Goal: Task Accomplishment & Management: Manage account settings

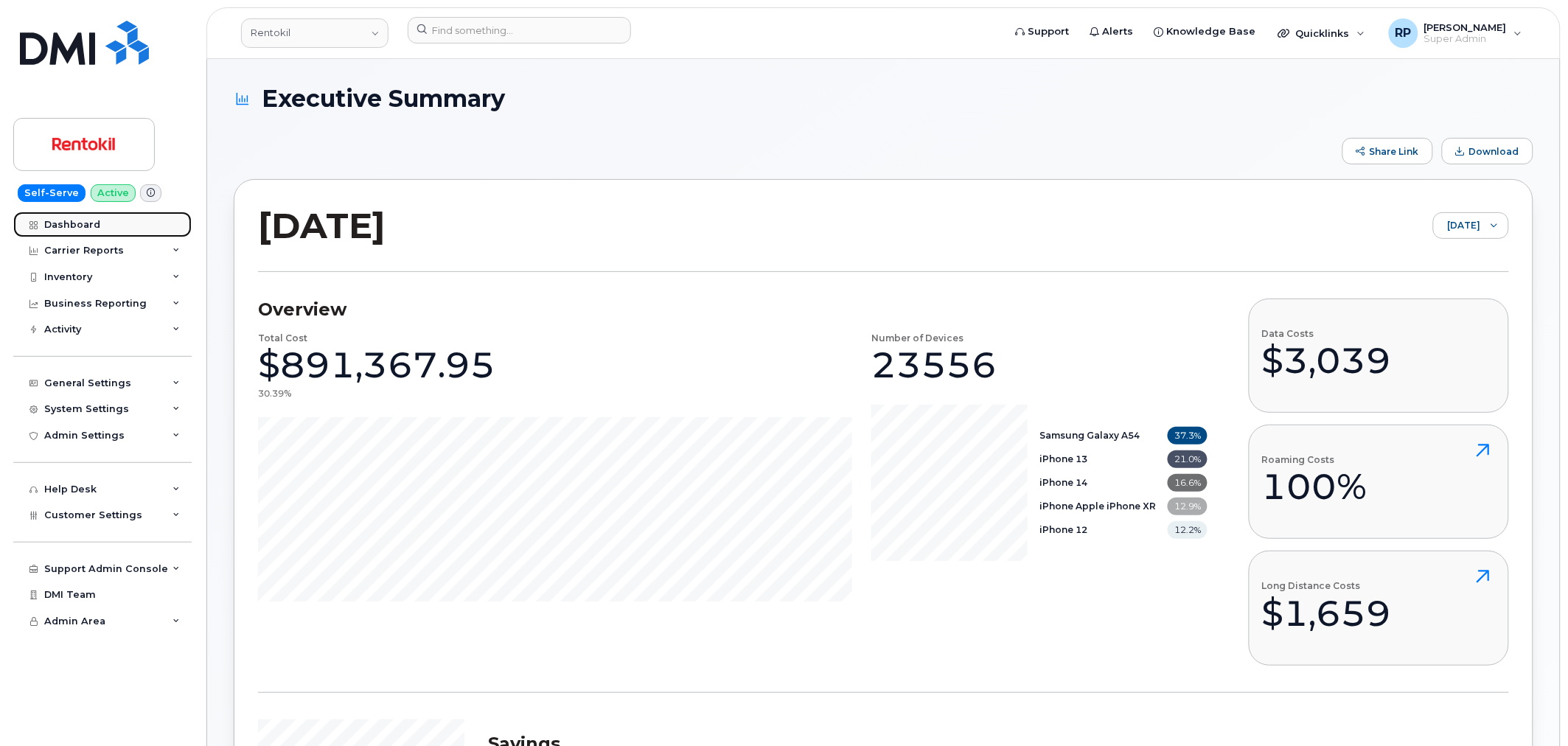
click at [84, 229] on div "Dashboard" at bounding box center [72, 224] width 56 height 12
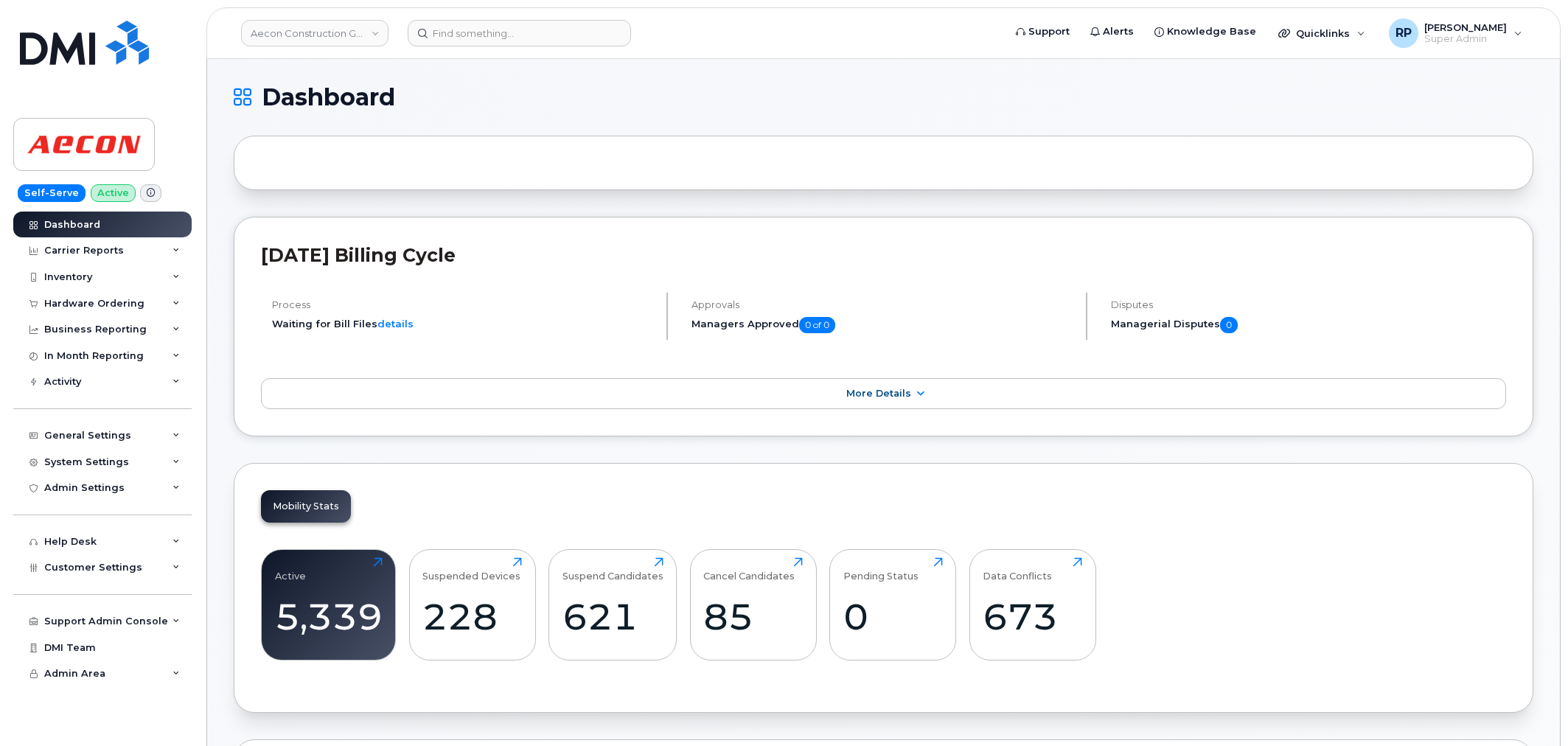
scroll to position [1979, 0]
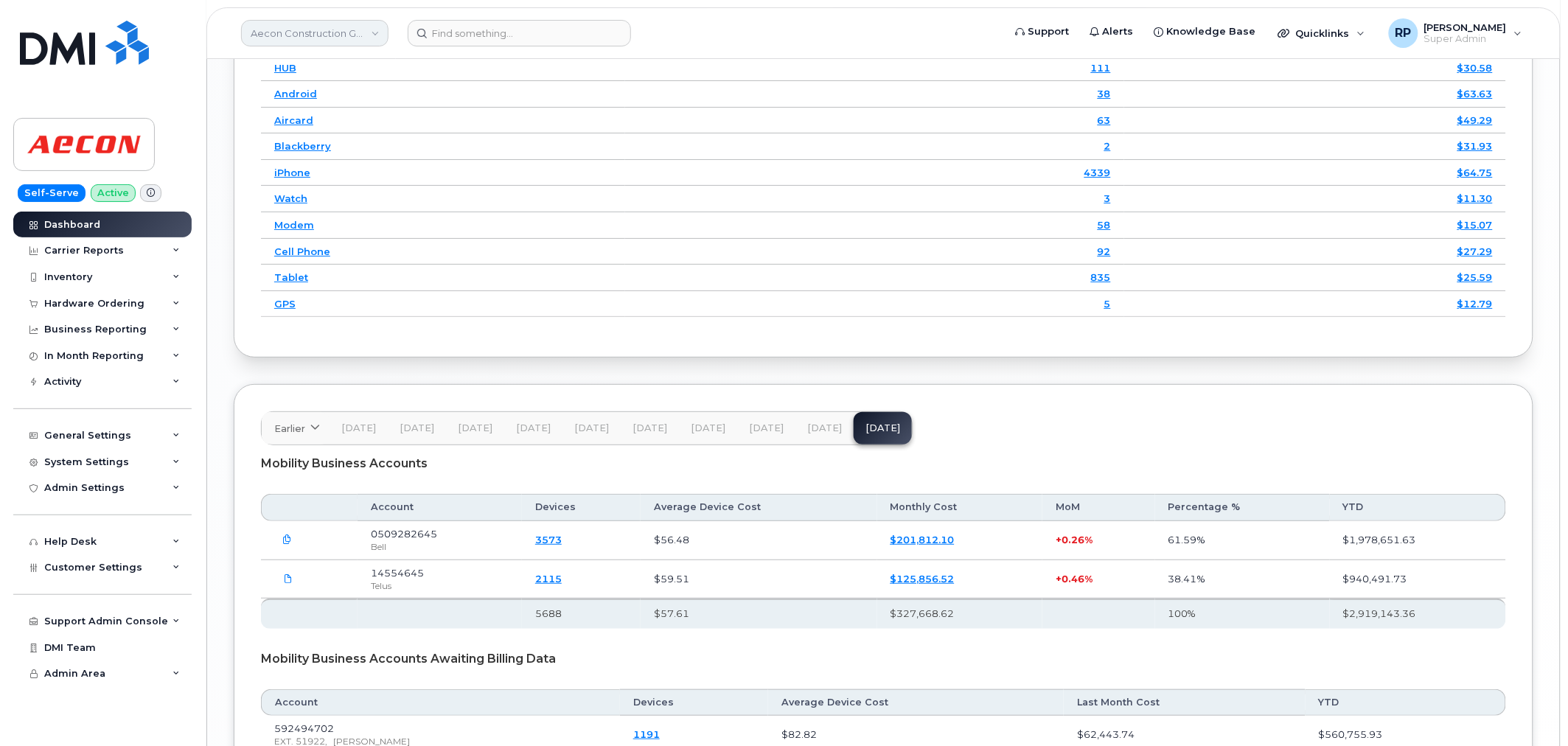
click at [312, 27] on link "Aecon Construction Group Inc" at bounding box center [315, 34] width 148 height 27
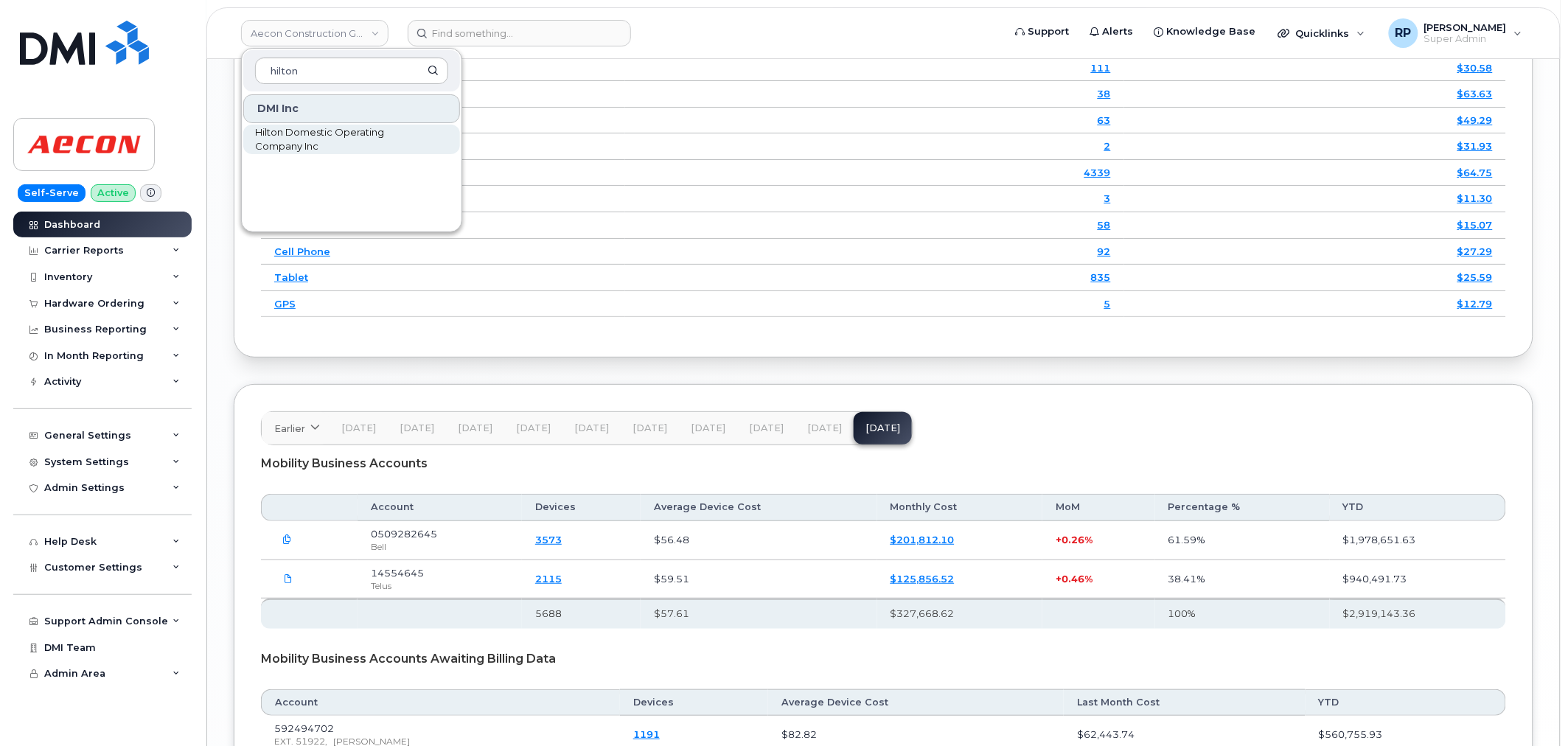
type input "hilton"
click at [297, 137] on span "Hilton Domestic Operating Company Inc" at bounding box center [339, 140] width 170 height 29
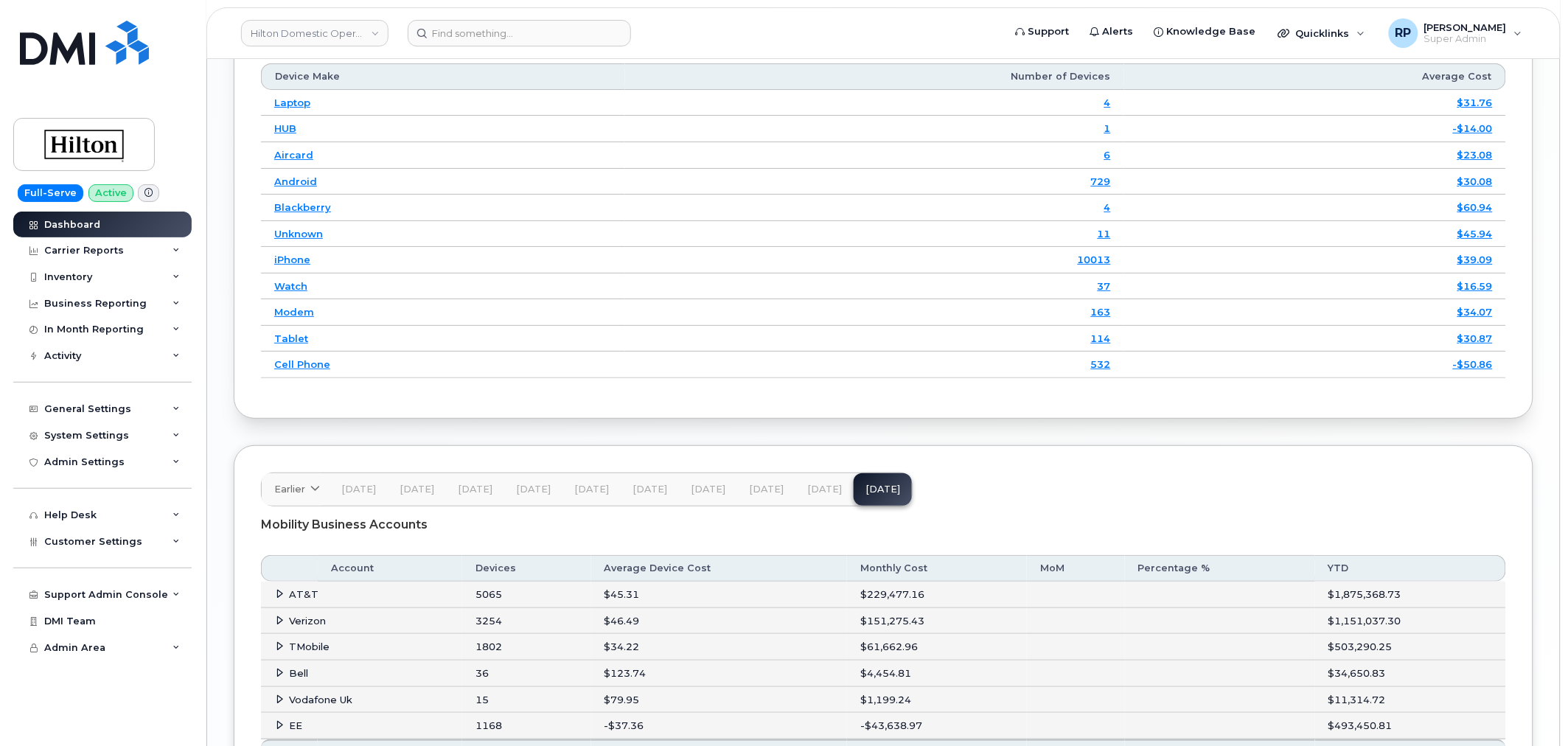
scroll to position [2277, 0]
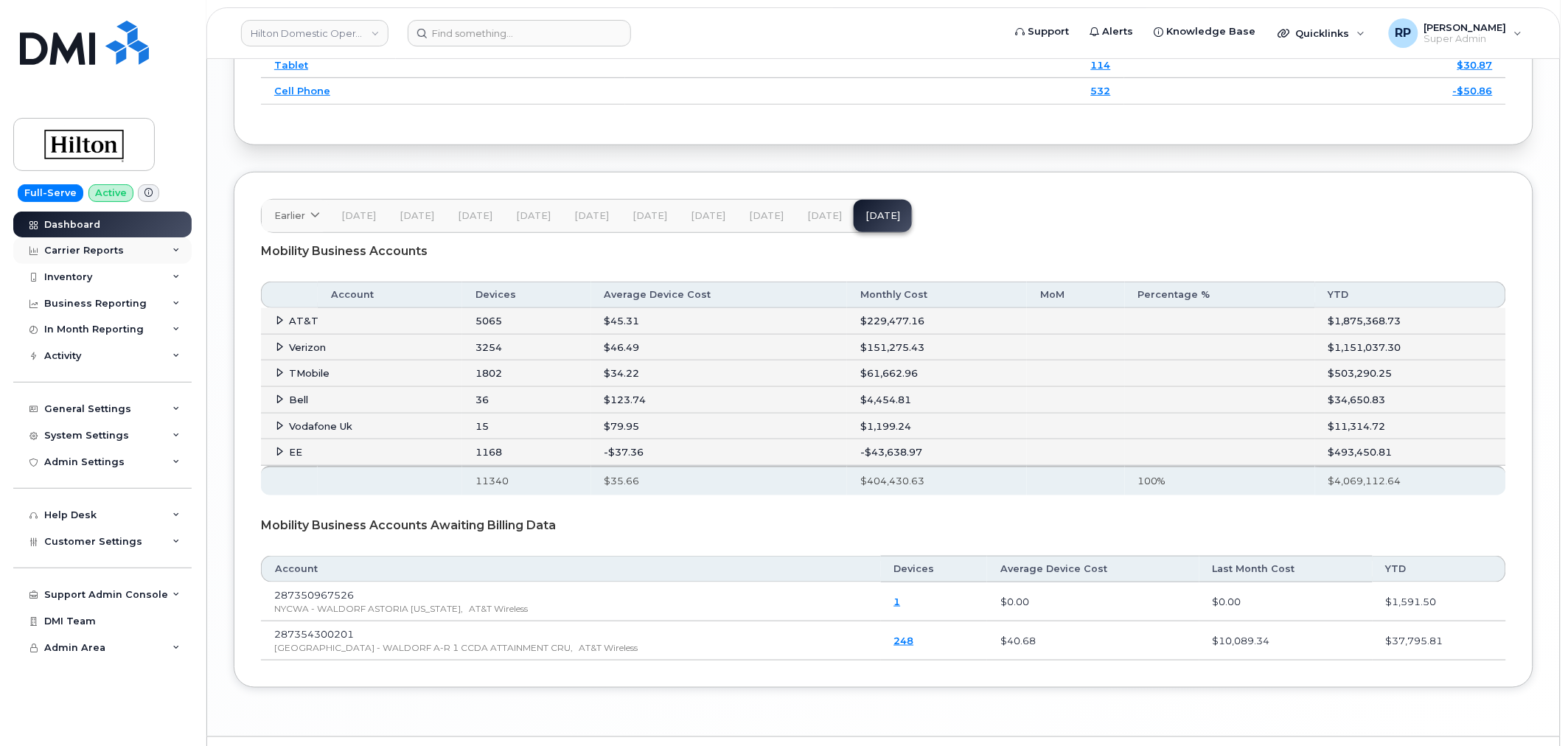
click at [104, 254] on div "Carrier Reports" at bounding box center [83, 250] width 80 height 12
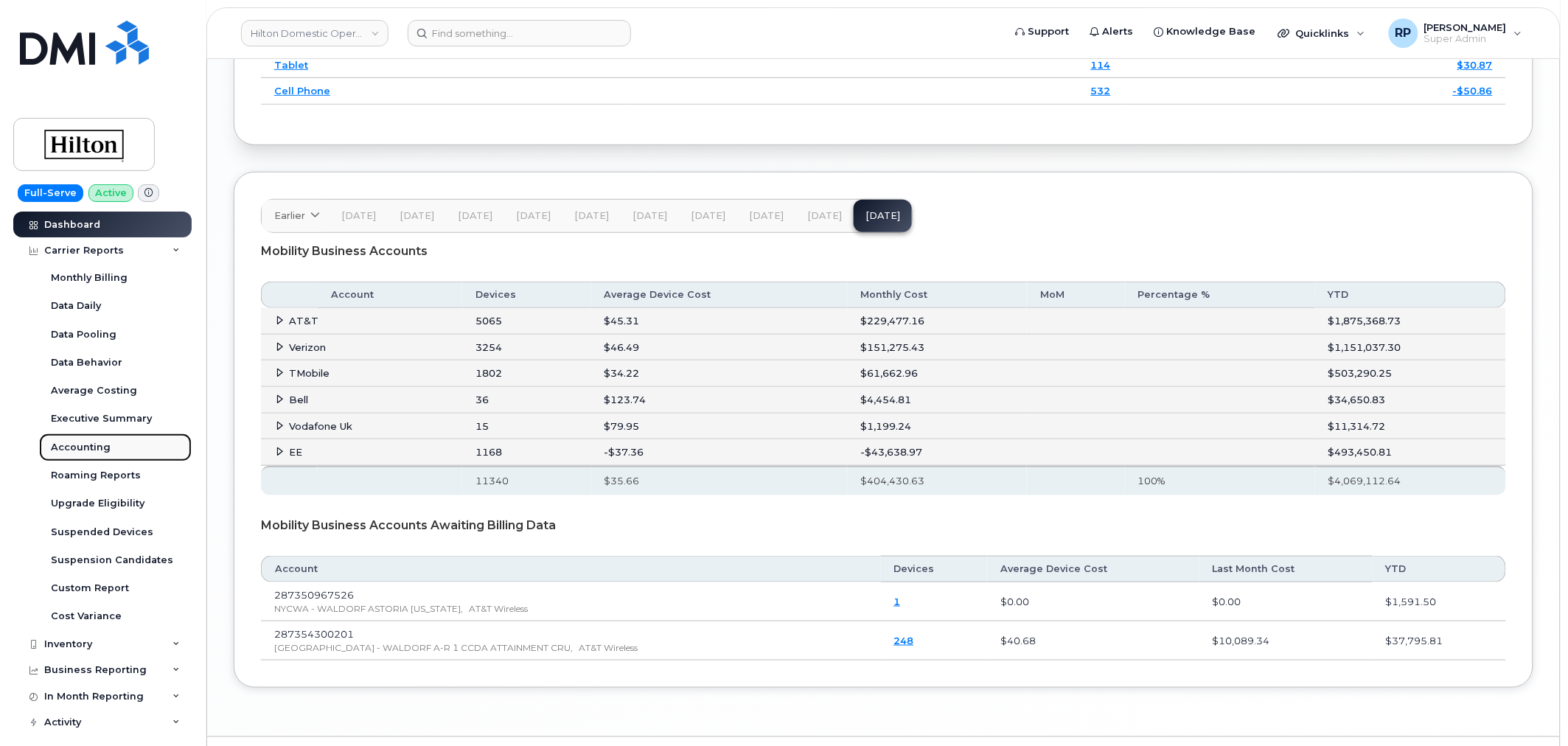
click at [83, 446] on div "Accounting" at bounding box center [81, 448] width 59 height 13
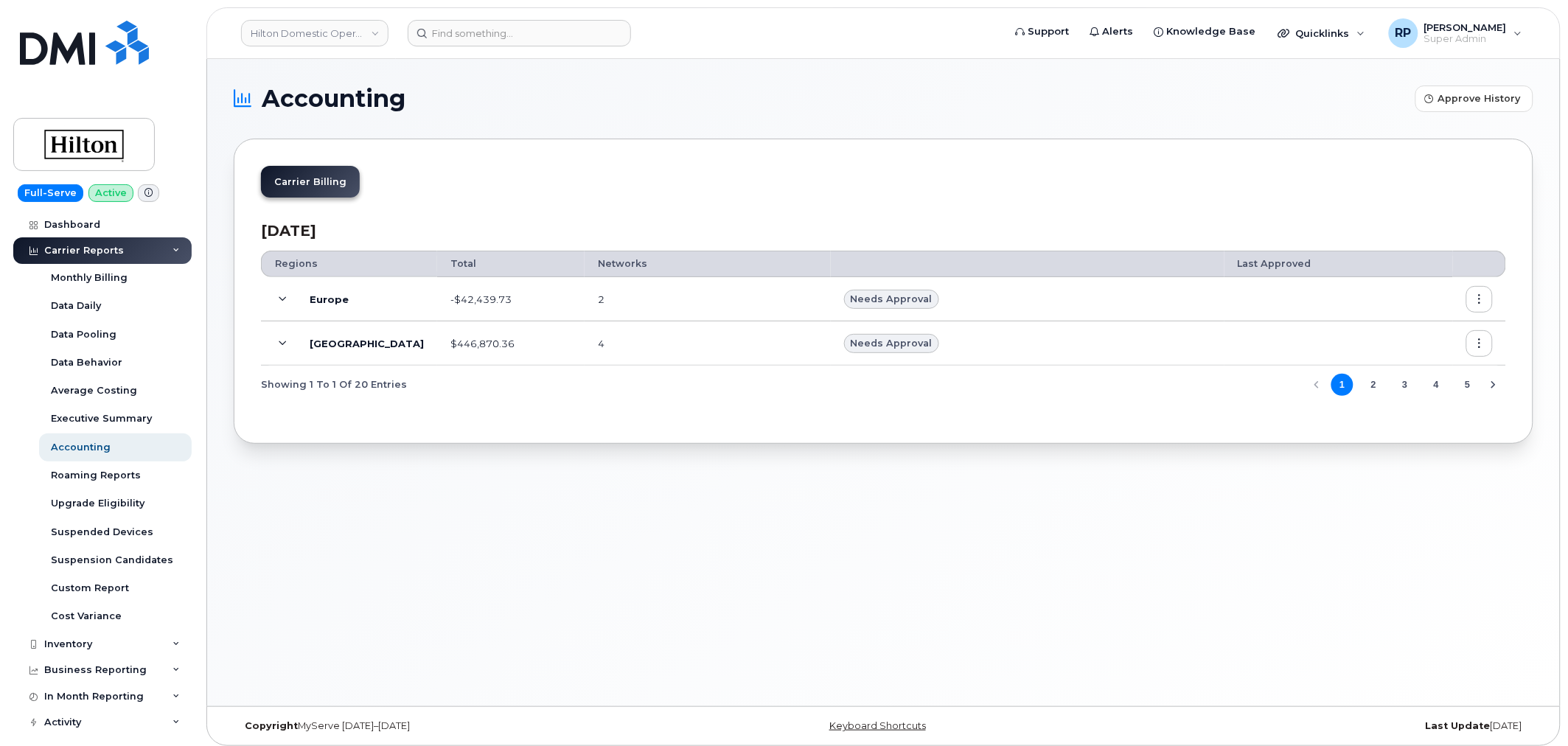
click at [283, 347] on icon at bounding box center [284, 344] width 8 height 8
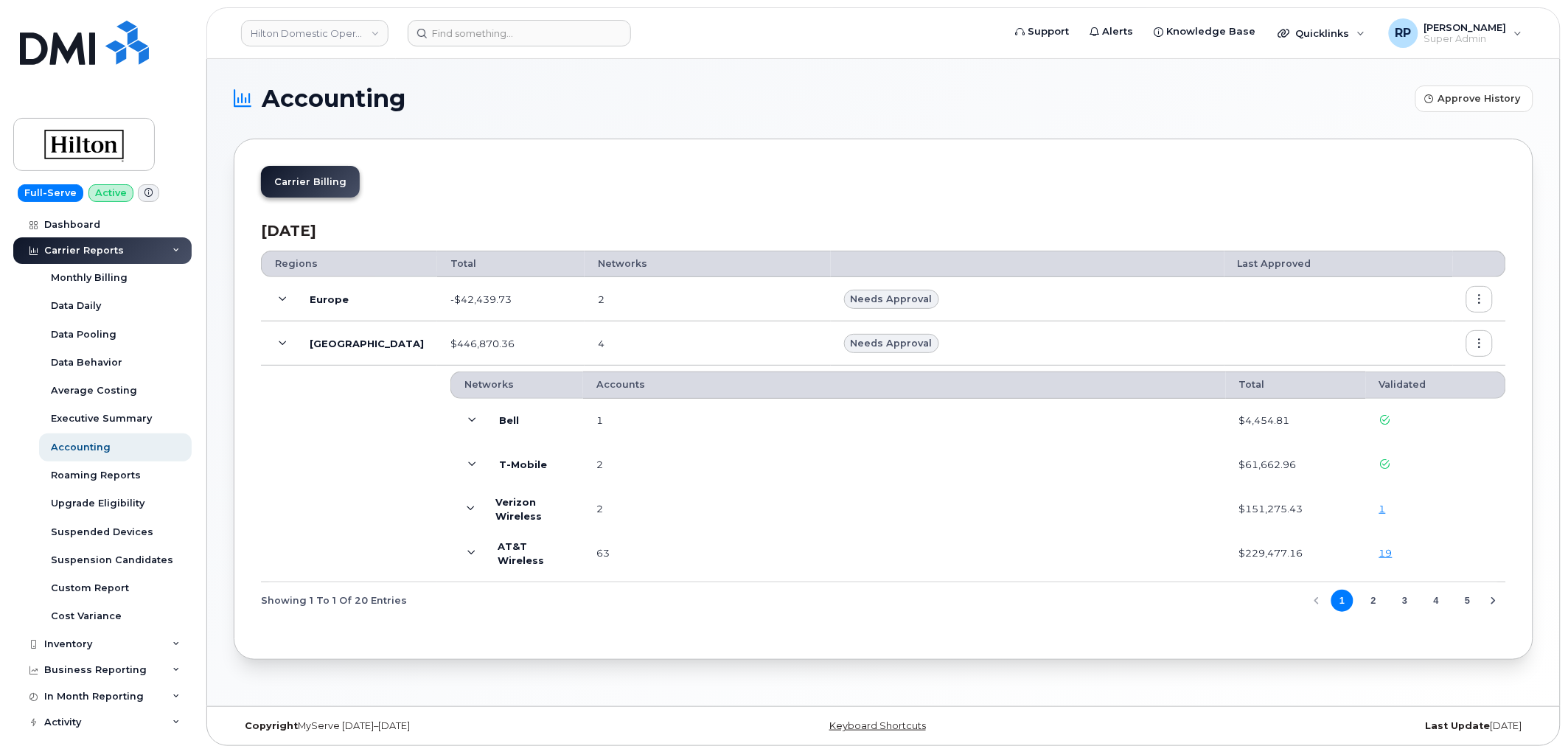
click at [1386, 513] on link "1" at bounding box center [1382, 509] width 7 height 12
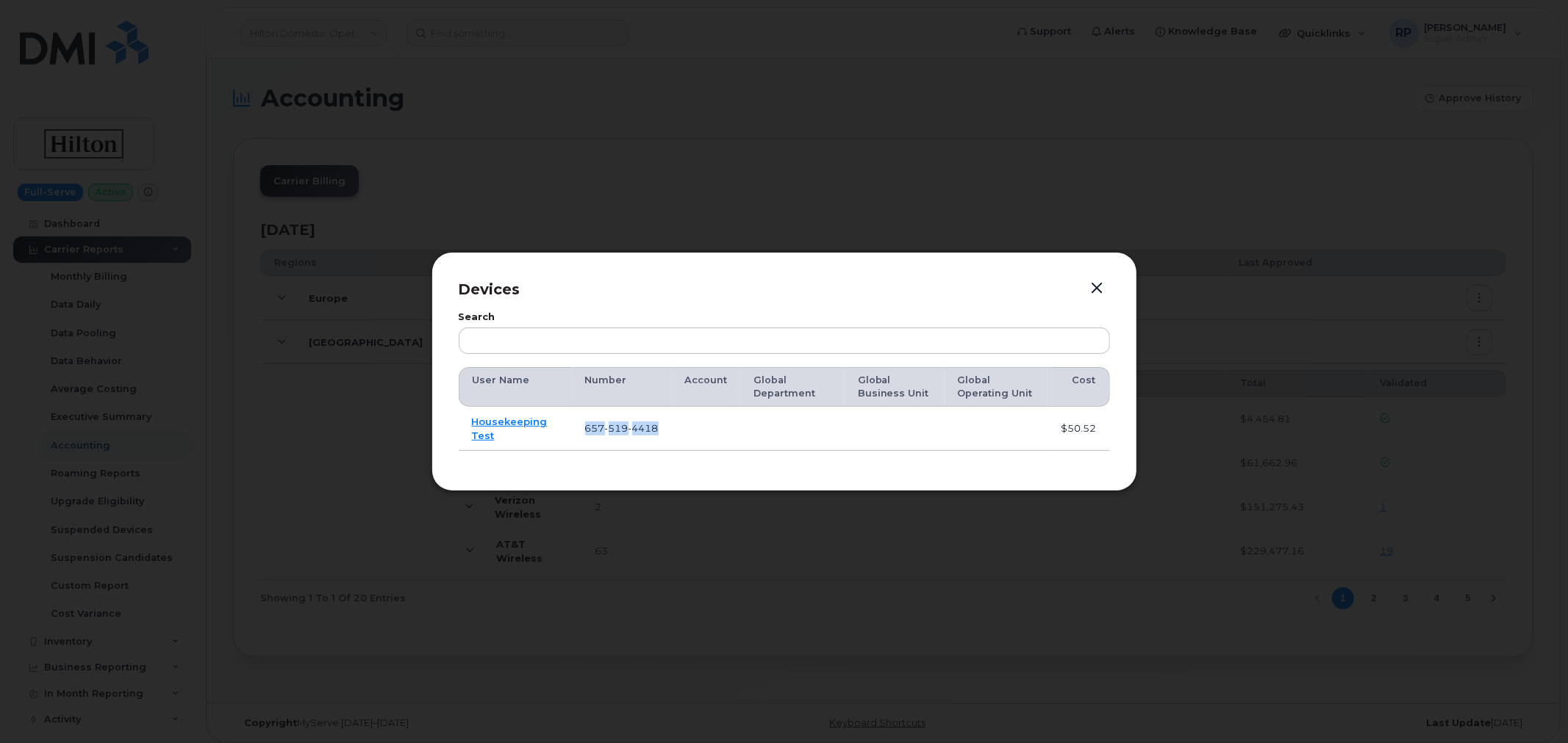
drag, startPoint x: 687, startPoint y: 436, endPoint x: 577, endPoint y: 435, distance: 110.0
click at [577, 435] on tr "Housekeeping Test 657 519 4418 $50.52" at bounding box center [784, 429] width 652 height 44
copy tr "657 519 4418"
click at [1091, 291] on button "button" at bounding box center [1097, 289] width 22 height 21
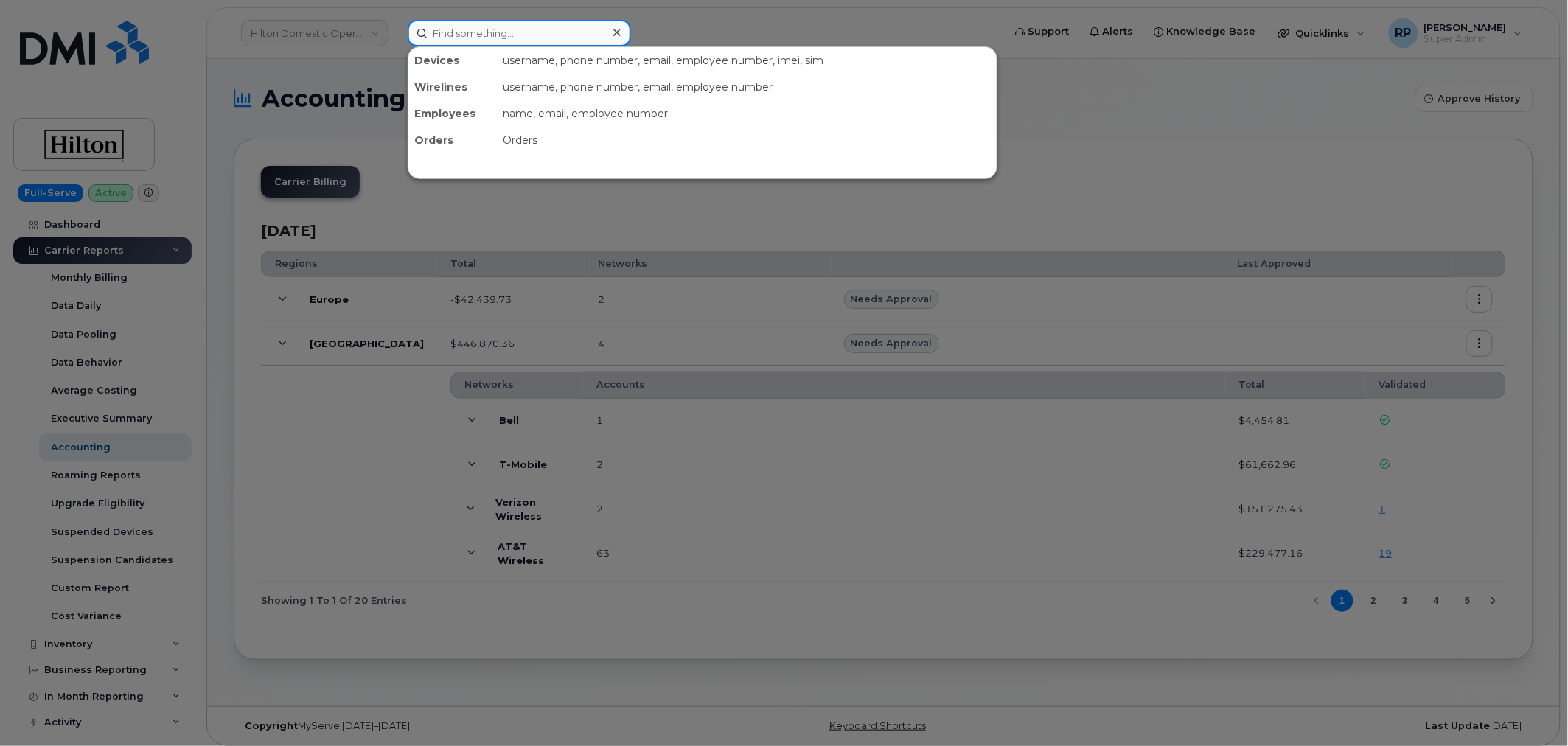
click at [555, 35] on input at bounding box center [519, 34] width 223 height 27
paste input "6575194418"
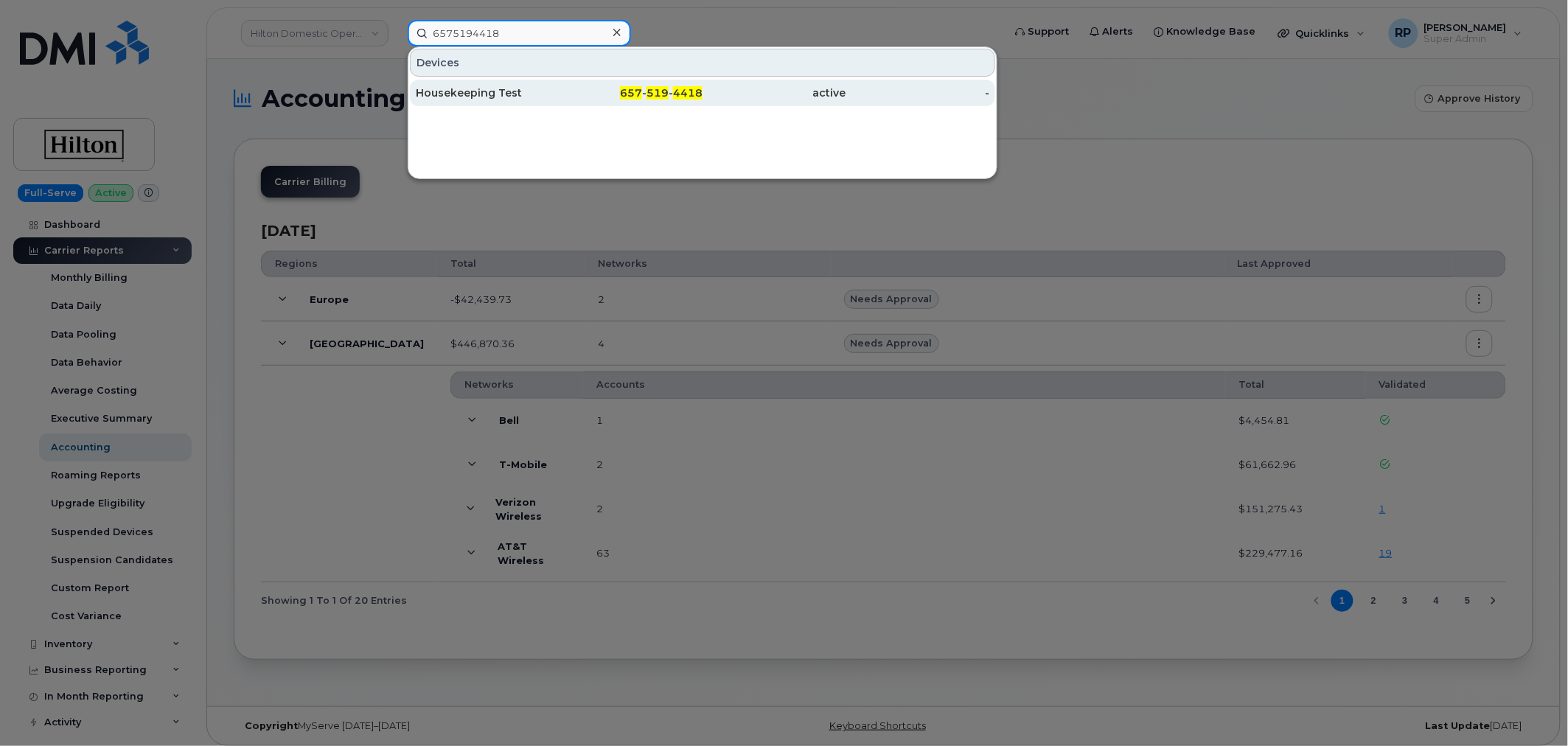
type input "6575194418"
click at [531, 90] on div "Housekeeping Test" at bounding box center [488, 92] width 144 height 14
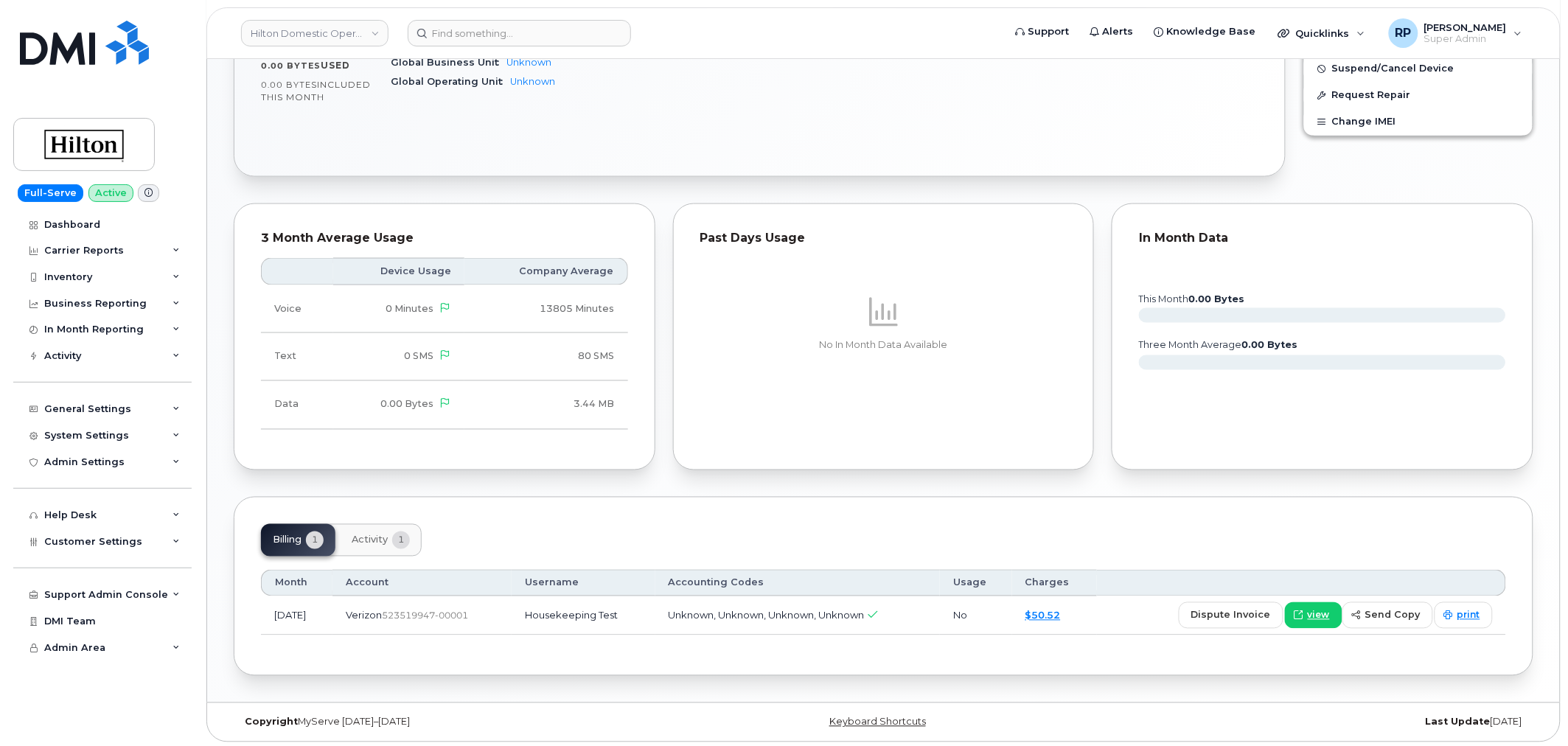
scroll to position [654, 0]
click at [1314, 614] on span "view" at bounding box center [1319, 613] width 22 height 13
click at [78, 221] on div "Dashboard" at bounding box center [72, 224] width 56 height 12
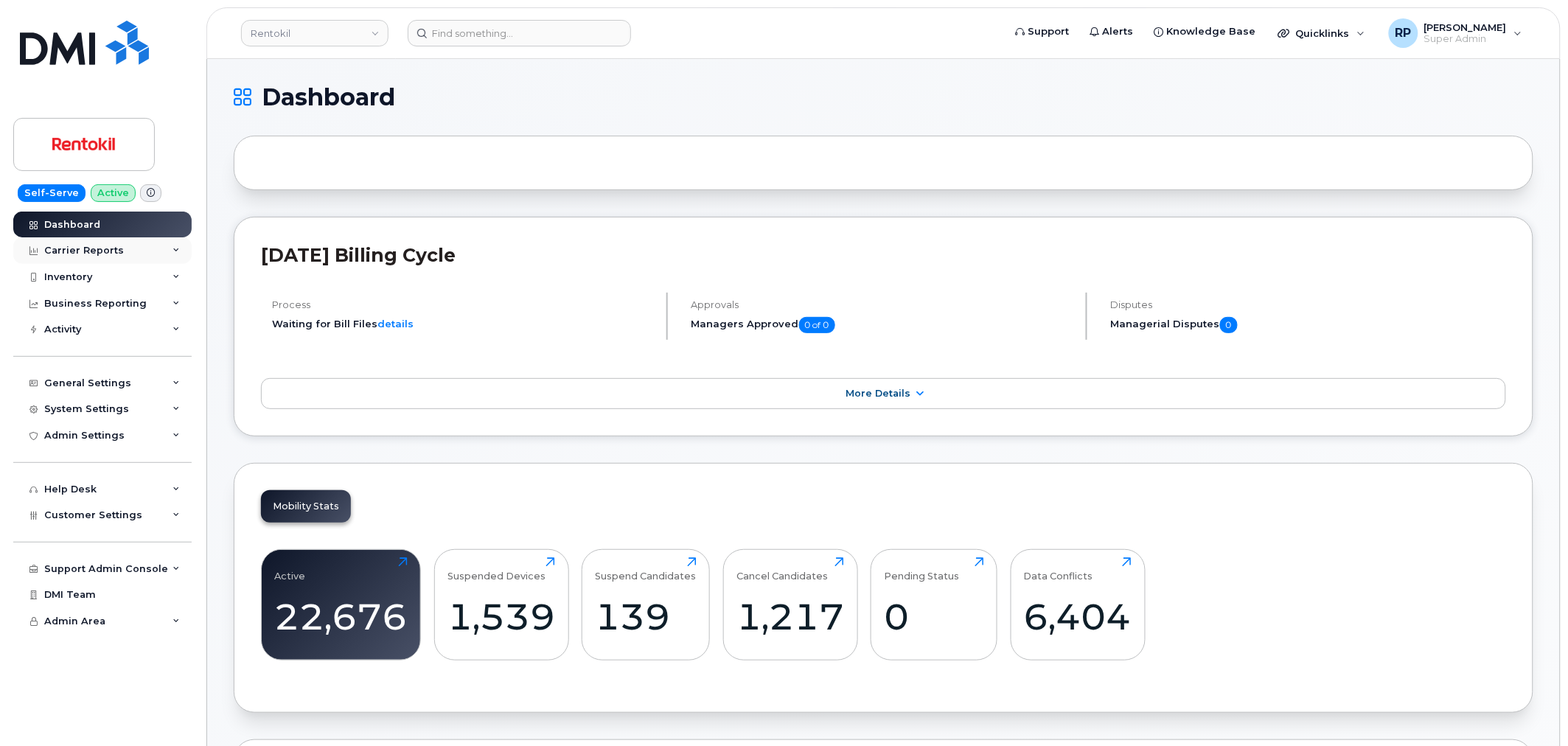
click at [91, 254] on div "Carrier Reports" at bounding box center [83, 250] width 80 height 12
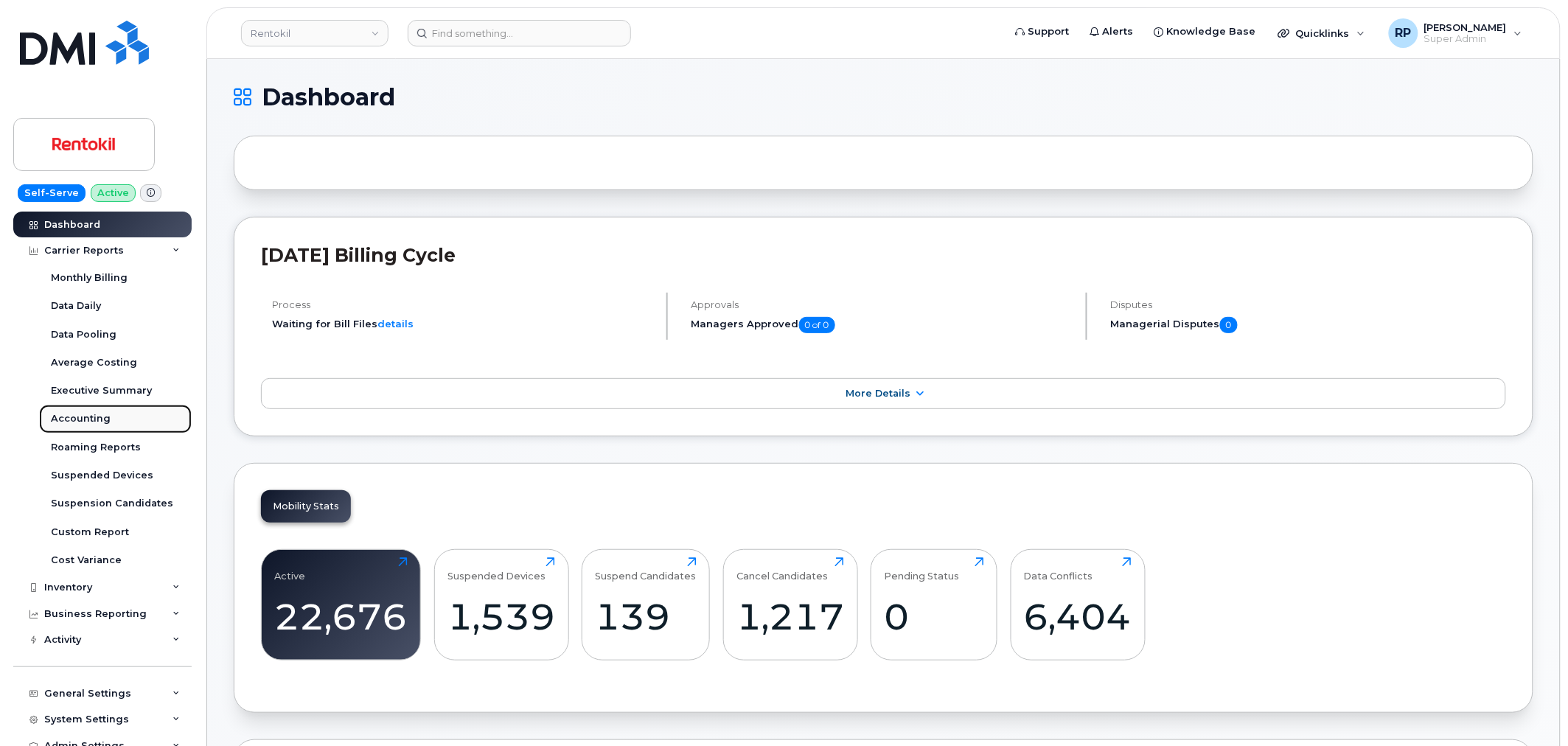
click at [88, 417] on div "Accounting" at bounding box center [81, 419] width 59 height 13
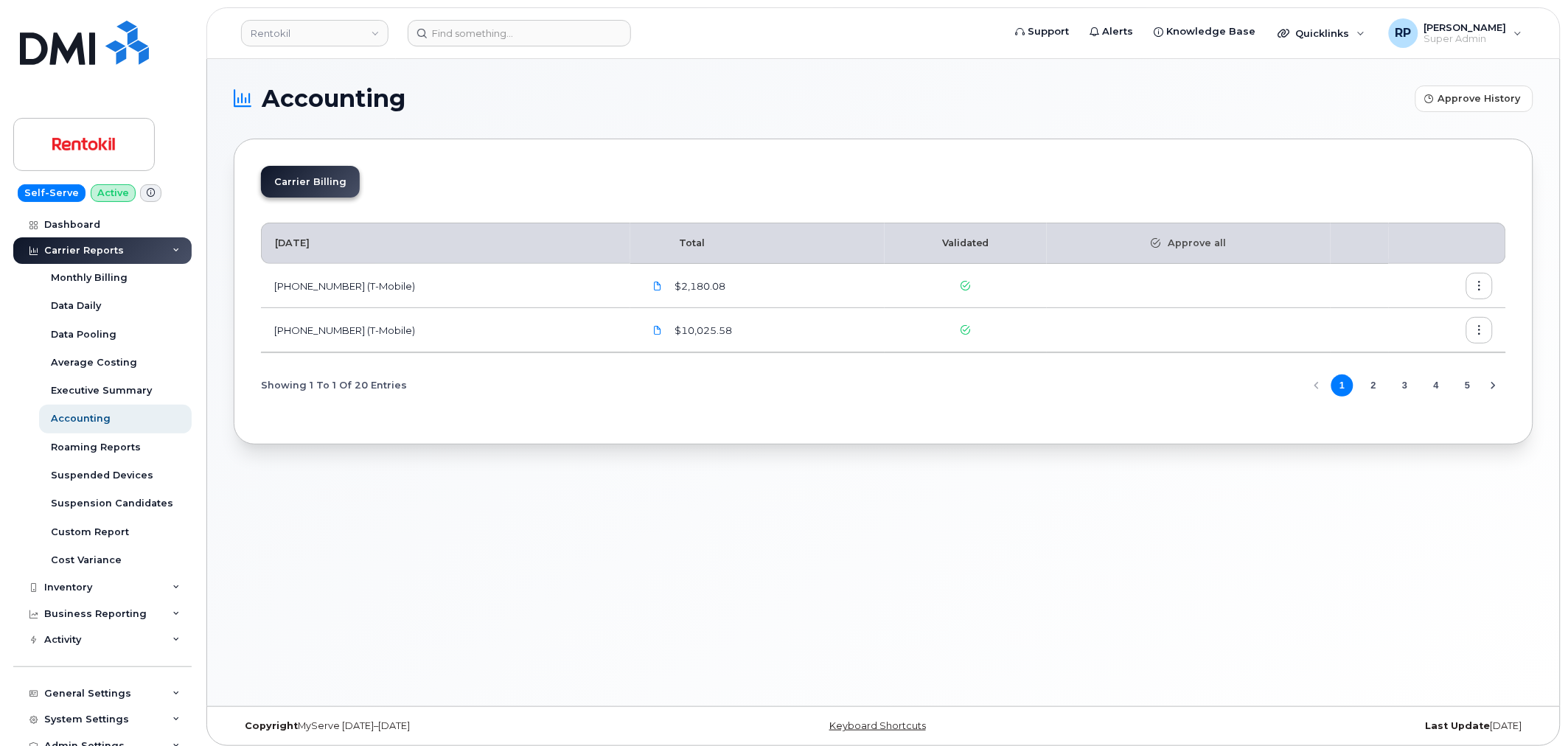
click at [1464, 384] on button "5" at bounding box center [1467, 385] width 22 height 22
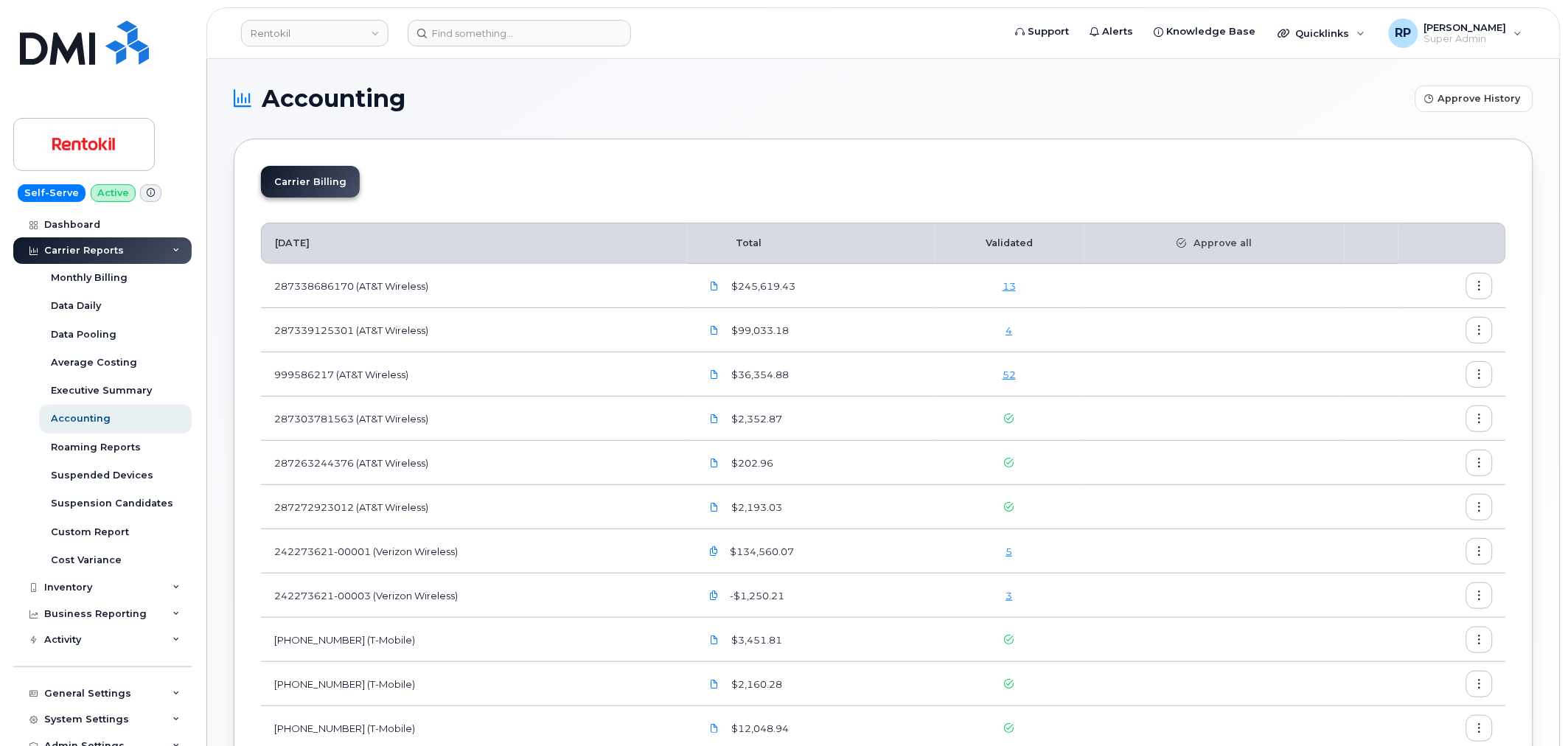
scroll to position [273, 0]
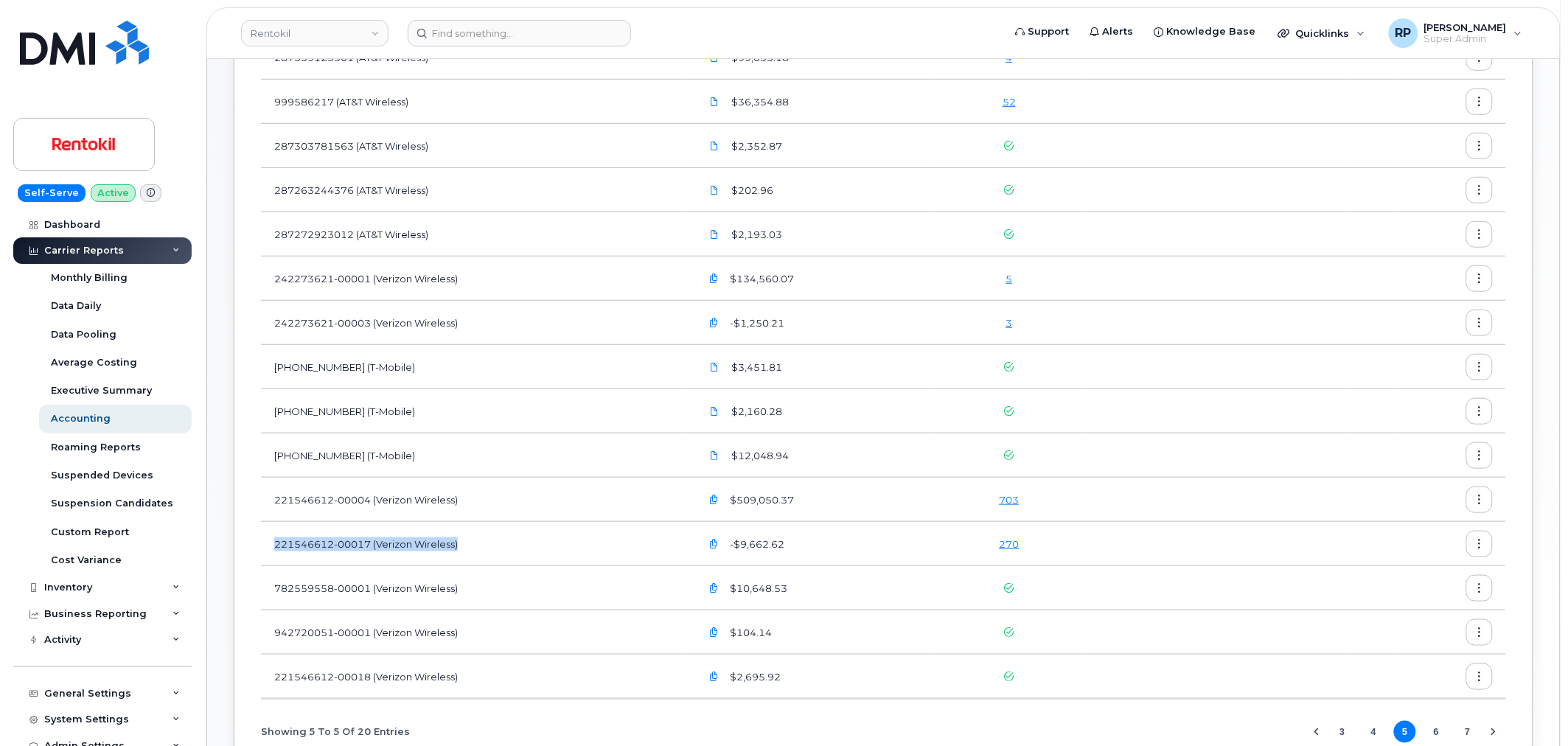
drag, startPoint x: 543, startPoint y: 544, endPoint x: 270, endPoint y: 539, distance: 273.0
click at [270, 539] on td "221546612-00017 (Verizon Wireless)" at bounding box center [473, 545] width 427 height 44
click at [533, 540] on td "221546612-00017 (Verizon Wireless)" at bounding box center [473, 545] width 427 height 44
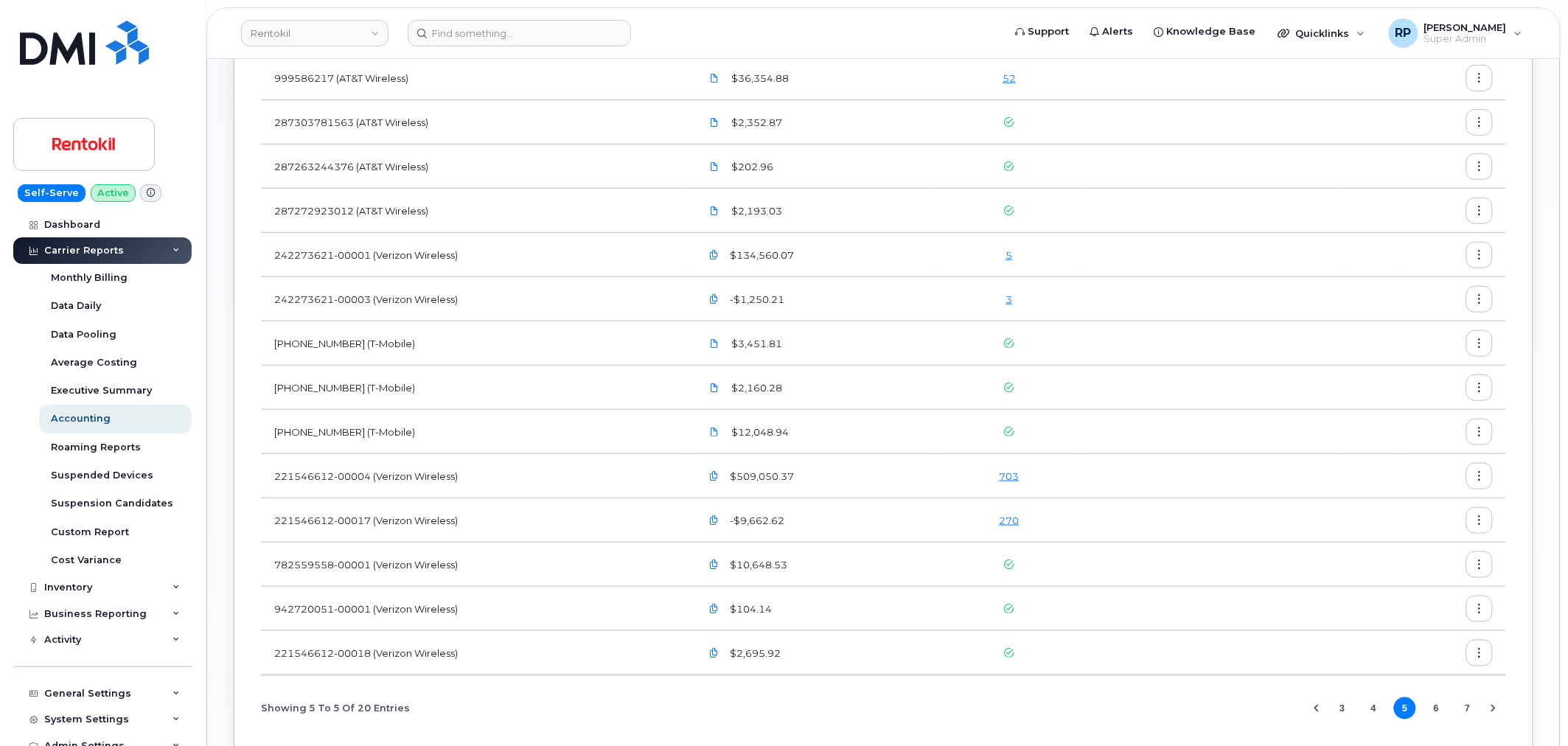
scroll to position [391, 0]
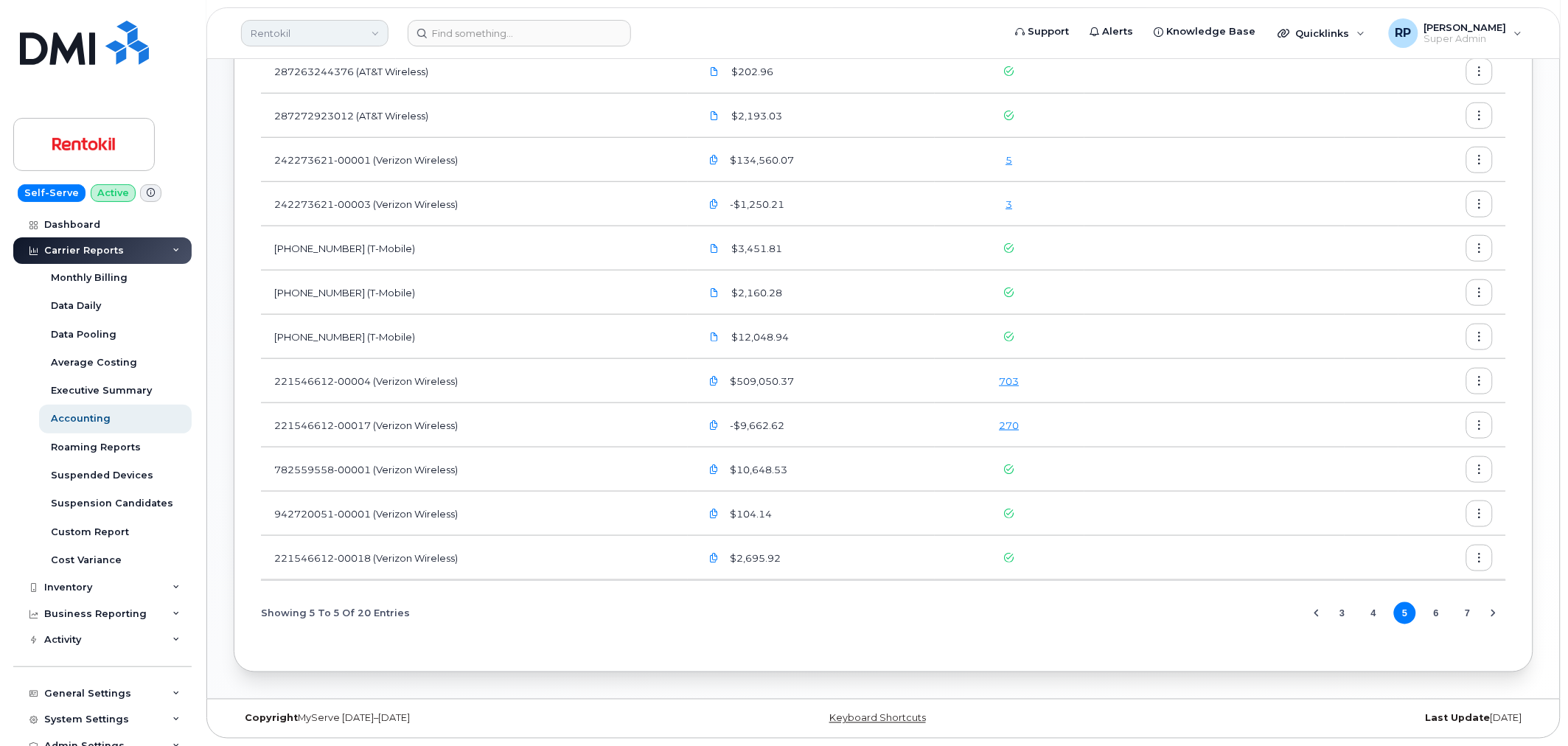
click at [321, 34] on link "Rentokil" at bounding box center [315, 34] width 148 height 27
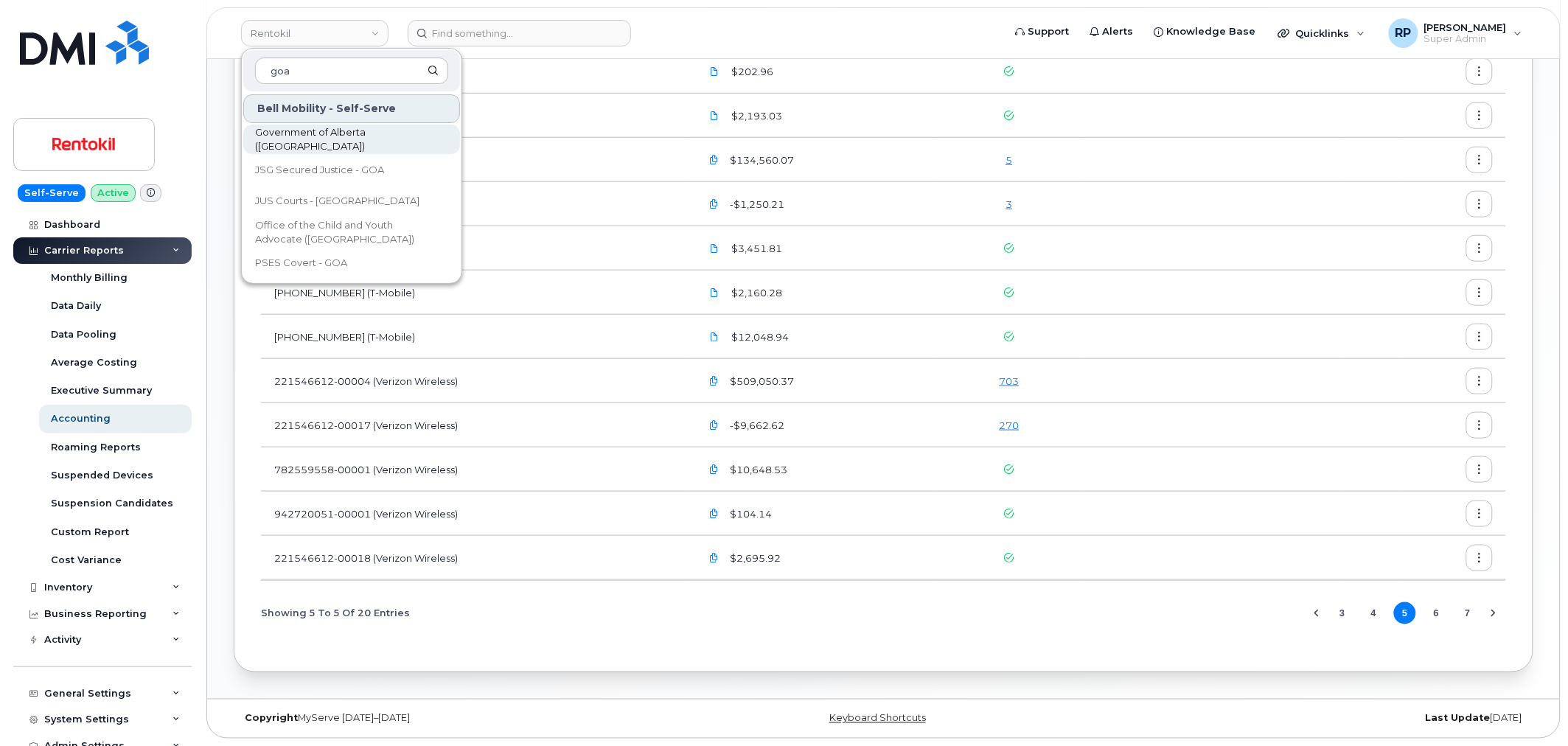
type input "goa"
click at [318, 136] on span "Government of Alberta (GOA)" at bounding box center [339, 140] width 170 height 29
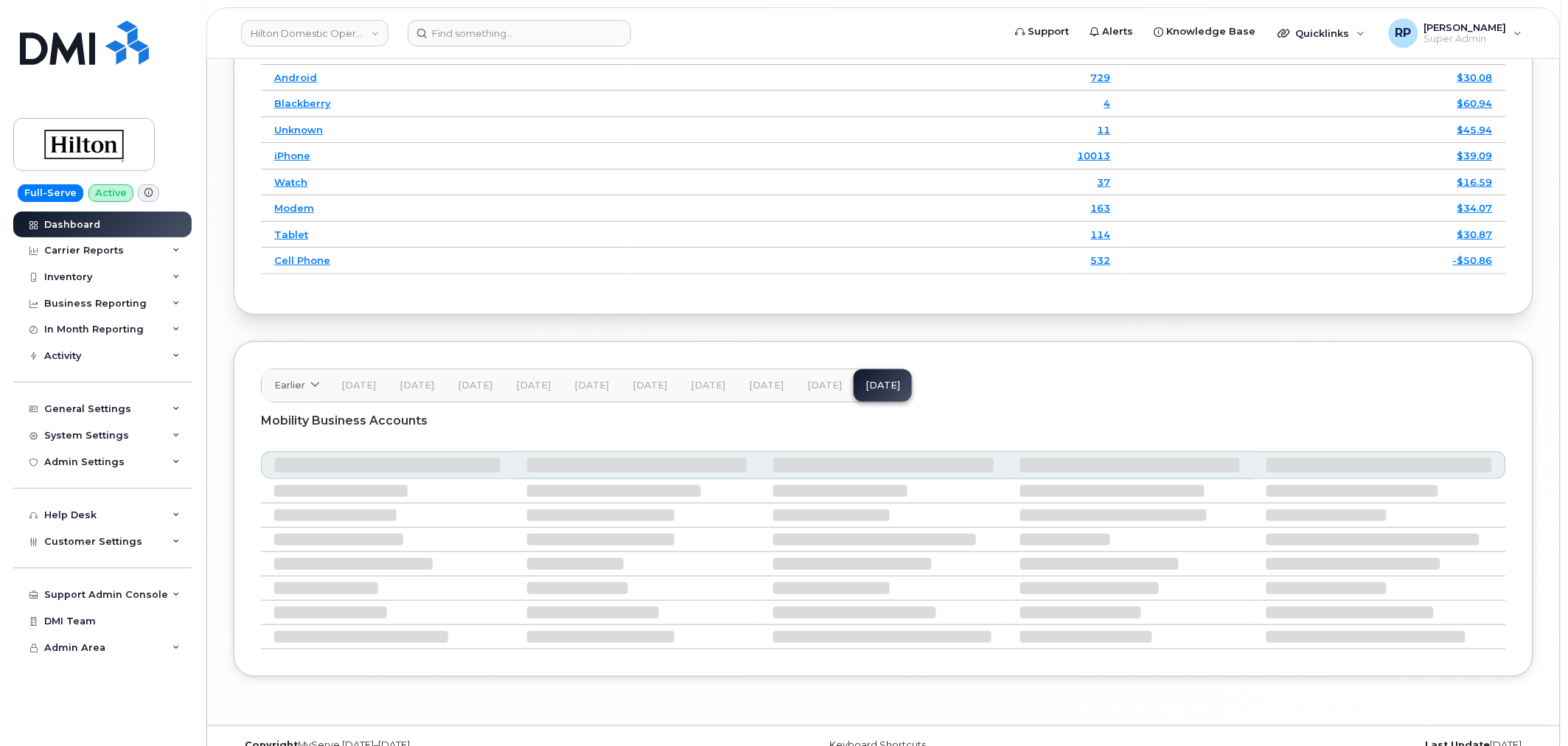
scroll to position [2141, 0]
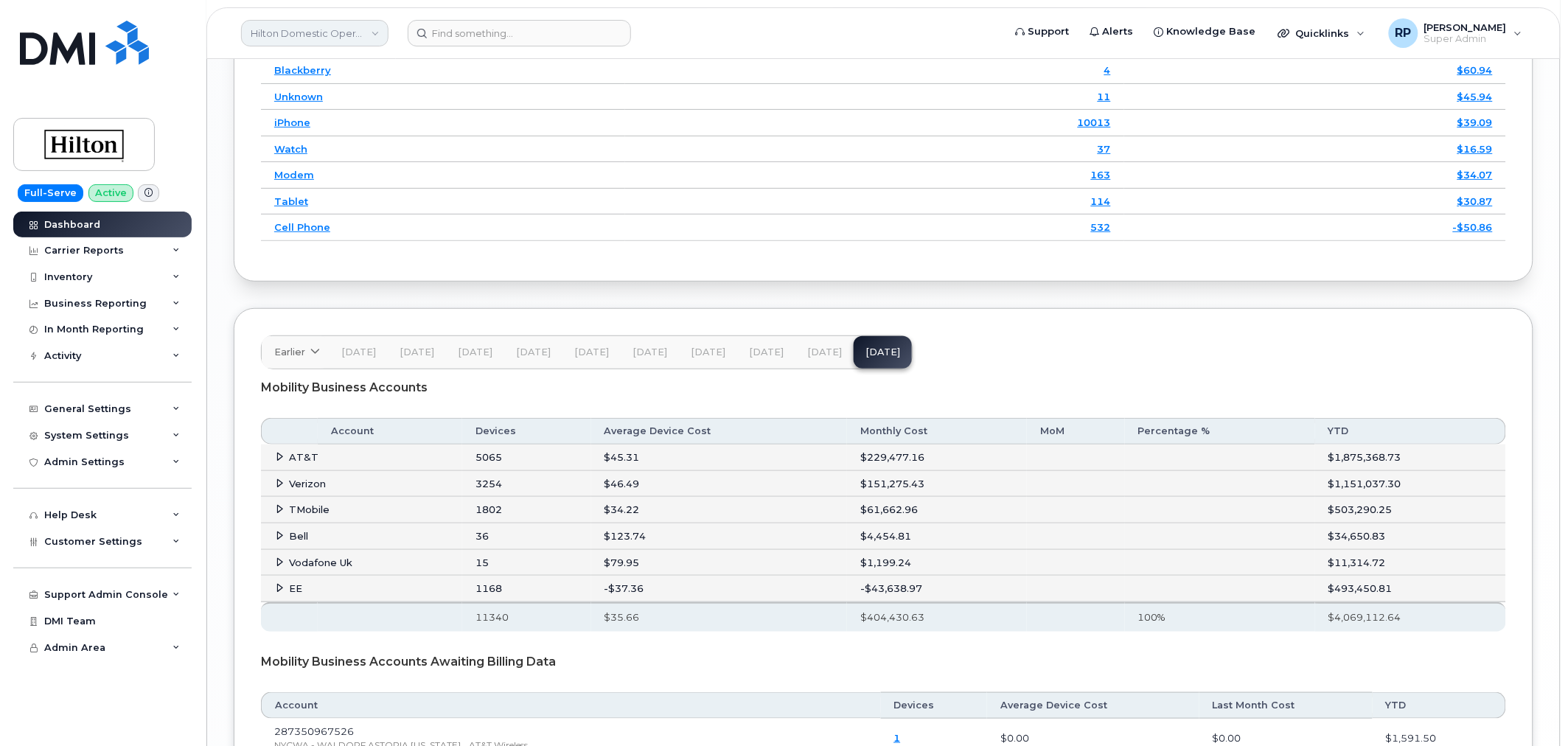
click at [267, 36] on link "Hilton Domestic Operating Company Inc" at bounding box center [315, 34] width 148 height 27
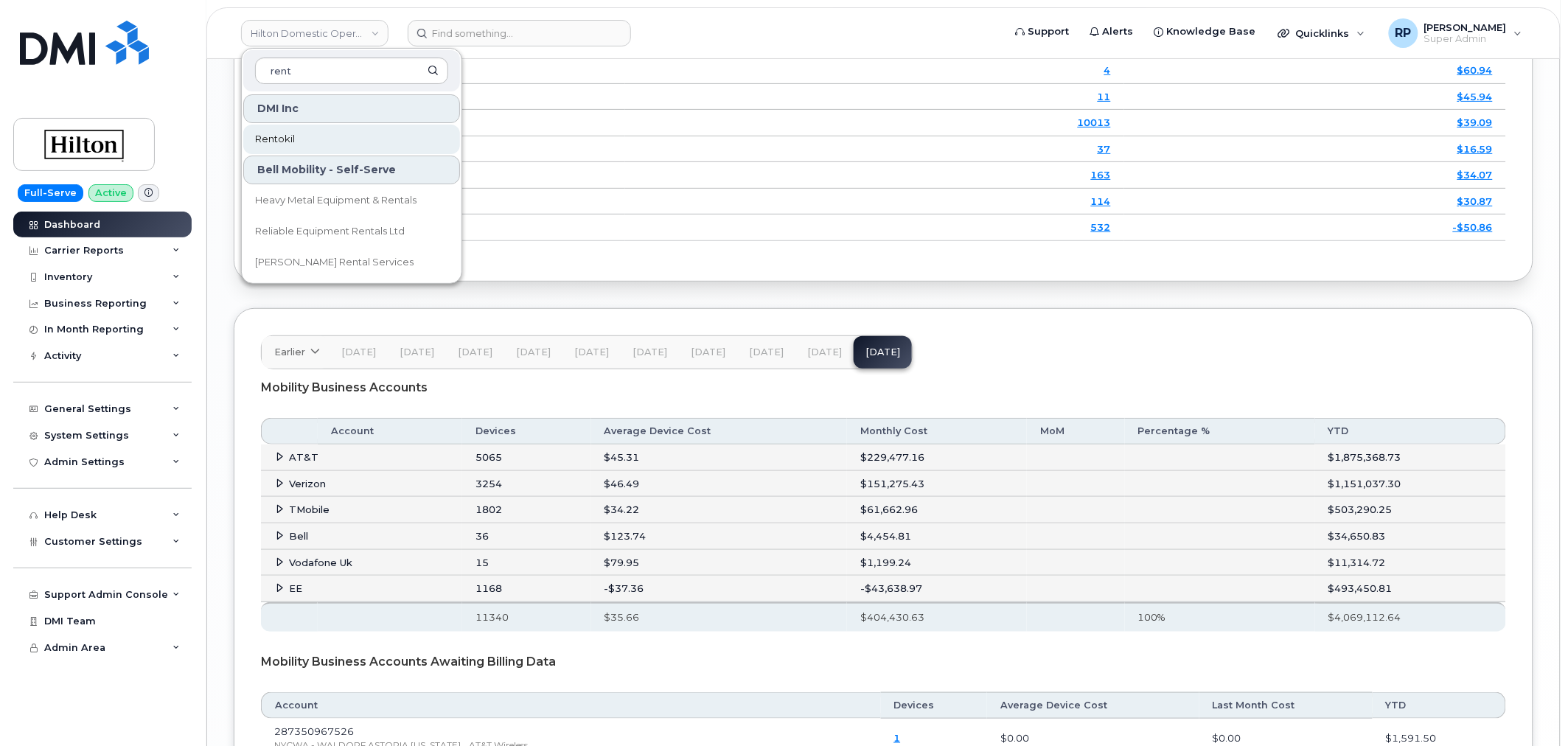
type input "rent"
click at [276, 136] on span "Rentokil" at bounding box center [275, 139] width 40 height 14
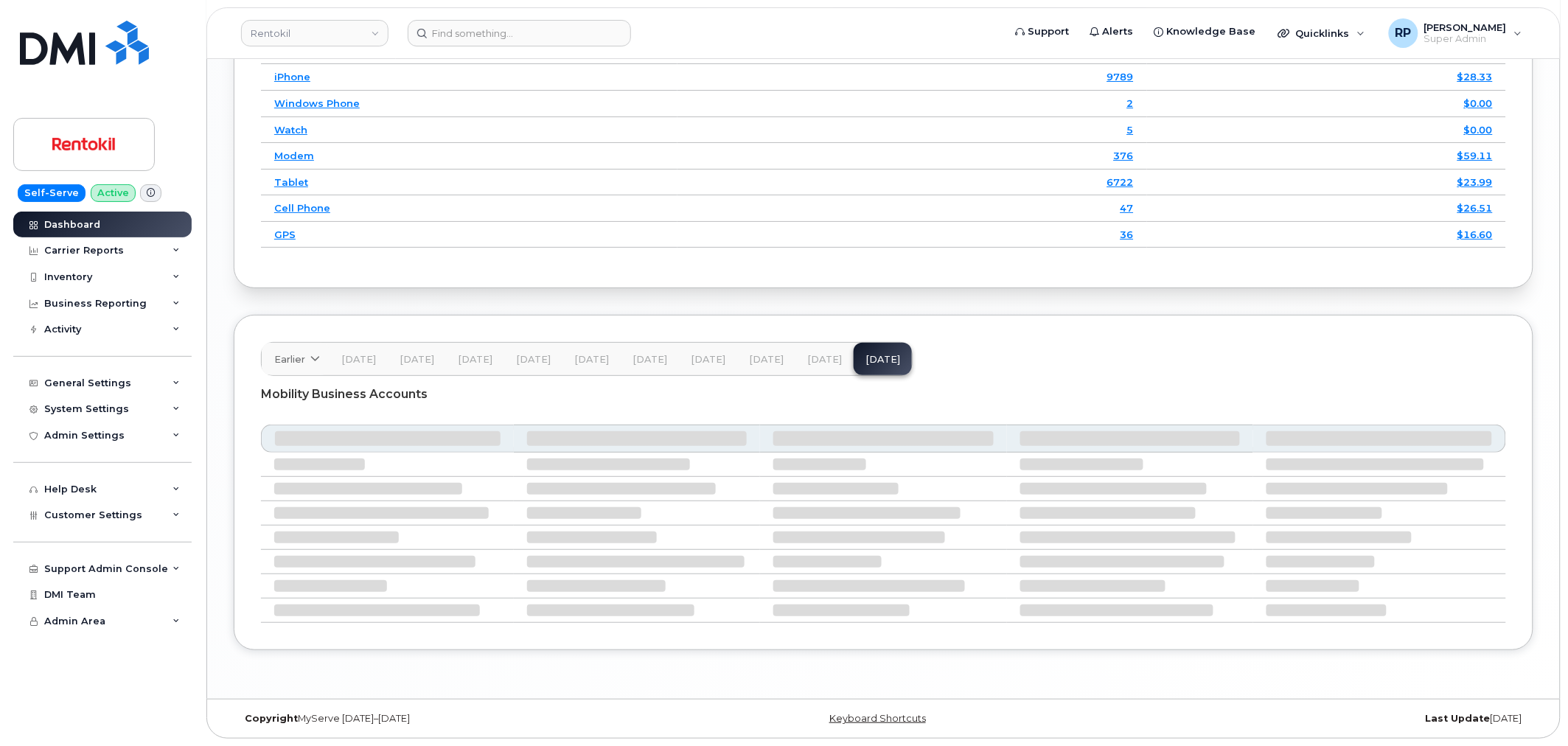
scroll to position [1988, 0]
click at [813, 362] on span "[DATE]" at bounding box center [824, 360] width 35 height 12
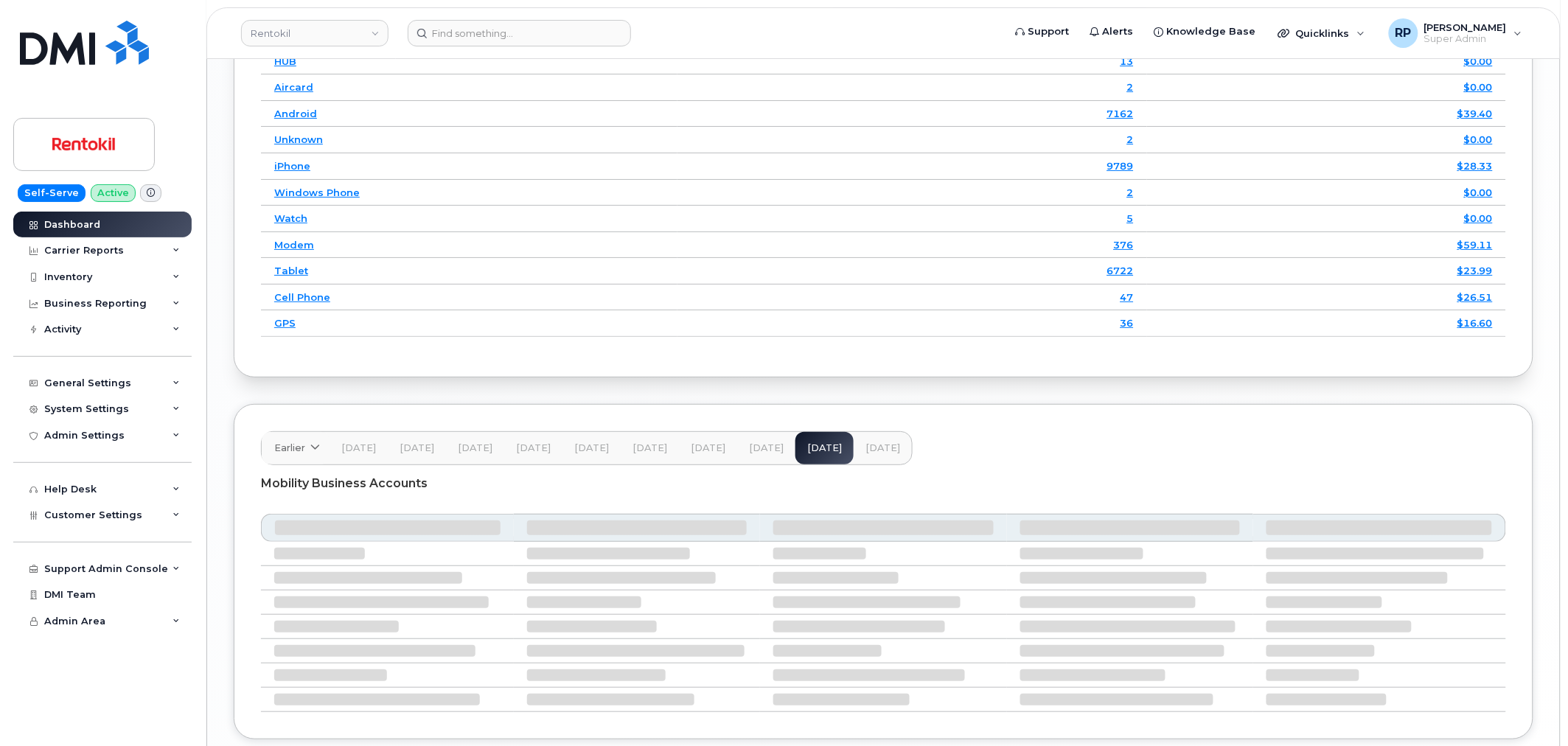
scroll to position [2082, 0]
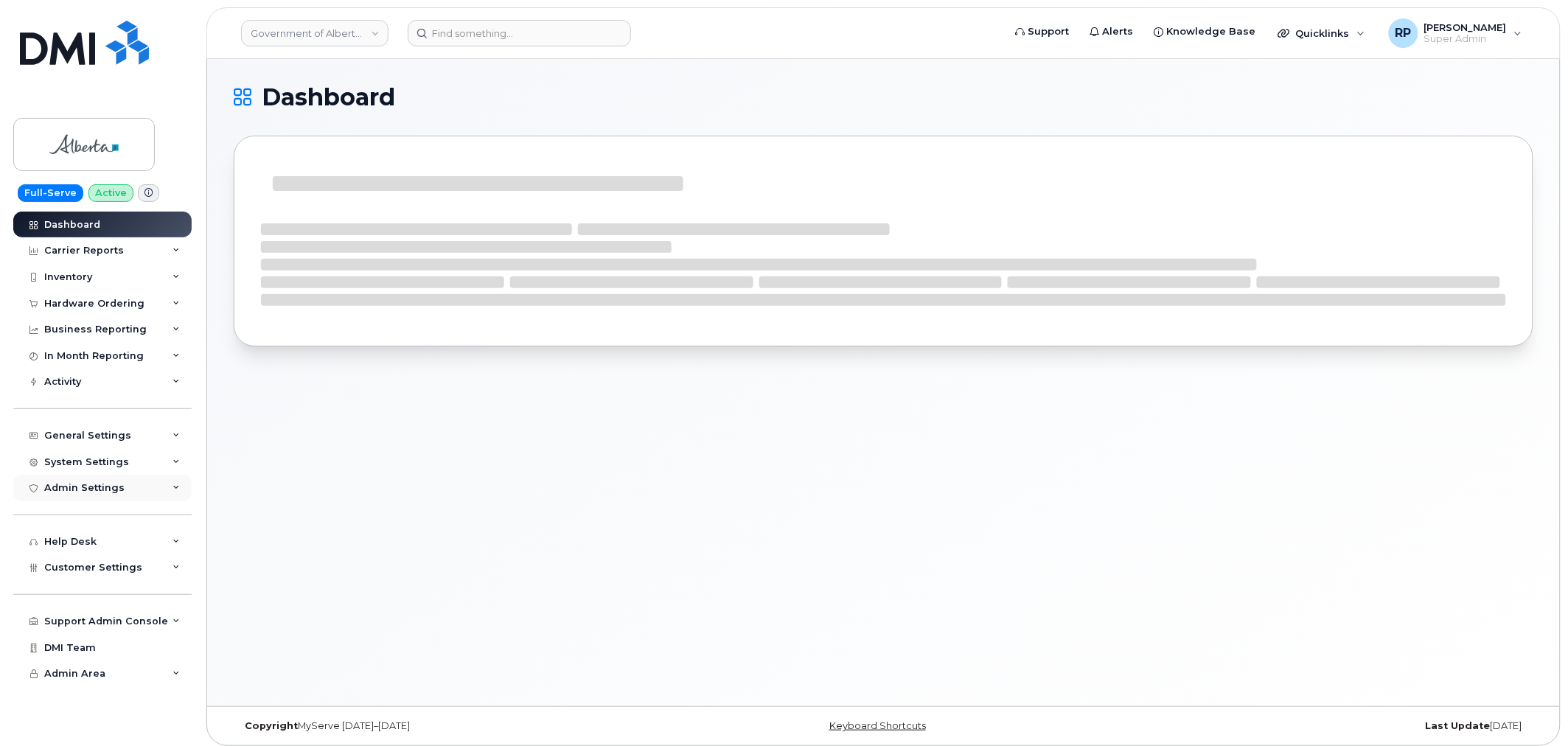
click at [112, 491] on div "Admin Settings" at bounding box center [84, 488] width 81 height 12
click at [114, 491] on div "Admin Settings" at bounding box center [84, 488] width 81 height 12
click at [101, 569] on span "Customer Settings" at bounding box center [93, 568] width 98 height 12
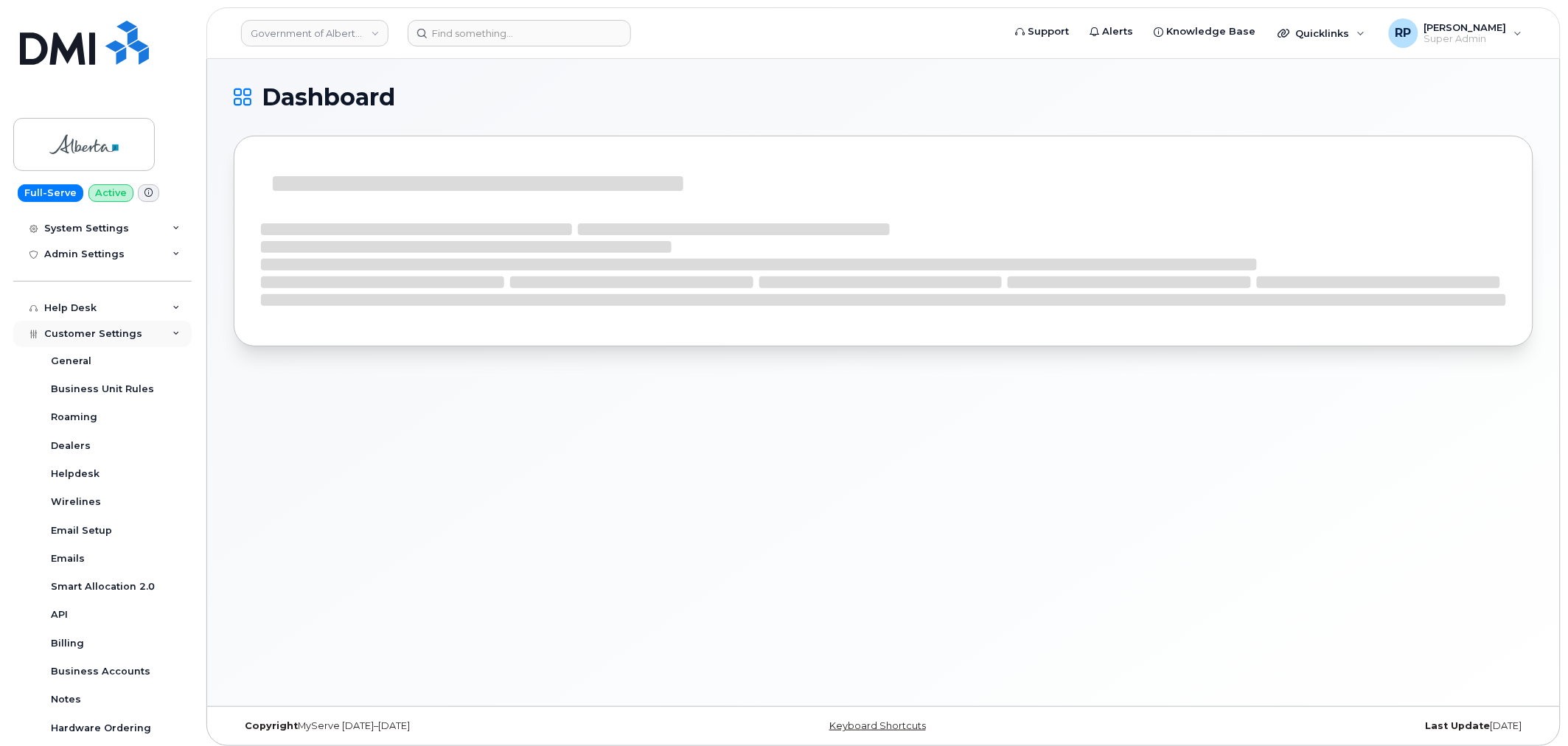
scroll to position [273, 0]
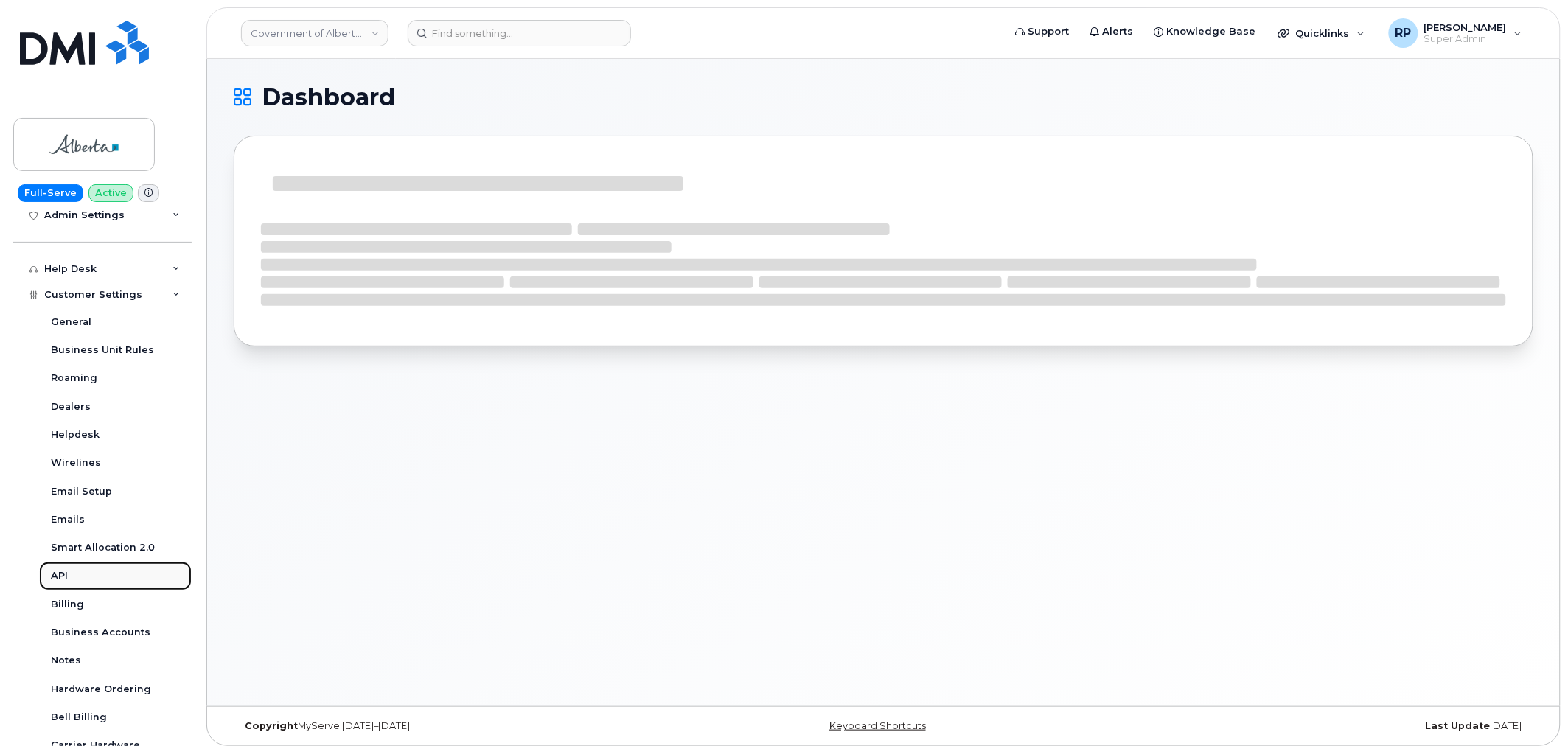
click at [54, 573] on div "API" at bounding box center [59, 576] width 17 height 13
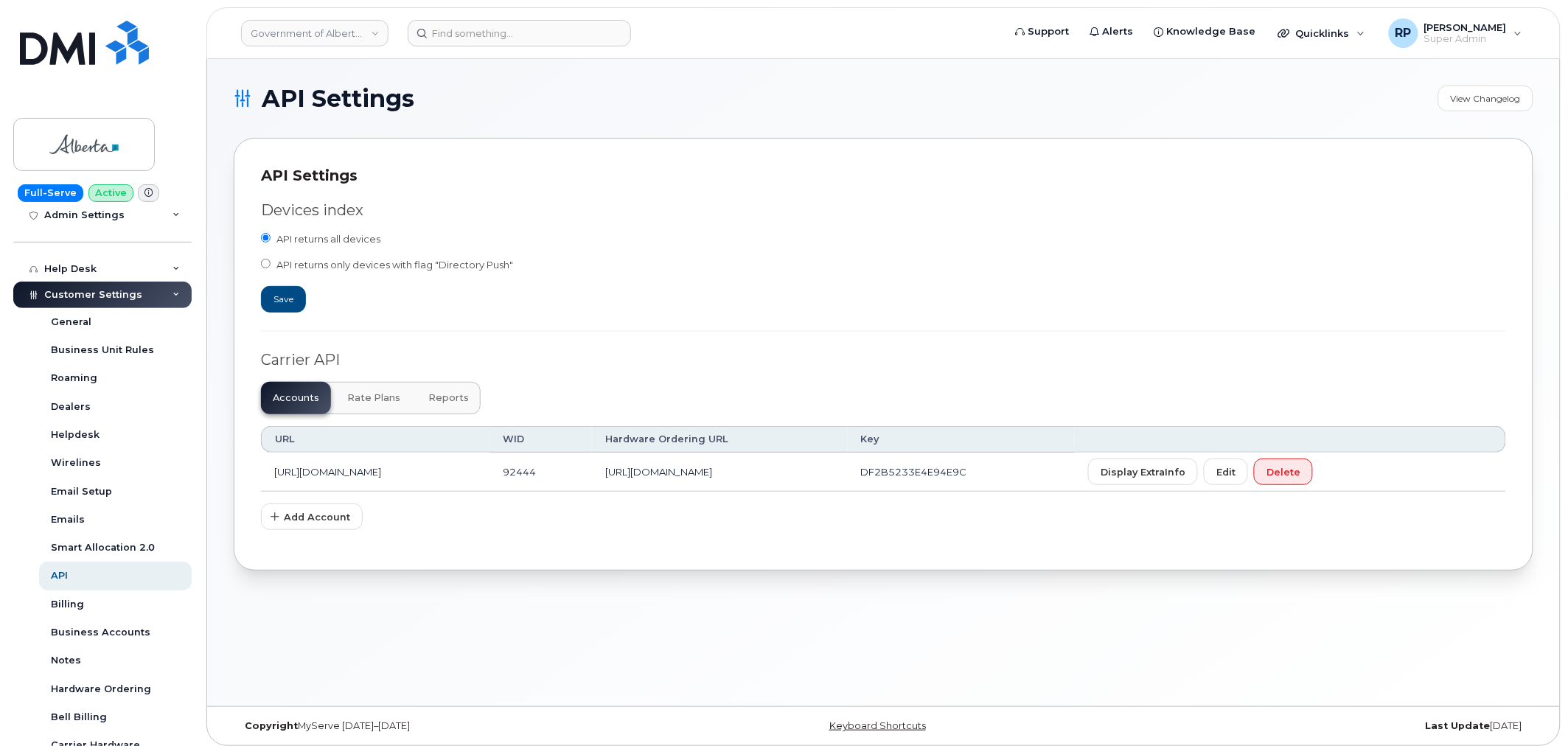
click at [451, 395] on span "Reports" at bounding box center [449, 398] width 40 height 12
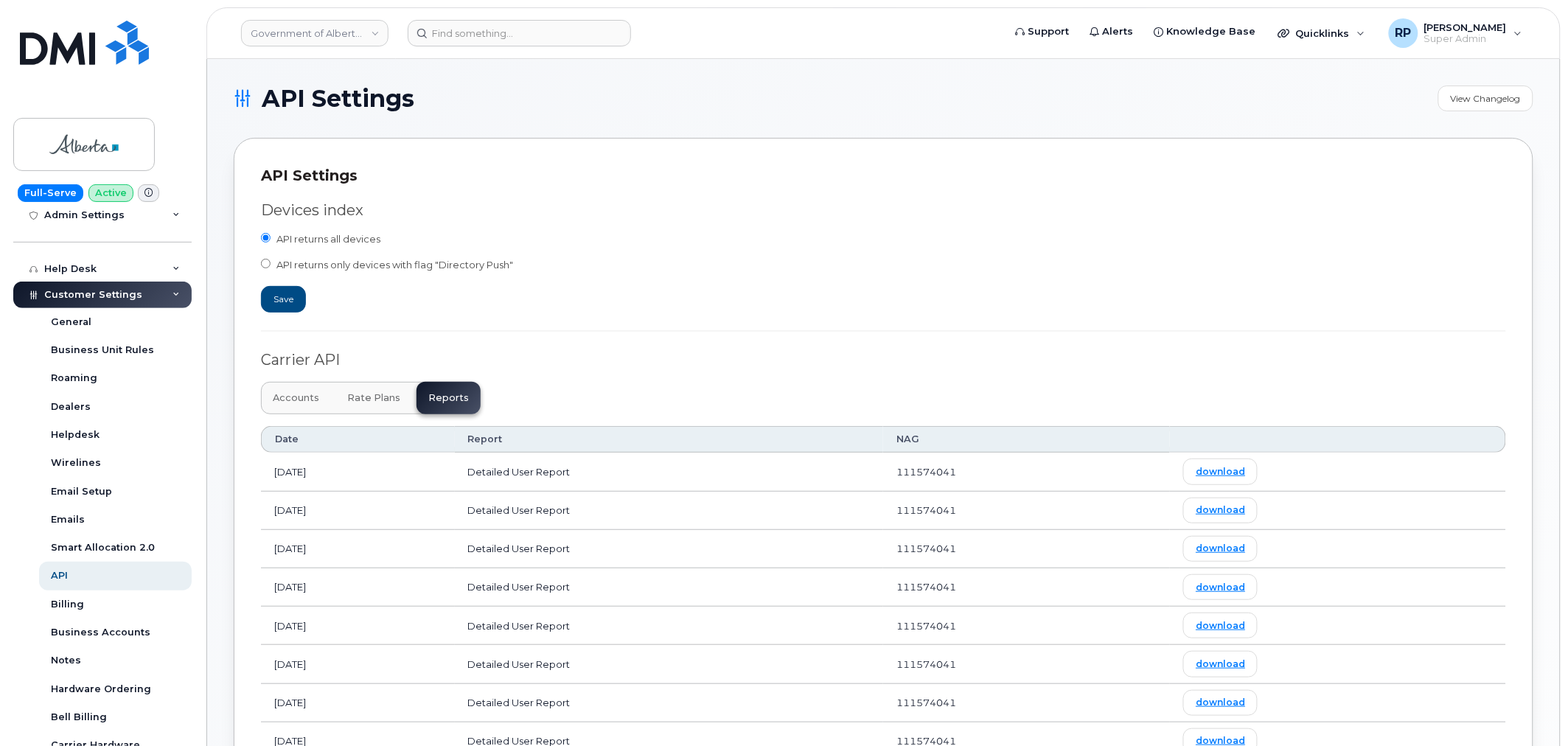
click at [326, 466] on td "2025-09-10" at bounding box center [357, 472] width 194 height 38
click at [1251, 478] on link "download" at bounding box center [1221, 471] width 75 height 26
click at [500, 35] on input at bounding box center [519, 34] width 223 height 27
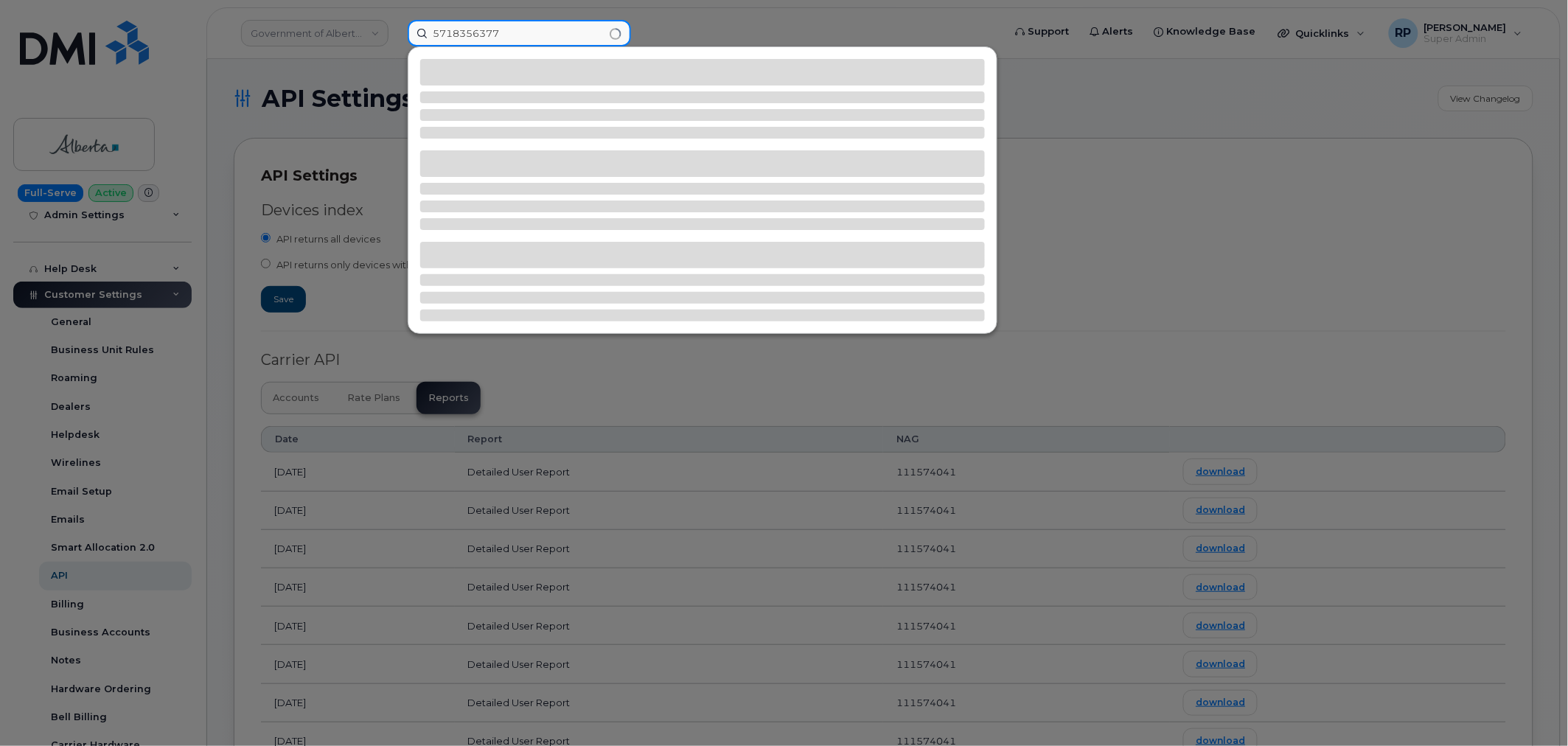
type input "5718356377"
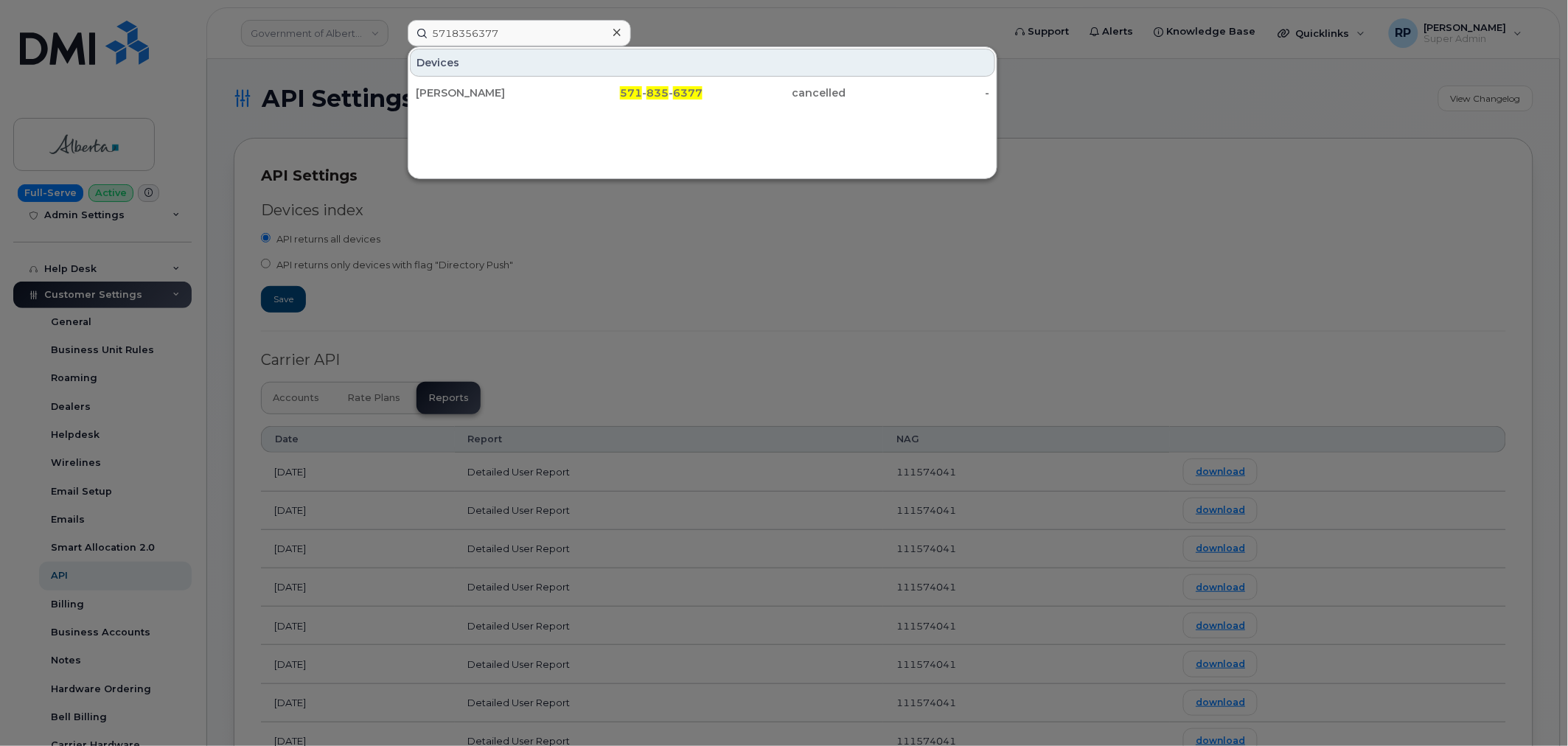
click at [500, 79] on div "Martrelle Murray 571 - 835 - 6377 cancelled -" at bounding box center [703, 93] width 588 height 30
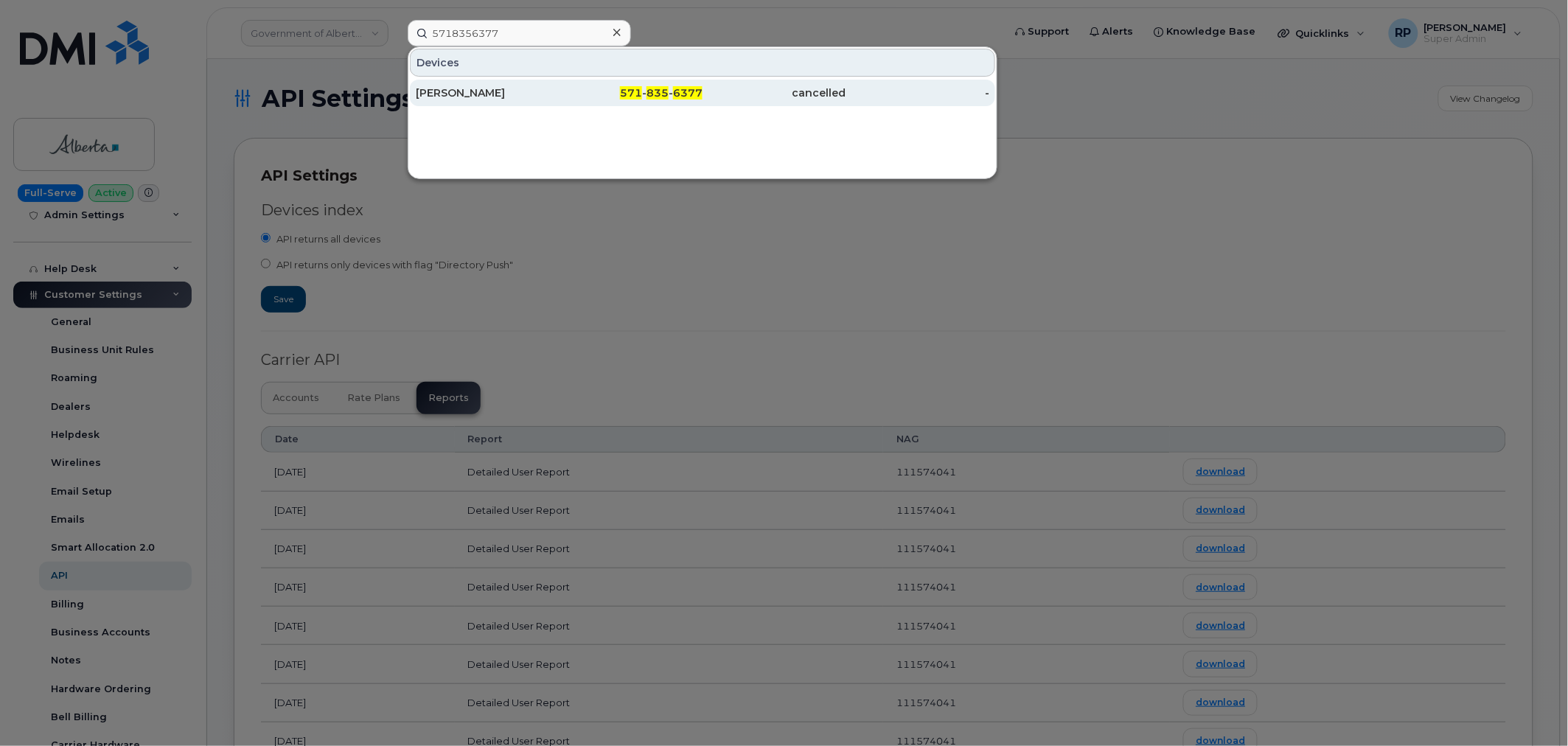
click at [497, 91] on div "Martrelle Murray" at bounding box center [488, 92] width 144 height 14
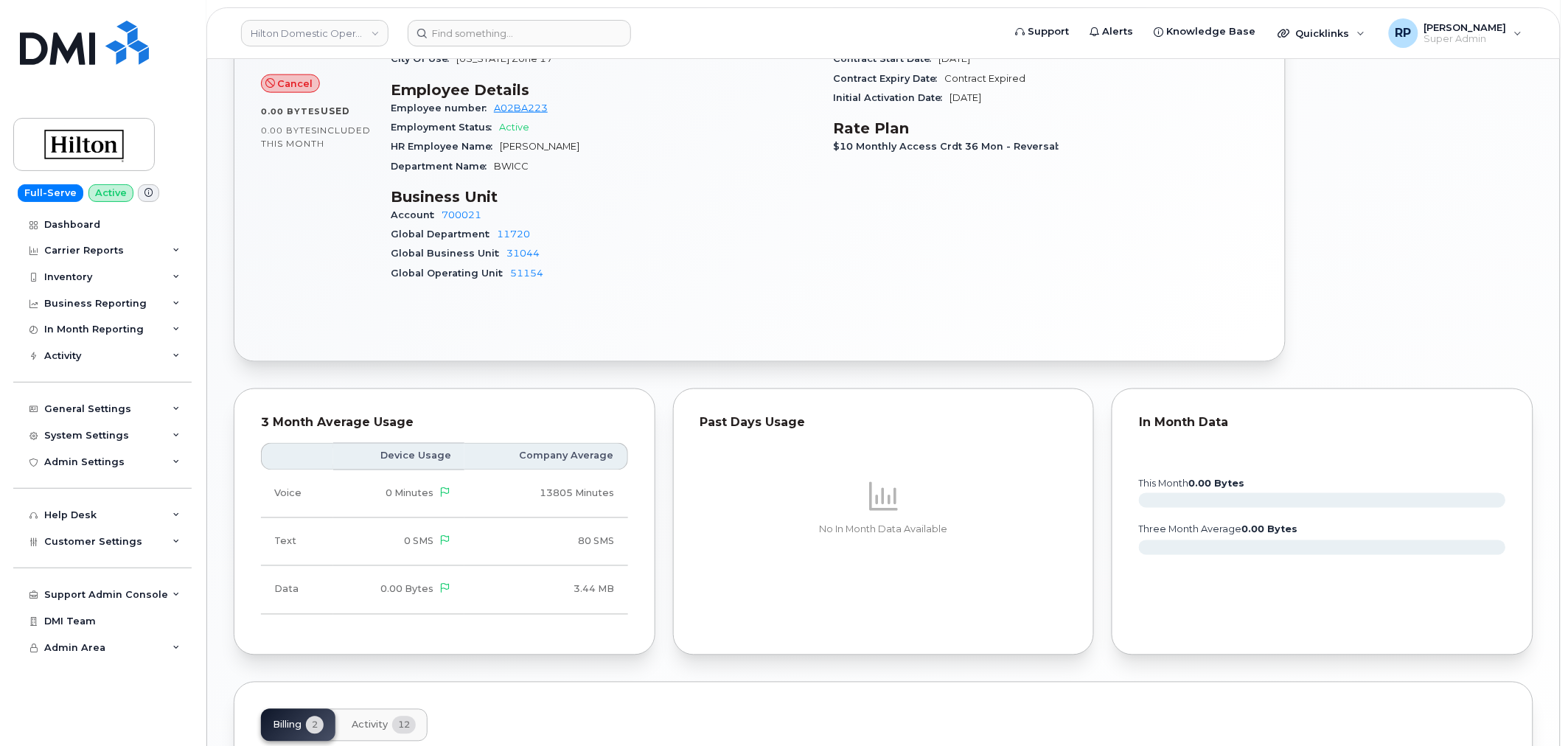
scroll to position [864, 0]
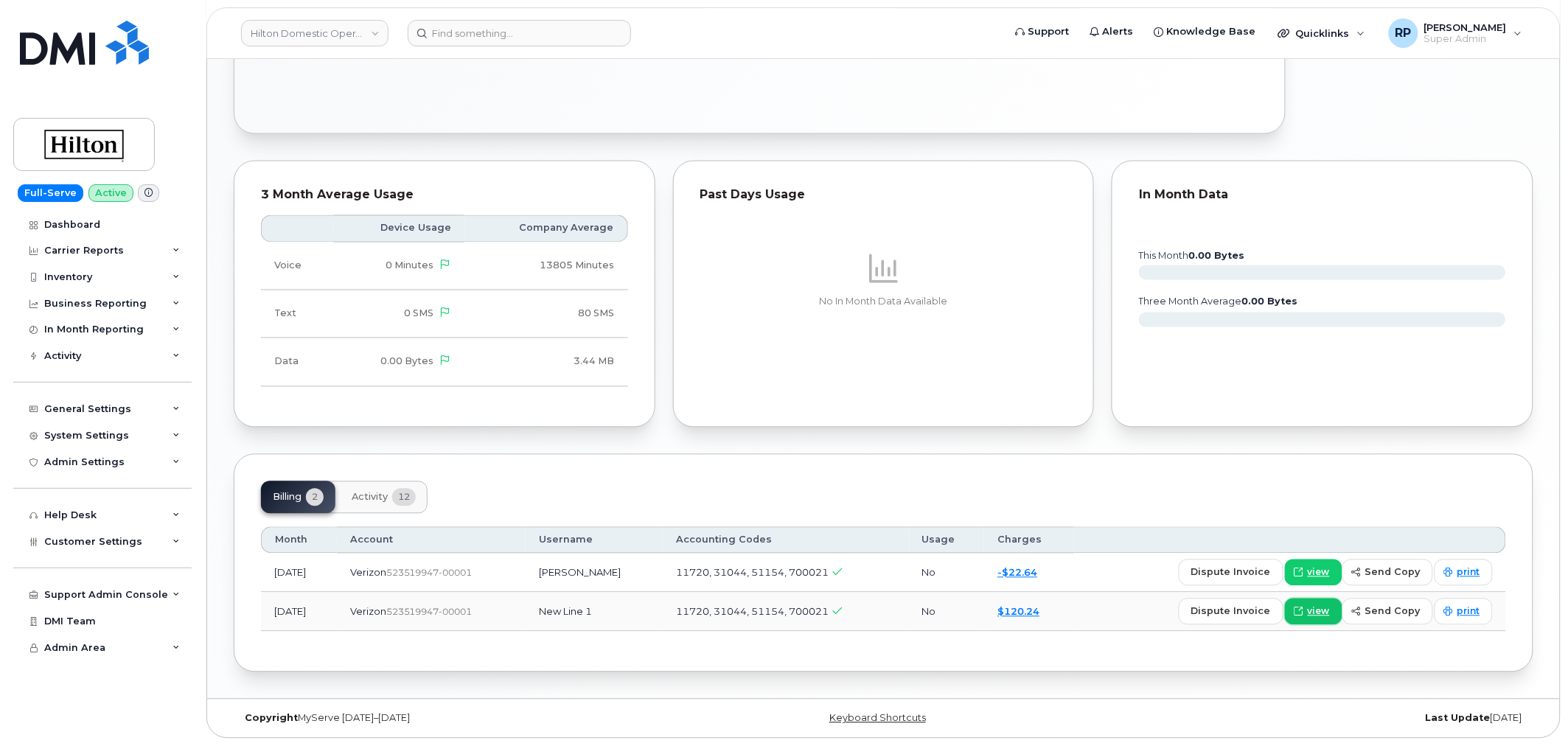
click at [1326, 616] on span "view" at bounding box center [1319, 613] width 22 height 13
click at [271, 30] on link "Hilton Domestic Operating Company Inc" at bounding box center [315, 34] width 148 height 27
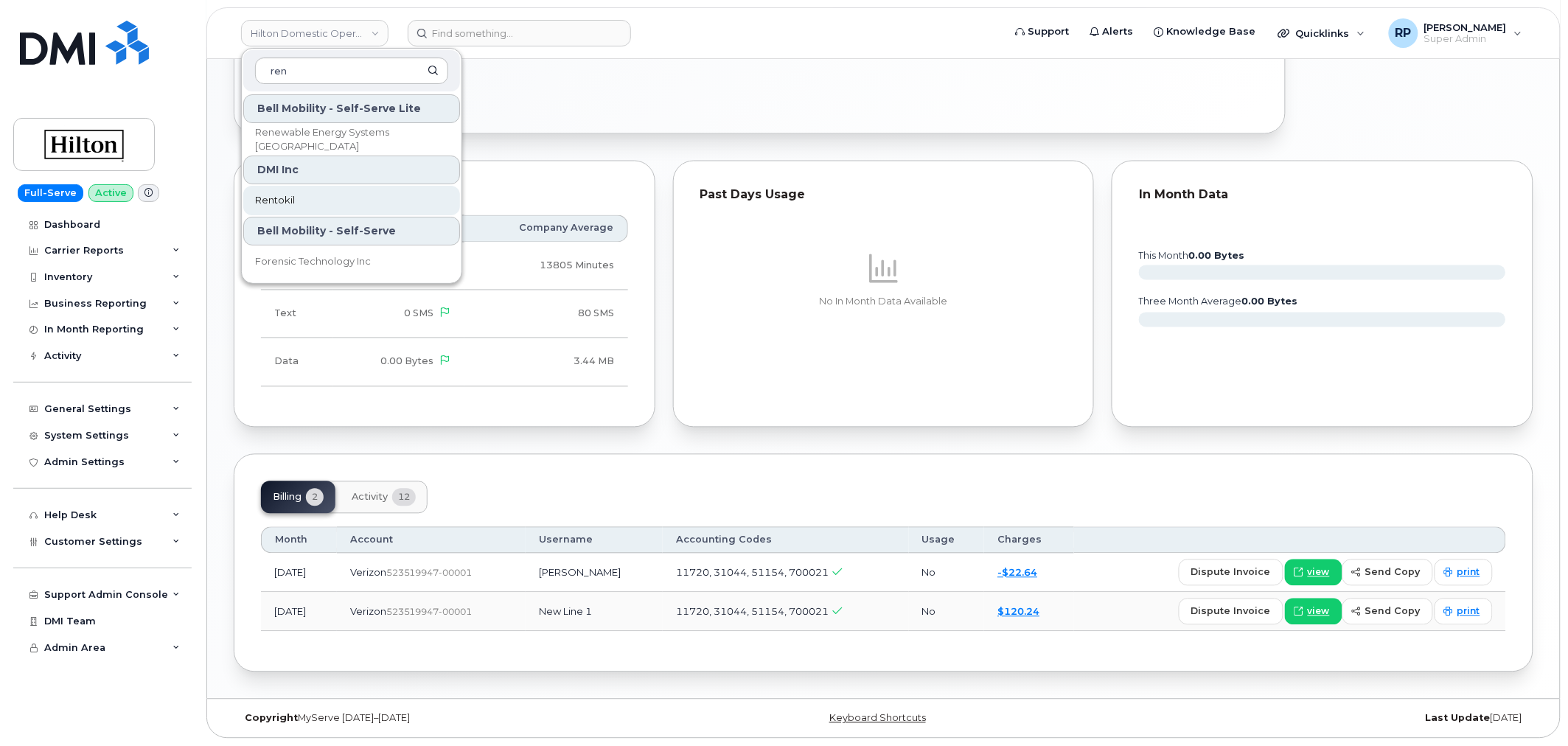
type input "ren"
click at [284, 199] on span "Rentokil" at bounding box center [275, 200] width 40 height 14
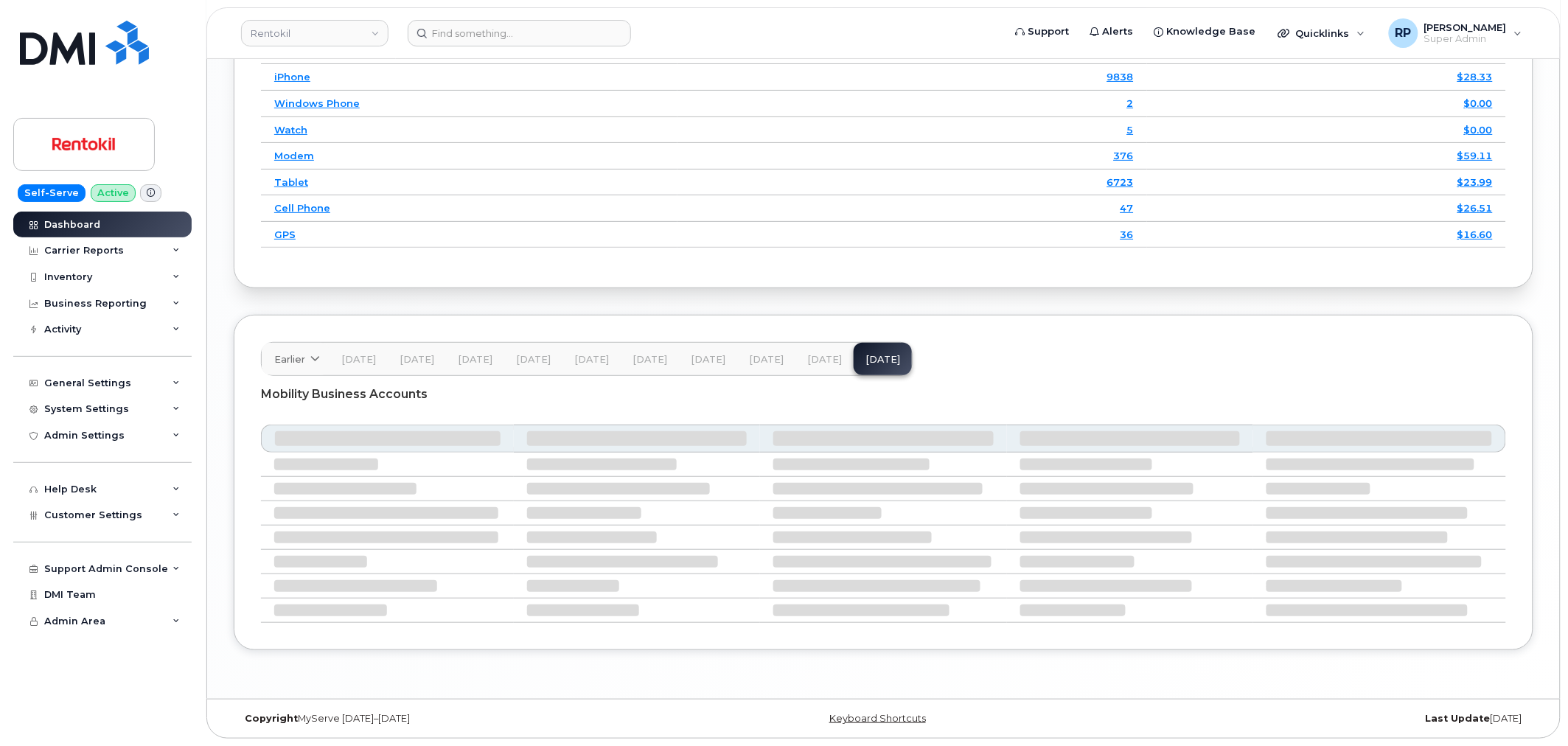
scroll to position [2102, 0]
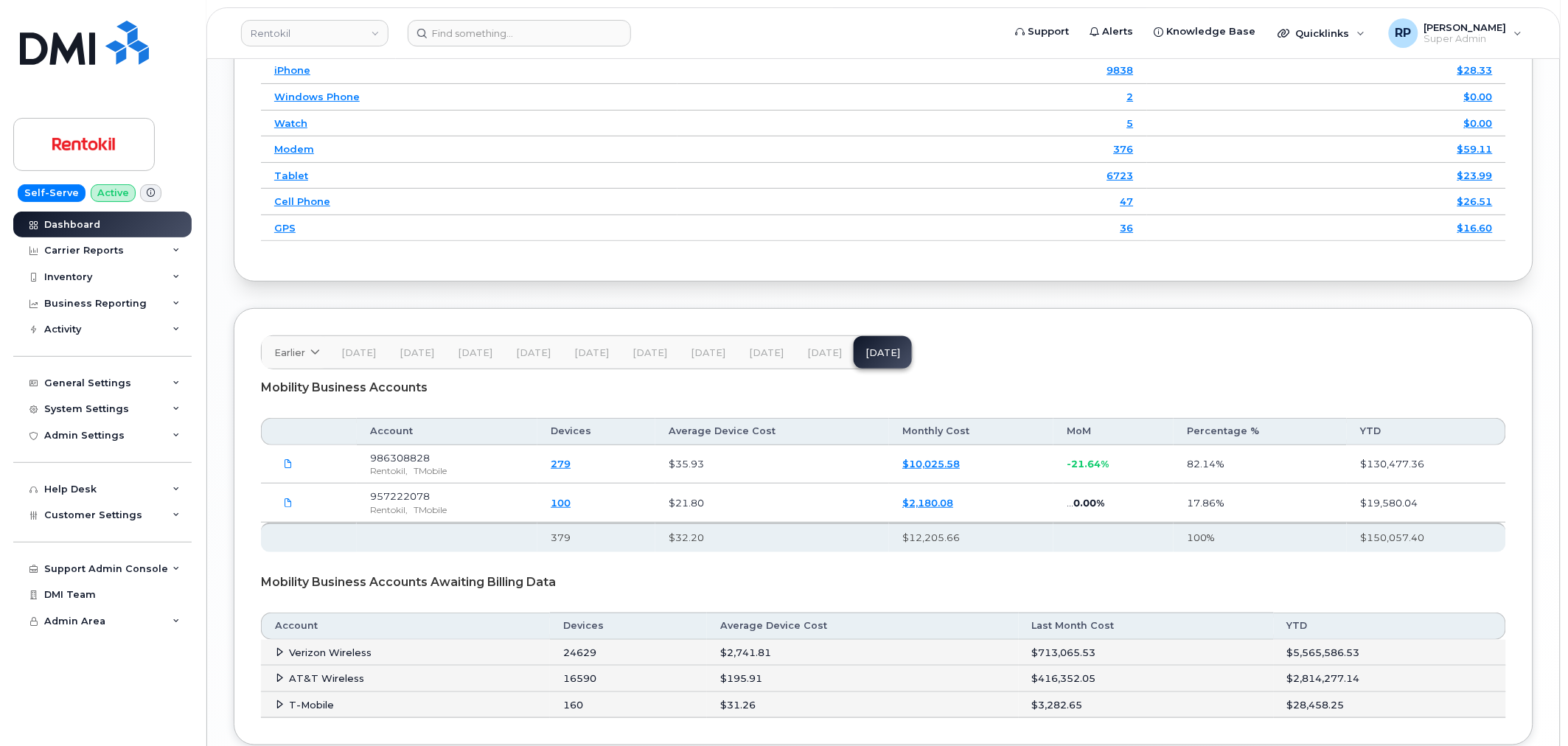
click at [810, 360] on span "[DATE]" at bounding box center [824, 353] width 35 height 12
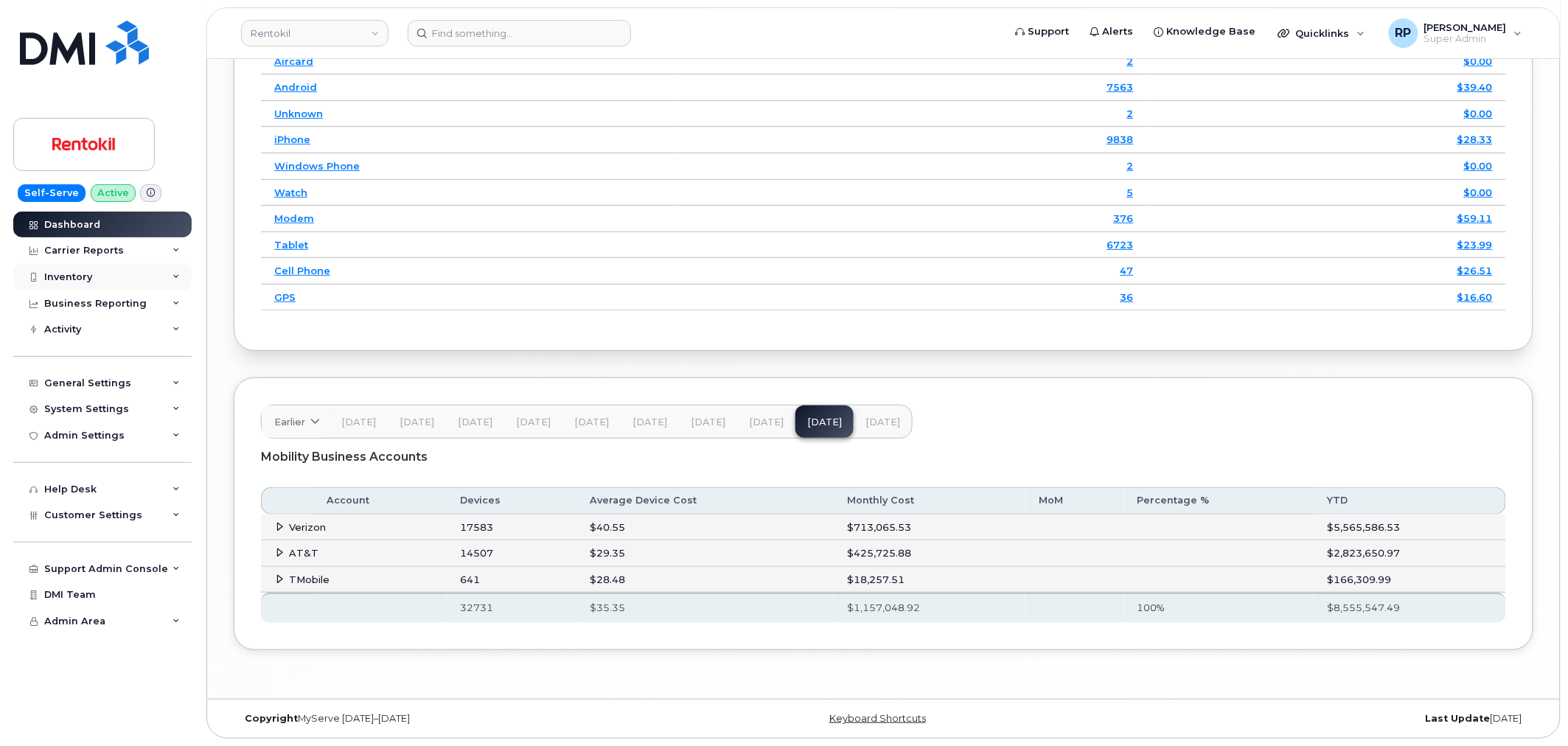
scroll to position [2038, 0]
click at [278, 527] on icon at bounding box center [281, 527] width 10 height 10
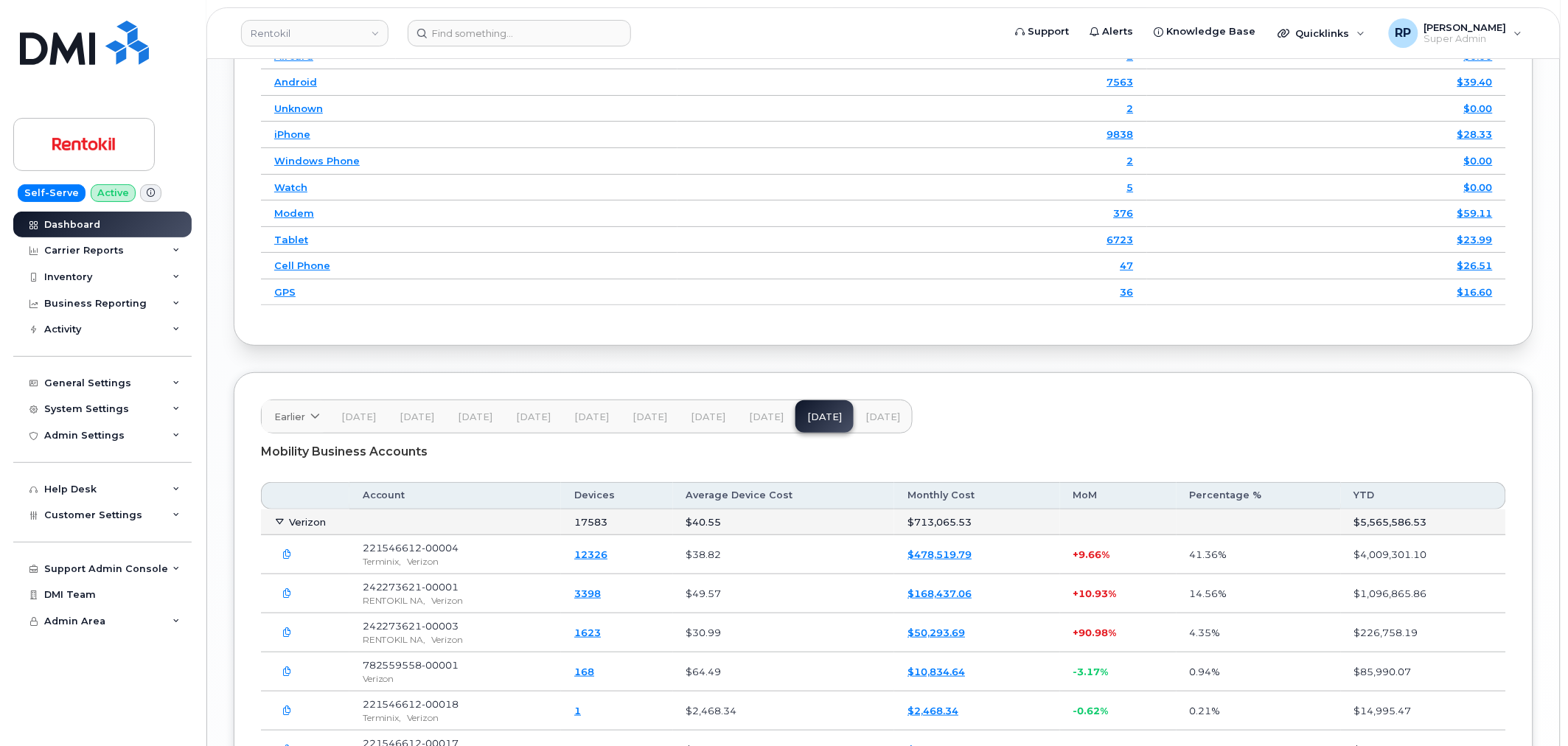
scroll to position [2175, 0]
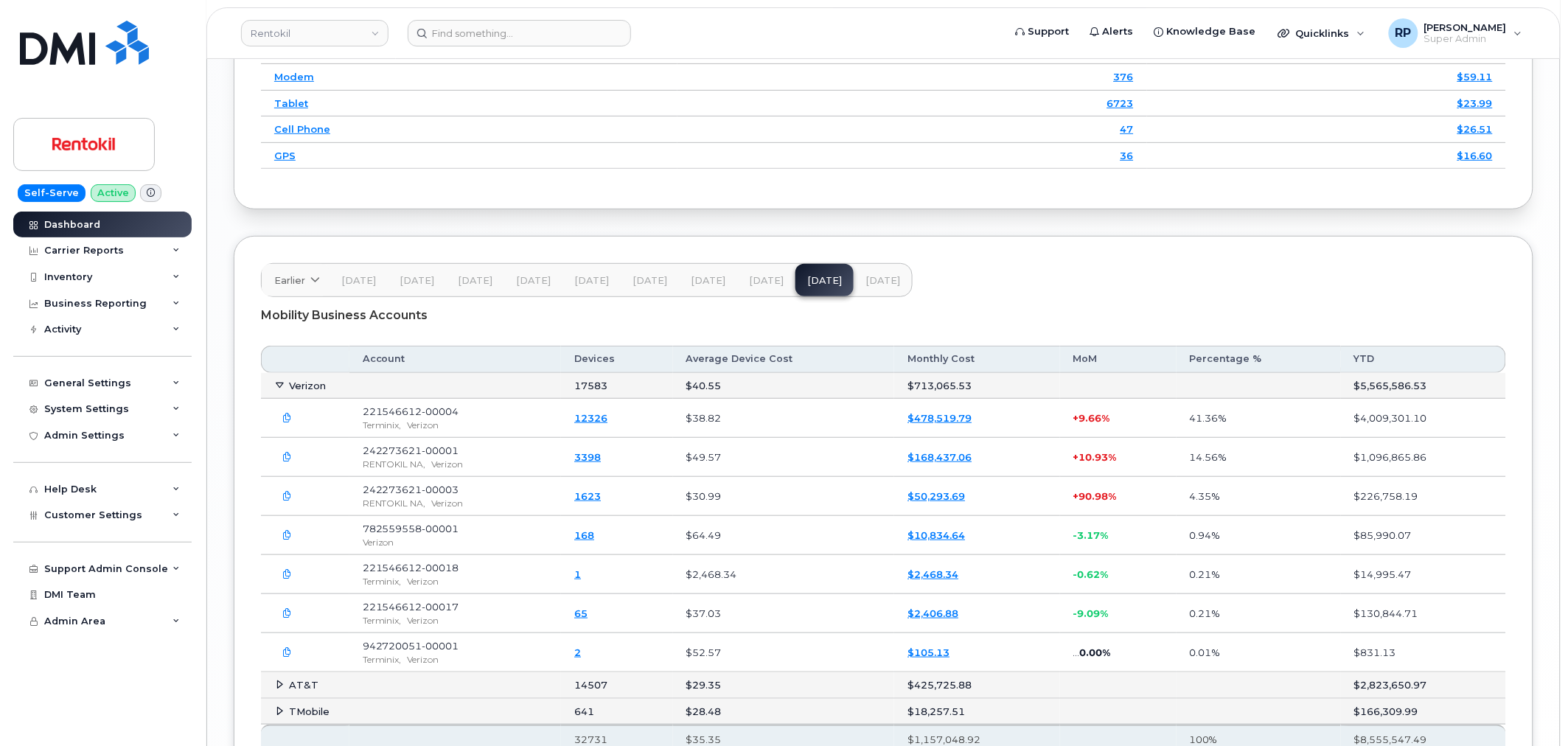
click at [642, 287] on span "[DATE]" at bounding box center [650, 281] width 35 height 12
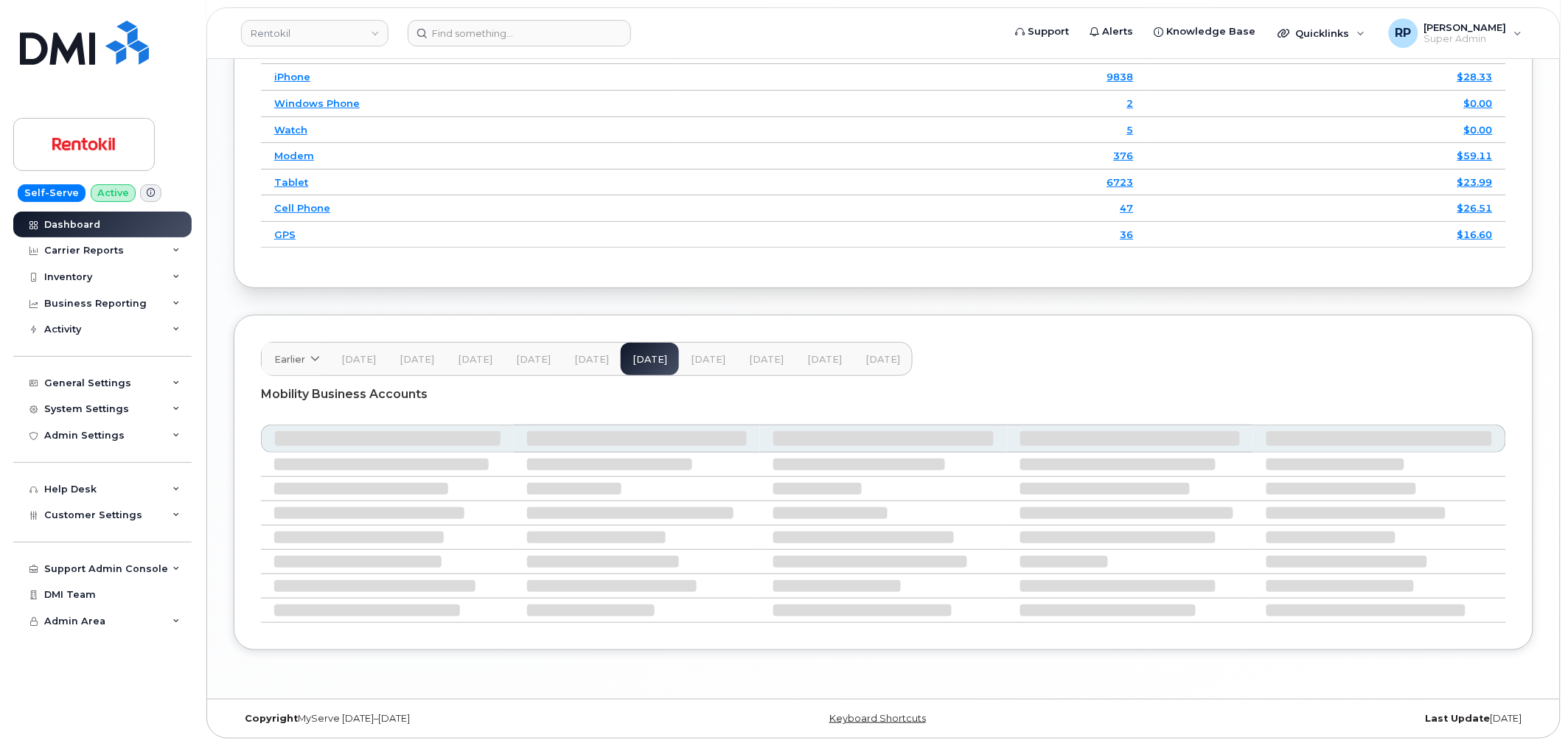
scroll to position [2038, 0]
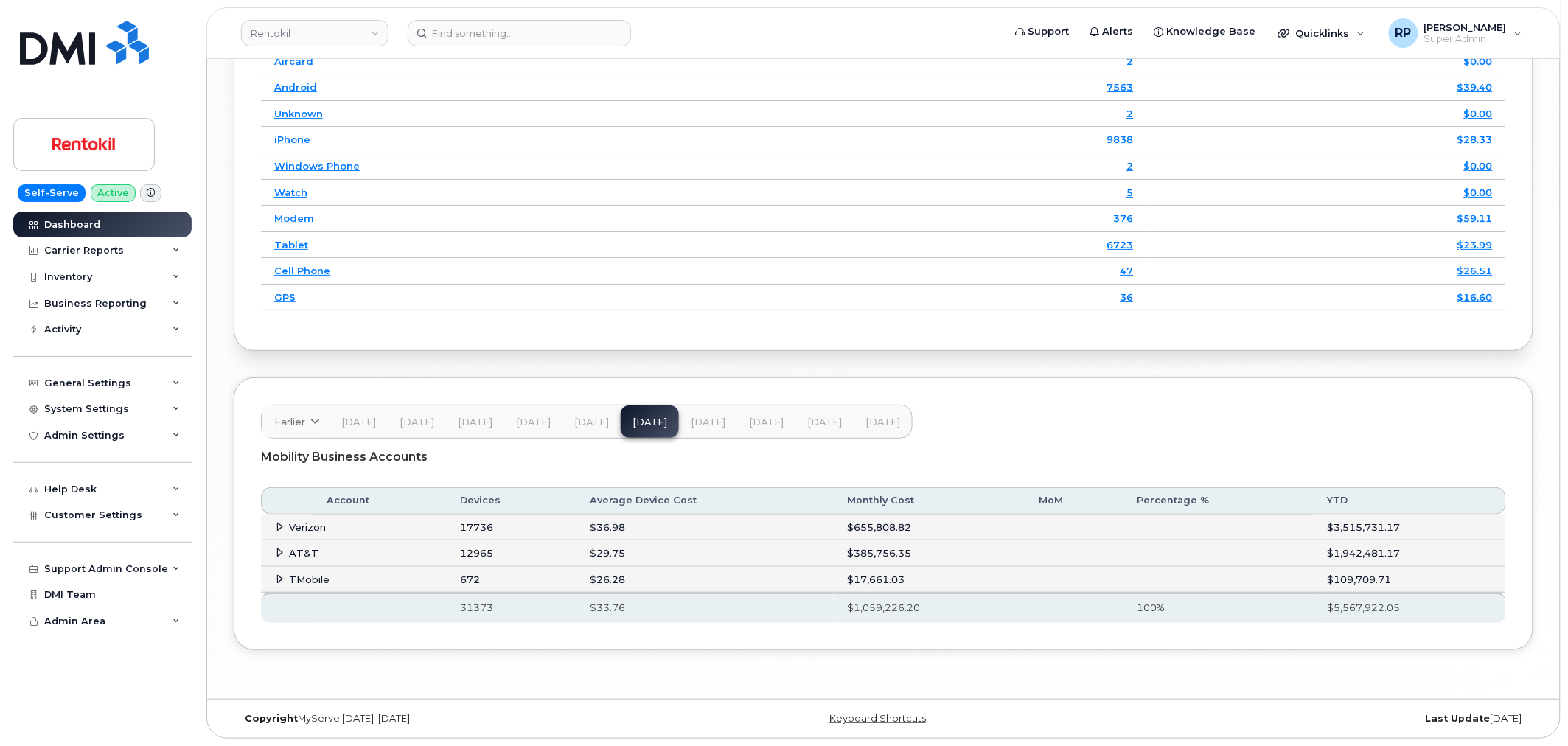
click at [276, 532] on icon at bounding box center [281, 527] width 10 height 10
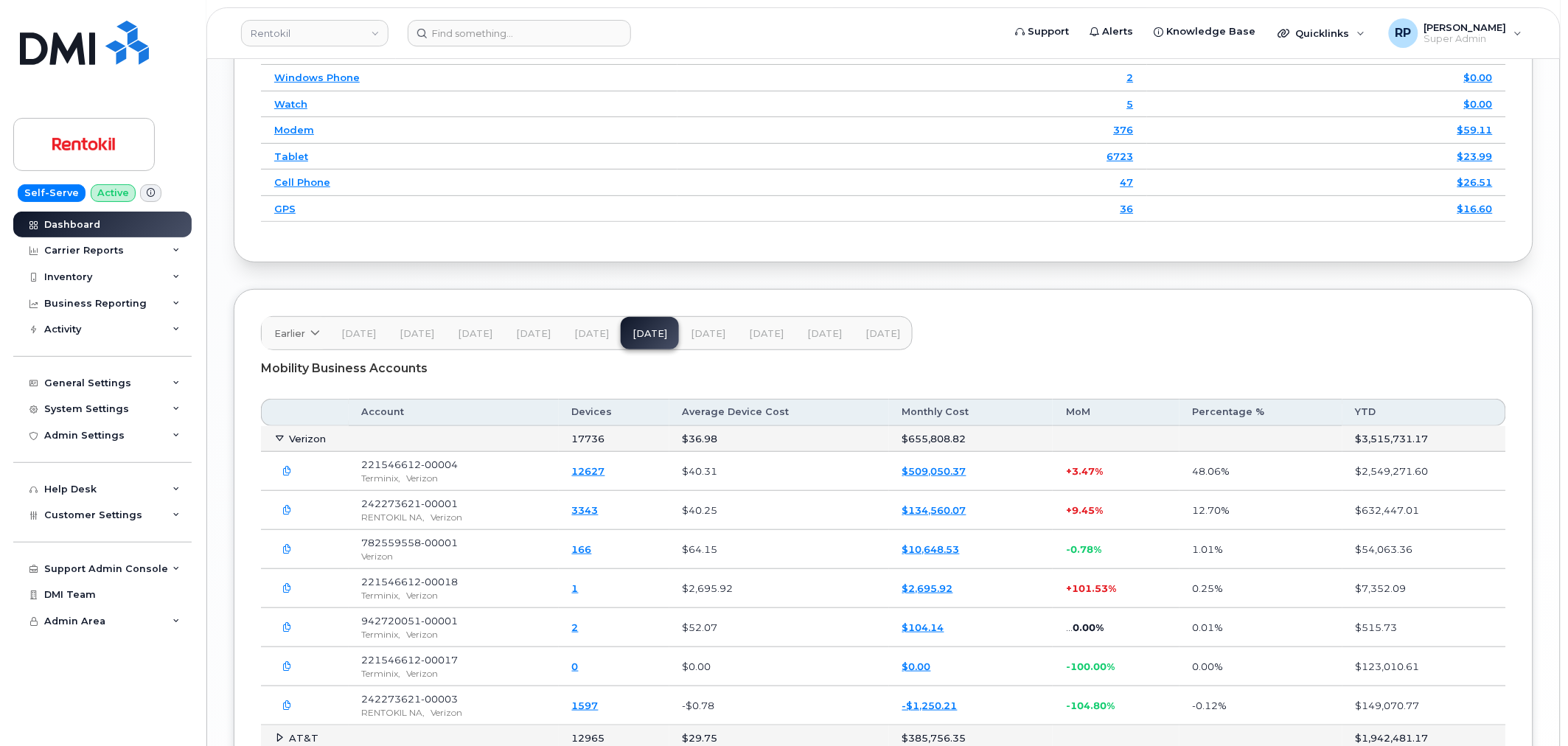
scroll to position [2174, 0]
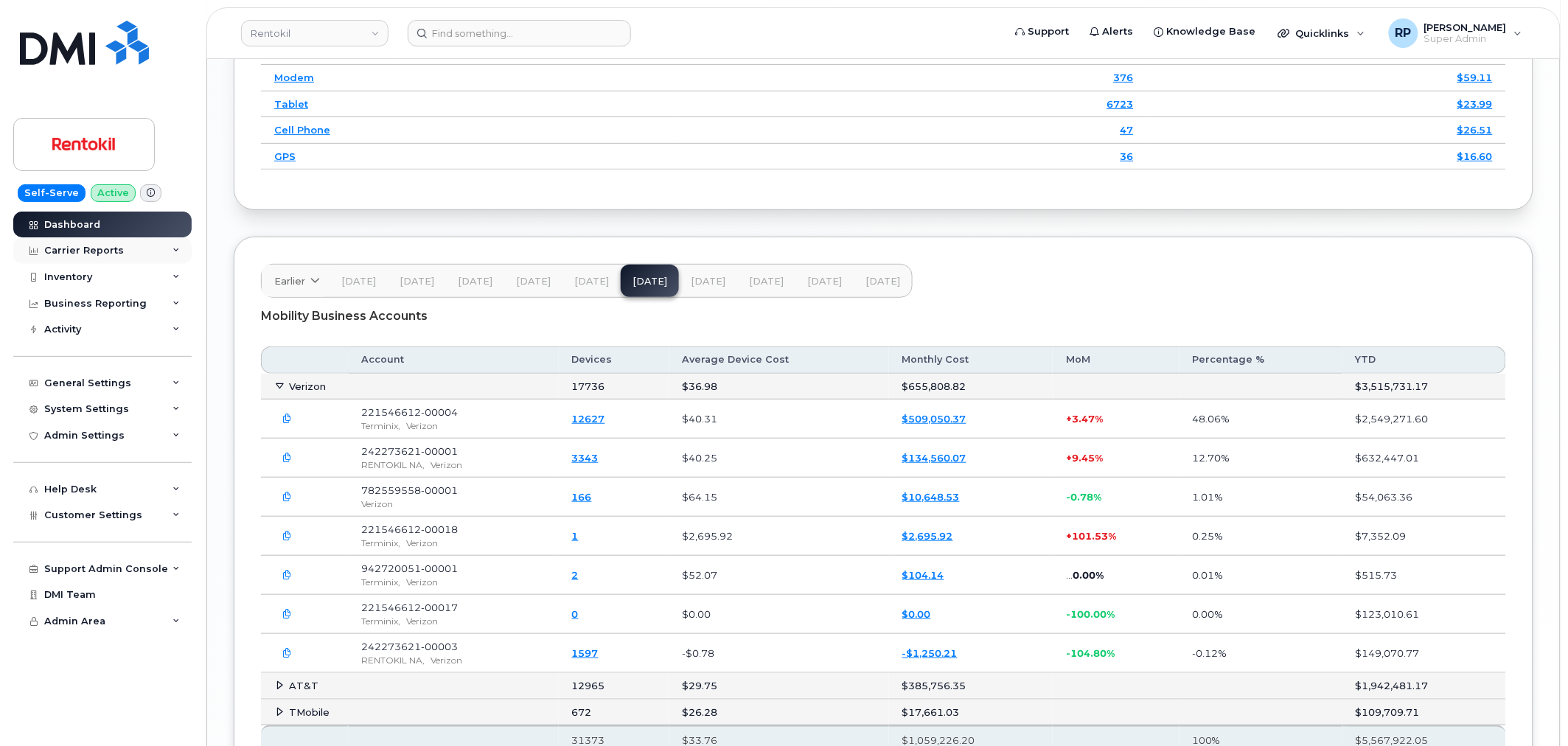
click at [129, 254] on div "Carrier Reports" at bounding box center [103, 251] width 178 height 27
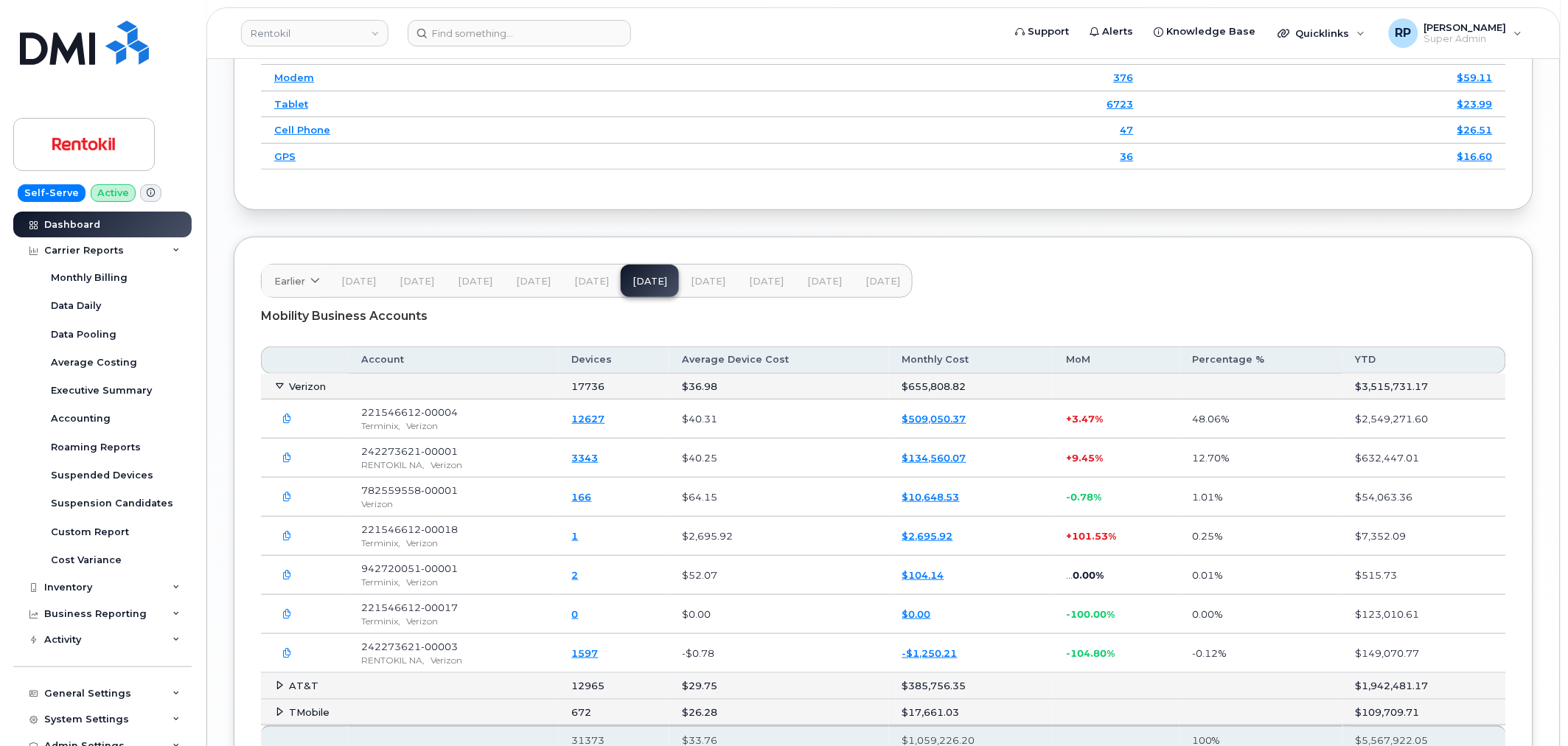
drag, startPoint x: 372, startPoint y: 2, endPoint x: 1024, endPoint y: 284, distance: 710.4
click at [1024, 284] on header "Earlier 2024 November October September August July June May April March Februa…" at bounding box center [883, 280] width 1245 height 34
click at [813, 292] on button "Aug 25" at bounding box center [824, 281] width 58 height 33
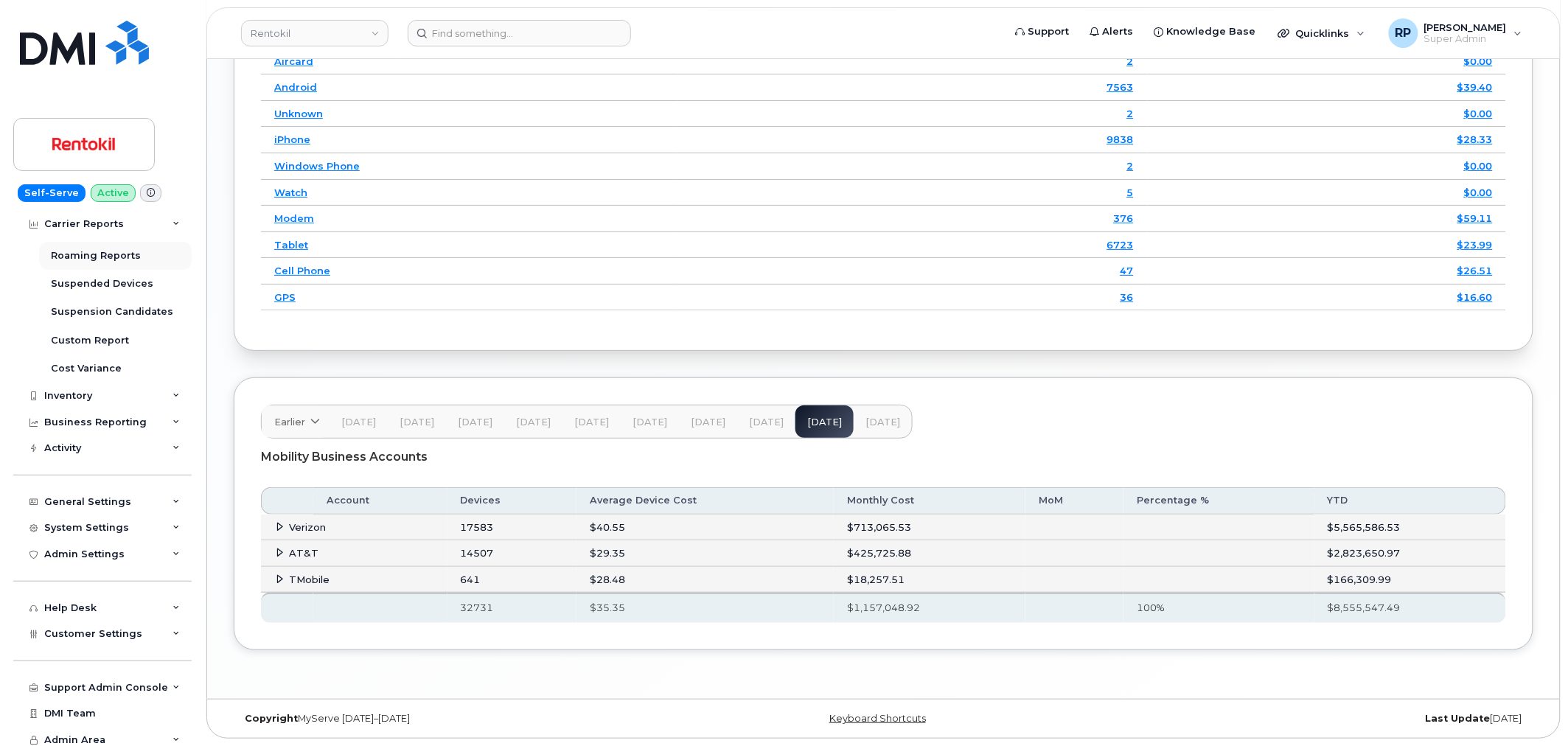
scroll to position [198, 0]
click at [129, 620] on div "Customer Settings" at bounding box center [103, 629] width 178 height 27
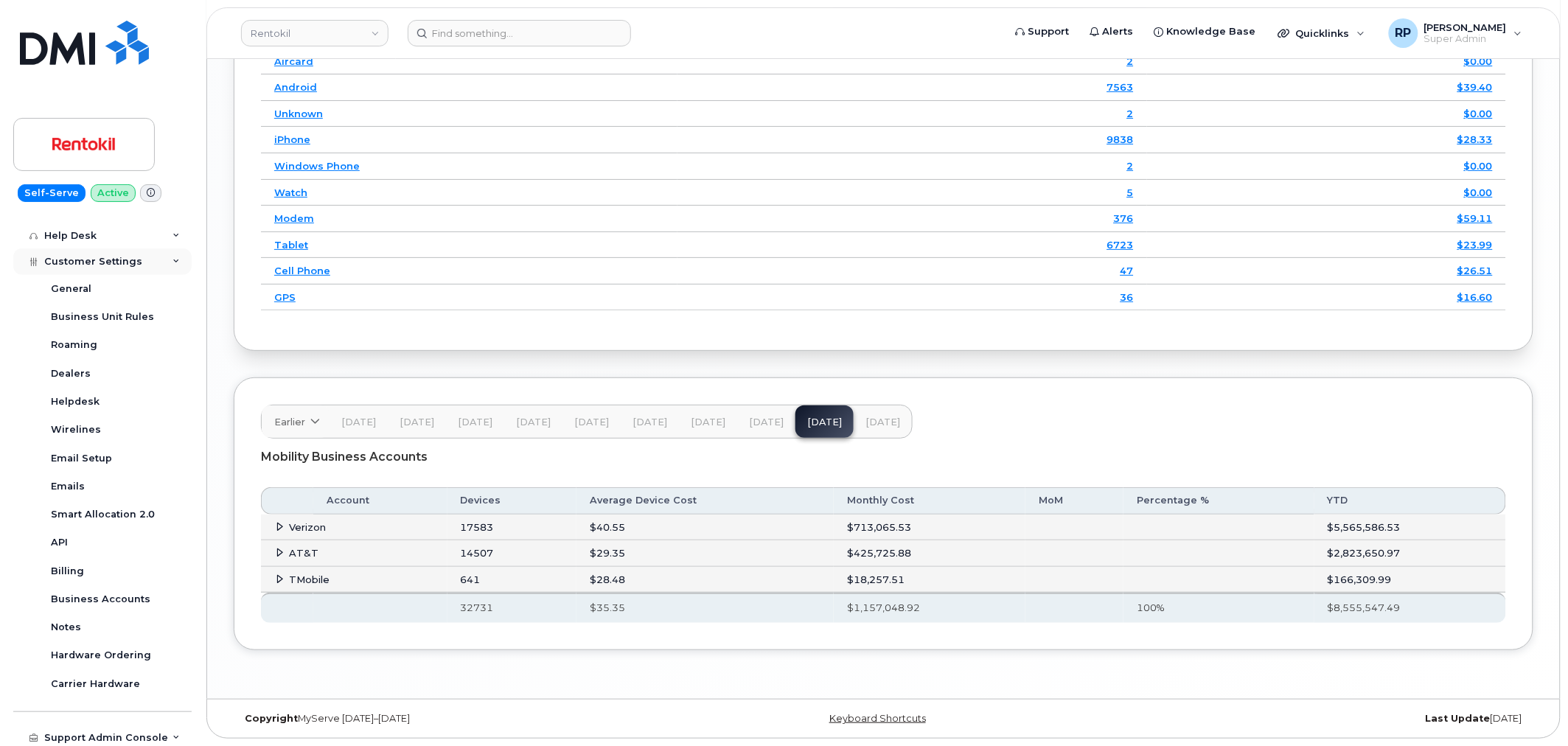
scroll to position [608, 0]
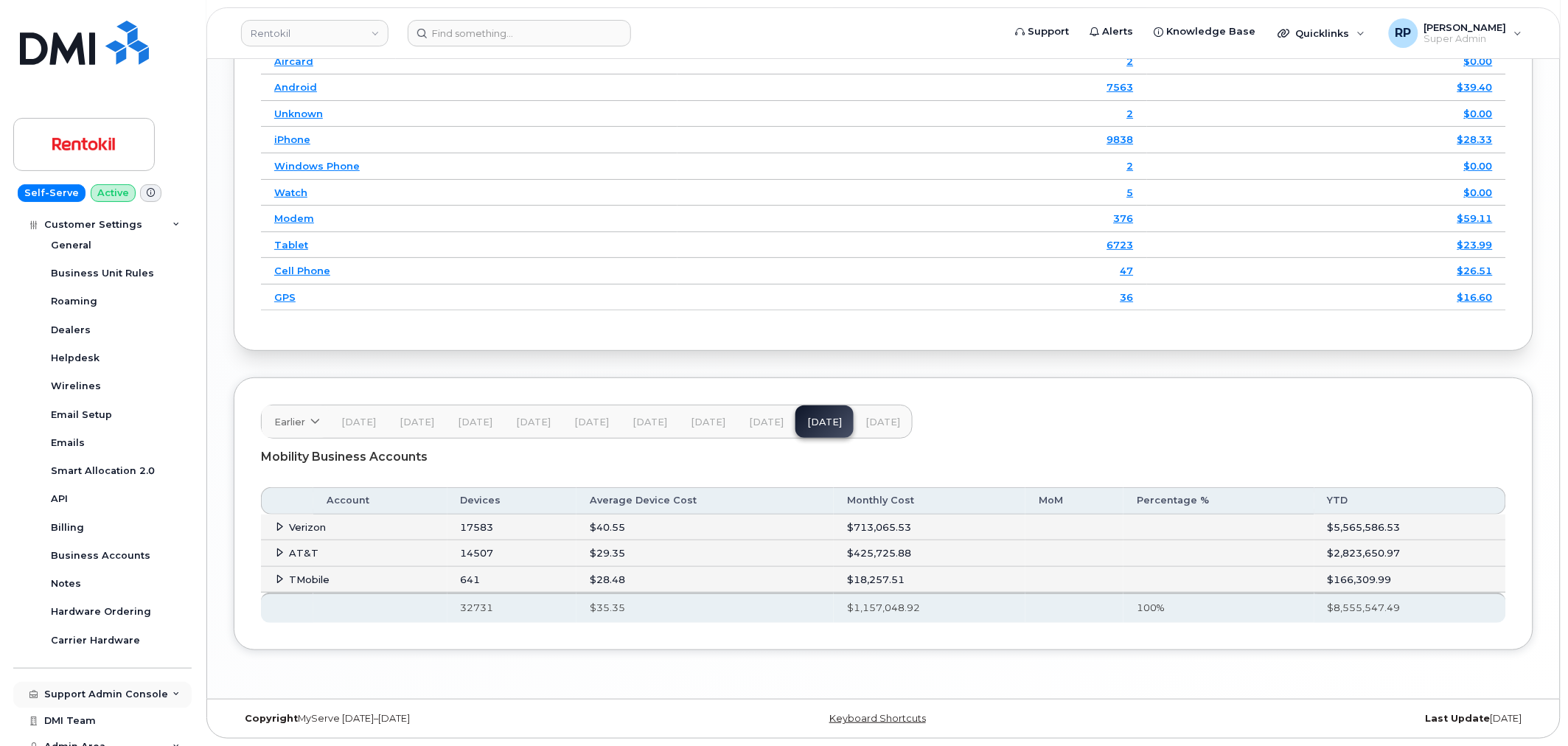
click at [122, 690] on div "Support Admin Console" at bounding box center [105, 695] width 124 height 12
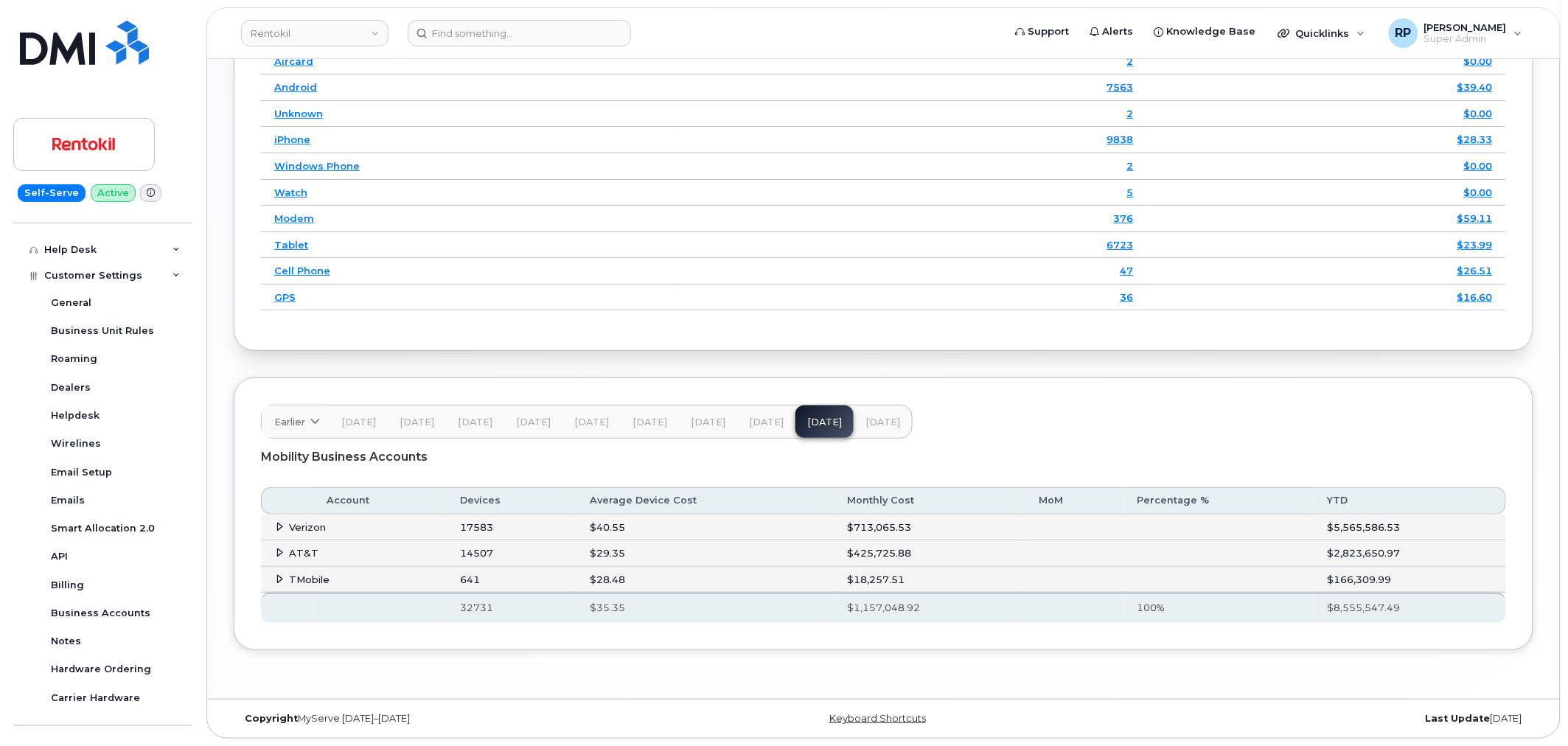
scroll to position [414, 0]
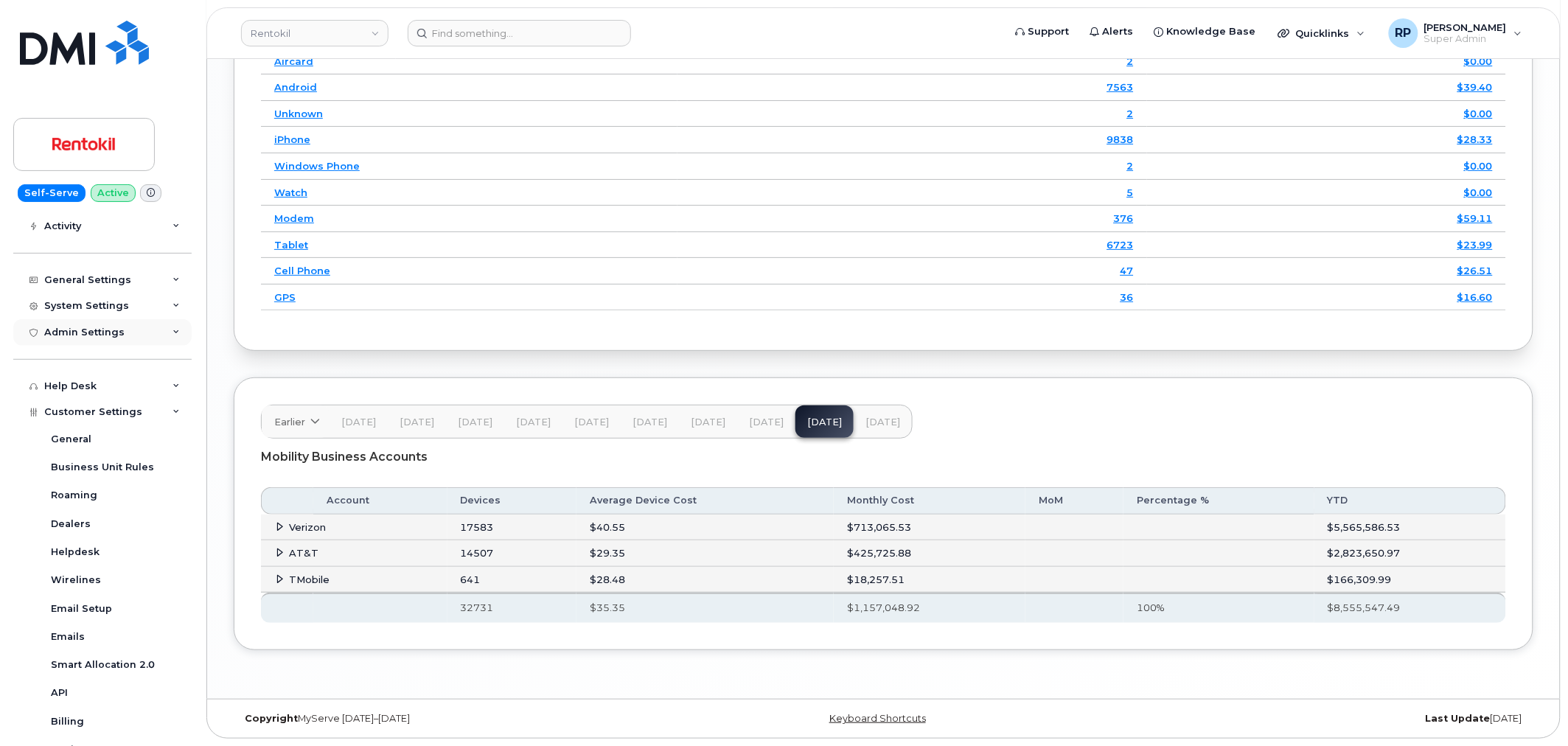
click at [120, 336] on div "Admin Settings" at bounding box center [103, 333] width 178 height 27
click at [104, 332] on div "Admin Settings" at bounding box center [84, 333] width 81 height 12
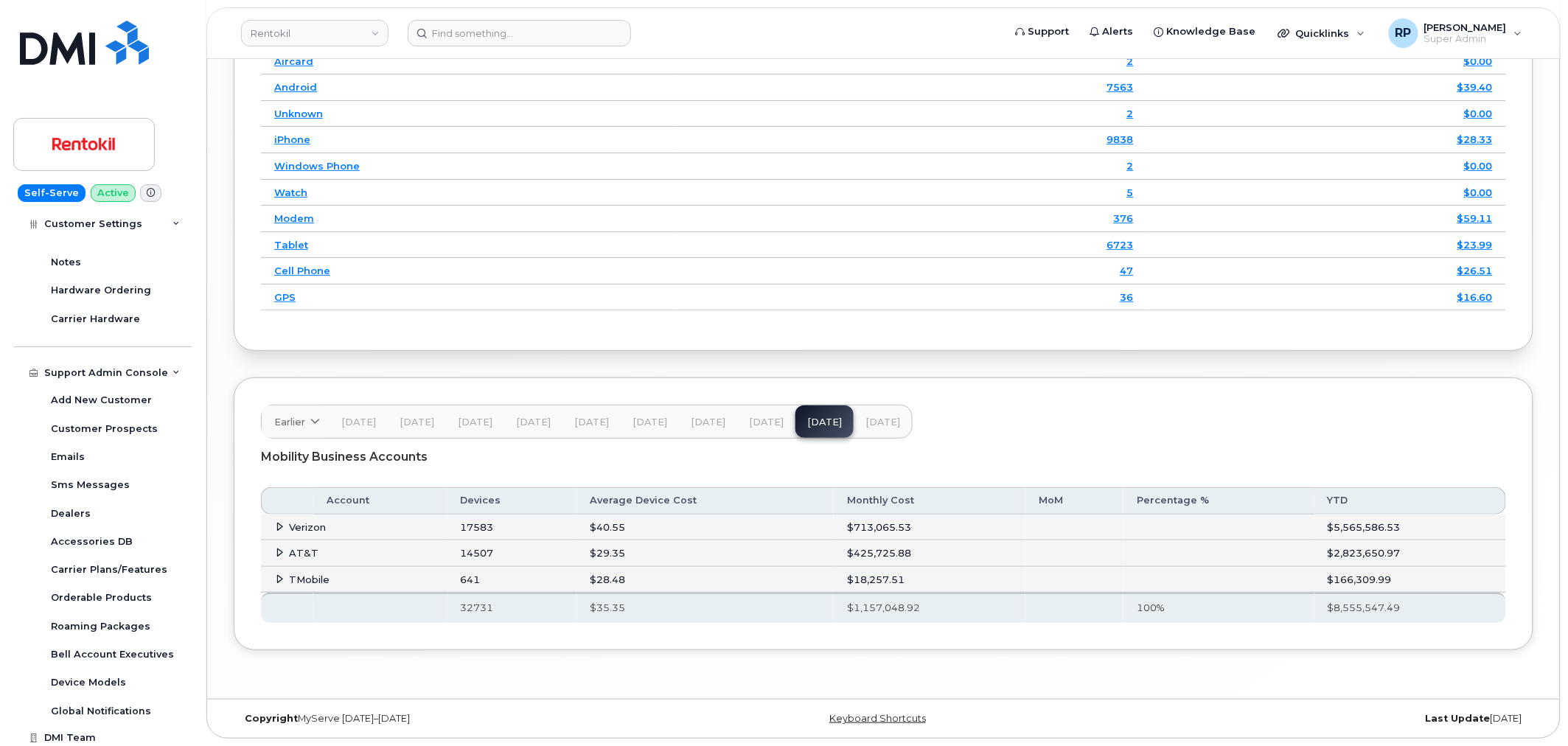
scroll to position [1044, 0]
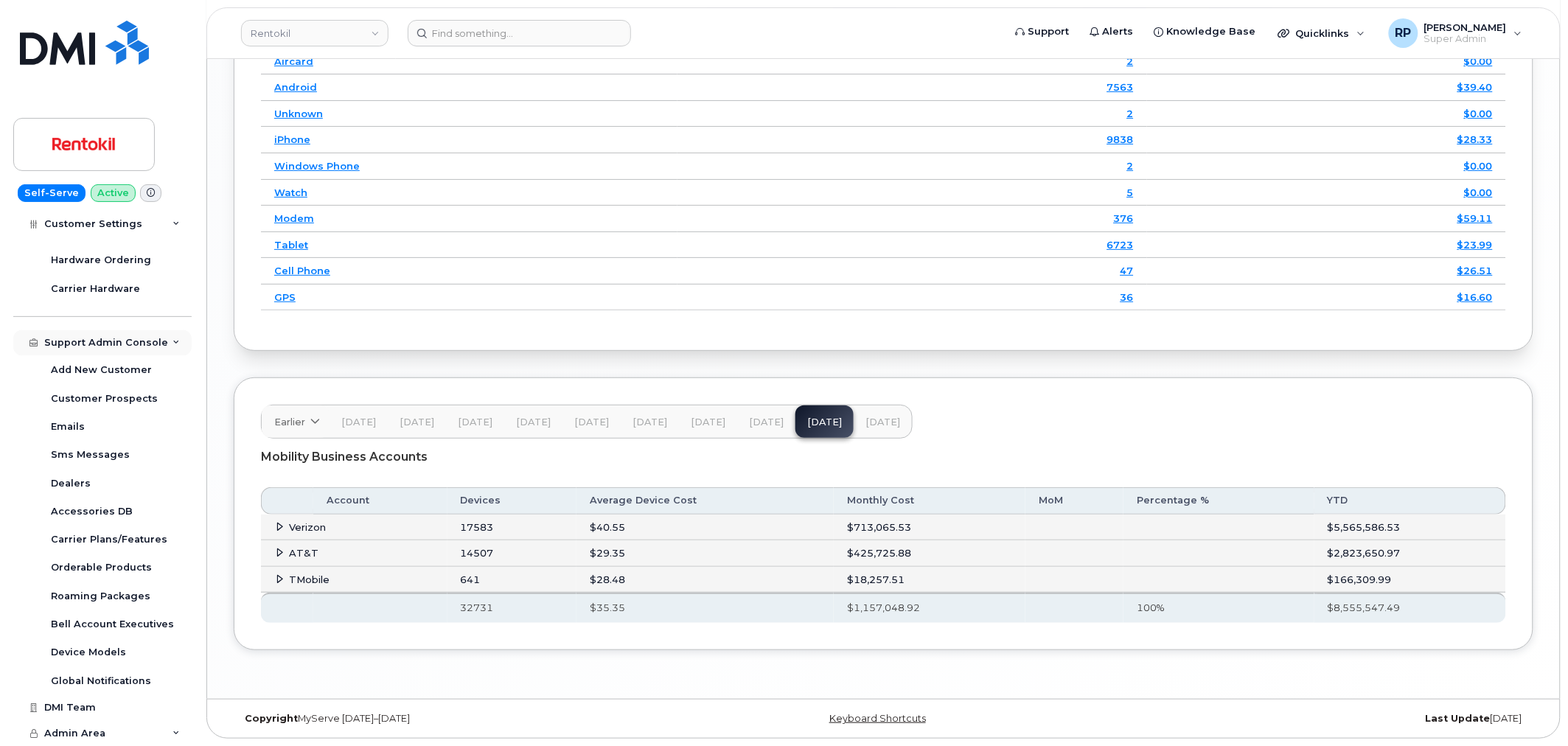
click at [109, 340] on div "Support Admin Console" at bounding box center [105, 343] width 124 height 12
click at [113, 334] on div "Customer Settings" at bounding box center [103, 341] width 178 height 27
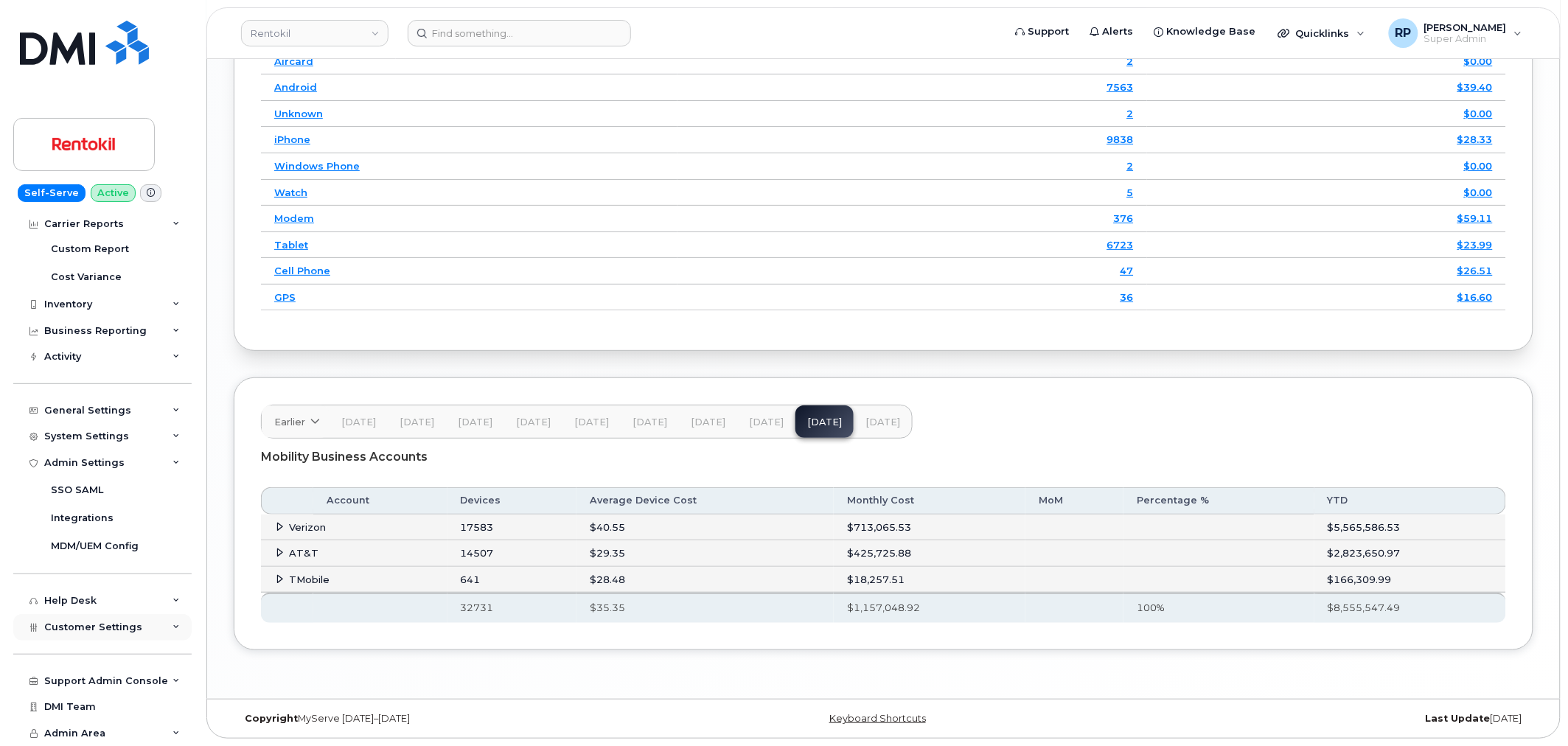
scroll to position [283, 0]
click at [77, 734] on span "Admin Area" at bounding box center [75, 734] width 61 height 12
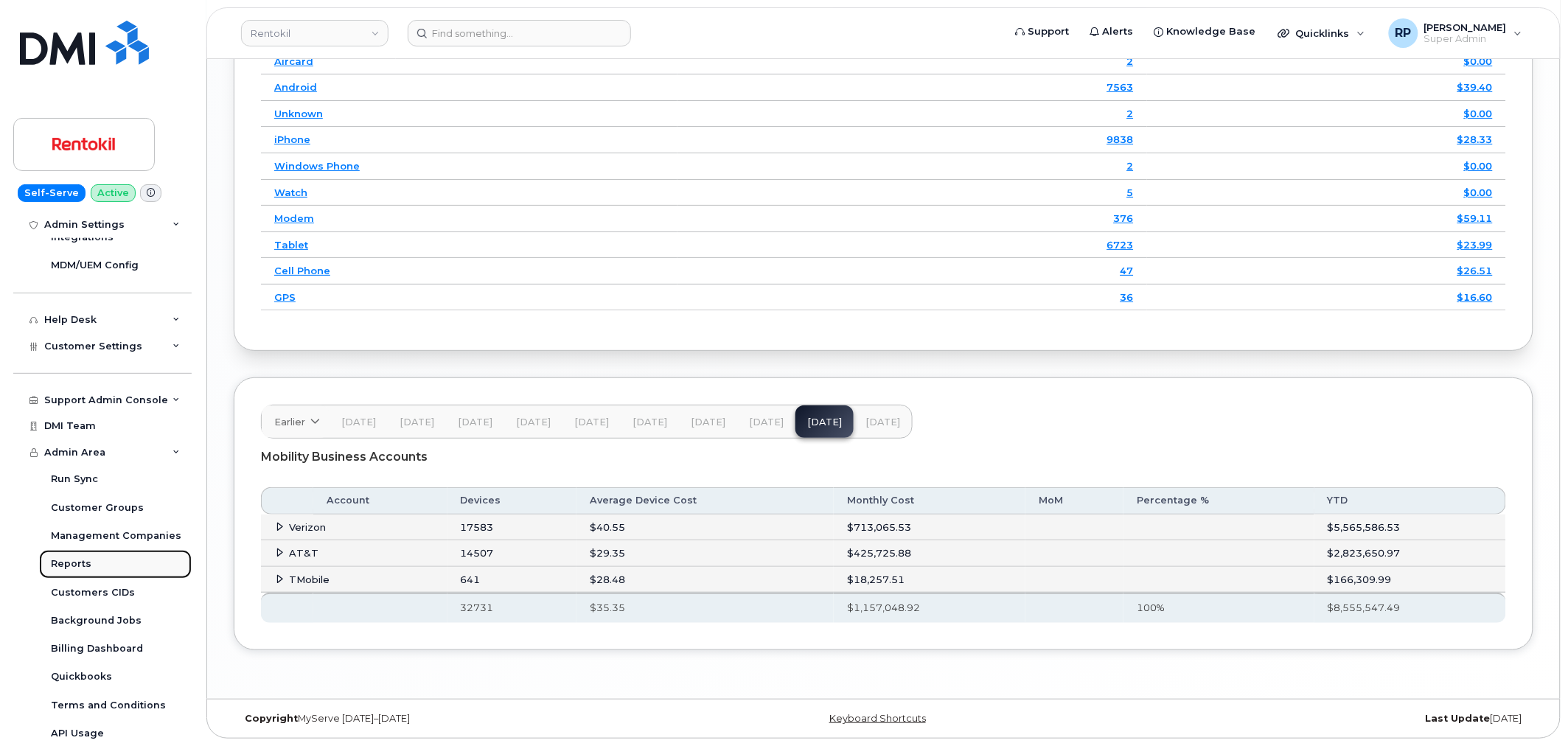
click at [84, 559] on div "Reports" at bounding box center [71, 565] width 40 height 13
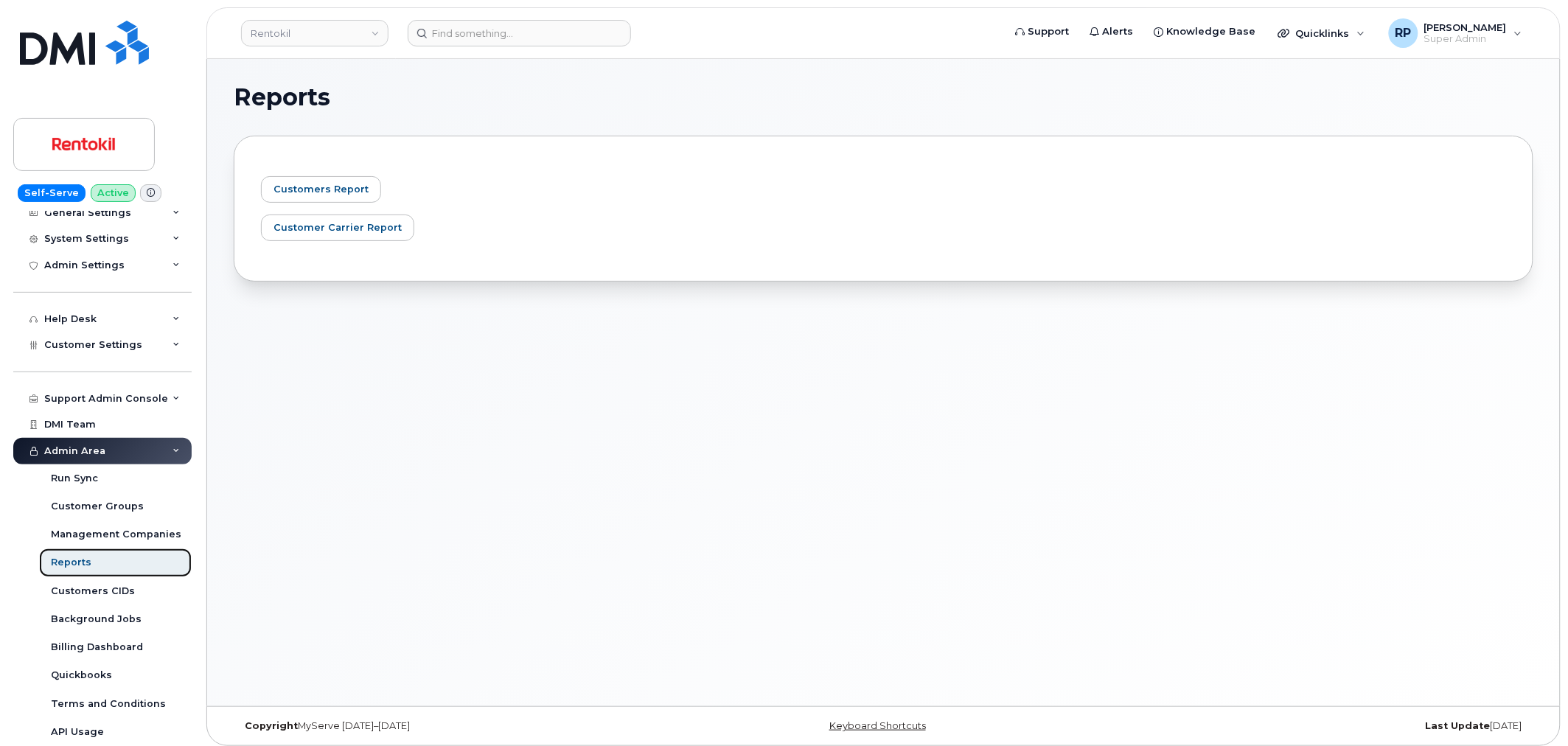
scroll to position [170, 0]
click at [307, 189] on span "Customers Report" at bounding box center [320, 189] width 95 height 14
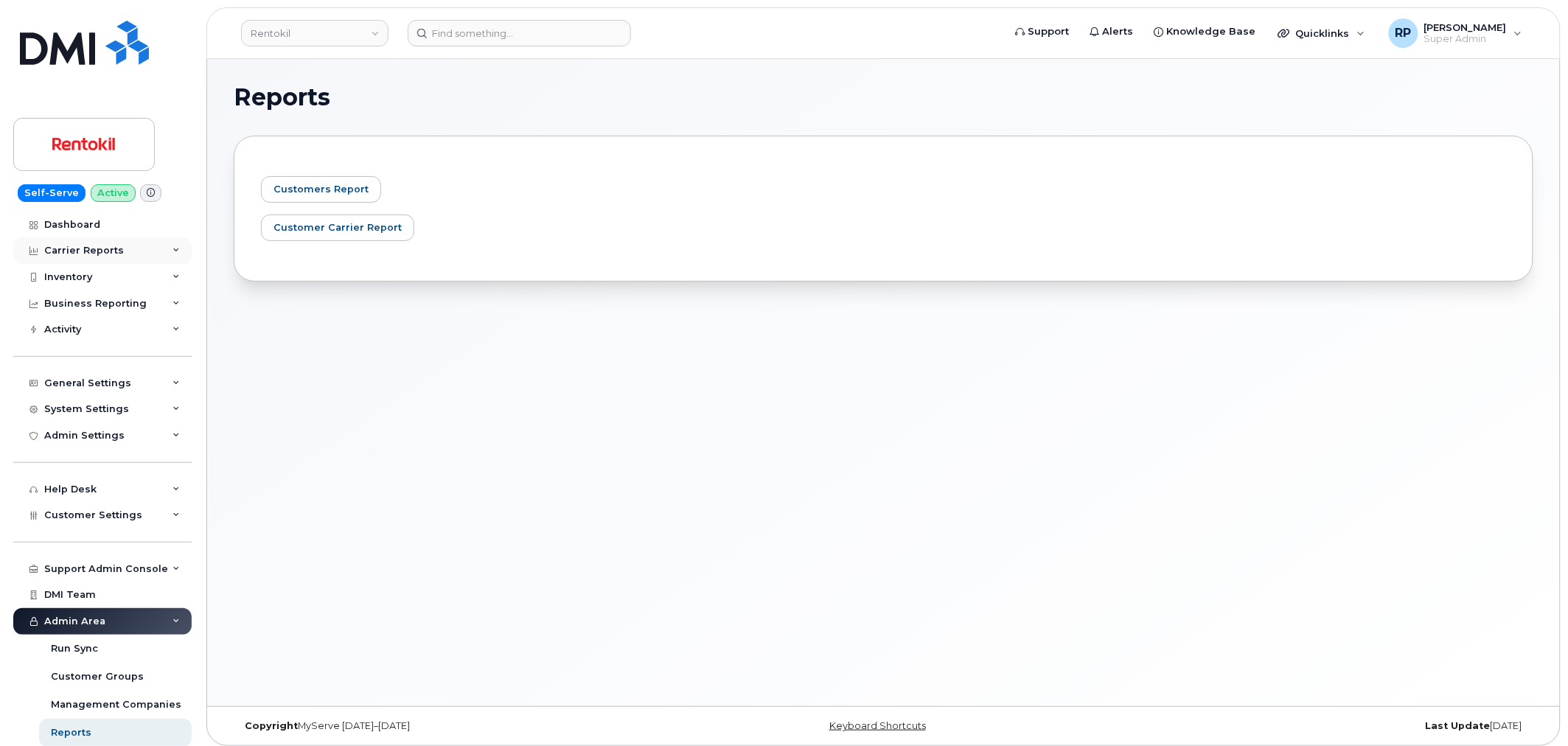
click at [113, 261] on div "Carrier Reports" at bounding box center [103, 251] width 178 height 27
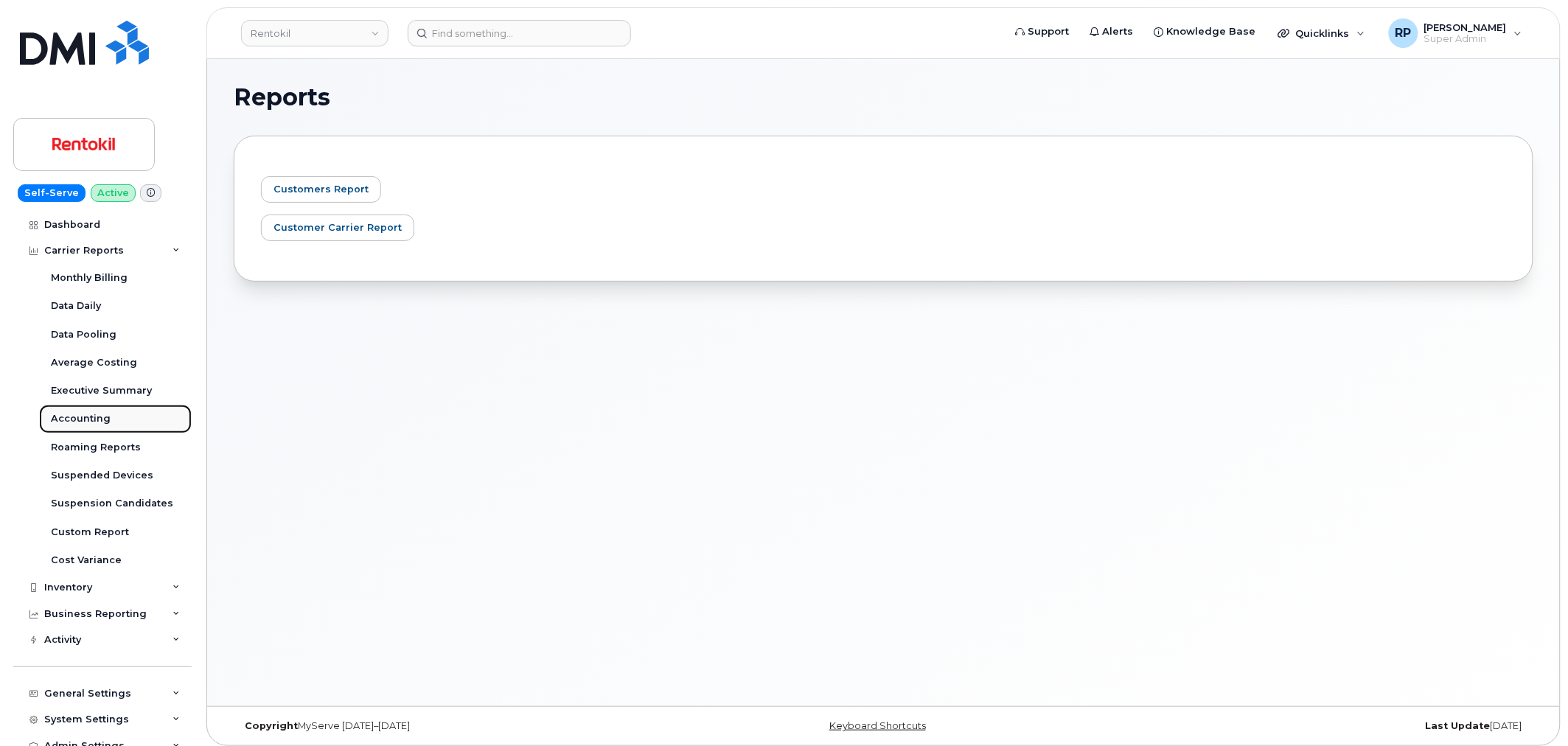
click at [70, 416] on div "Accounting" at bounding box center [81, 419] width 59 height 13
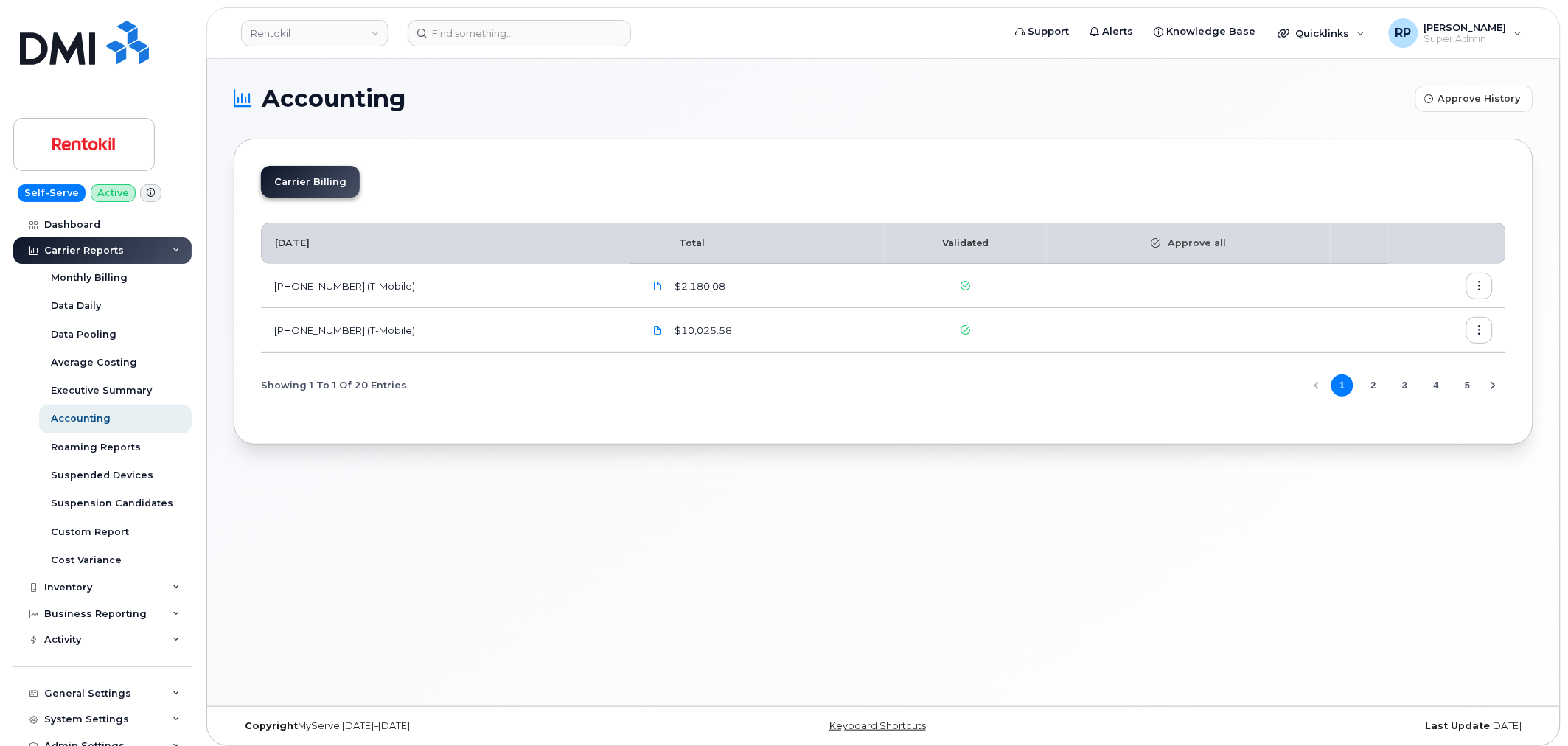
click at [1487, 389] on icon "Next Page" at bounding box center [1493, 385] width 12 height 12
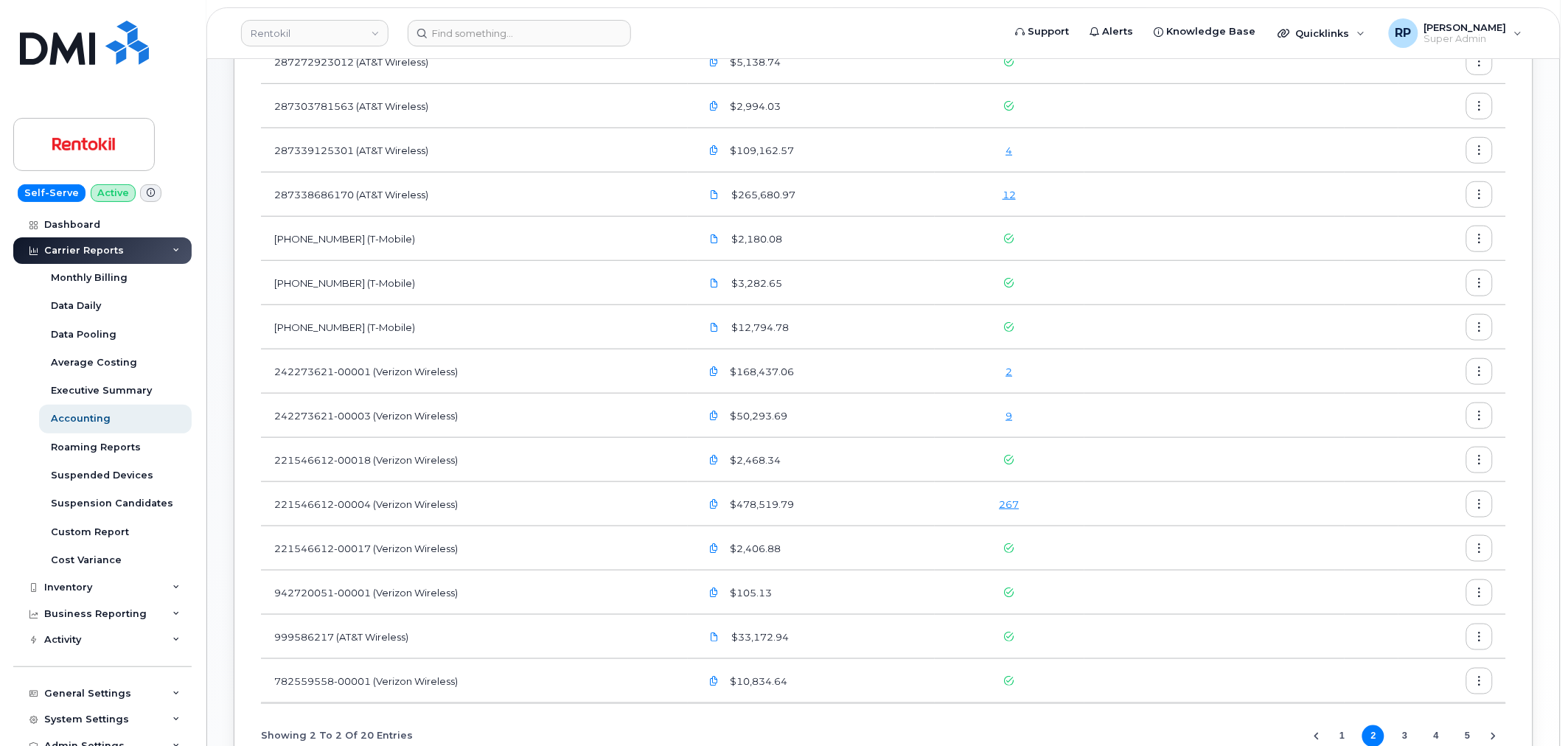
scroll to position [436, 0]
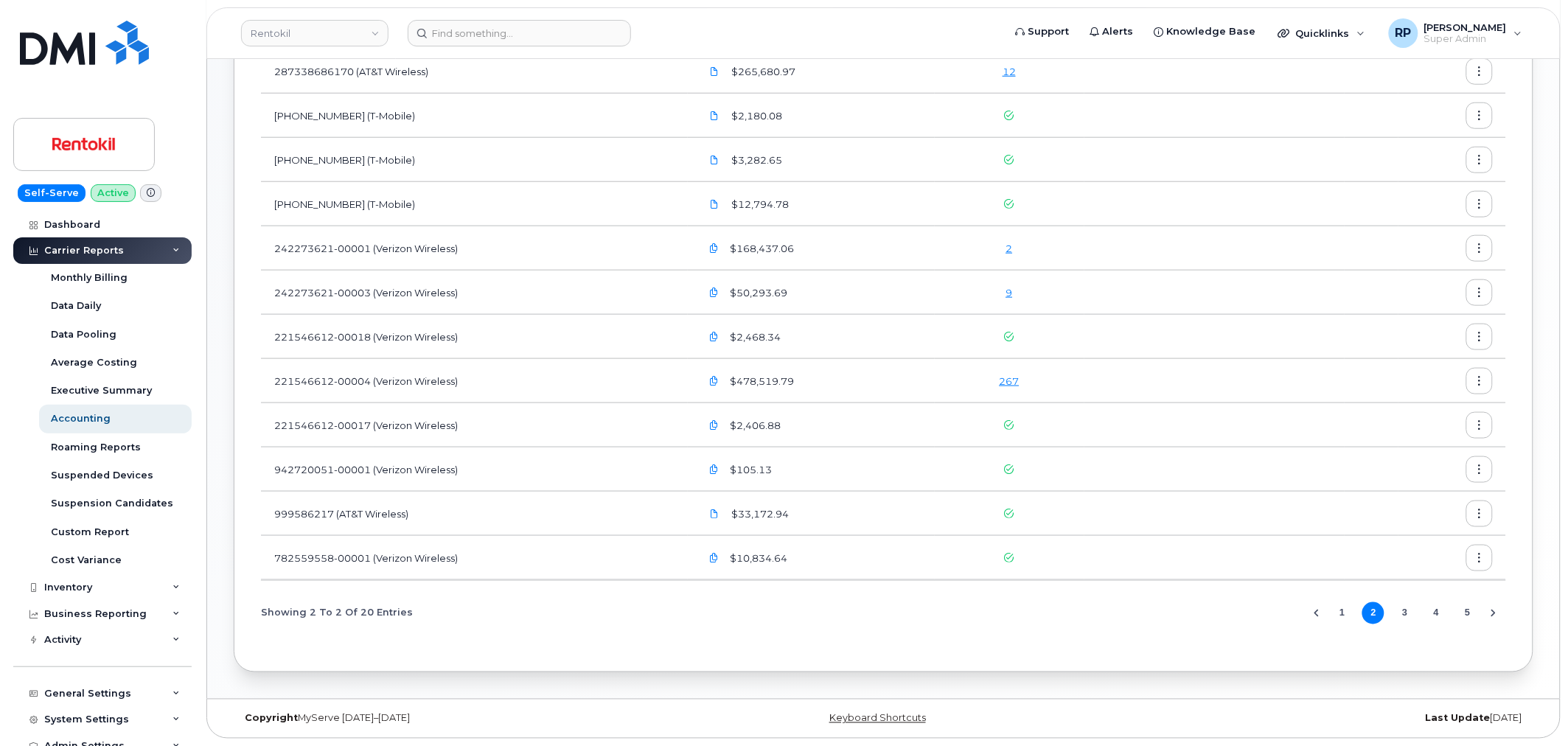
click at [1459, 611] on button "5" at bounding box center [1467, 613] width 22 height 22
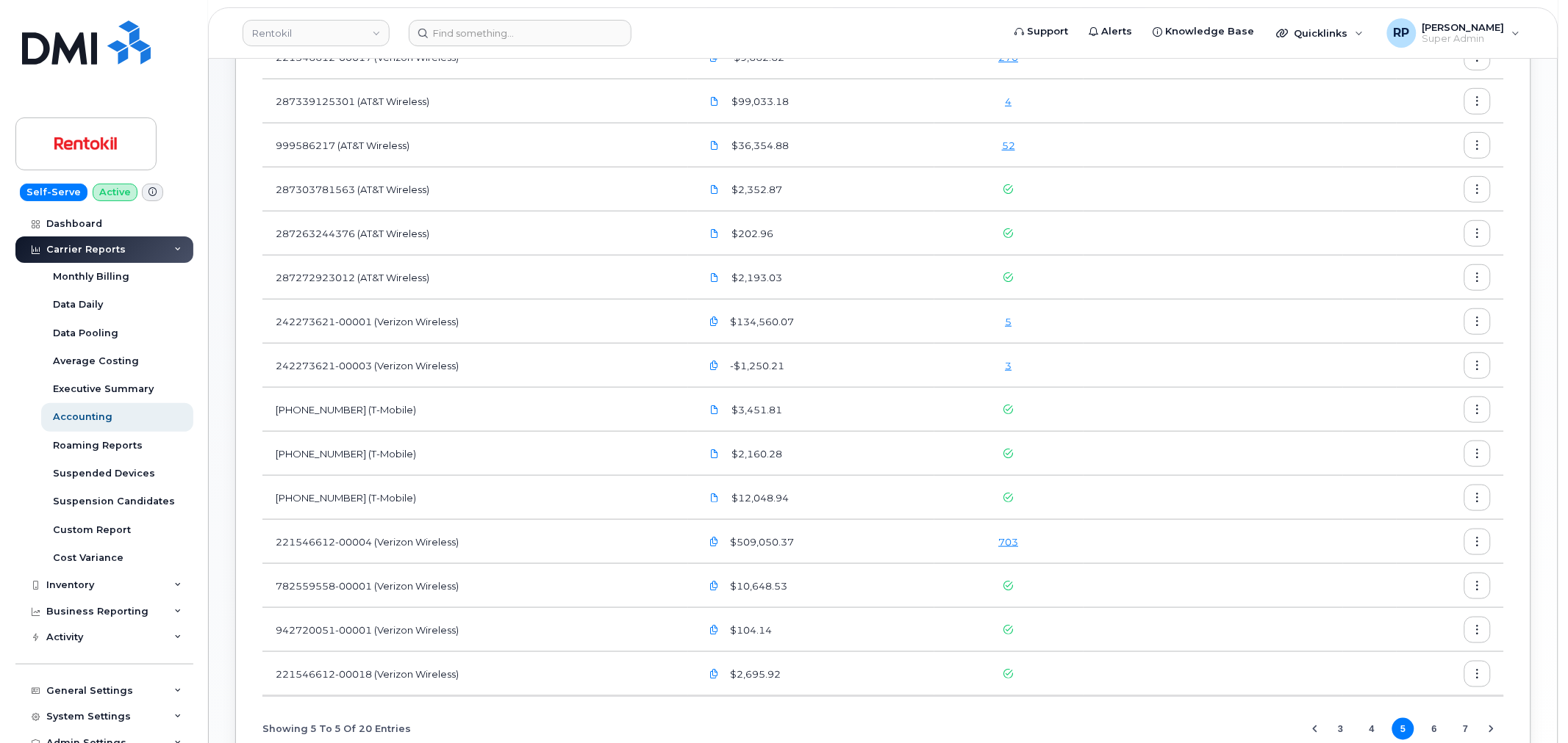
scroll to position [136, 0]
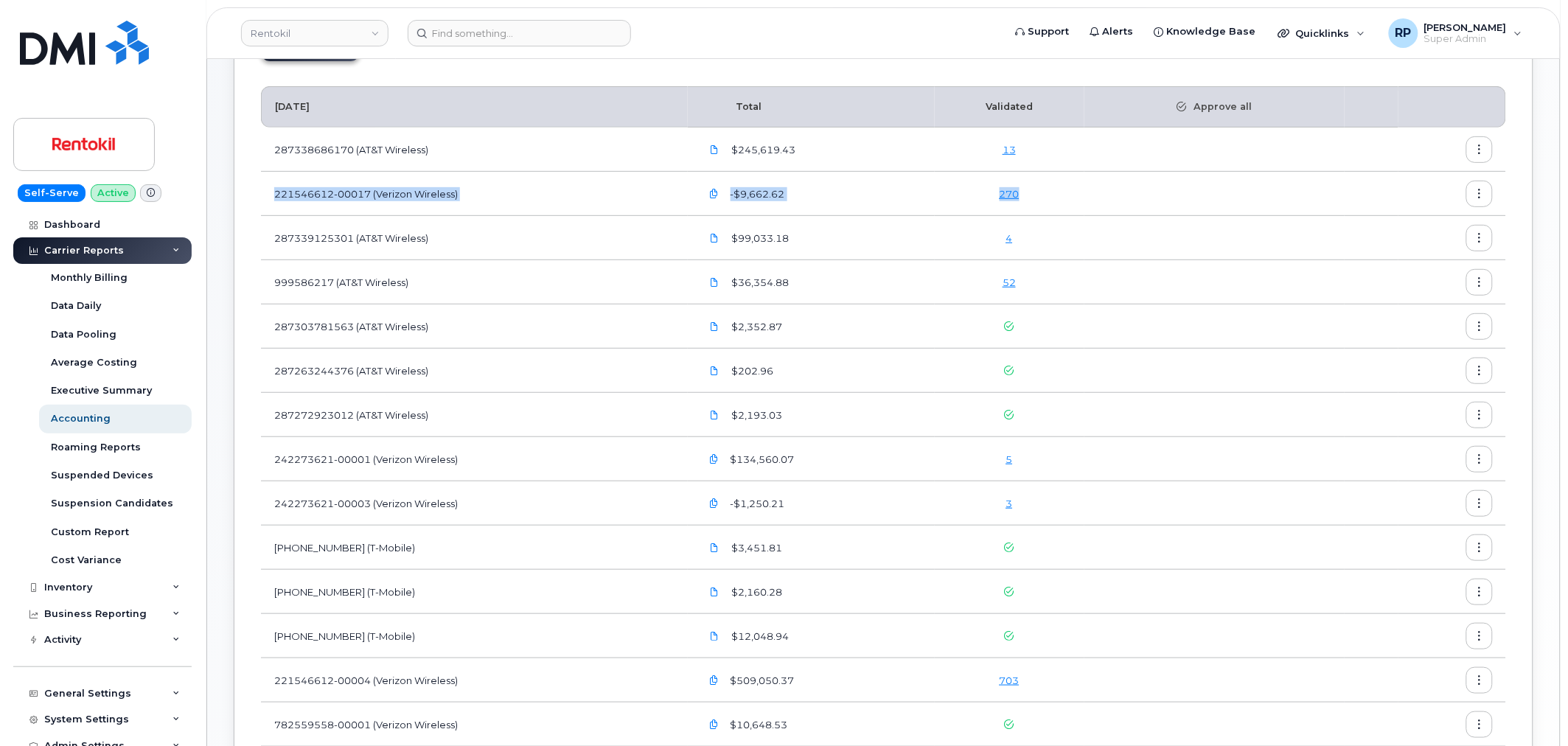
drag, startPoint x: 270, startPoint y: 192, endPoint x: 1322, endPoint y: 211, distance: 1052.2
click at [1322, 211] on tr "221546612-00017 (Verizon Wireless) -$9,662.62 270" at bounding box center [883, 194] width 1245 height 44
click at [575, 195] on td "221546612-00017 (Verizon Wireless)" at bounding box center [473, 194] width 427 height 44
click at [1013, 192] on link "270" at bounding box center [1009, 194] width 20 height 12
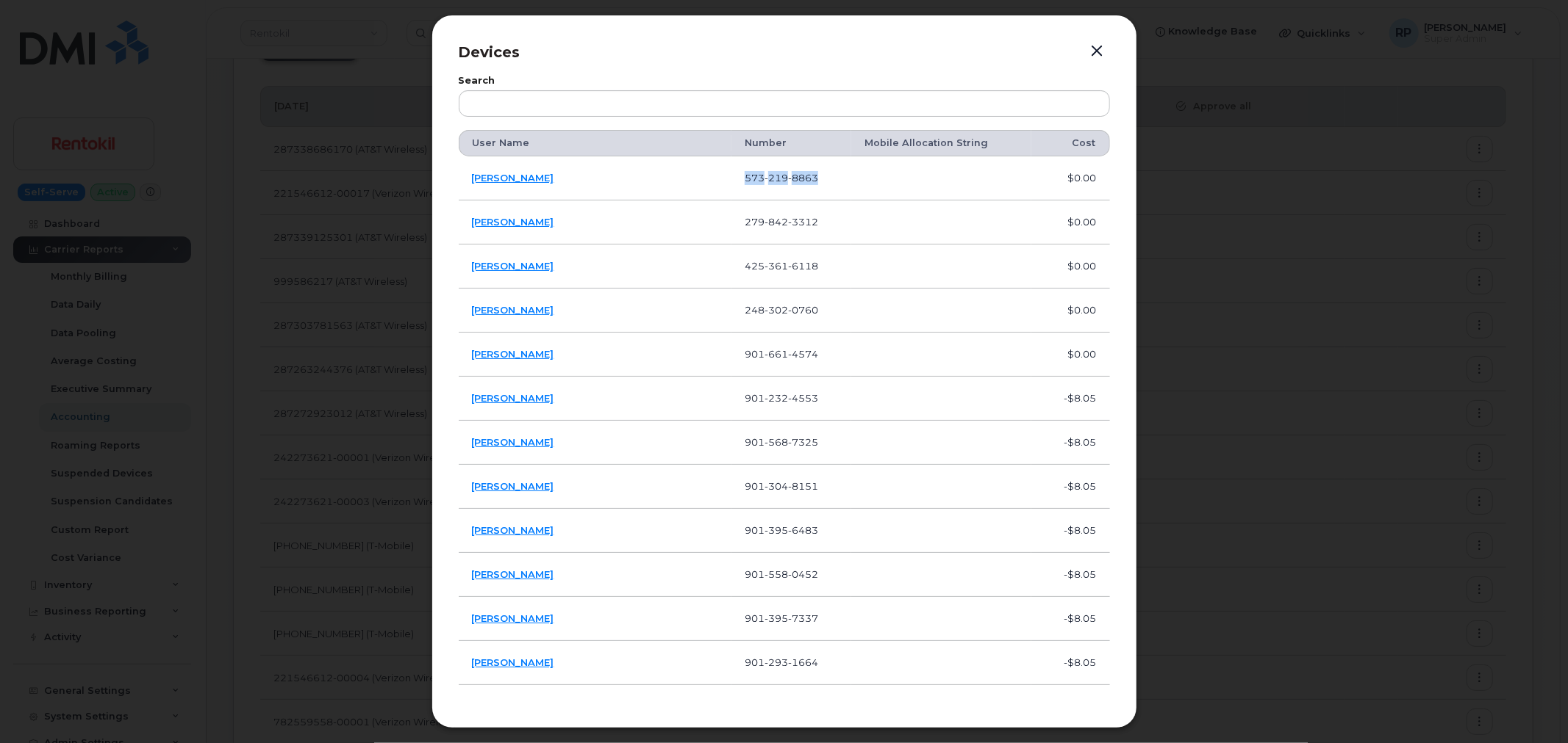
drag, startPoint x: 820, startPoint y: 185, endPoint x: 736, endPoint y: 180, distance: 84.1
click at [736, 180] on td "573 219 8863" at bounding box center [790, 179] width 119 height 44
copy span "573 219 8863"
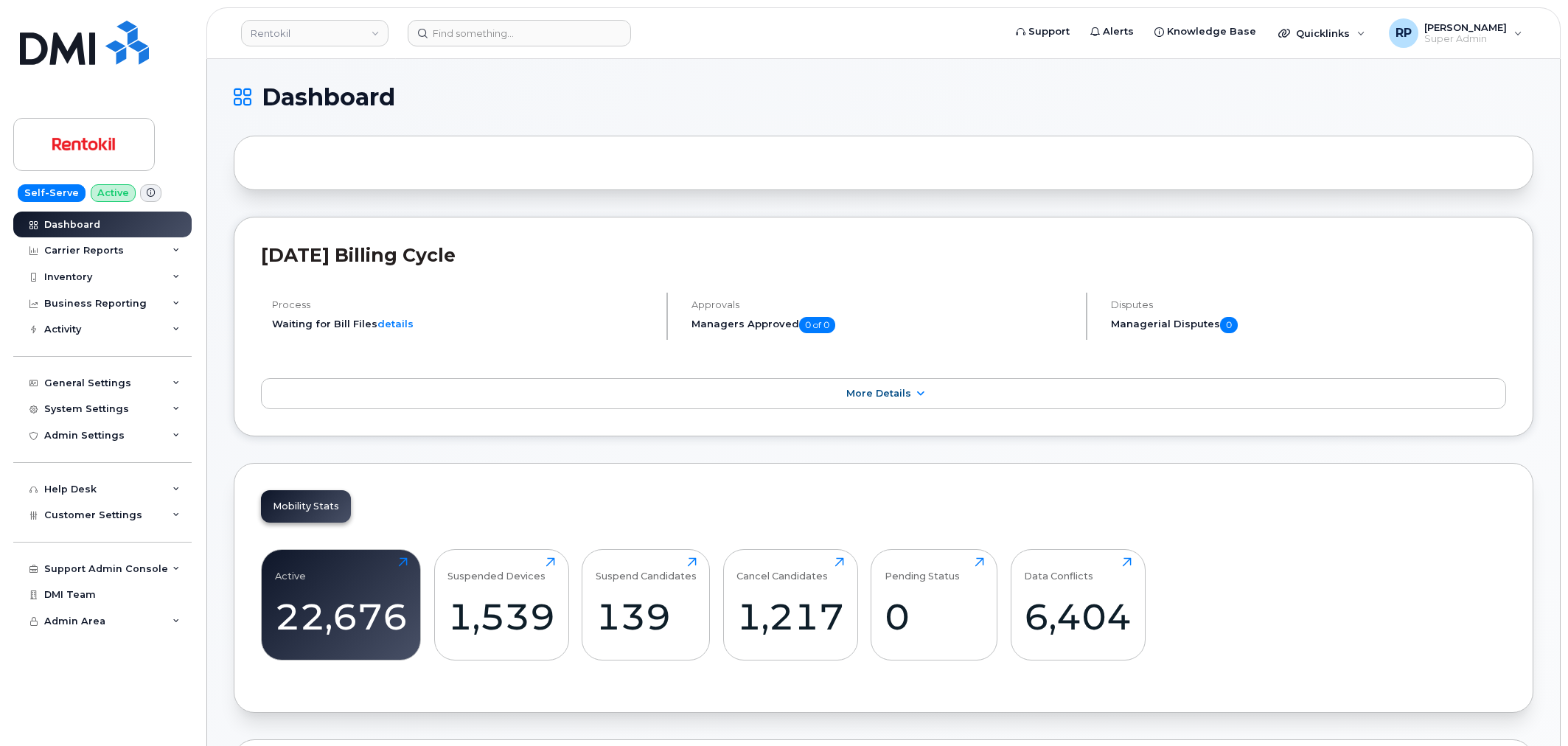
scroll to position [2038, 0]
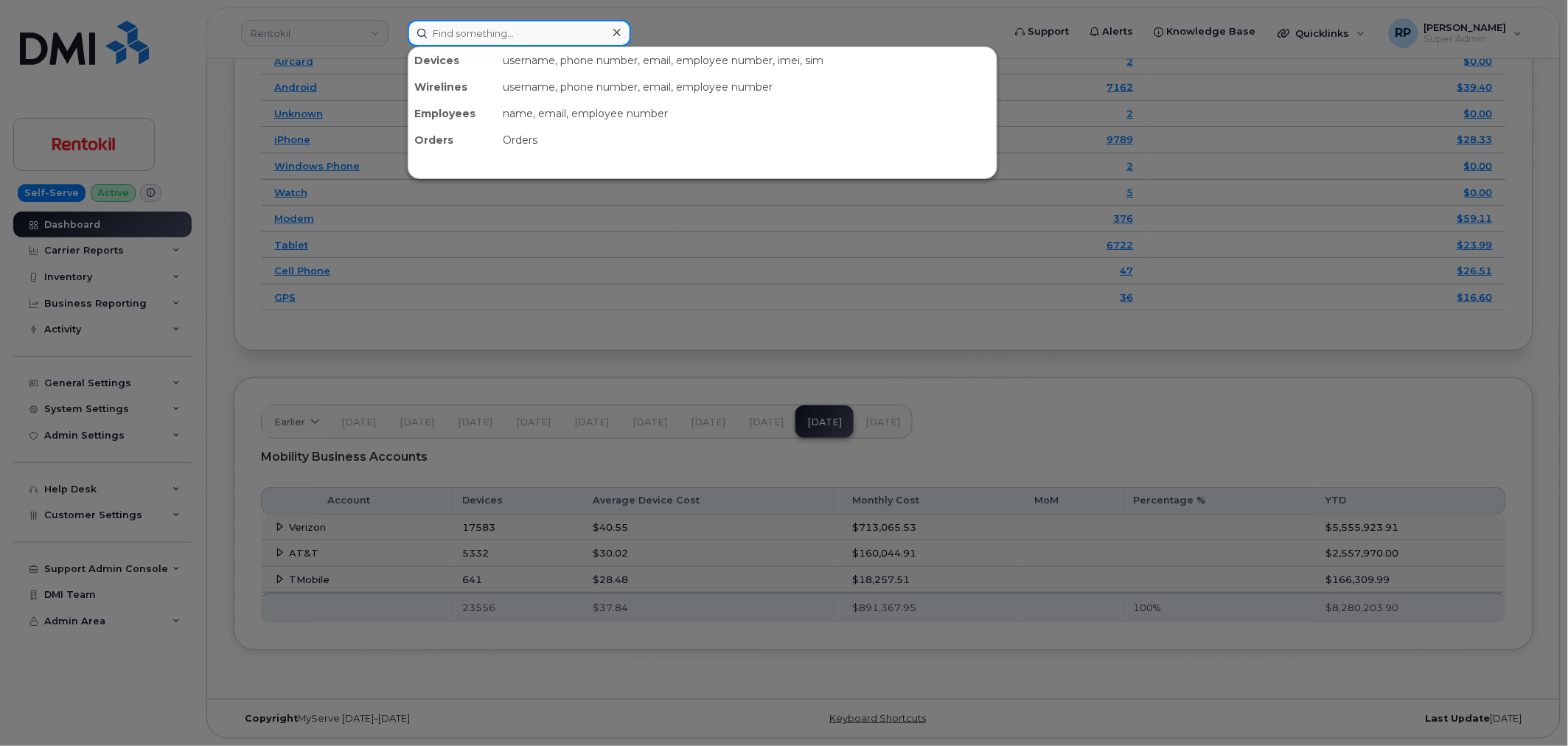
click at [520, 27] on input at bounding box center [519, 34] width 223 height 27
paste input "5732198863"
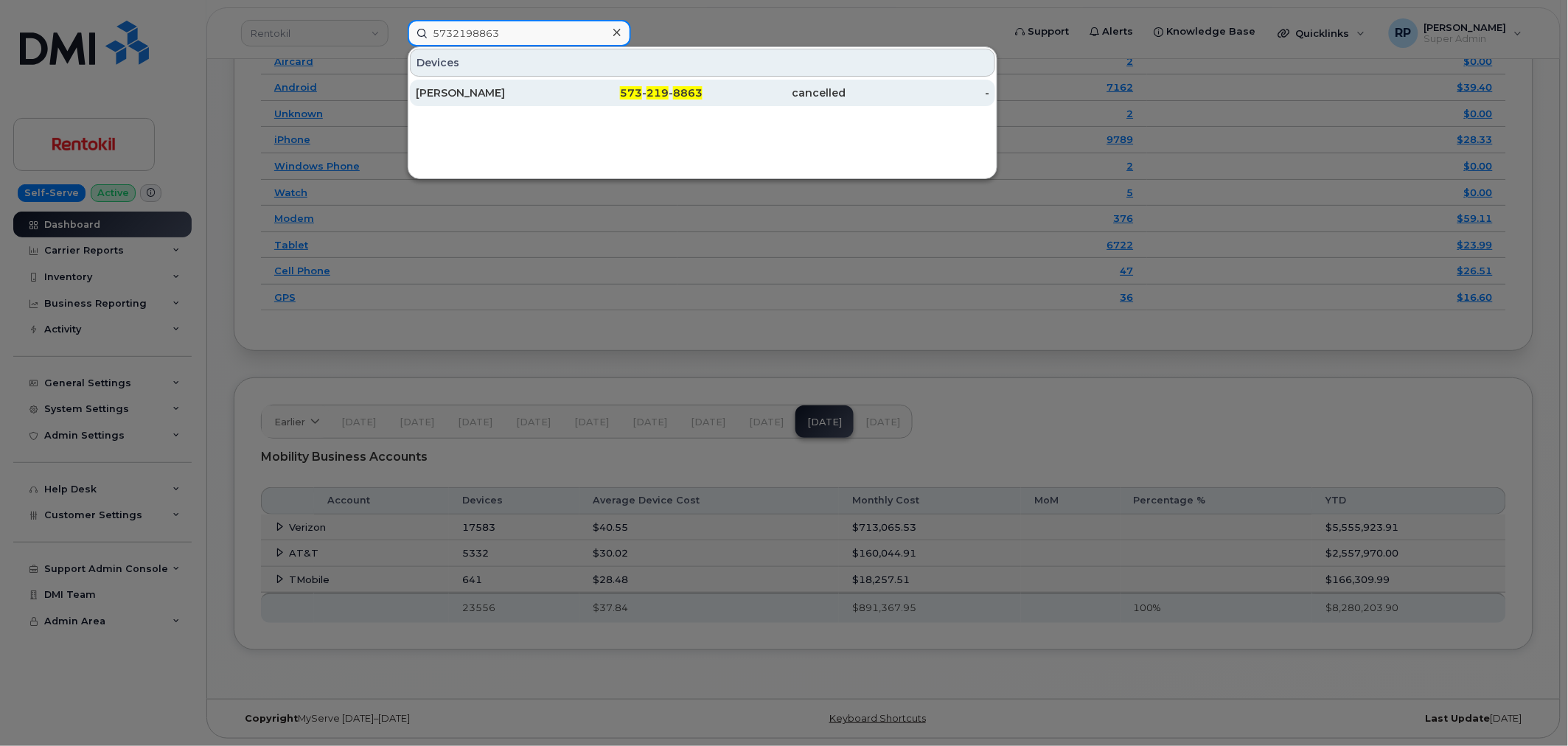
type input "5732198863"
click at [542, 92] on div "[PERSON_NAME]" at bounding box center [488, 92] width 144 height 14
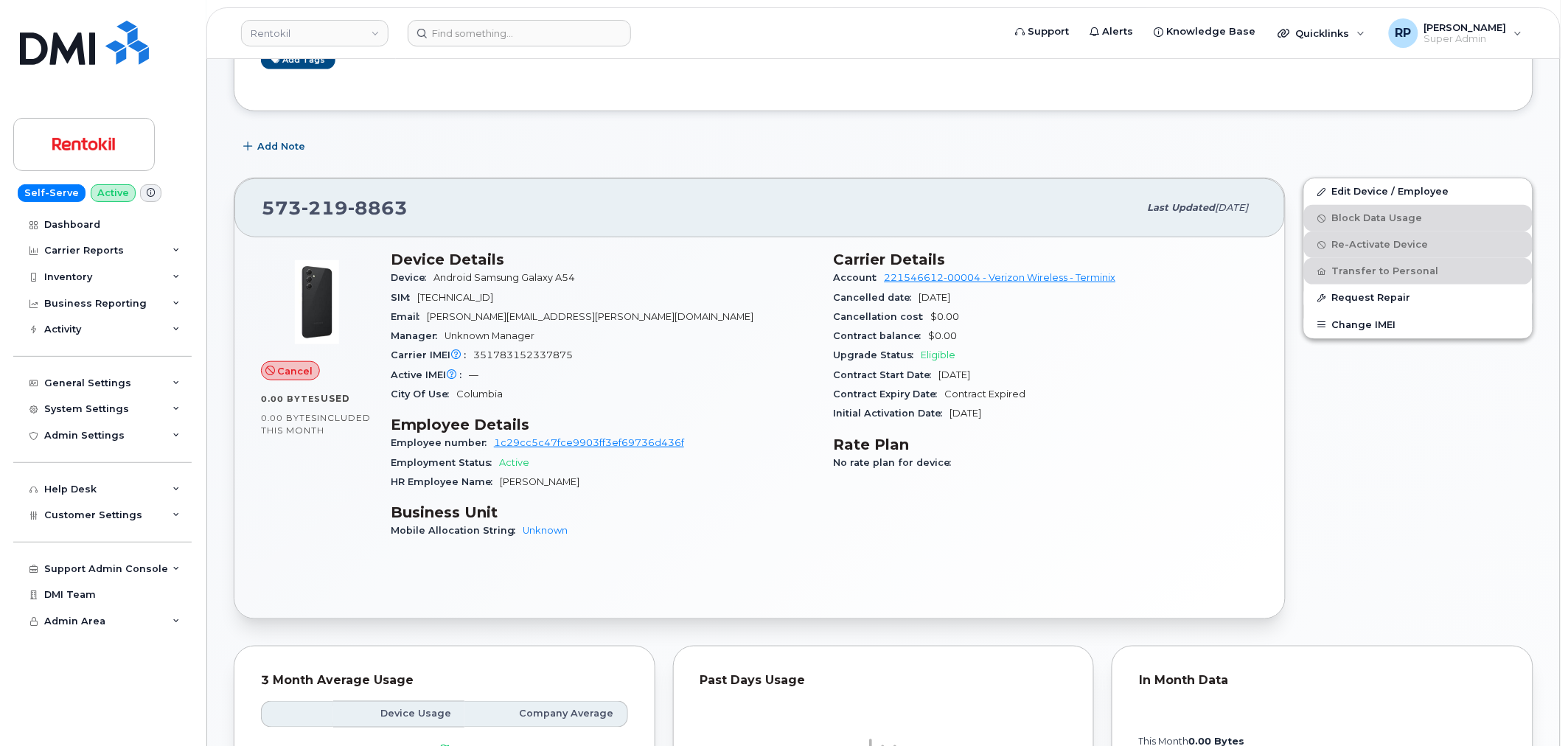
scroll to position [273, 0]
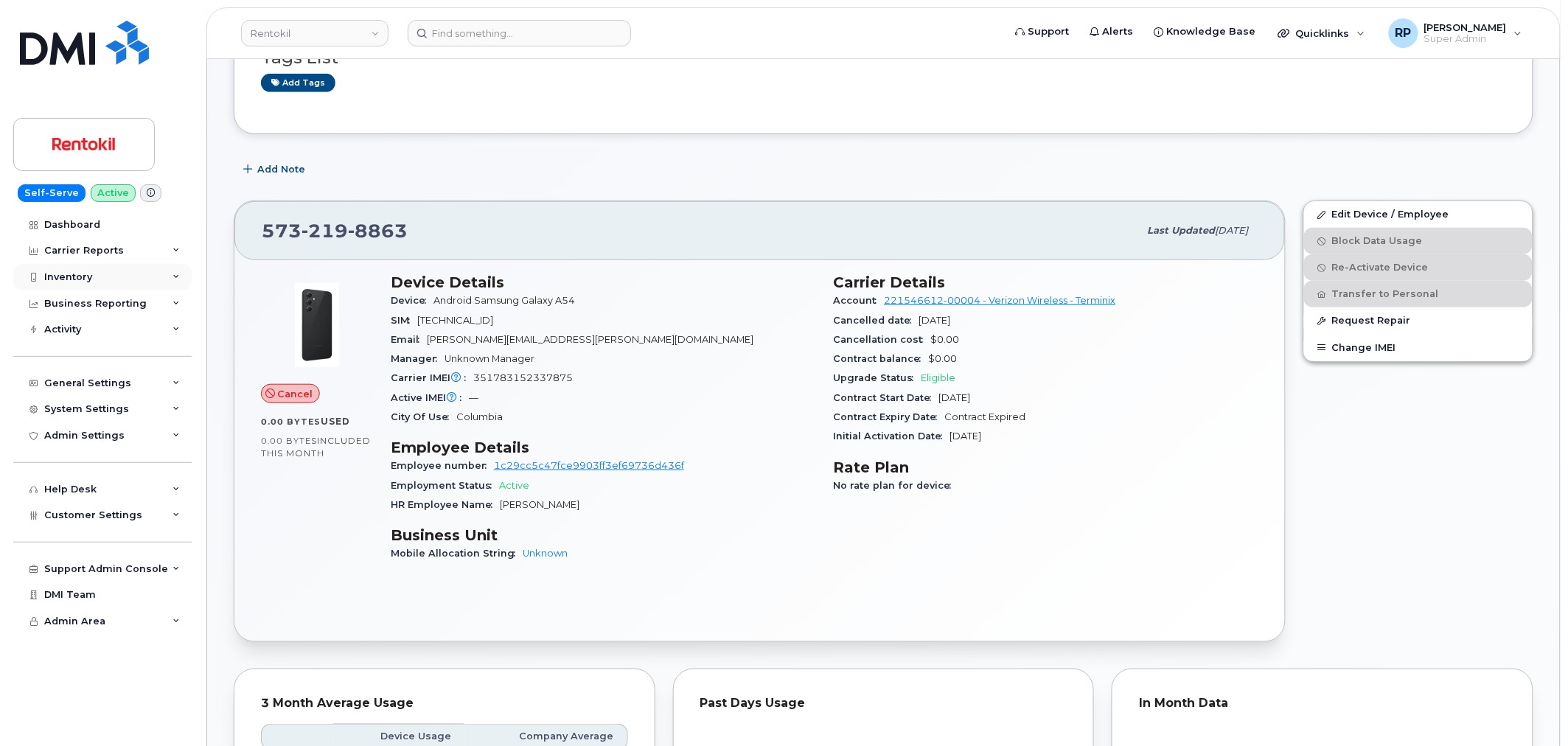
click at [88, 267] on div "Inventory" at bounding box center [103, 277] width 178 height 27
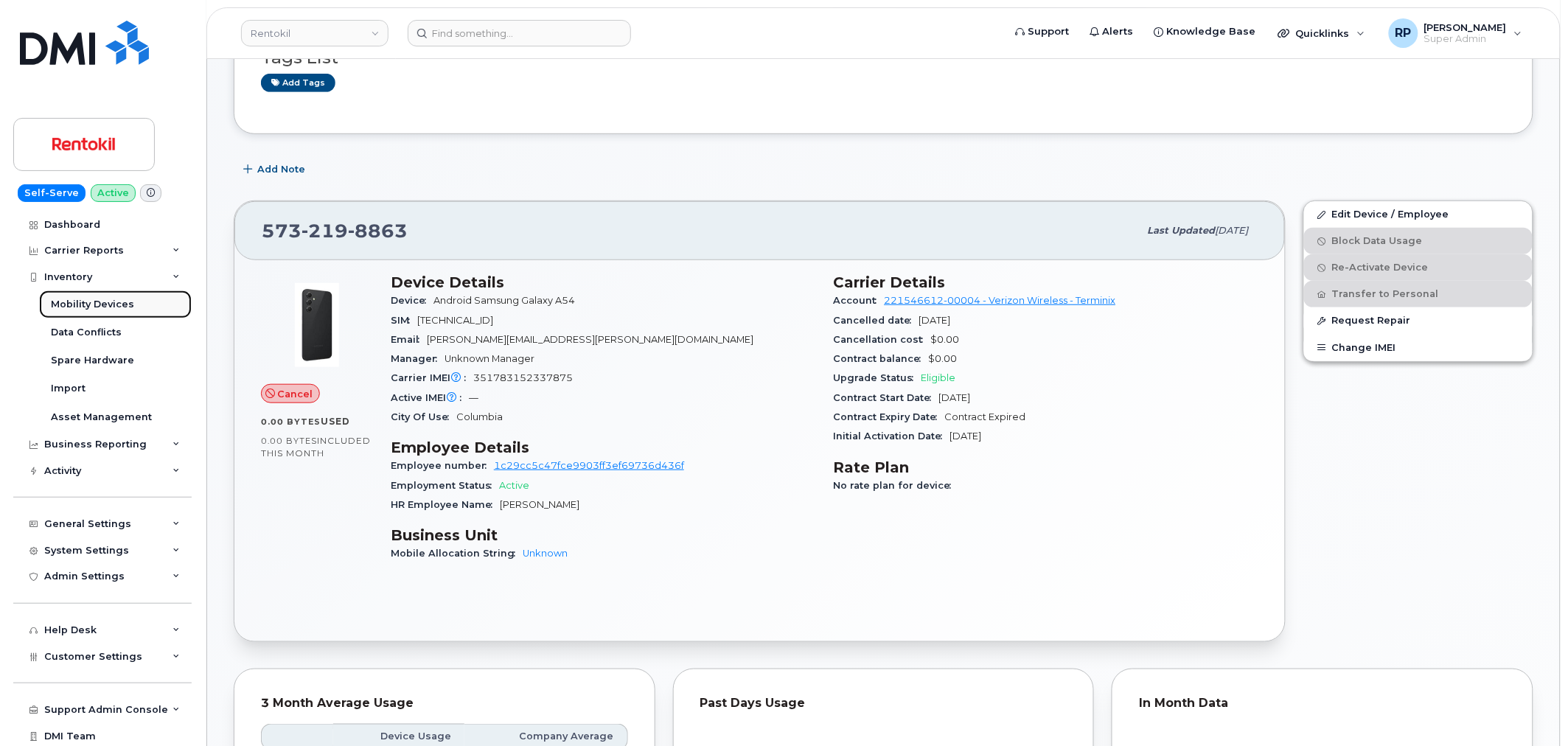
click at [104, 305] on div "Mobility Devices" at bounding box center [92, 305] width 83 height 13
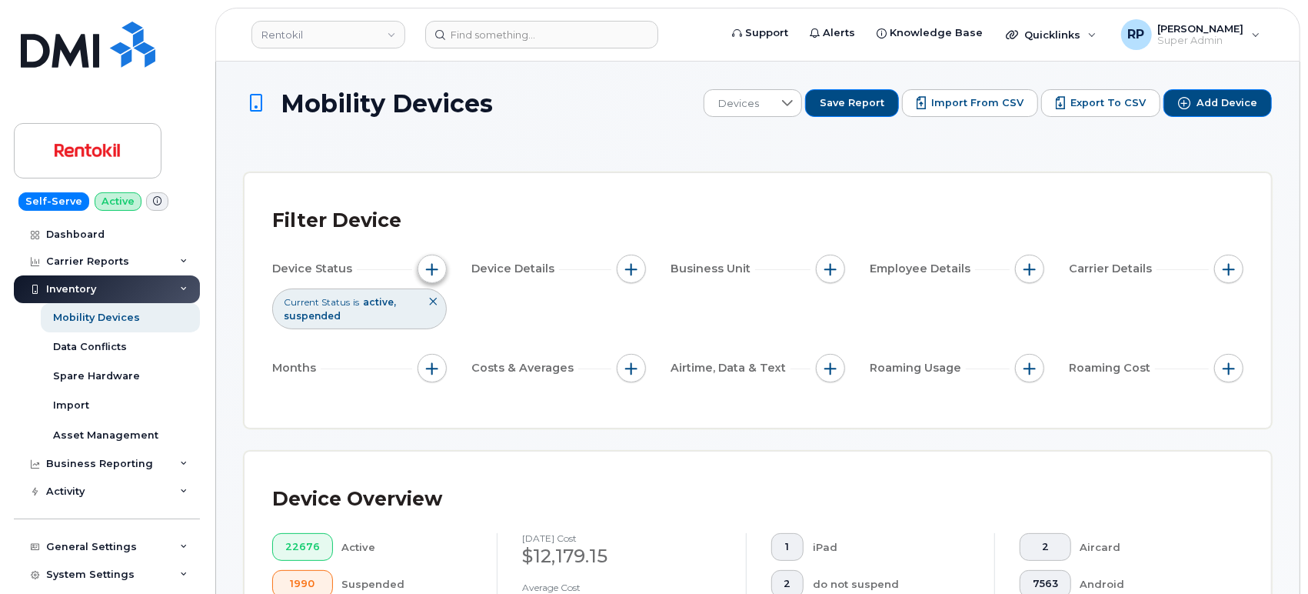
click at [431, 265] on span "button" at bounding box center [432, 269] width 12 height 12
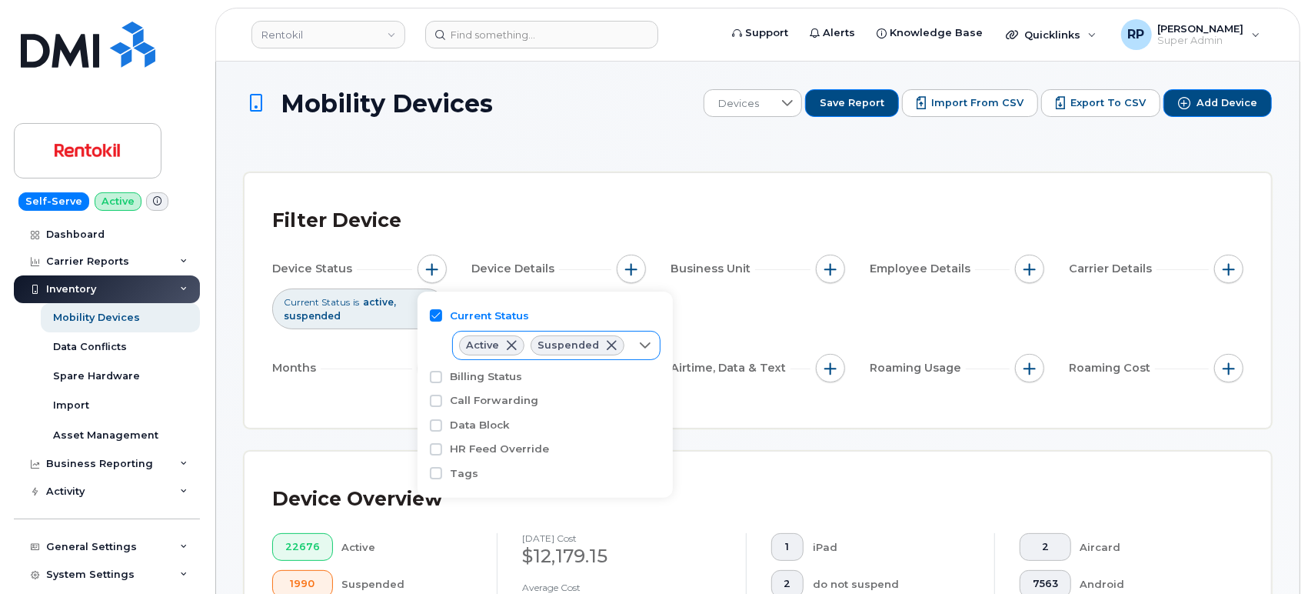
click at [631, 342] on div at bounding box center [645, 346] width 29 height 28
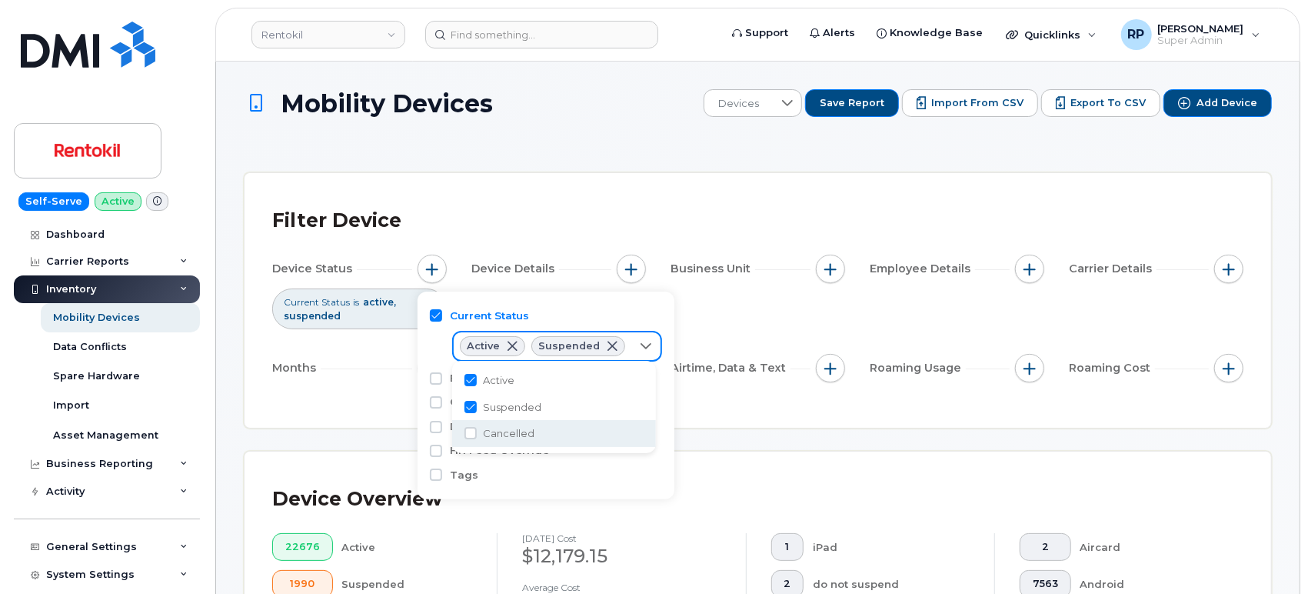
click at [488, 429] on span "Cancelled" at bounding box center [509, 433] width 52 height 15
checkbox input "true"
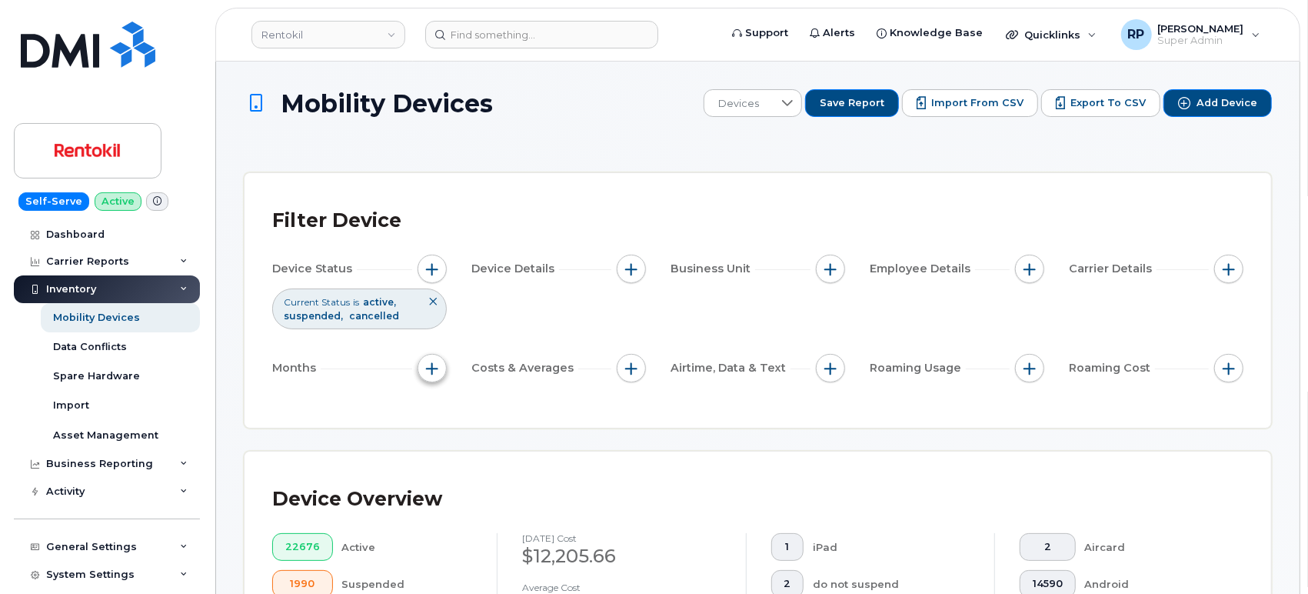
click at [432, 368] on span "button" at bounding box center [432, 368] width 12 height 12
click at [468, 428] on div "Billing Cycle" at bounding box center [474, 414] width 112 height 48
click at [459, 417] on label "Billing Cycle" at bounding box center [484, 414] width 68 height 15
click at [442, 417] on input "Billing Cycle" at bounding box center [436, 414] width 12 height 12
checkbox input "true"
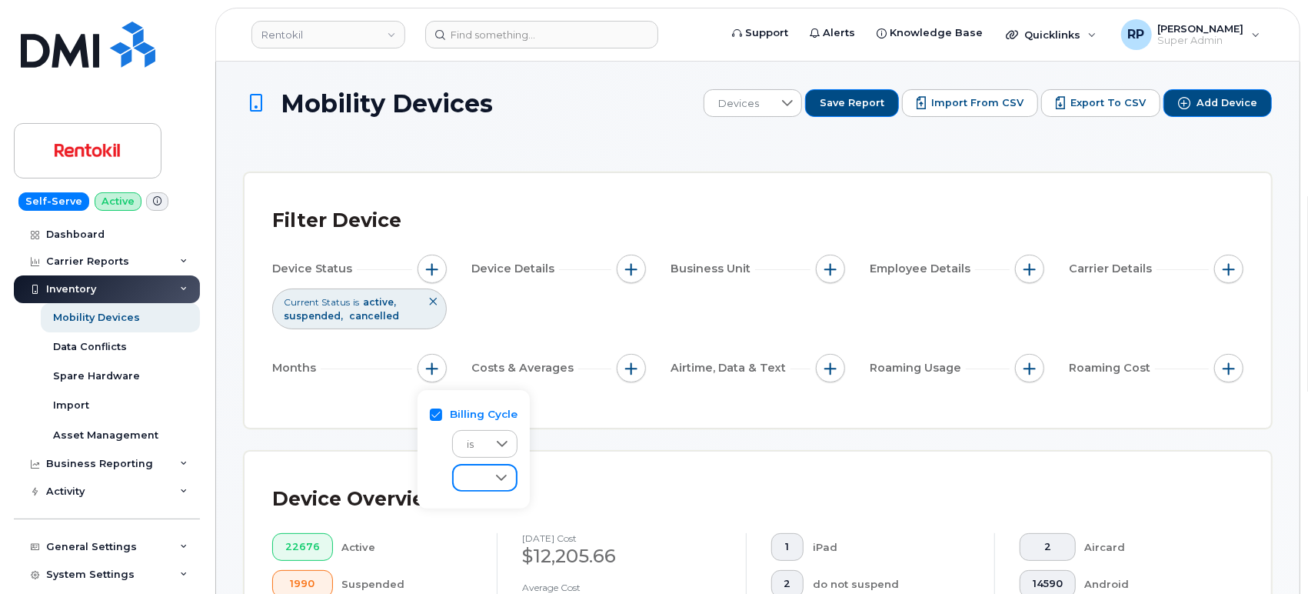
click at [480, 475] on span at bounding box center [470, 479] width 33 height 28
click at [482, 429] on span "[DATE]" at bounding box center [481, 432] width 33 height 15
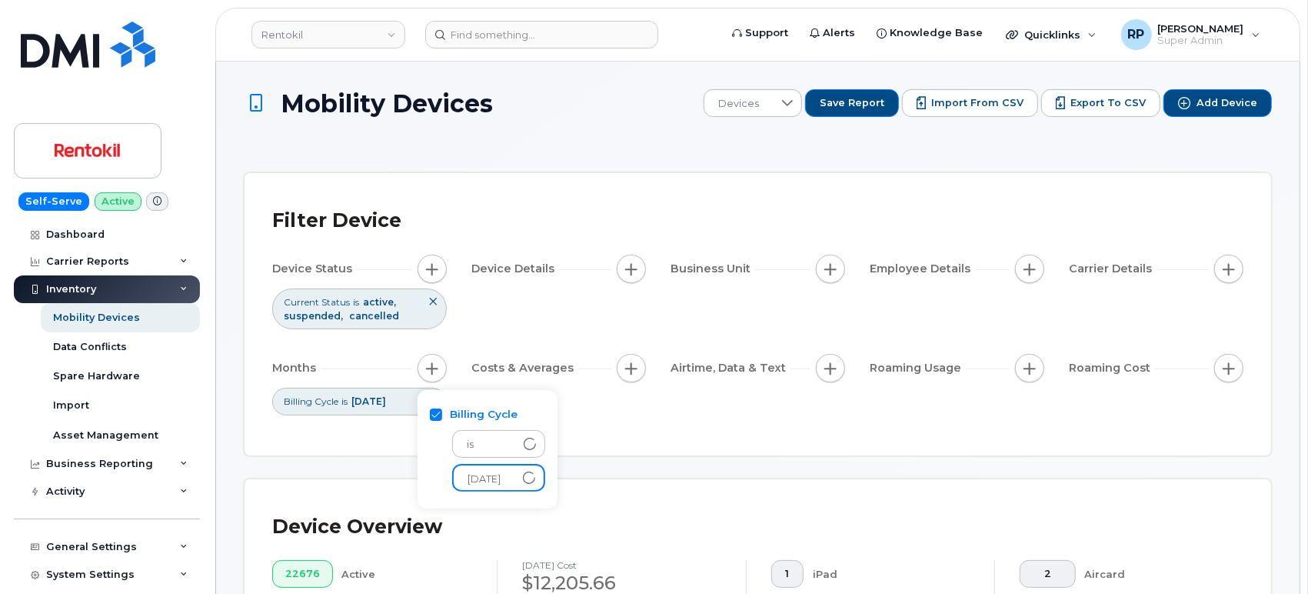
click at [648, 454] on div "Filter Device Device Status Current Status is active suspended cancelled Device…" at bounding box center [758, 314] width 1027 height 282
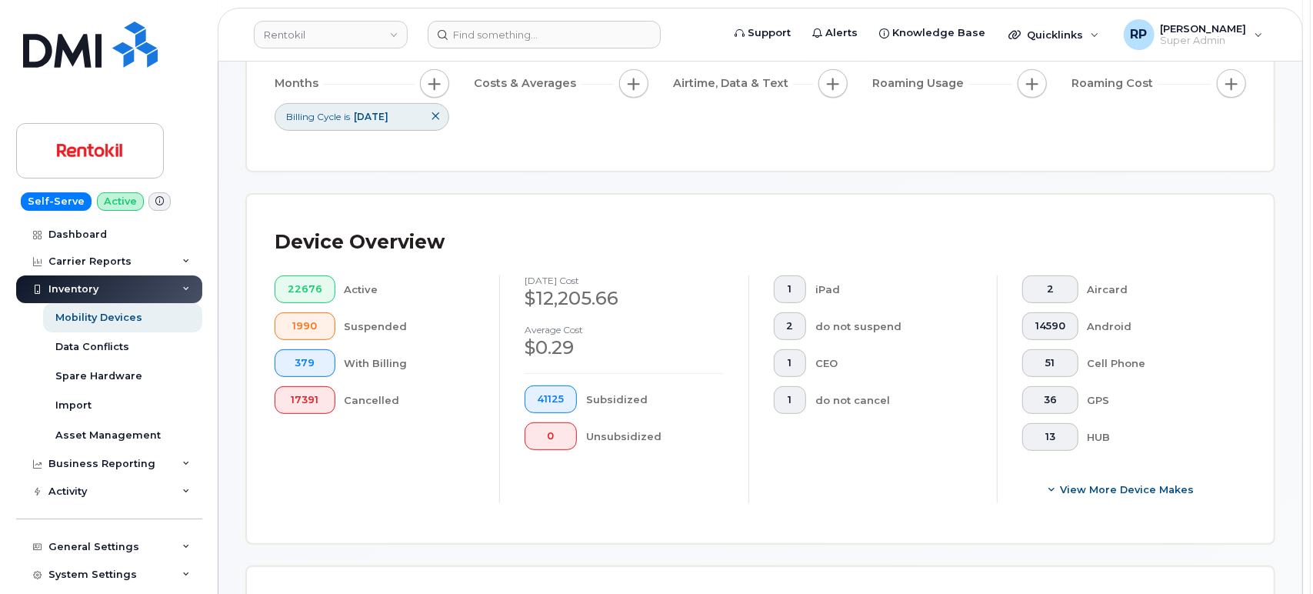
scroll to position [712, 0]
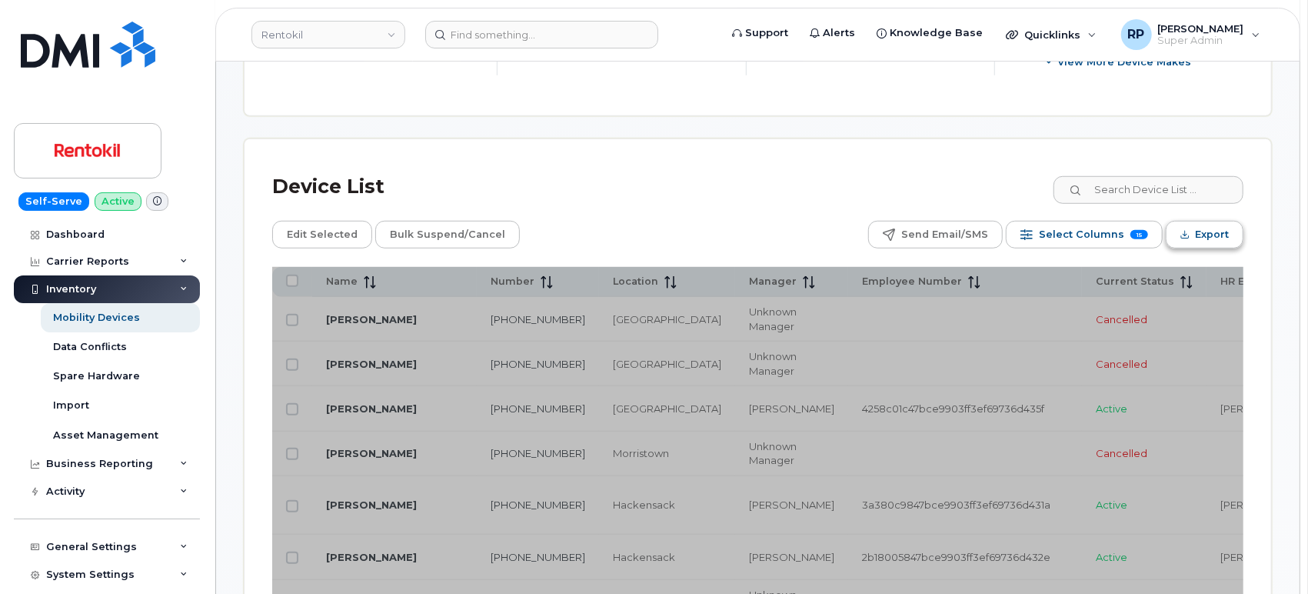
click at [1208, 238] on span "Export" at bounding box center [1212, 234] width 34 height 23
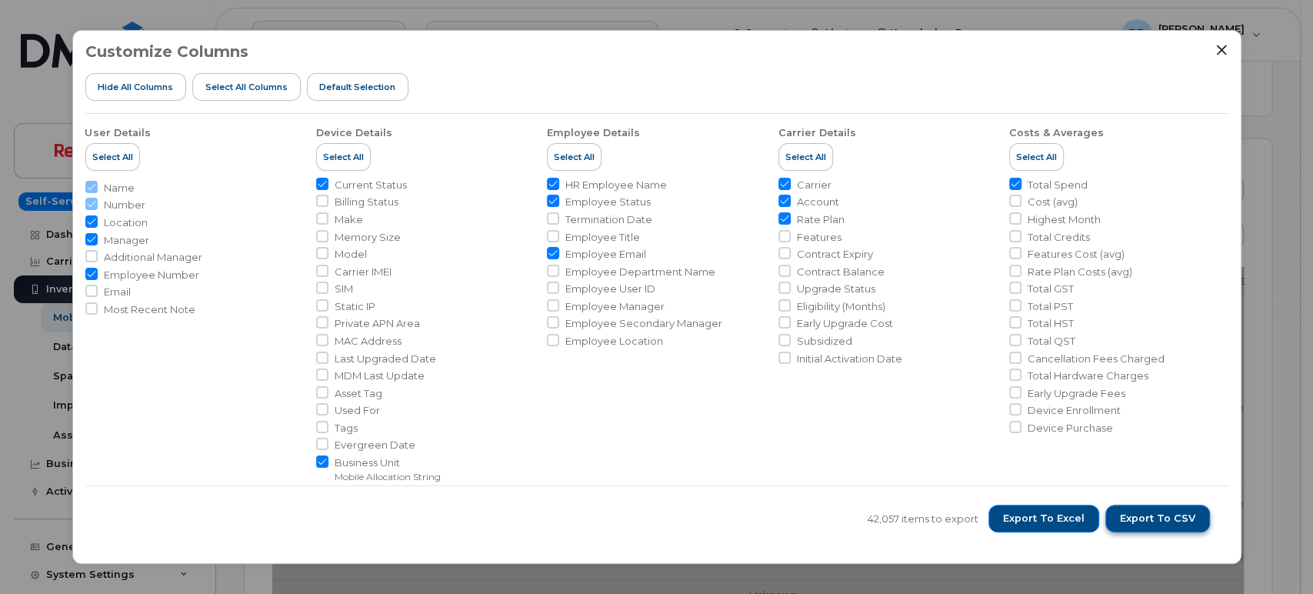
click at [1145, 510] on button "Export to CSV" at bounding box center [1157, 519] width 105 height 28
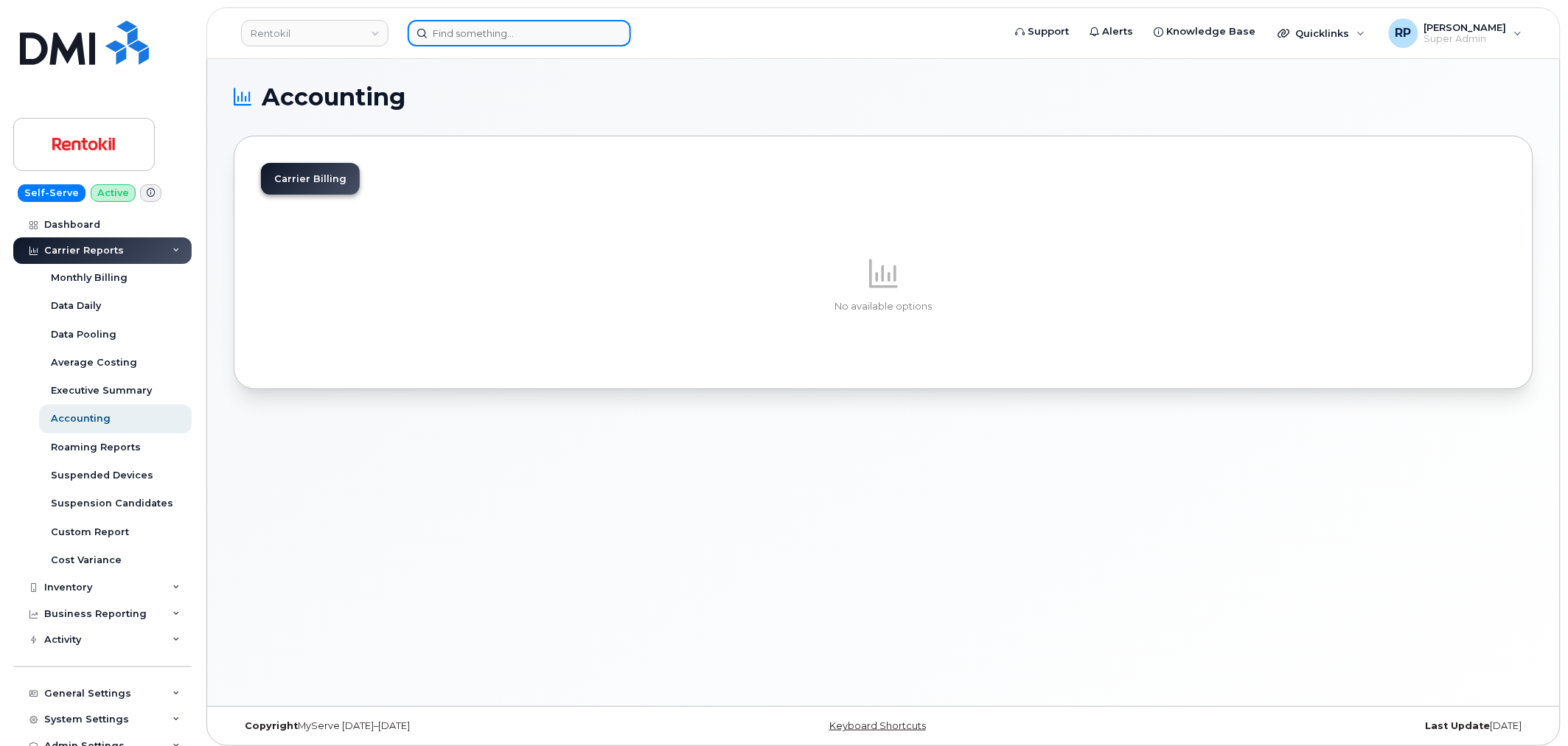
click at [533, 38] on input at bounding box center [519, 34] width 223 height 27
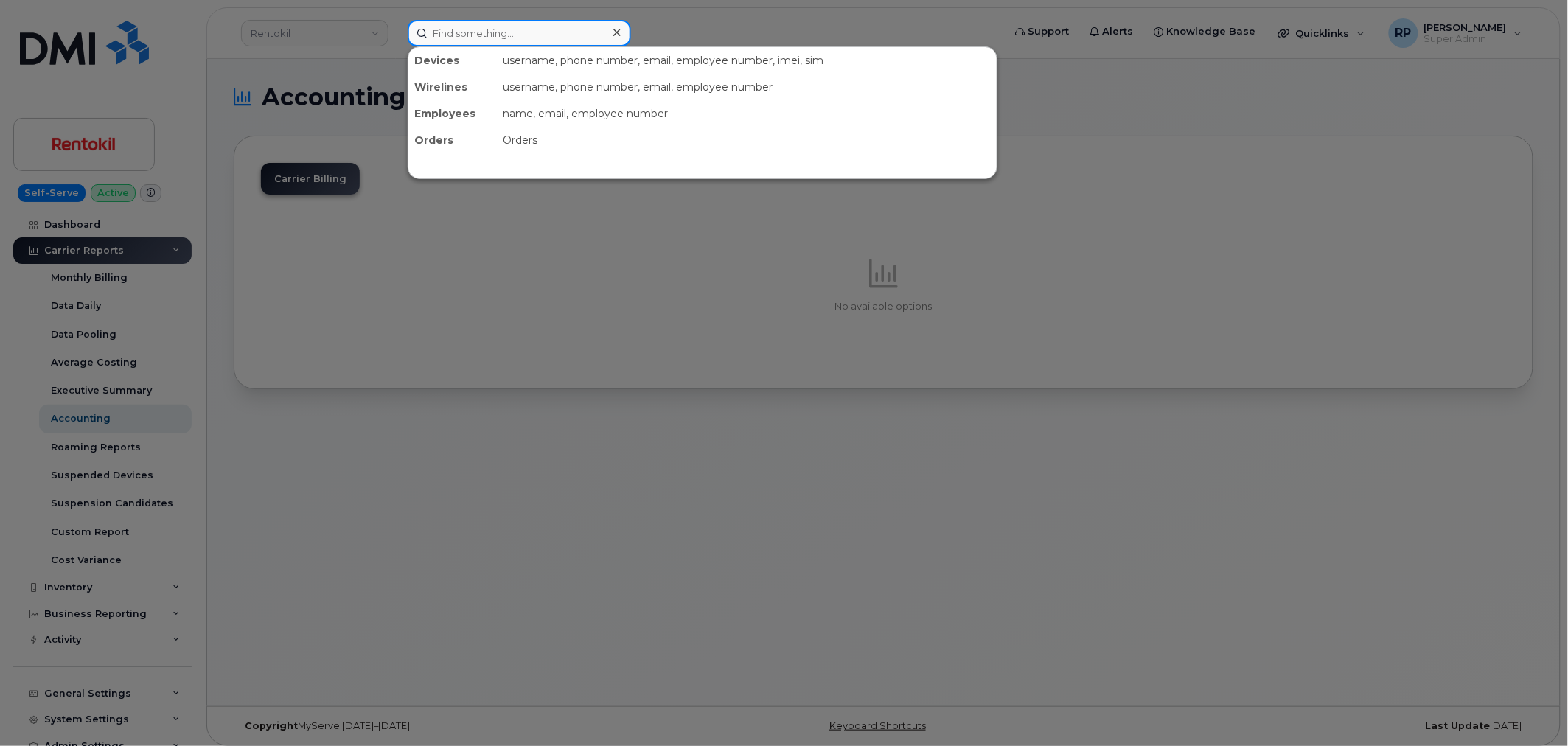
paste input "5732198863"
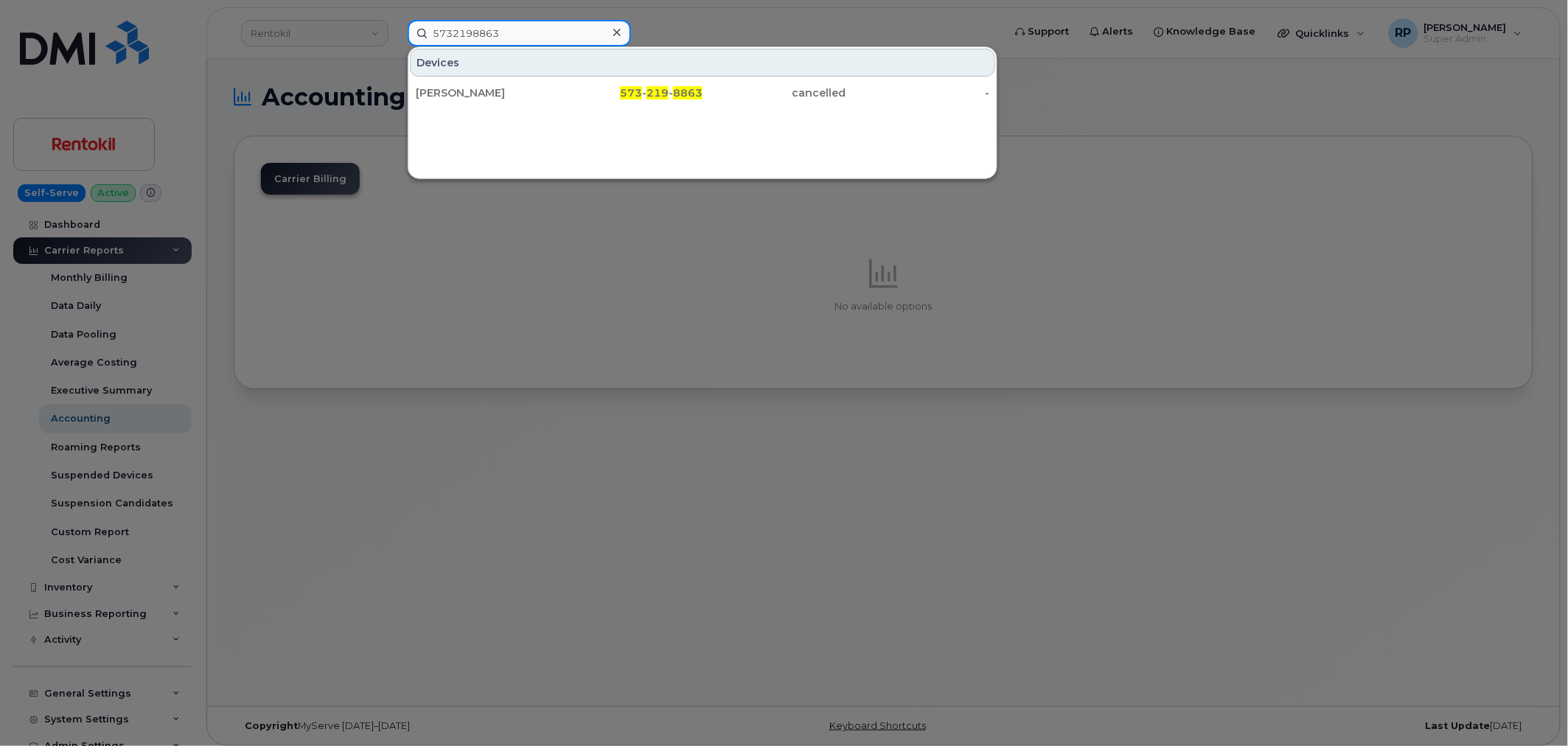
type input "5732198863"
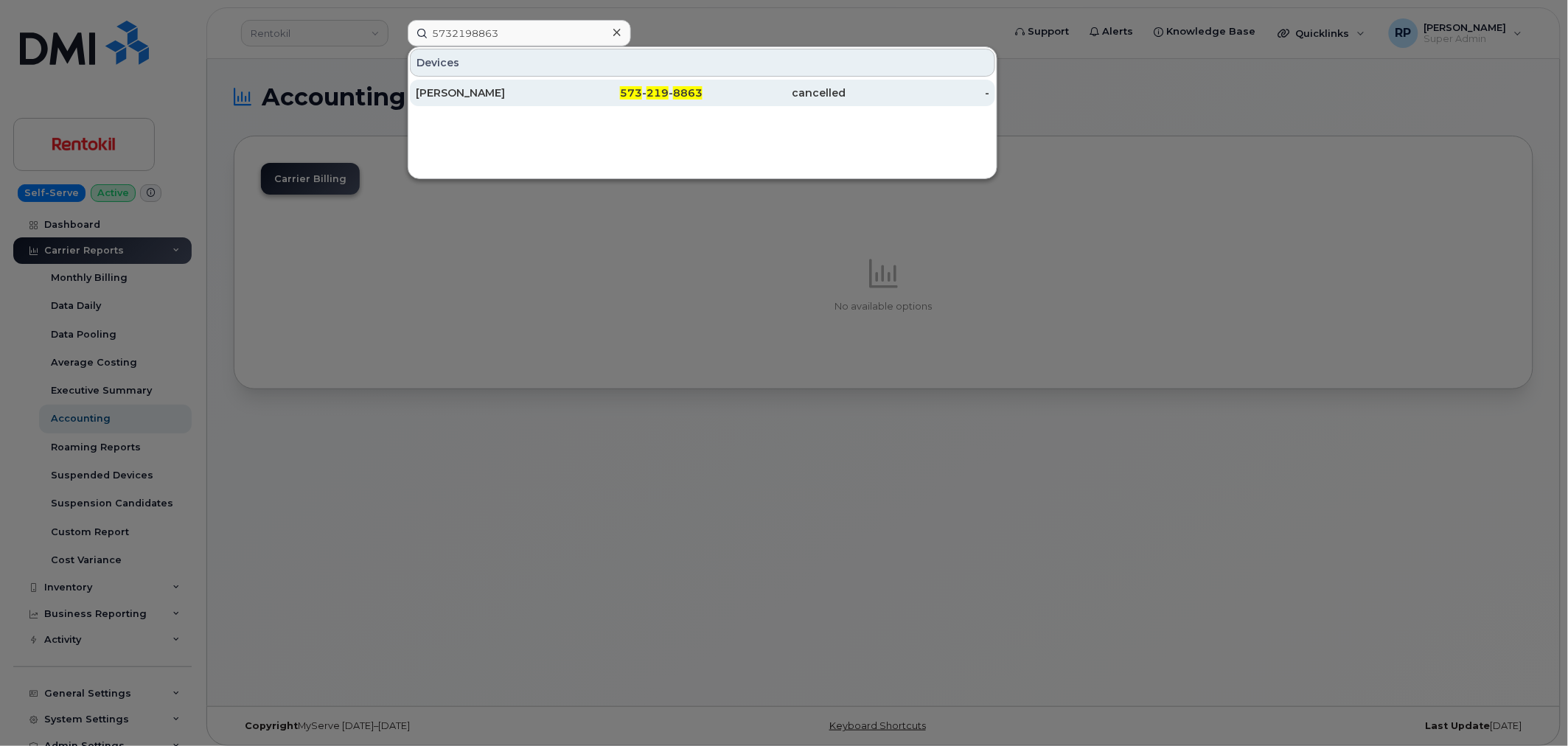
click at [503, 101] on div "[PERSON_NAME]" at bounding box center [488, 93] width 144 height 27
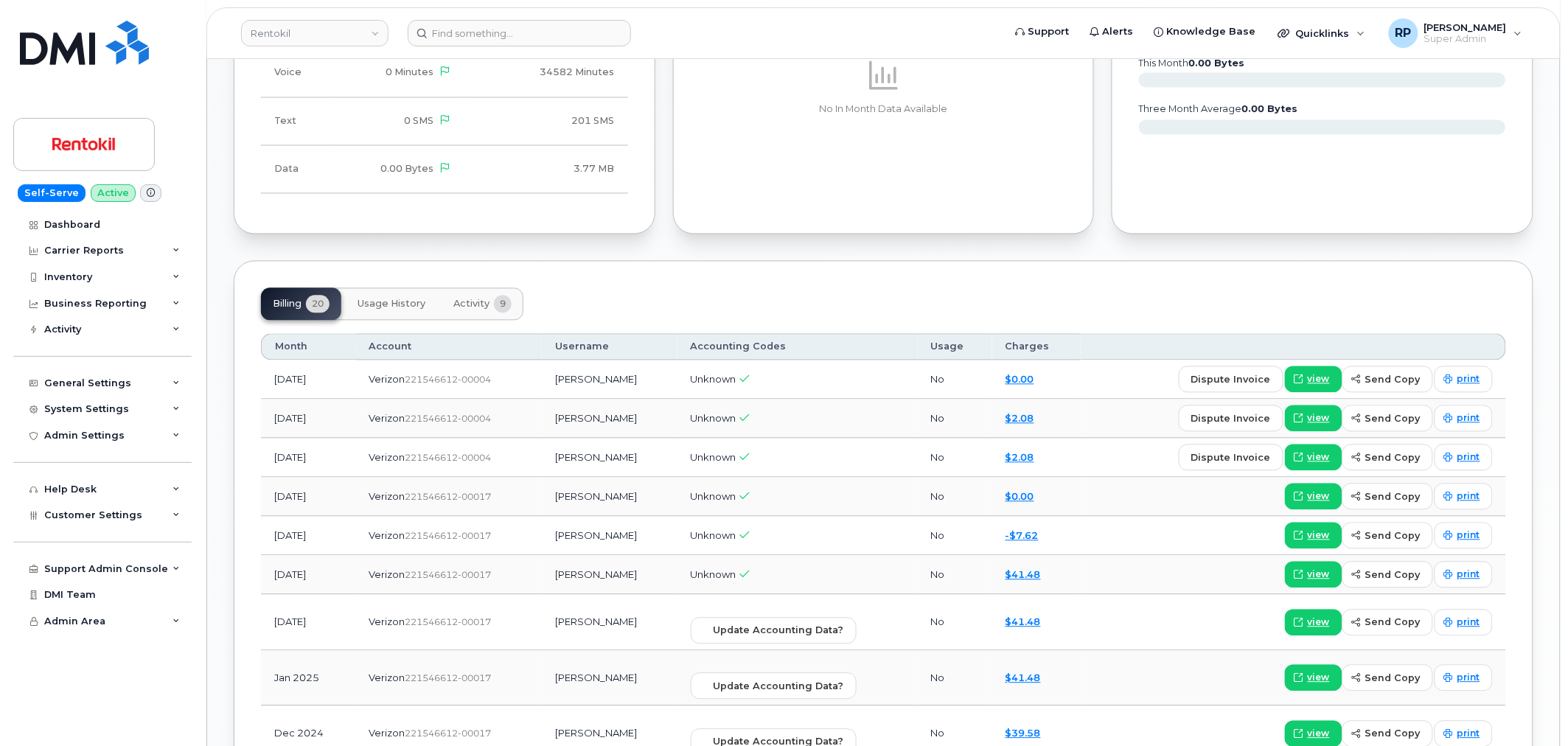
scroll to position [1014, 0]
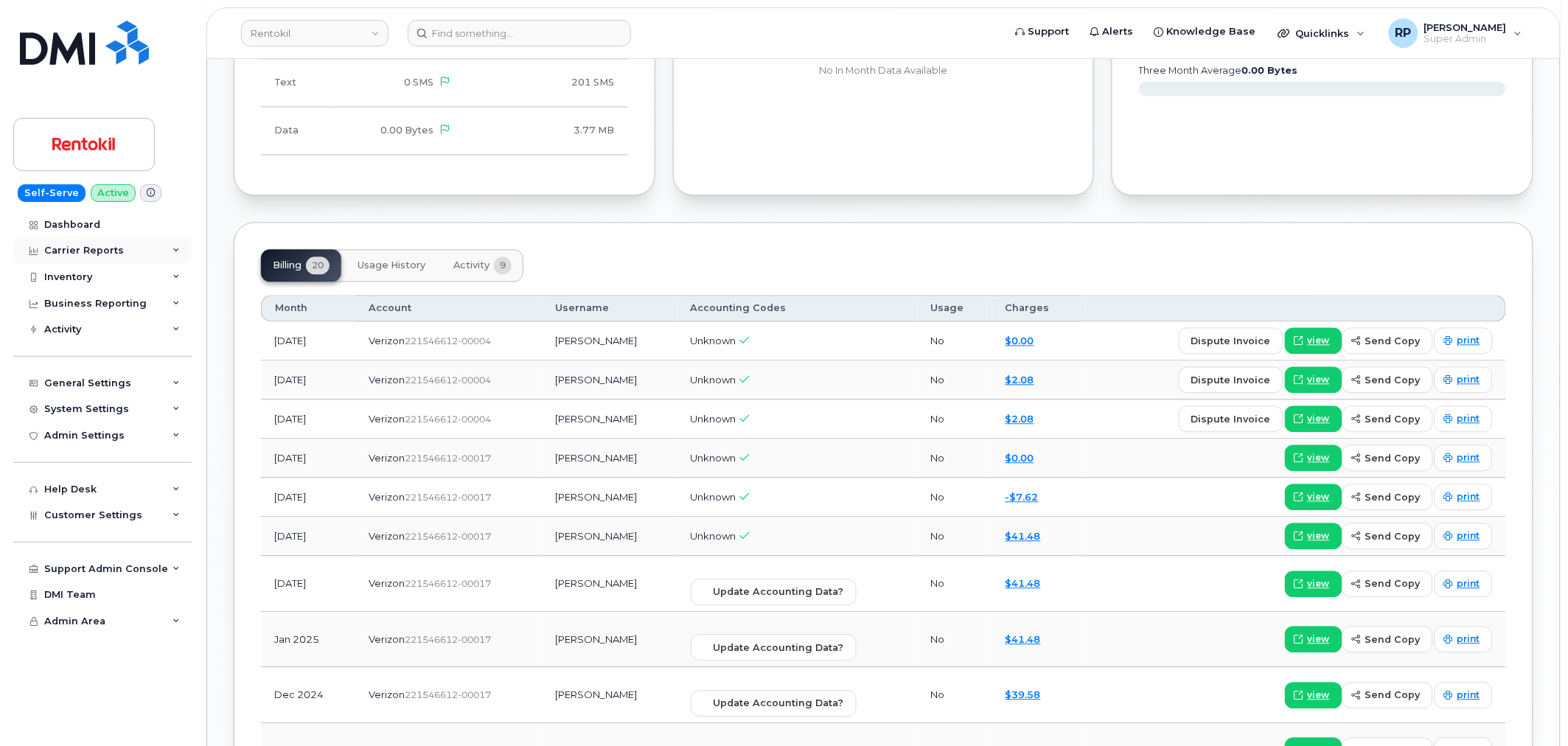
click at [140, 253] on div "Carrier Reports" at bounding box center [103, 251] width 178 height 27
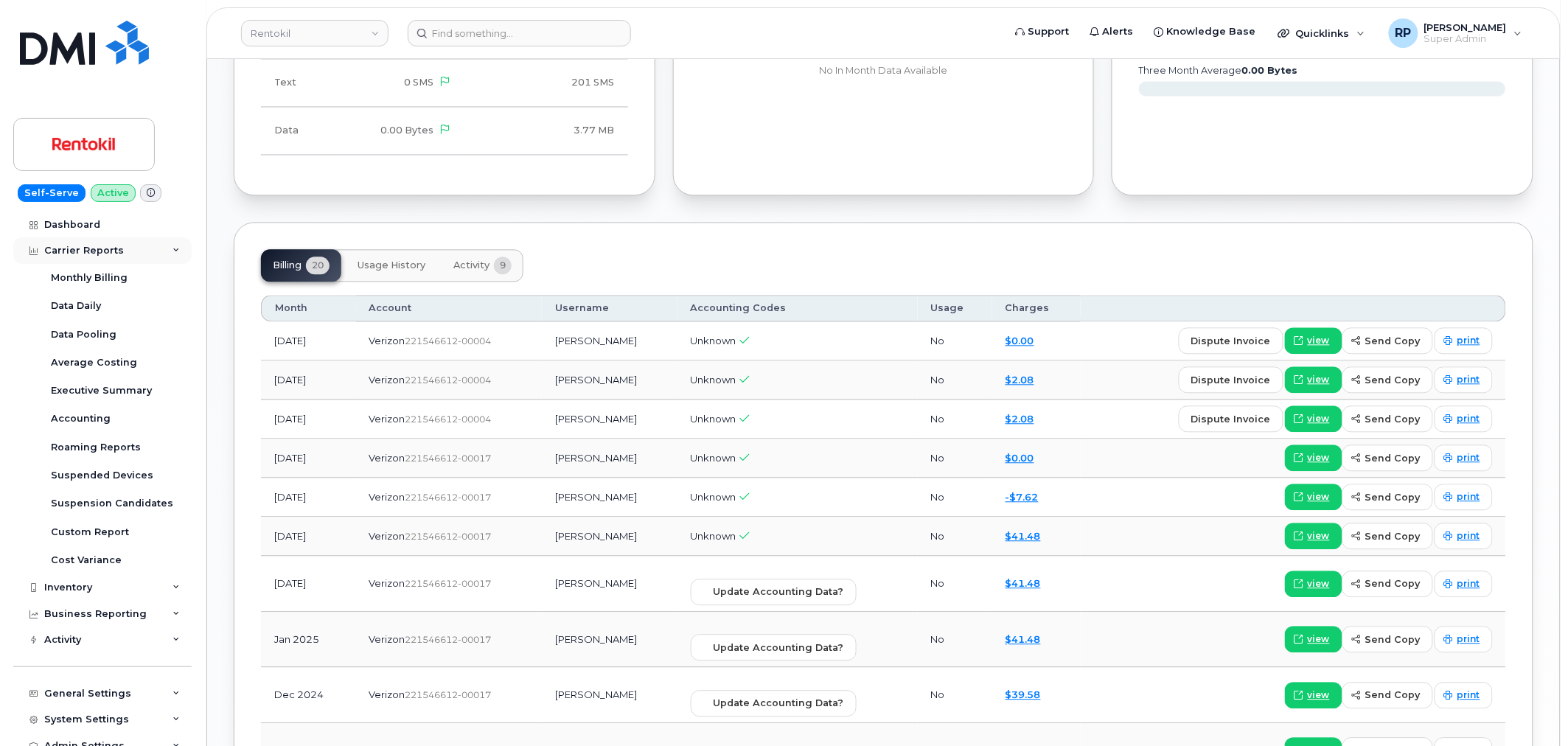
click at [140, 253] on div "Carrier Reports" at bounding box center [103, 251] width 178 height 27
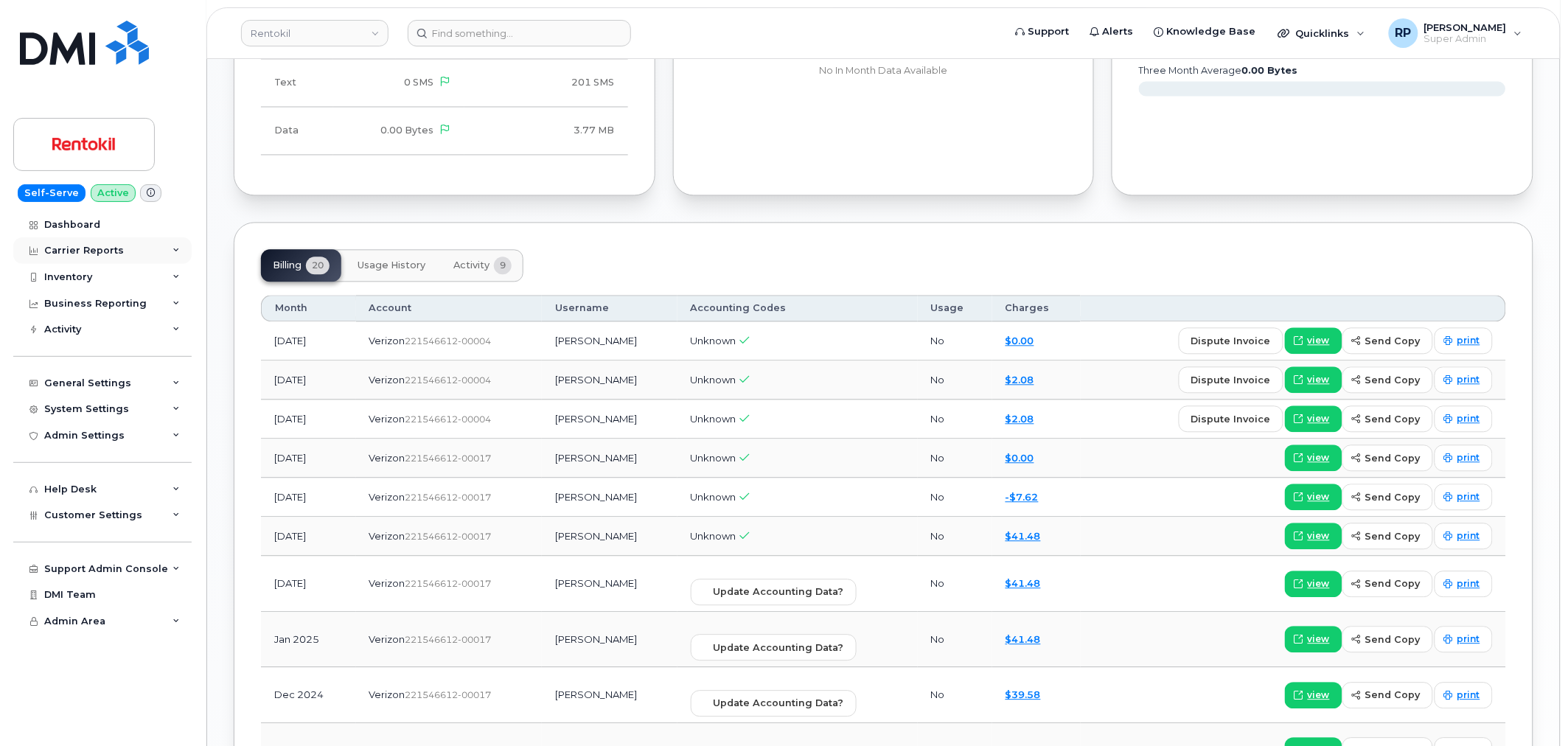
click at [171, 252] on div "Carrier Reports" at bounding box center [103, 251] width 178 height 27
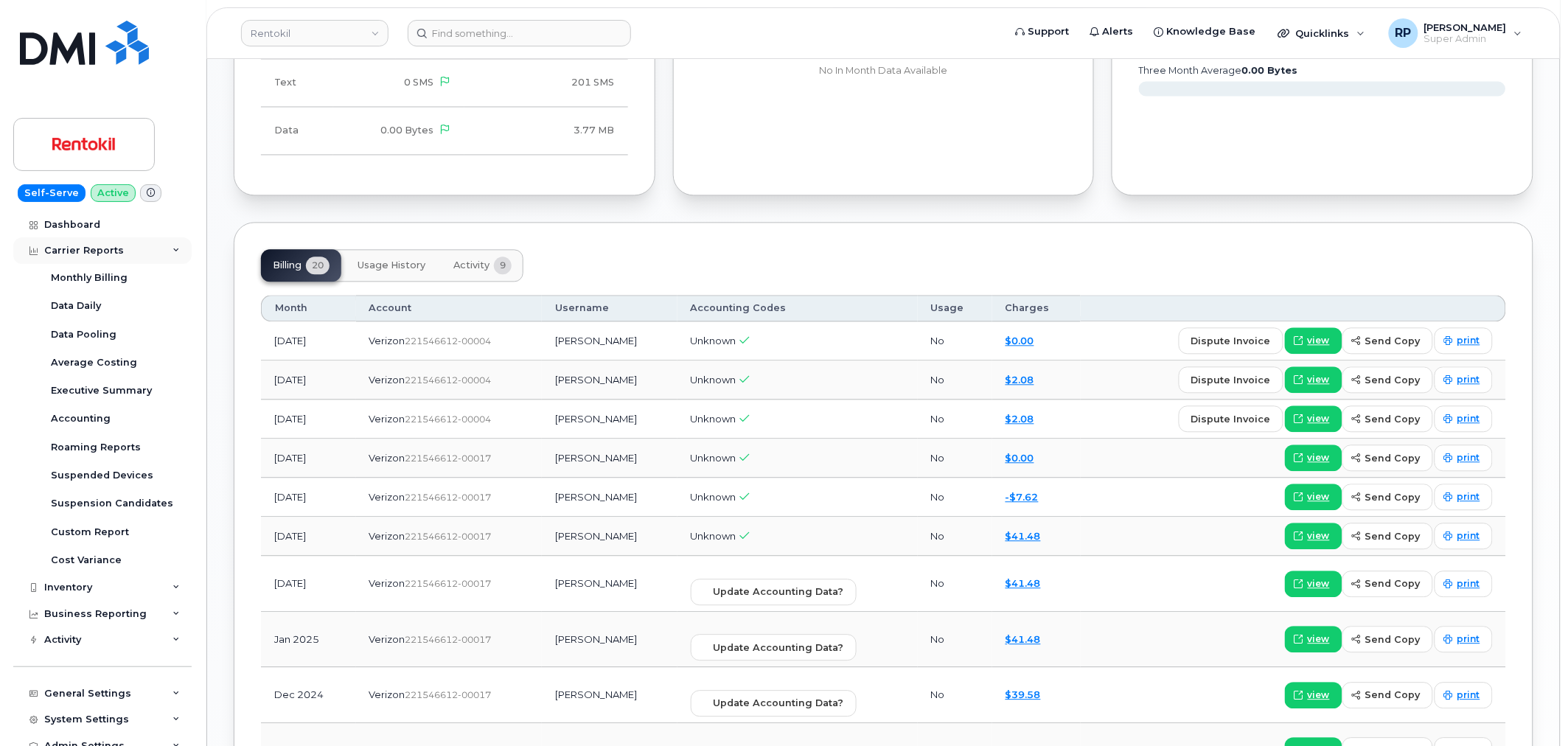
click at [173, 252] on icon at bounding box center [176, 251] width 8 height 8
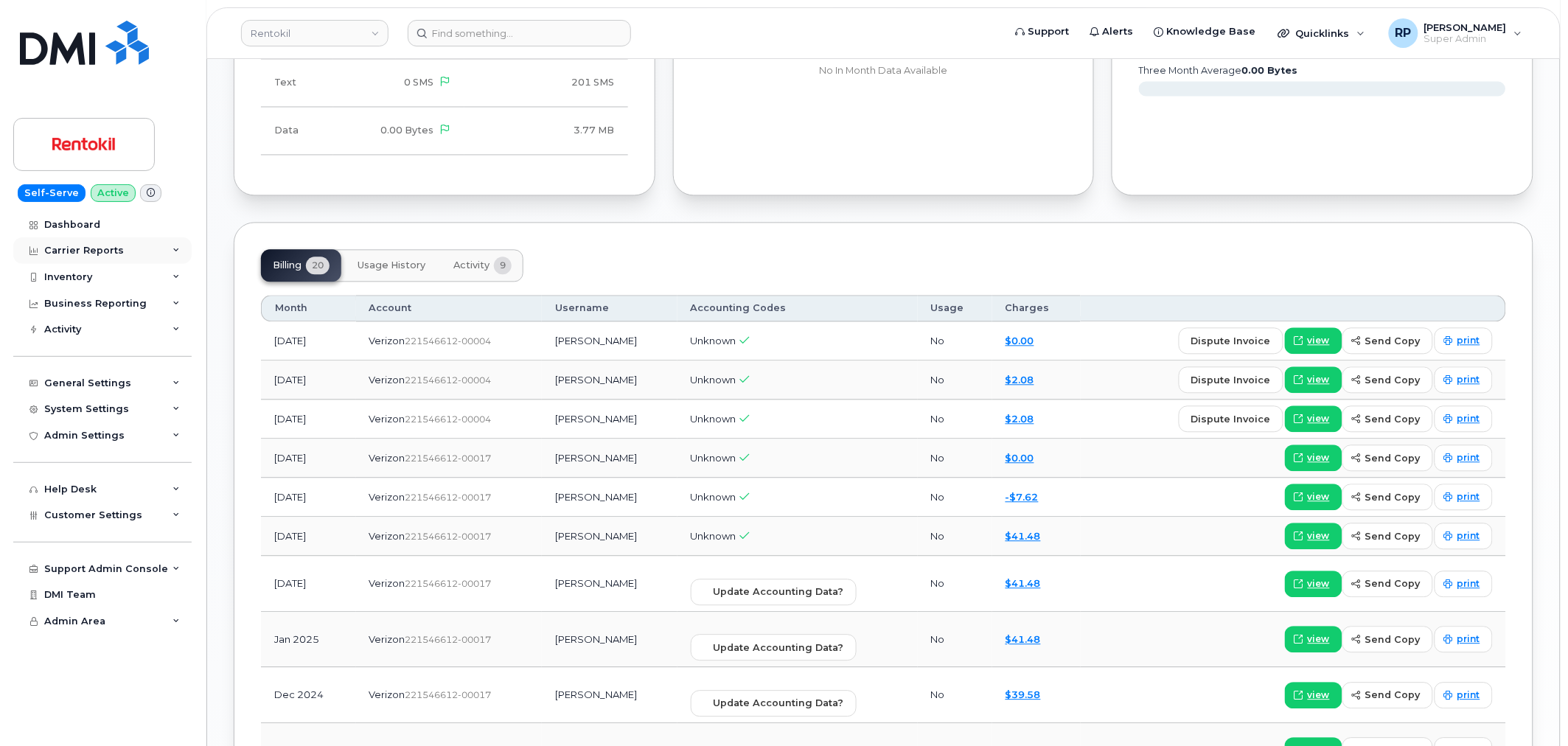
click at [171, 252] on div "Carrier Reports" at bounding box center [103, 251] width 178 height 27
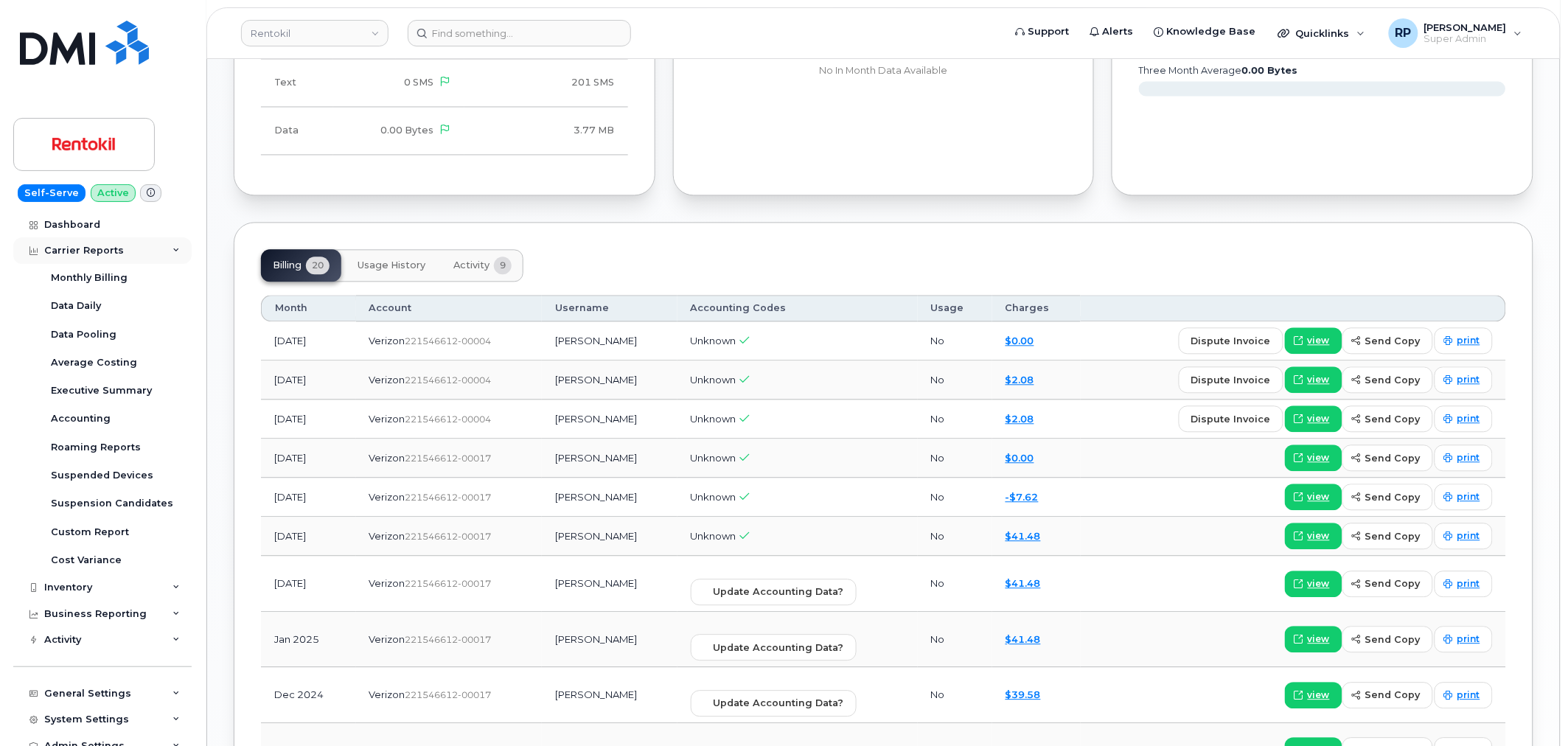
click at [173, 252] on icon at bounding box center [176, 251] width 8 height 8
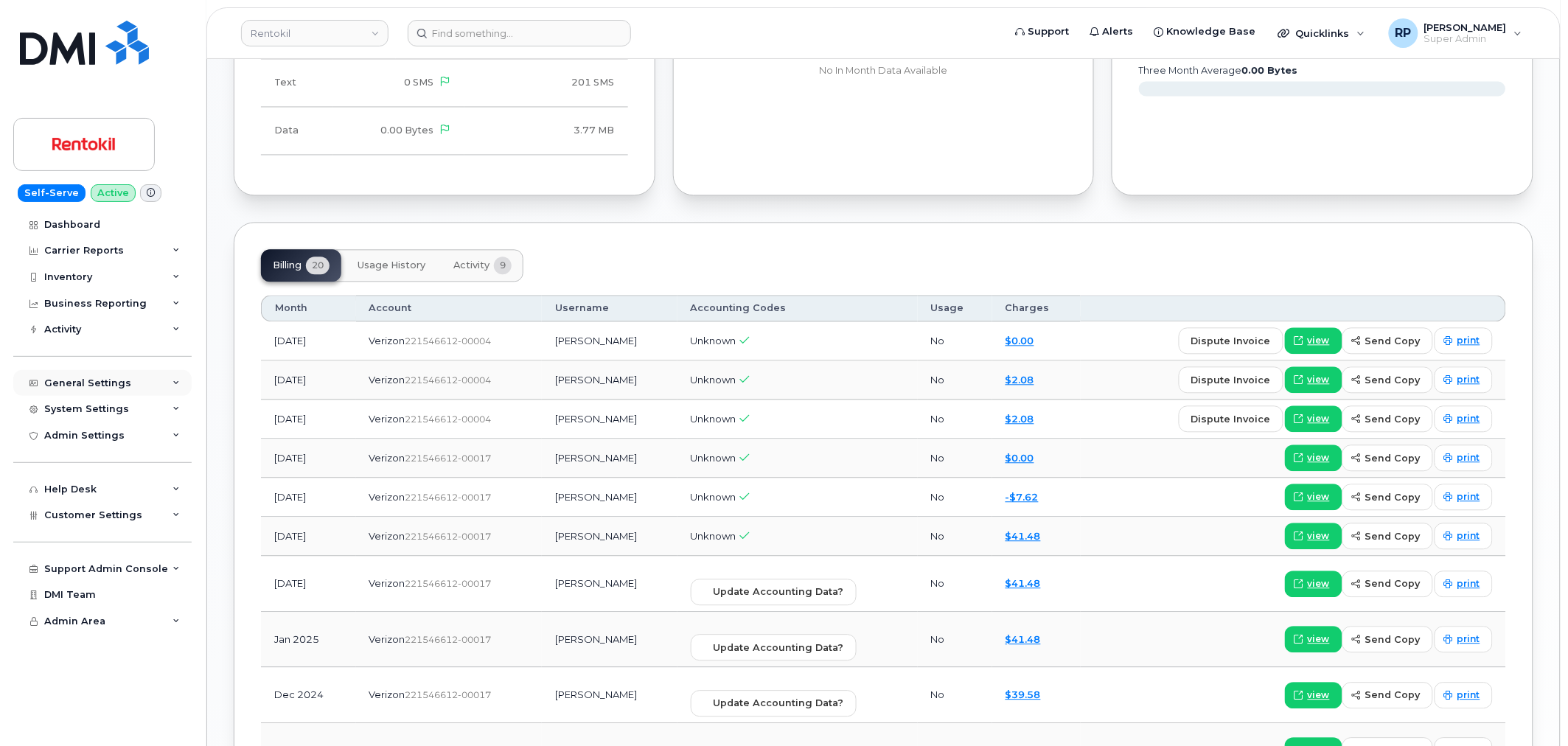
click at [160, 385] on div "General Settings" at bounding box center [103, 384] width 178 height 27
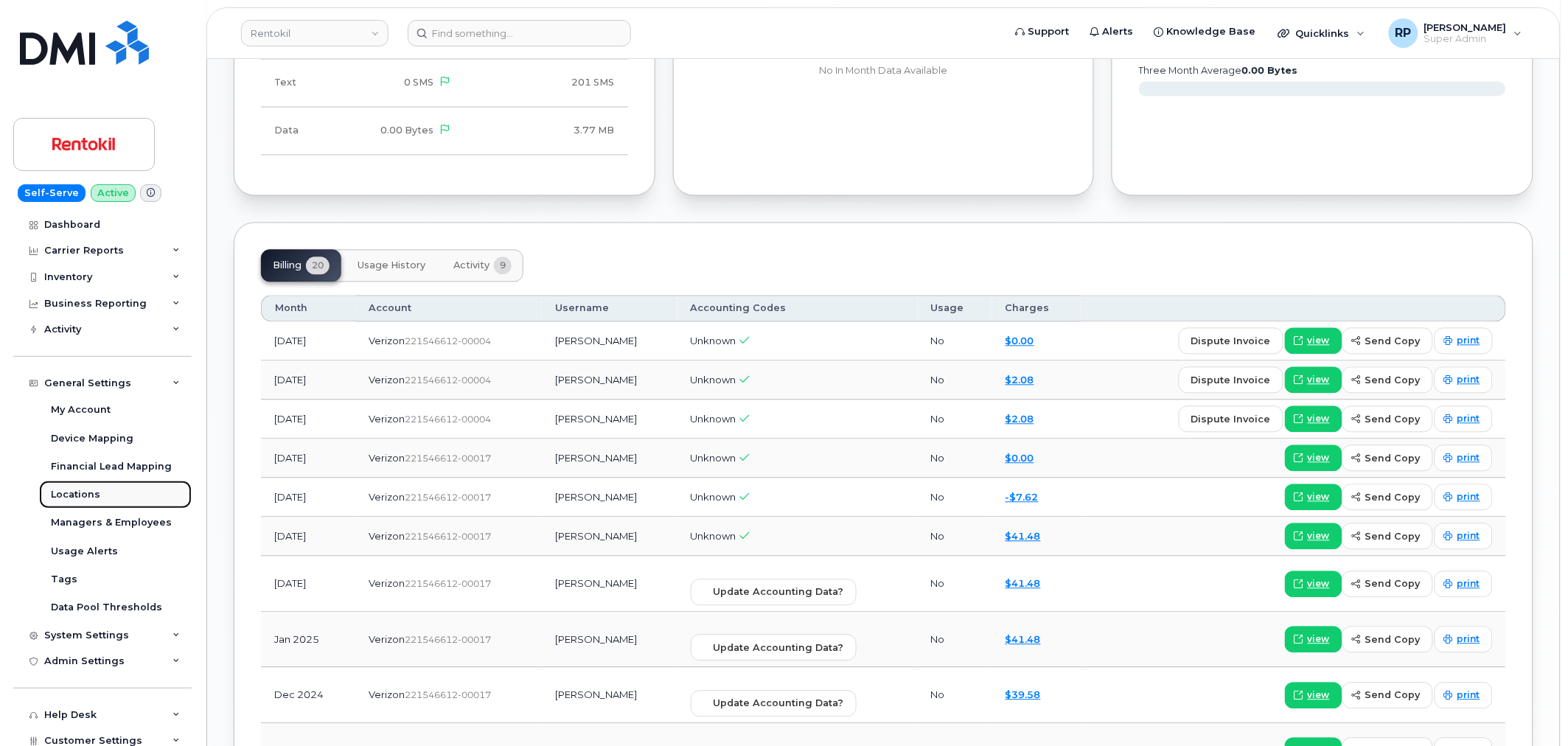
click at [96, 496] on div "Locations" at bounding box center [76, 495] width 50 height 13
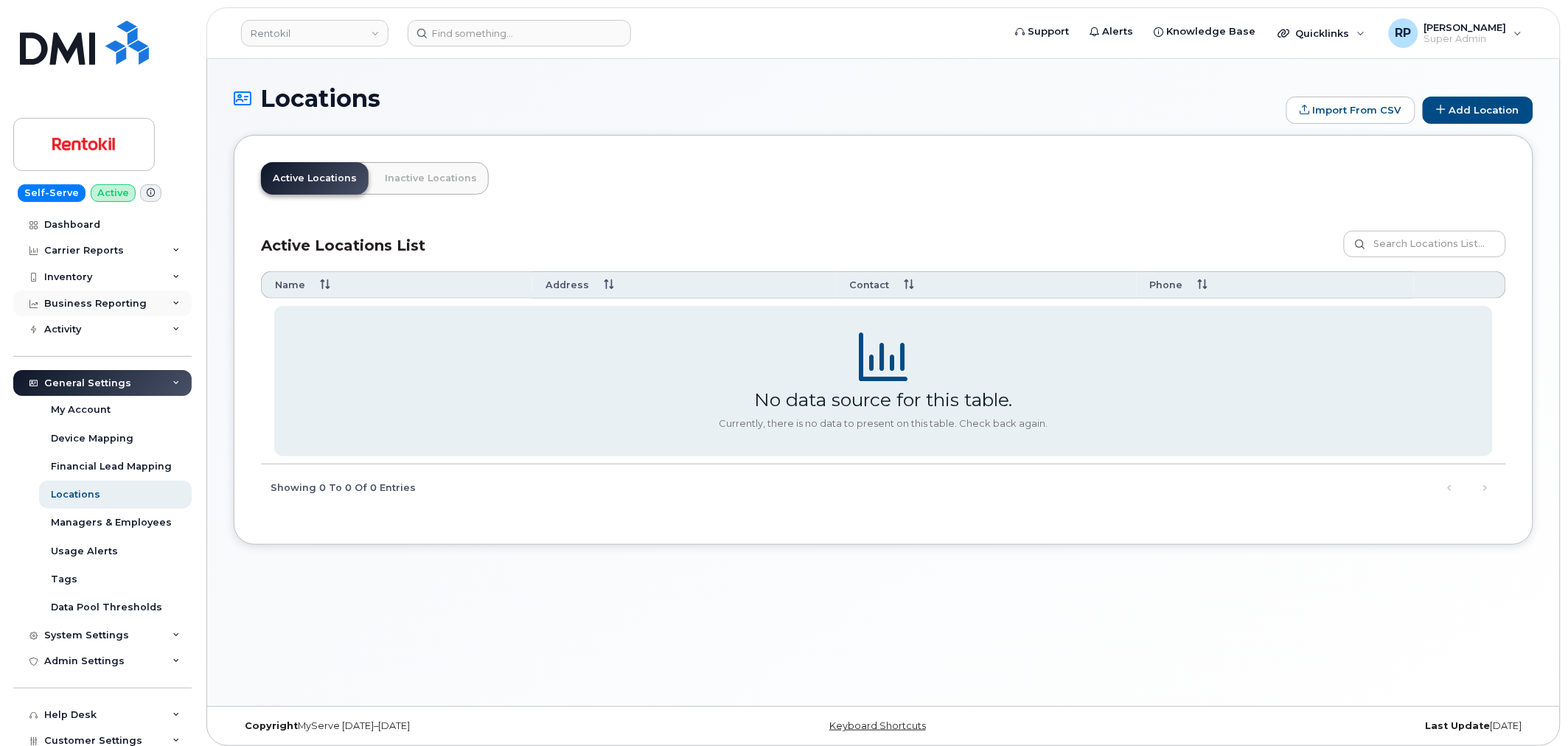
click at [96, 299] on div "Business Reporting" at bounding box center [95, 304] width 103 height 12
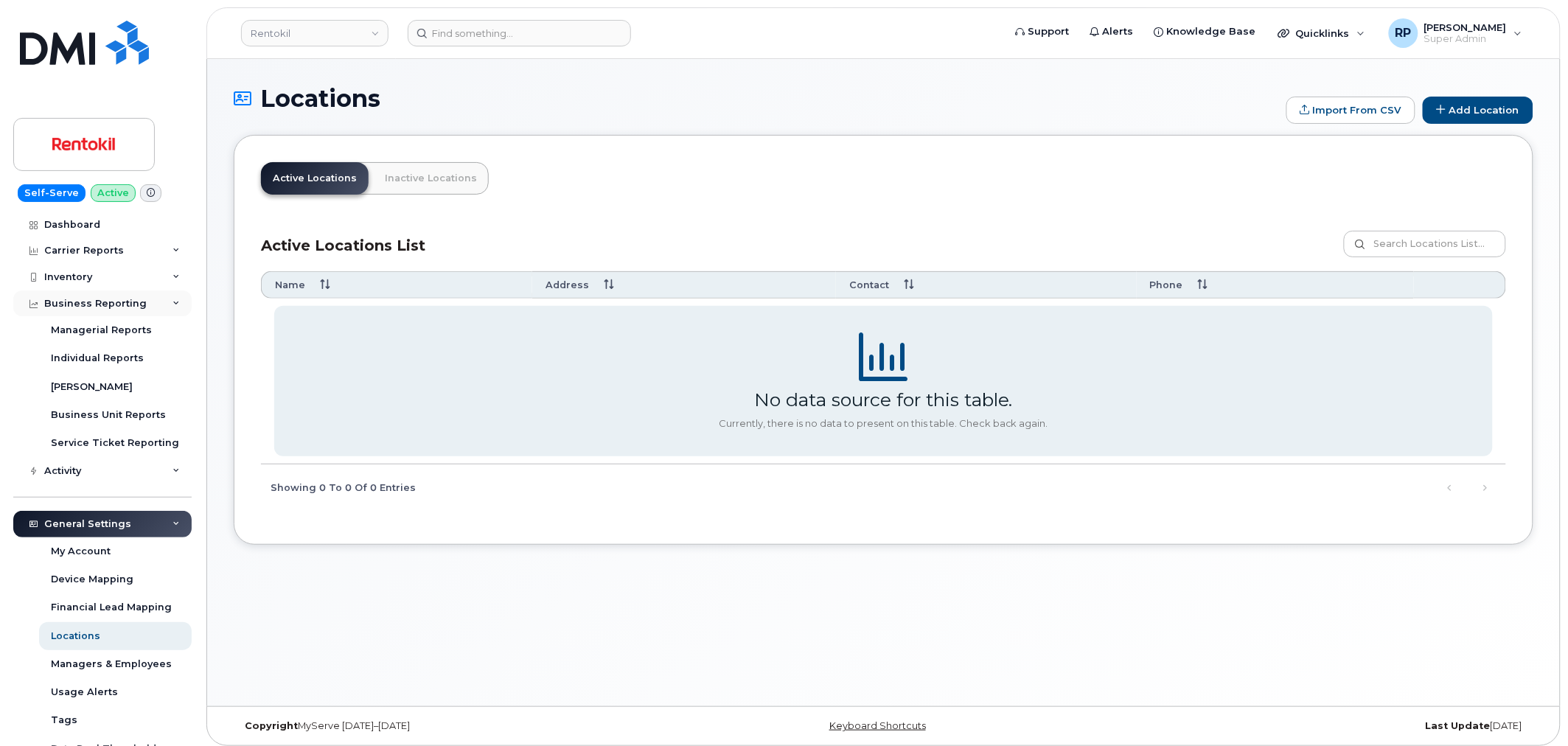
click at [96, 299] on div "Business Reporting" at bounding box center [95, 304] width 103 height 12
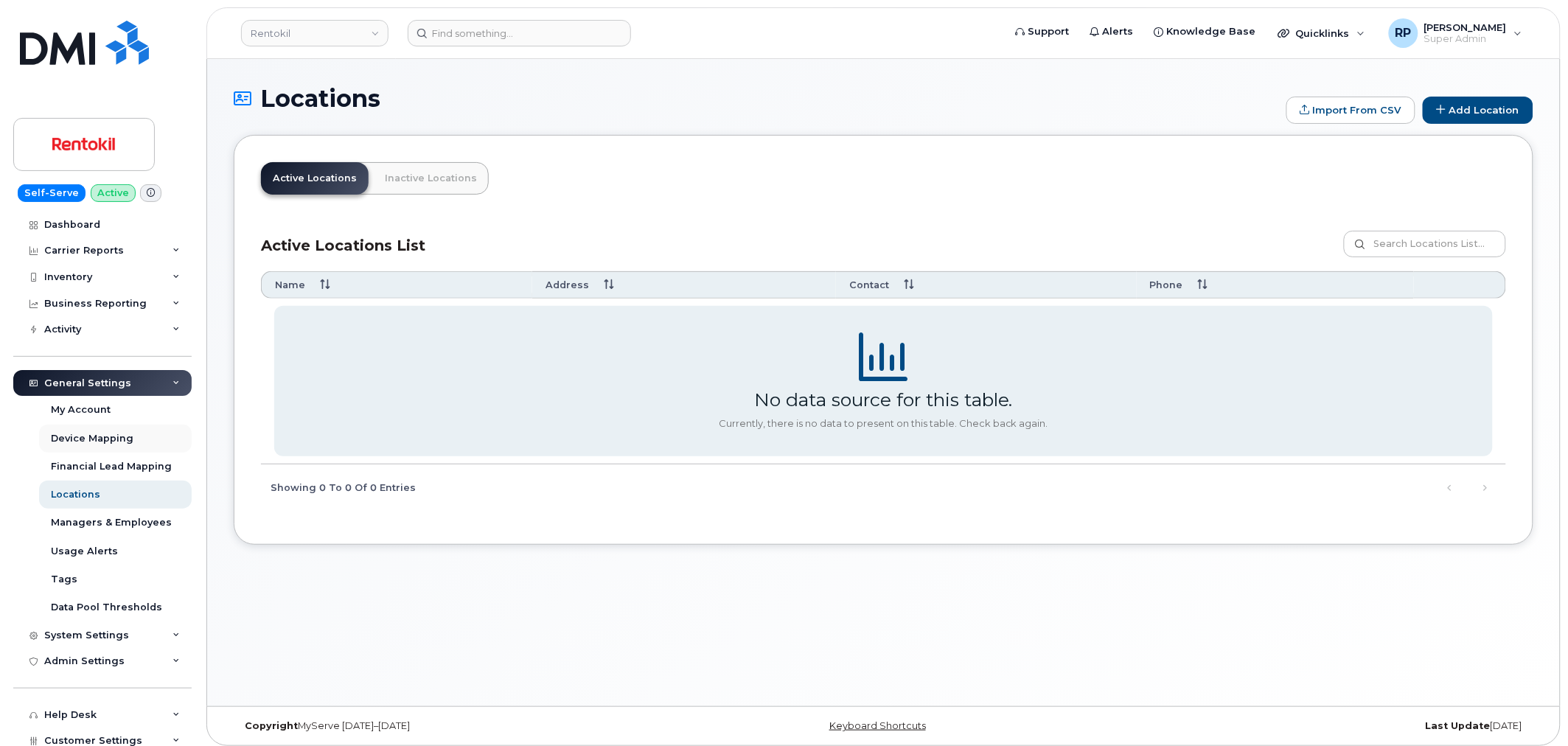
scroll to position [113, 0]
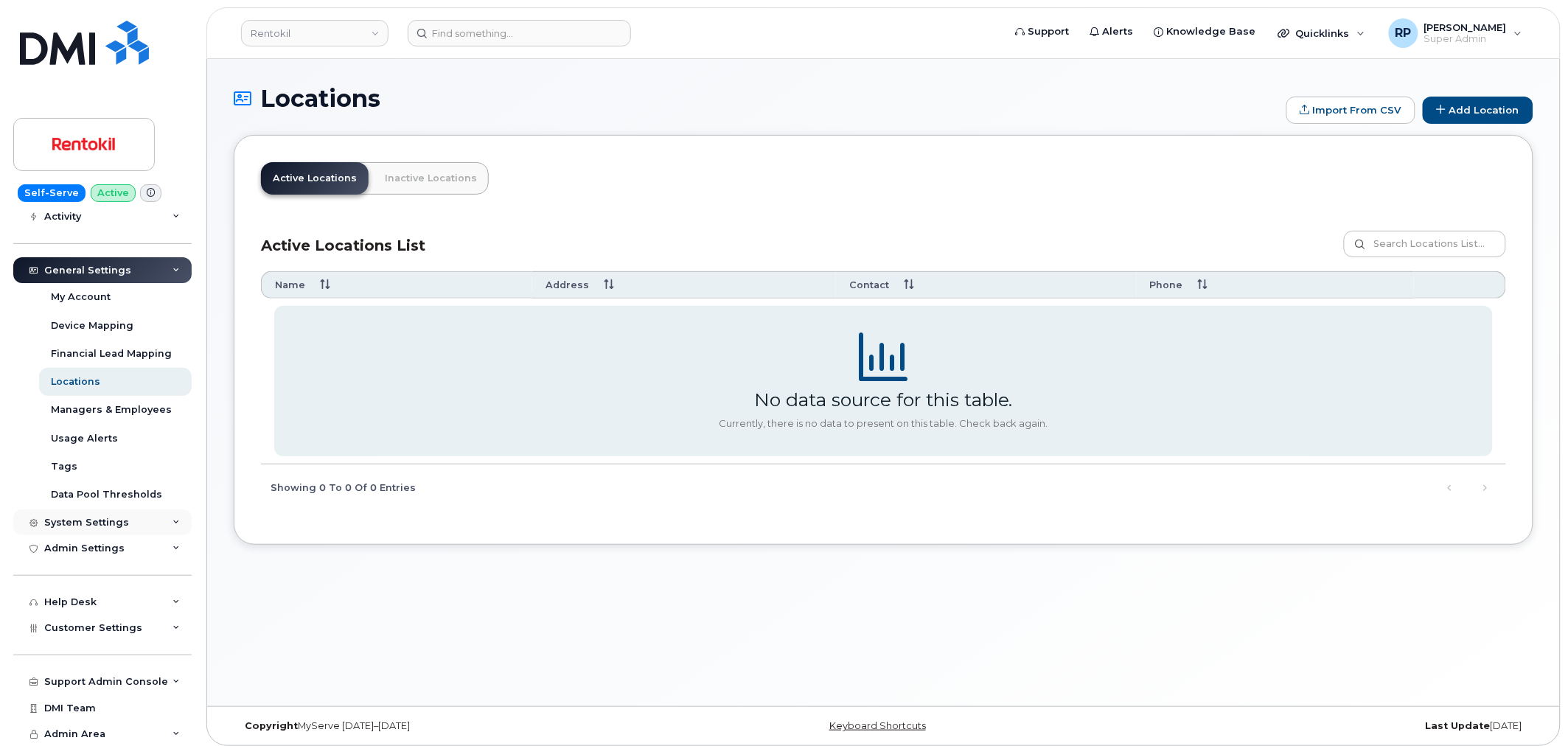
click at [114, 529] on div "System Settings" at bounding box center [103, 524] width 178 height 27
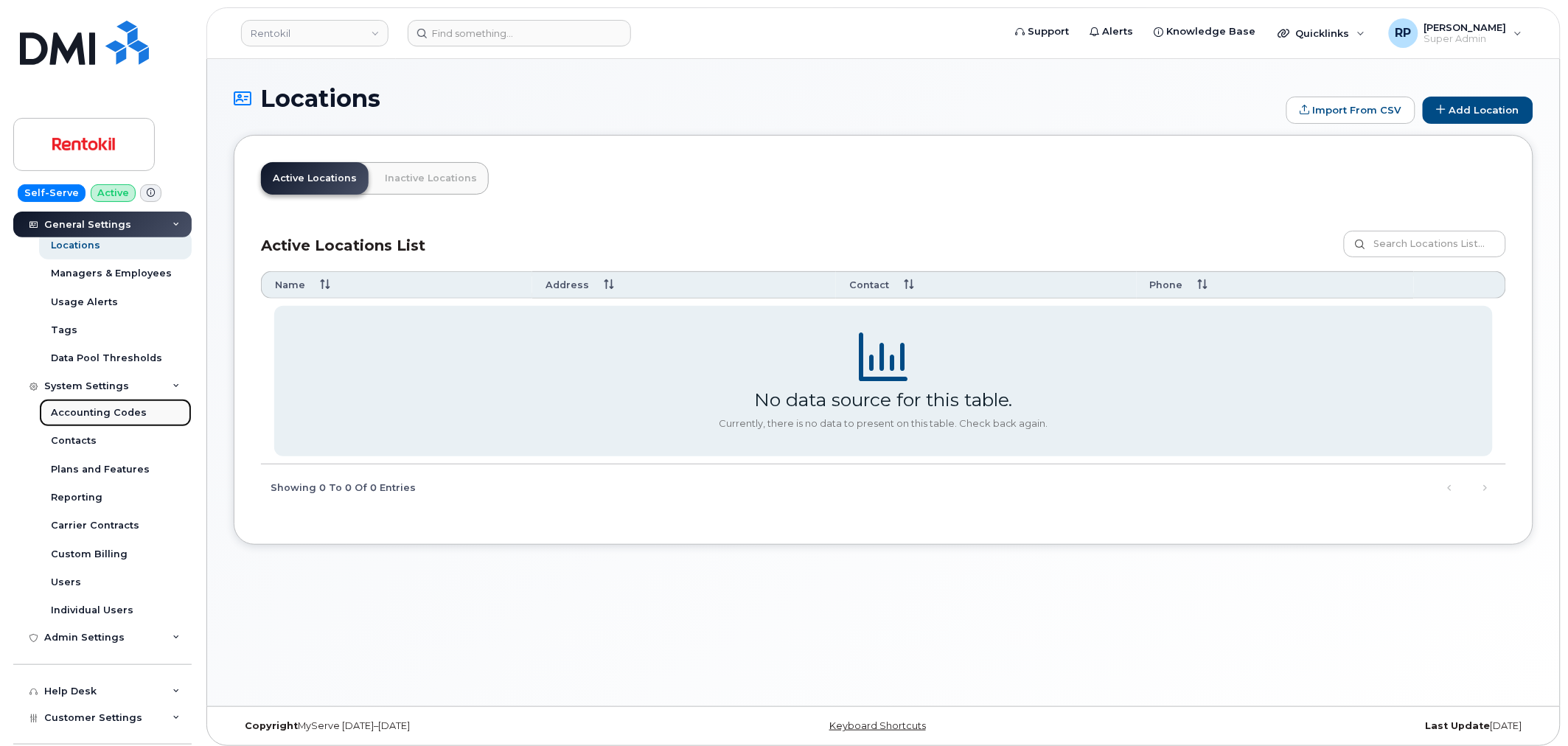
click at [84, 418] on div "Accounting Codes" at bounding box center [99, 413] width 96 height 13
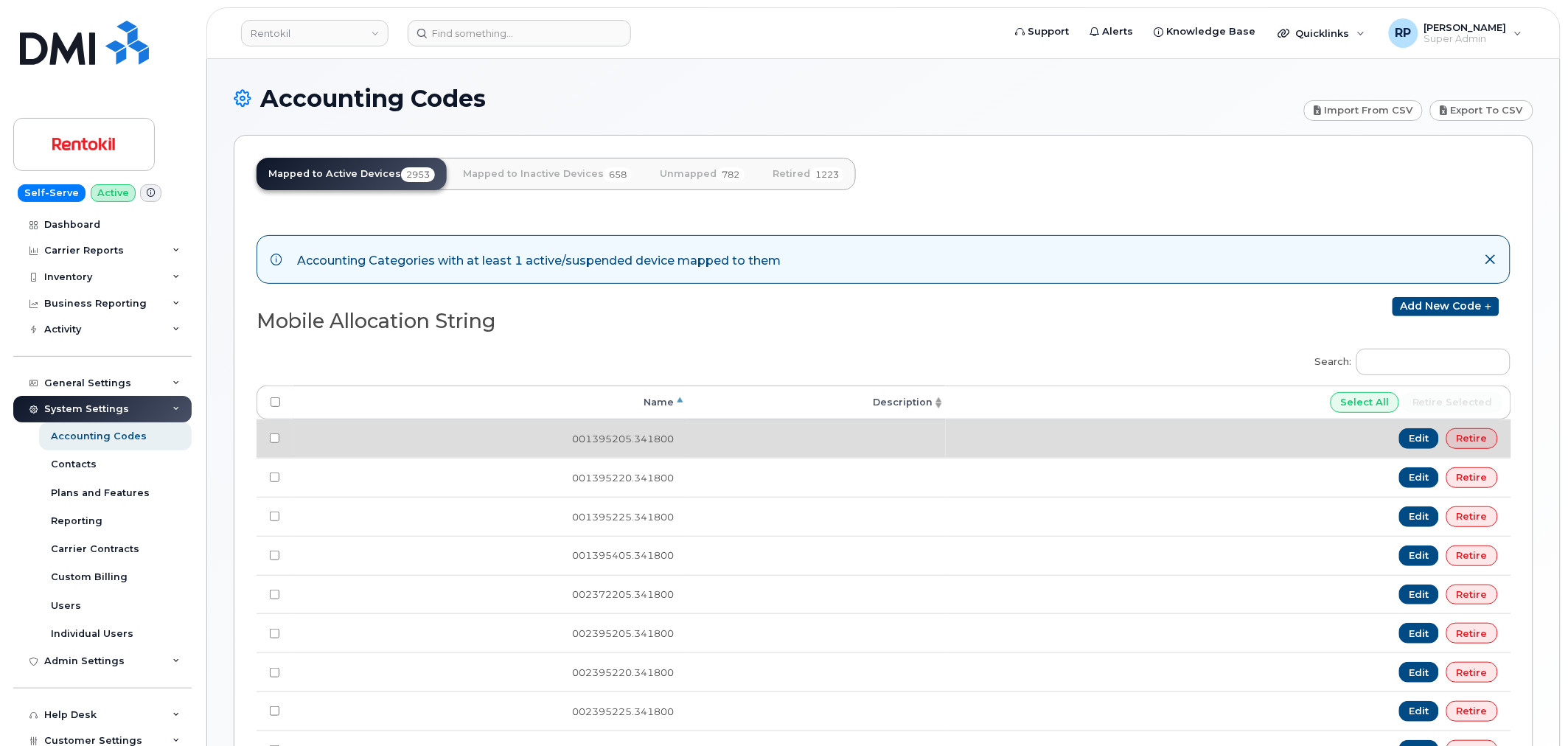
scroll to position [136, 0]
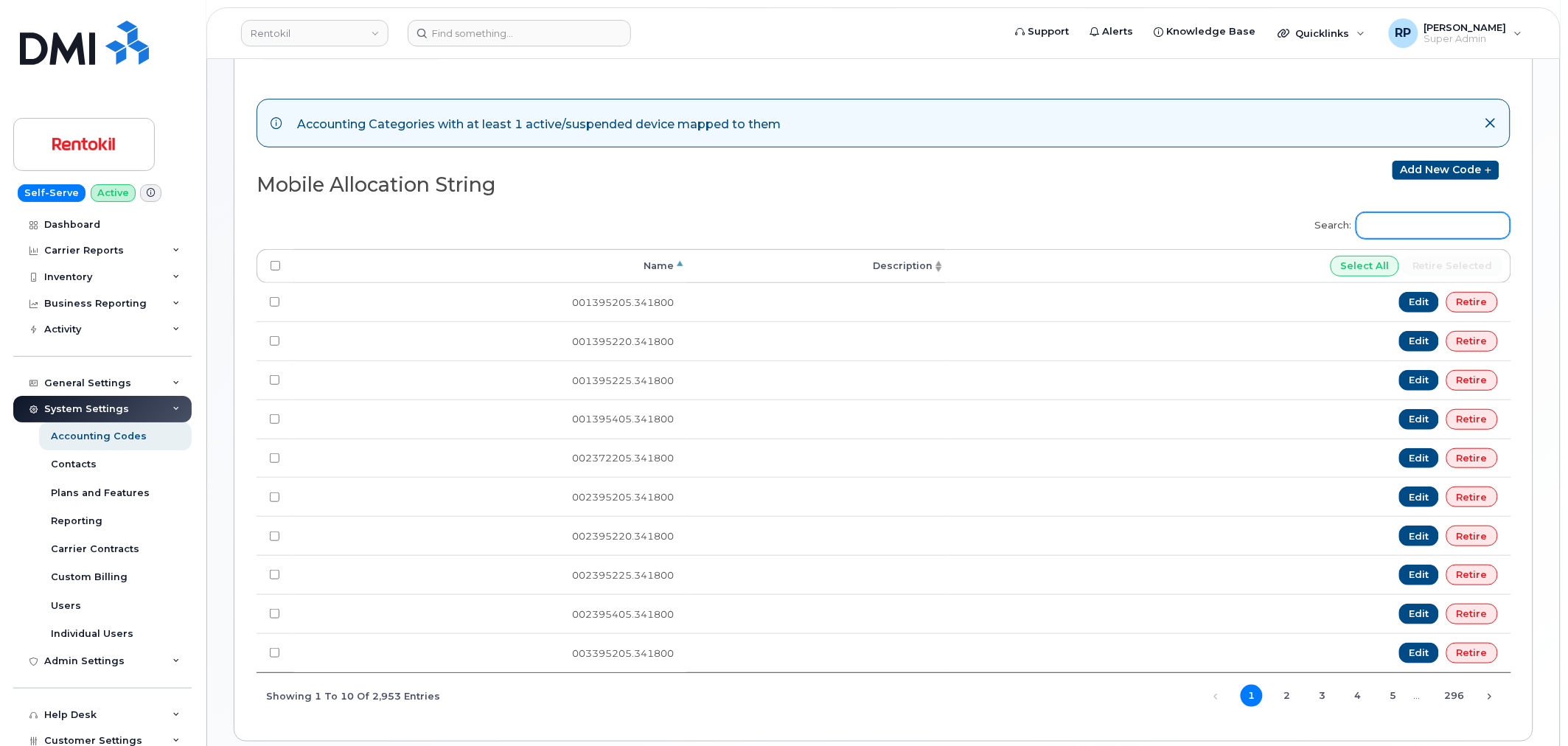
click at [1388, 229] on input "Search:" at bounding box center [1433, 226] width 154 height 27
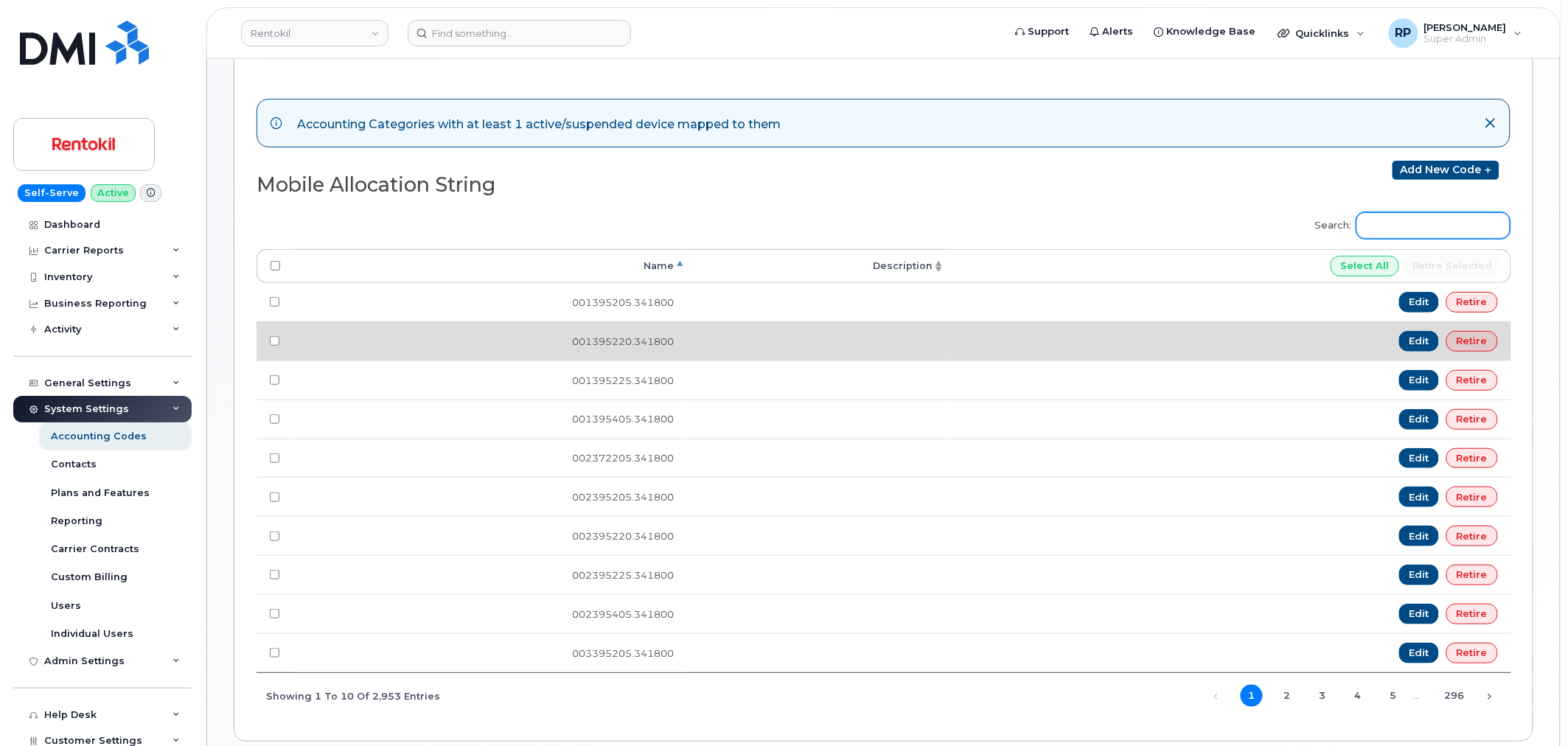
scroll to position [0, 0]
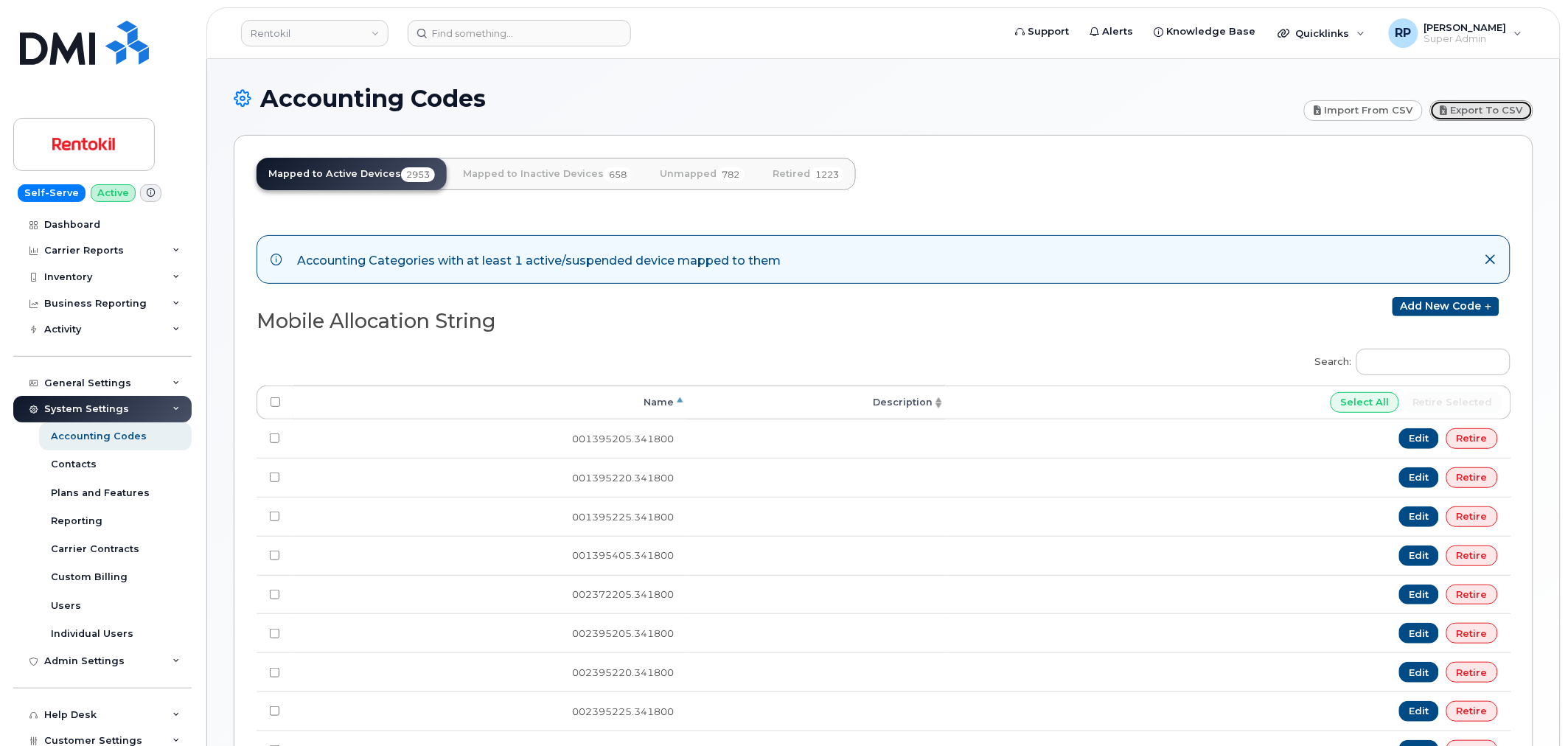
click at [1490, 104] on link "Export to CSV" at bounding box center [1482, 111] width 104 height 21
click at [532, 40] on input at bounding box center [519, 34] width 223 height 27
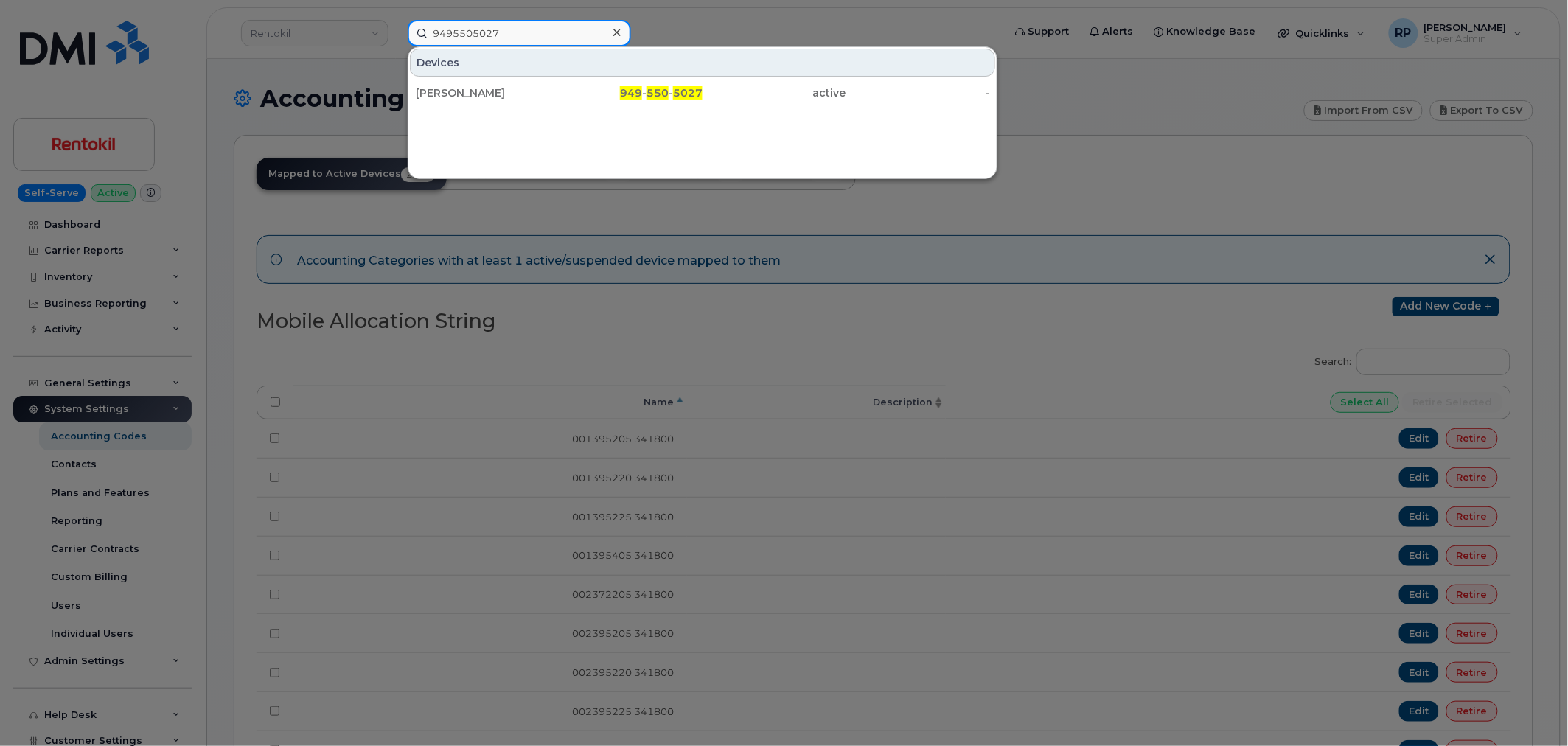
type input "9495505027"
click at [528, 89] on div "[PERSON_NAME]" at bounding box center [488, 92] width 144 height 14
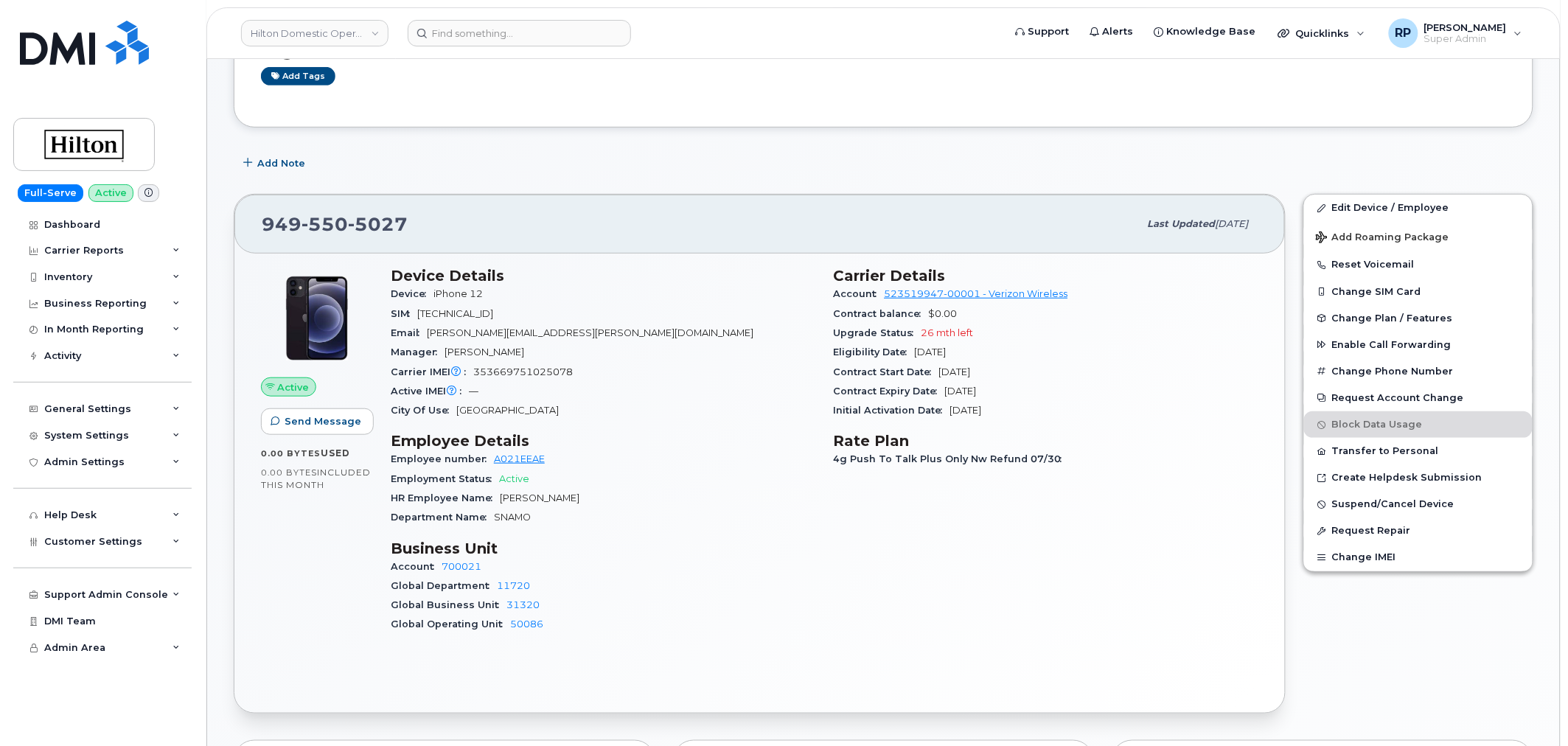
scroll to position [207, 0]
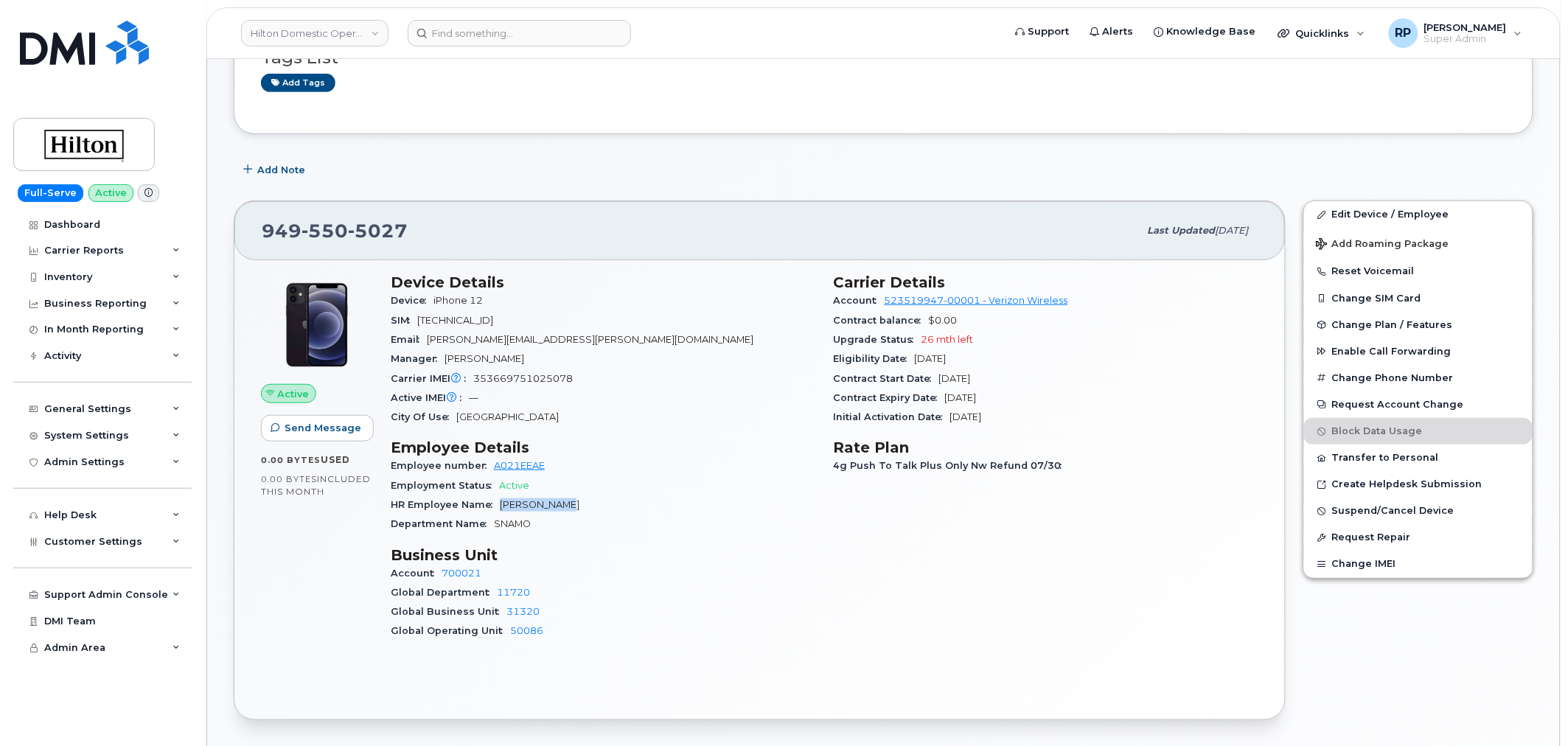
drag, startPoint x: 565, startPoint y: 505, endPoint x: 499, endPoint y: 512, distance: 66.4
click at [499, 512] on div "HR Employee Name [PERSON_NAME]" at bounding box center [604, 505] width 426 height 19
copy span "[PERSON_NAME]"
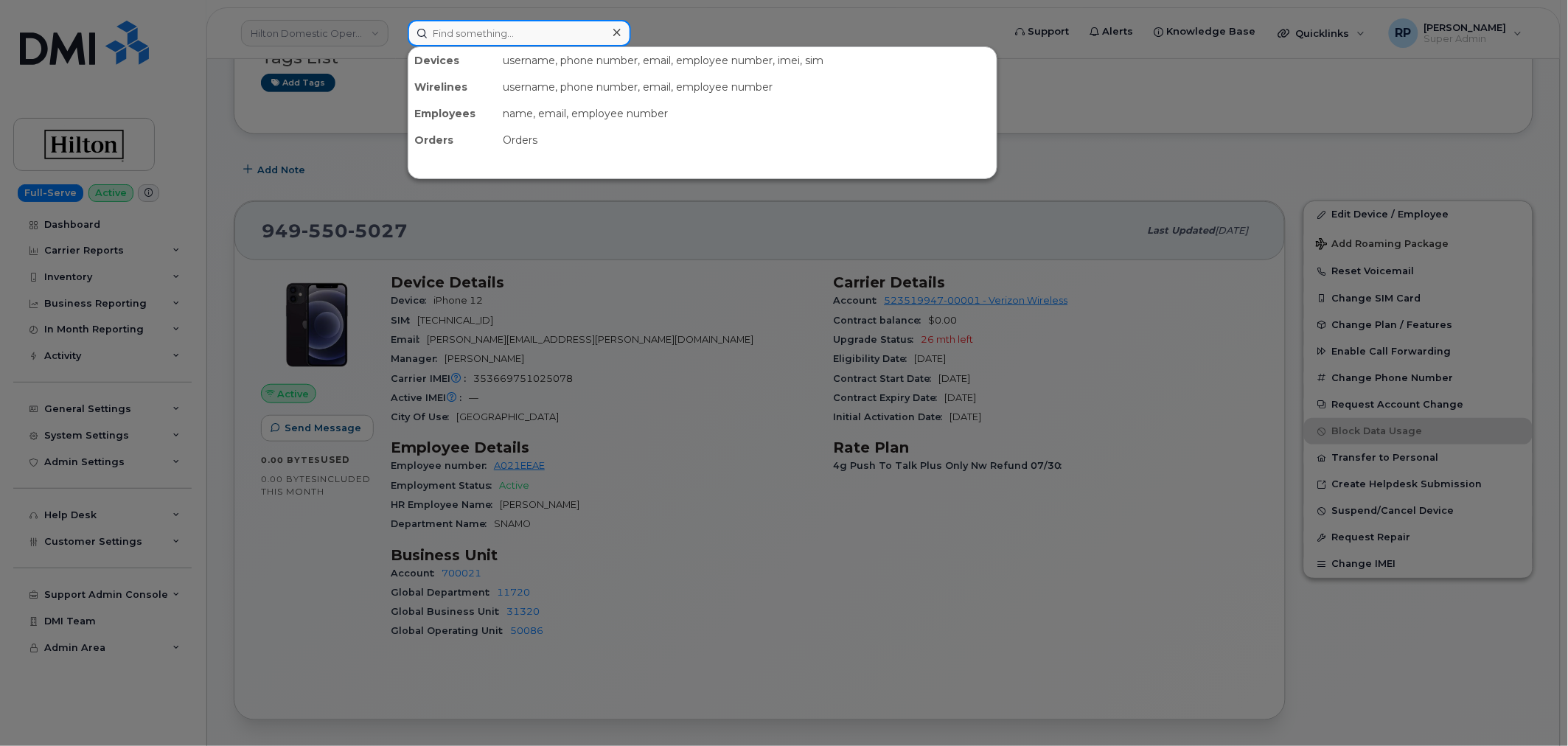
click at [525, 45] on div "Devices username, phone number, email, employee number, imei, sim Wirelines use…" at bounding box center [701, 34] width 587 height 27
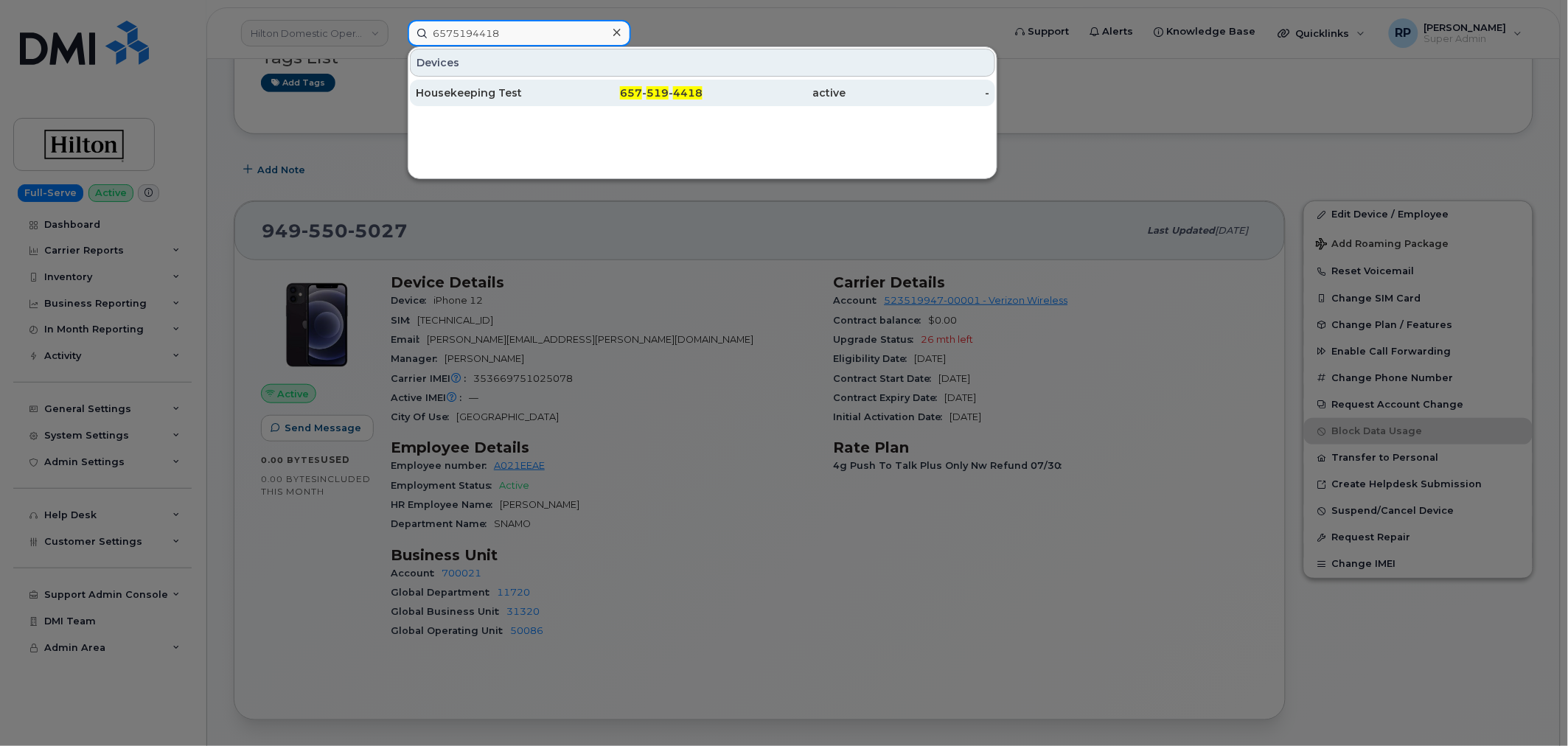
type input "6575194418"
click at [513, 92] on div "Housekeeping Test" at bounding box center [488, 92] width 144 height 14
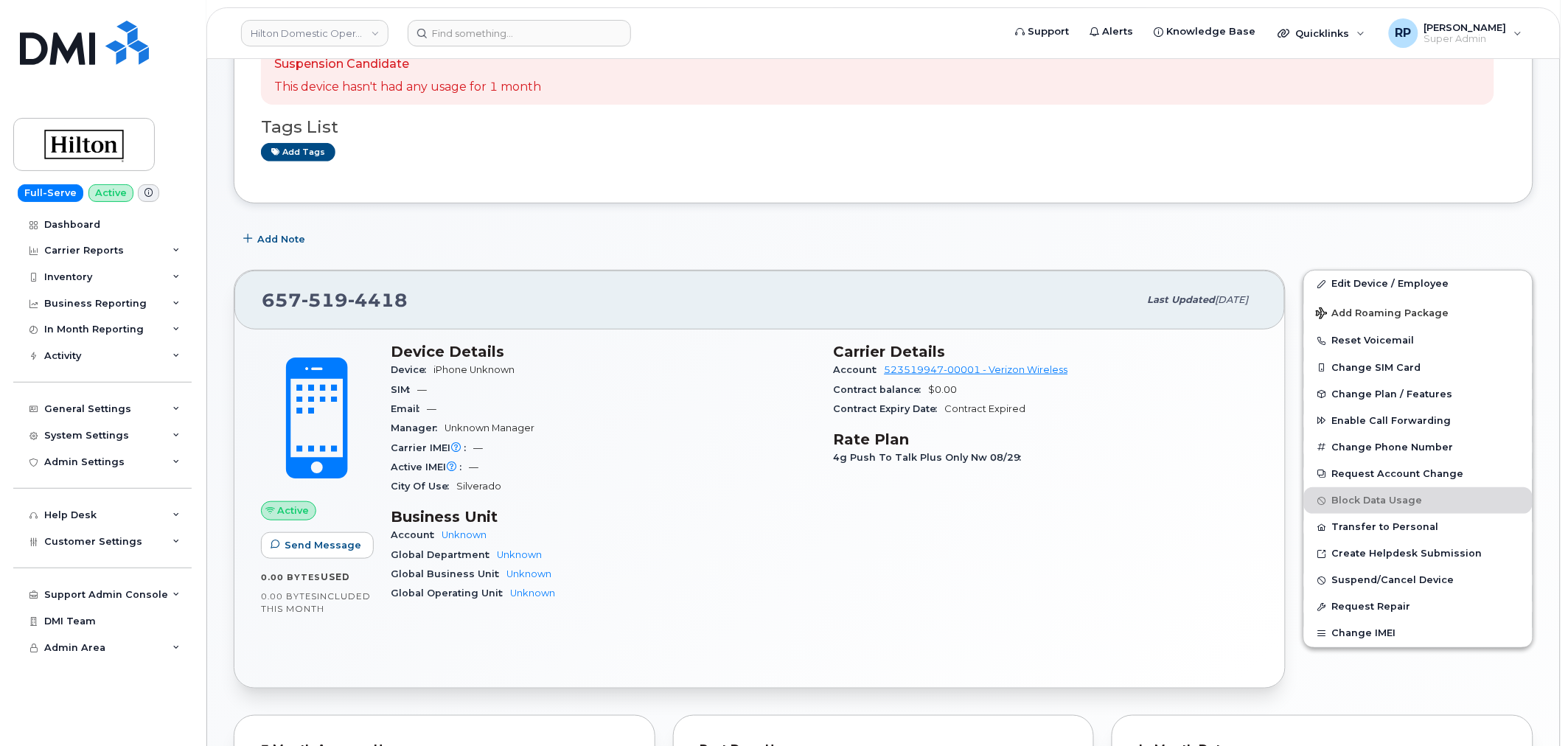
scroll to position [273, 0]
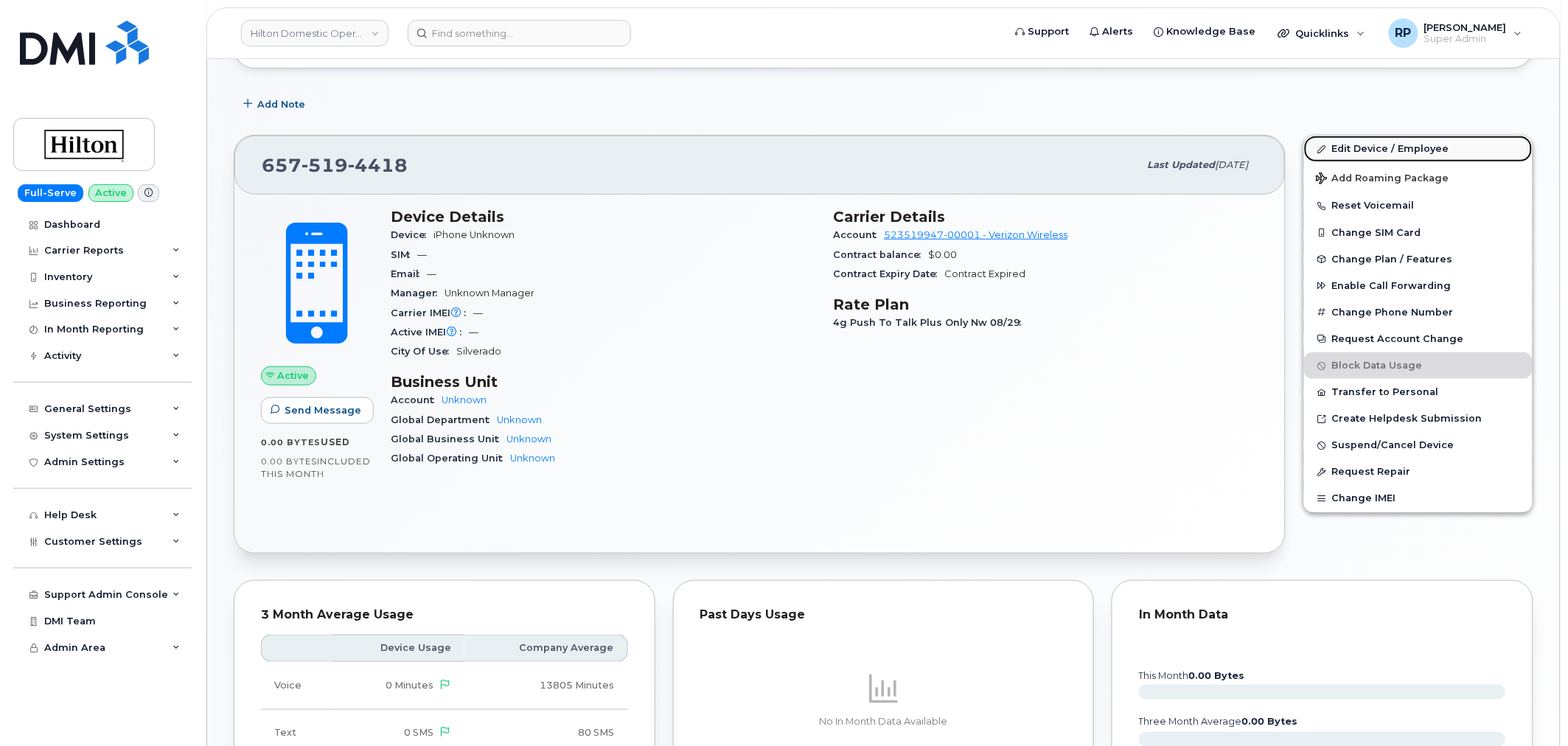
drag, startPoint x: 1350, startPoint y: 150, endPoint x: 1342, endPoint y: 153, distance: 8.5
click at [1350, 150] on link "Edit Device / Employee" at bounding box center [1418, 150] width 228 height 27
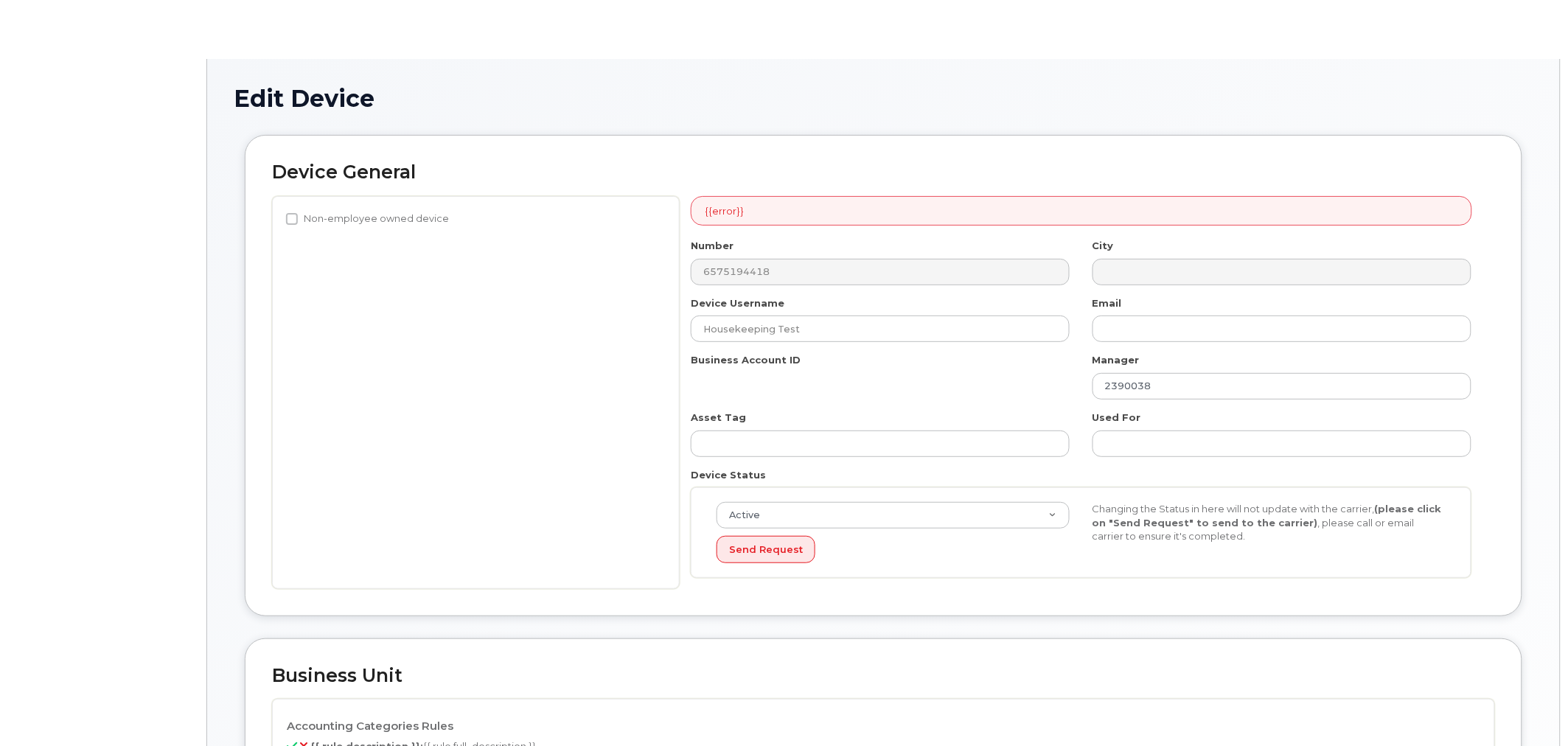
select select "34080326"
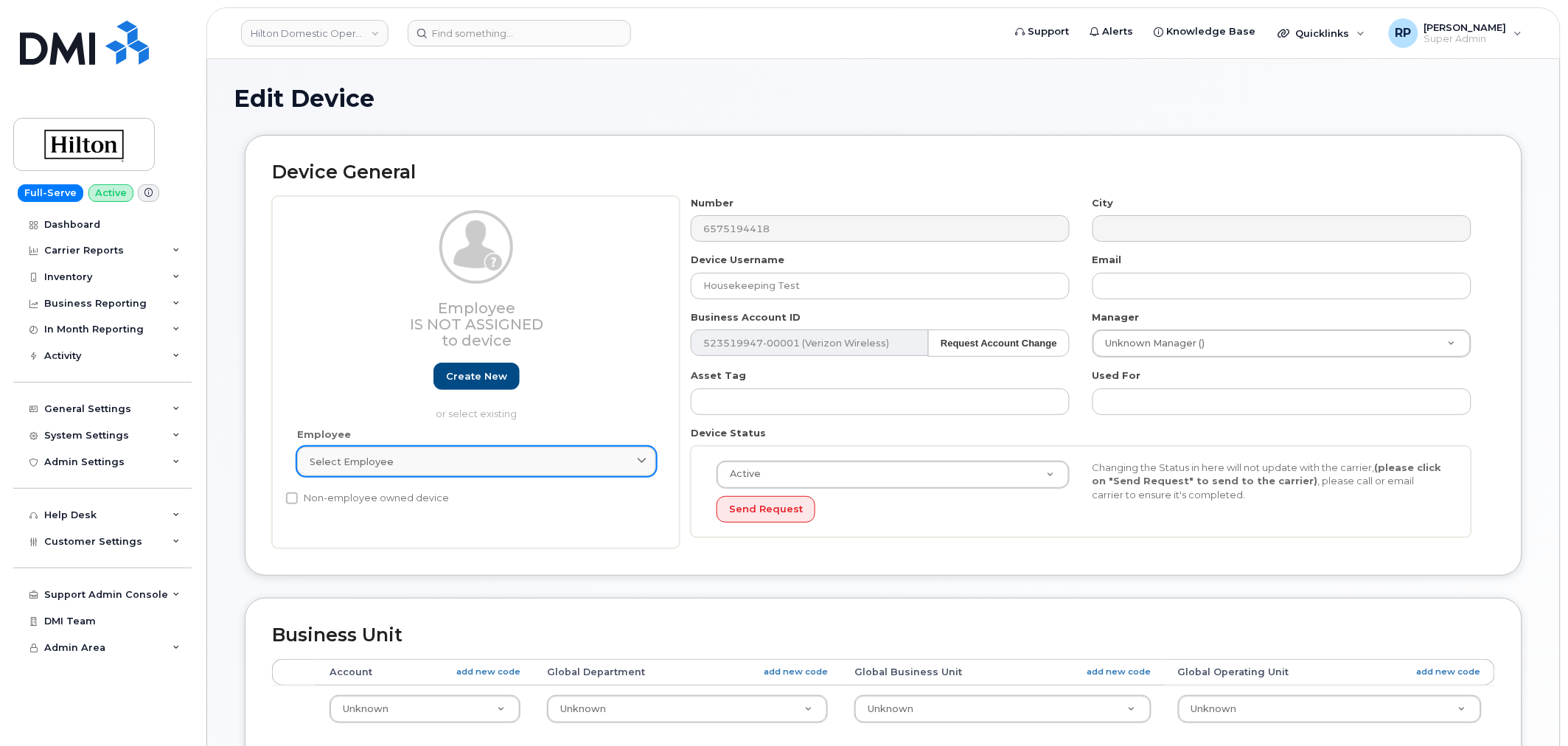
click at [453, 463] on div "Select employee" at bounding box center [476, 462] width 334 height 14
paste input "[PERSON_NAME]"
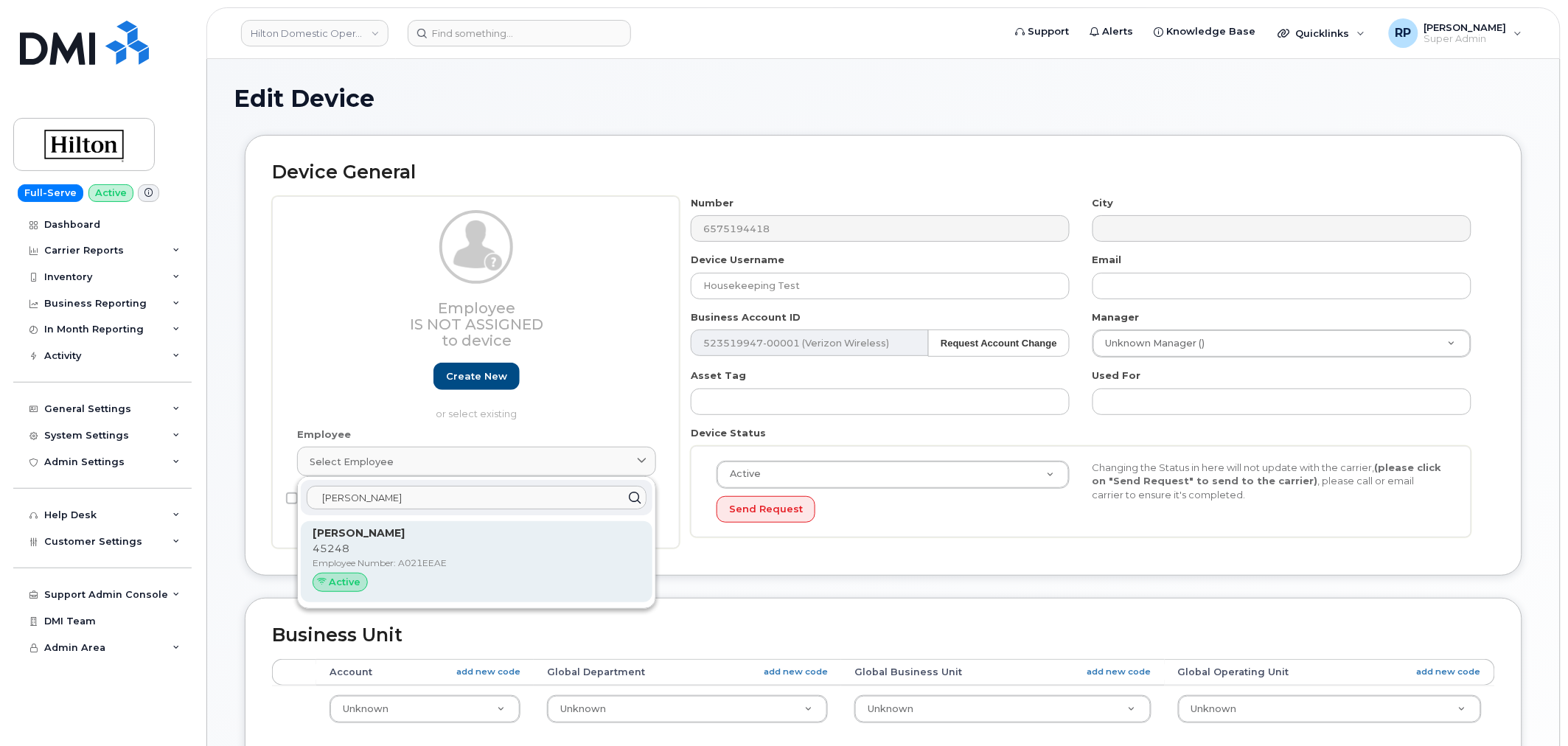
type input "[PERSON_NAME]"
click at [386, 548] on p "45248" at bounding box center [476, 549] width 328 height 15
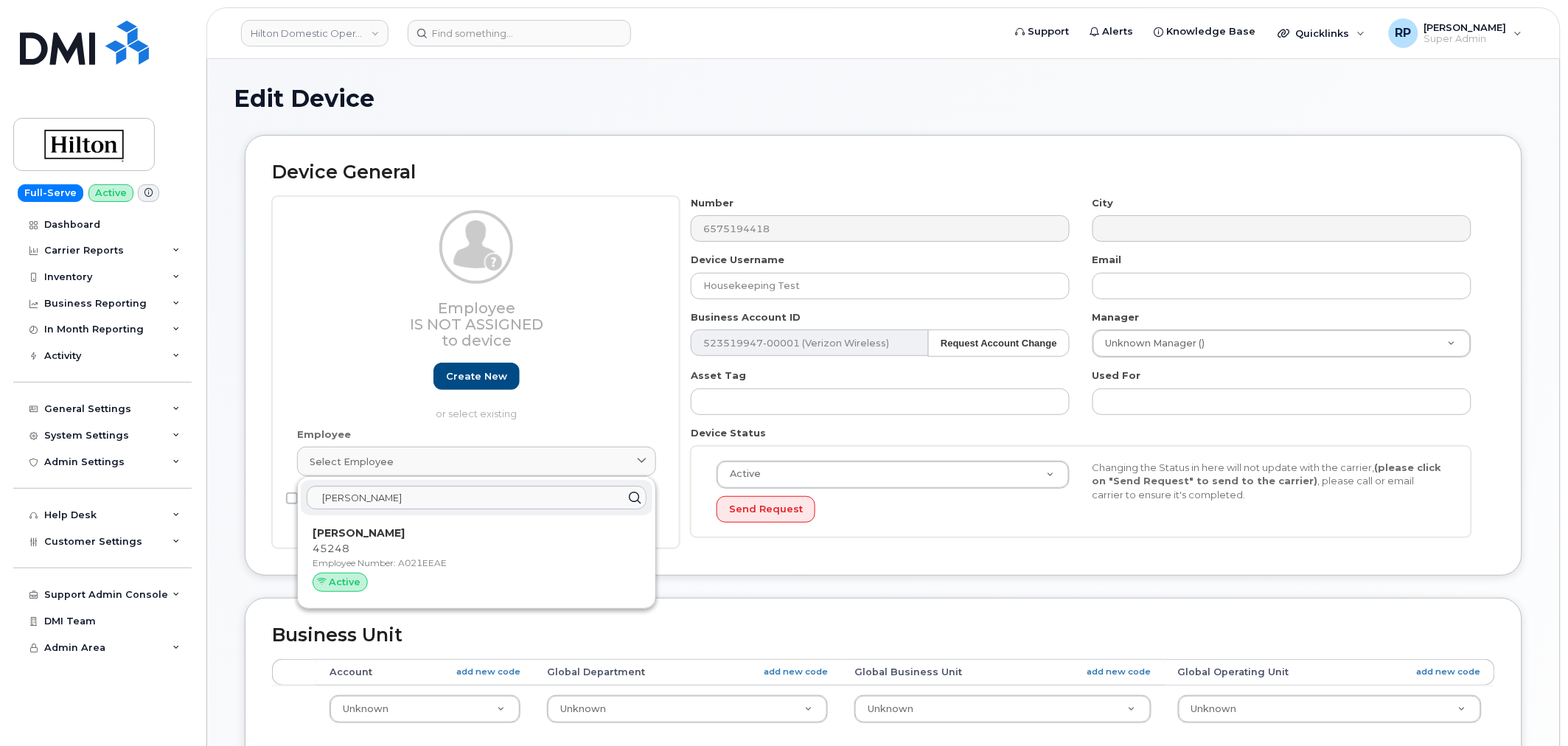
type input "Cindy Wilson"
type input "cindy.wilson@waldorfastoria.com"
type input "A021EEAE"
select select "34080331"
type input "34542459"
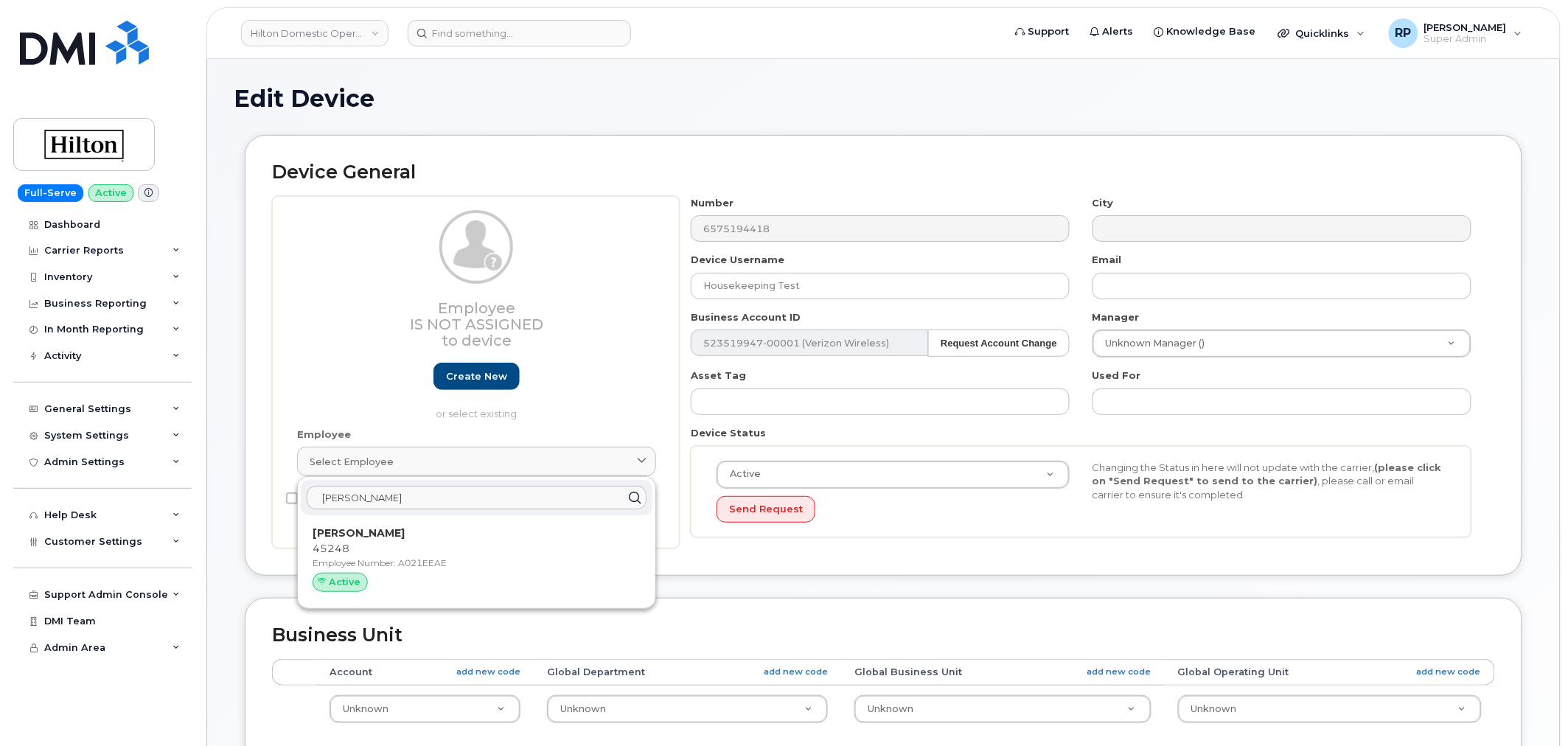
type input "34541943"
type input "34542150"
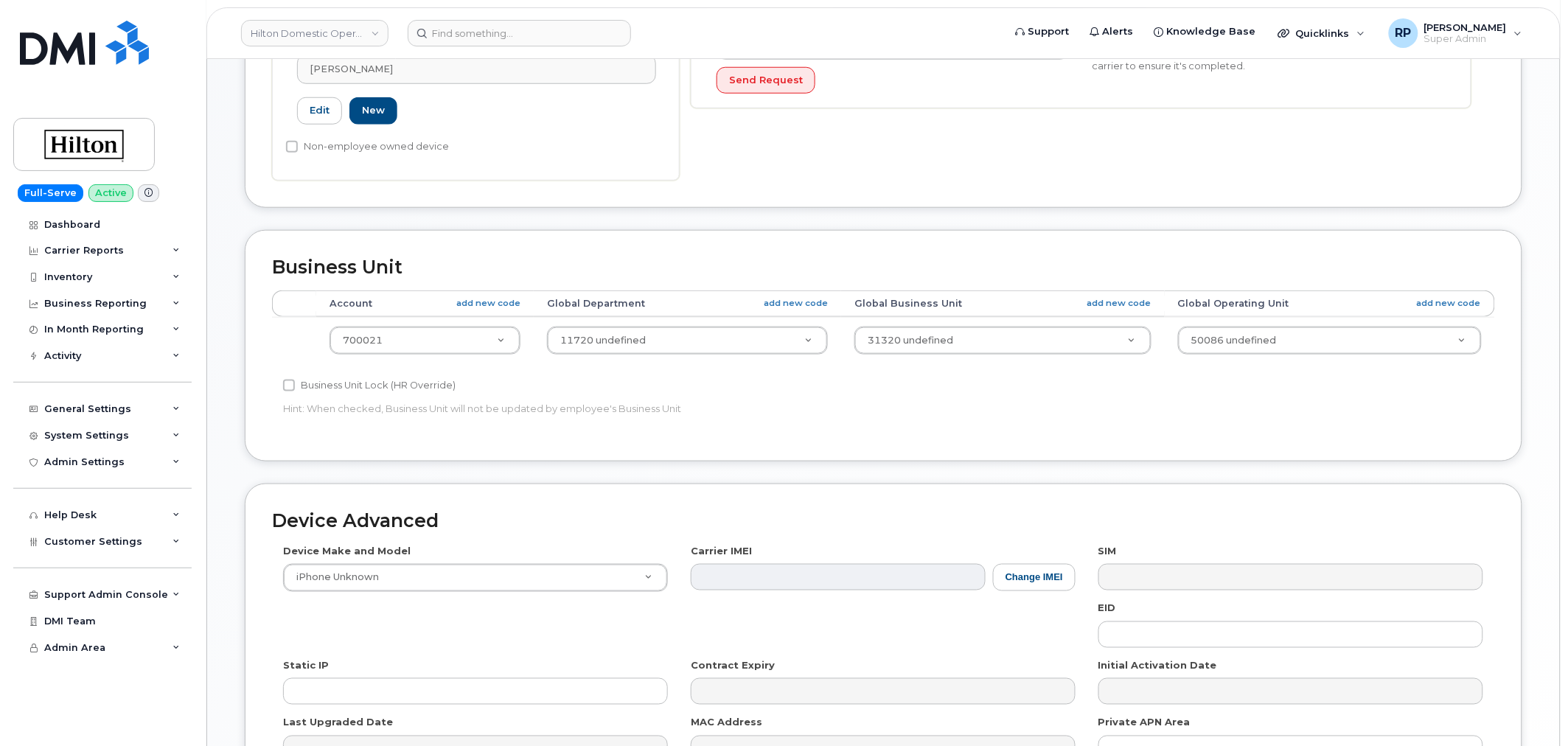
scroll to position [593, 0]
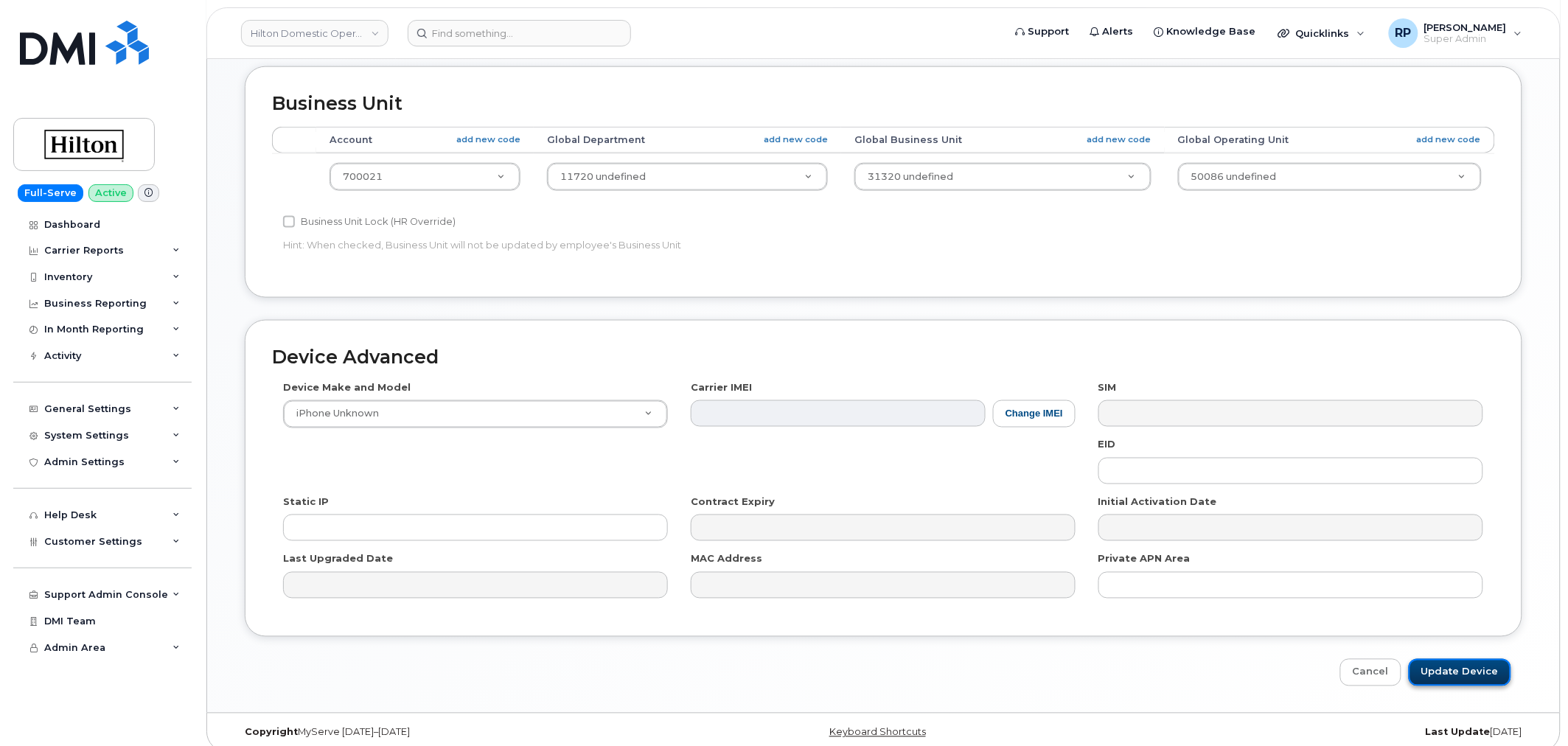
click at [1431, 660] on input "Update Device" at bounding box center [1460, 673] width 103 height 27
type input "Saving..."
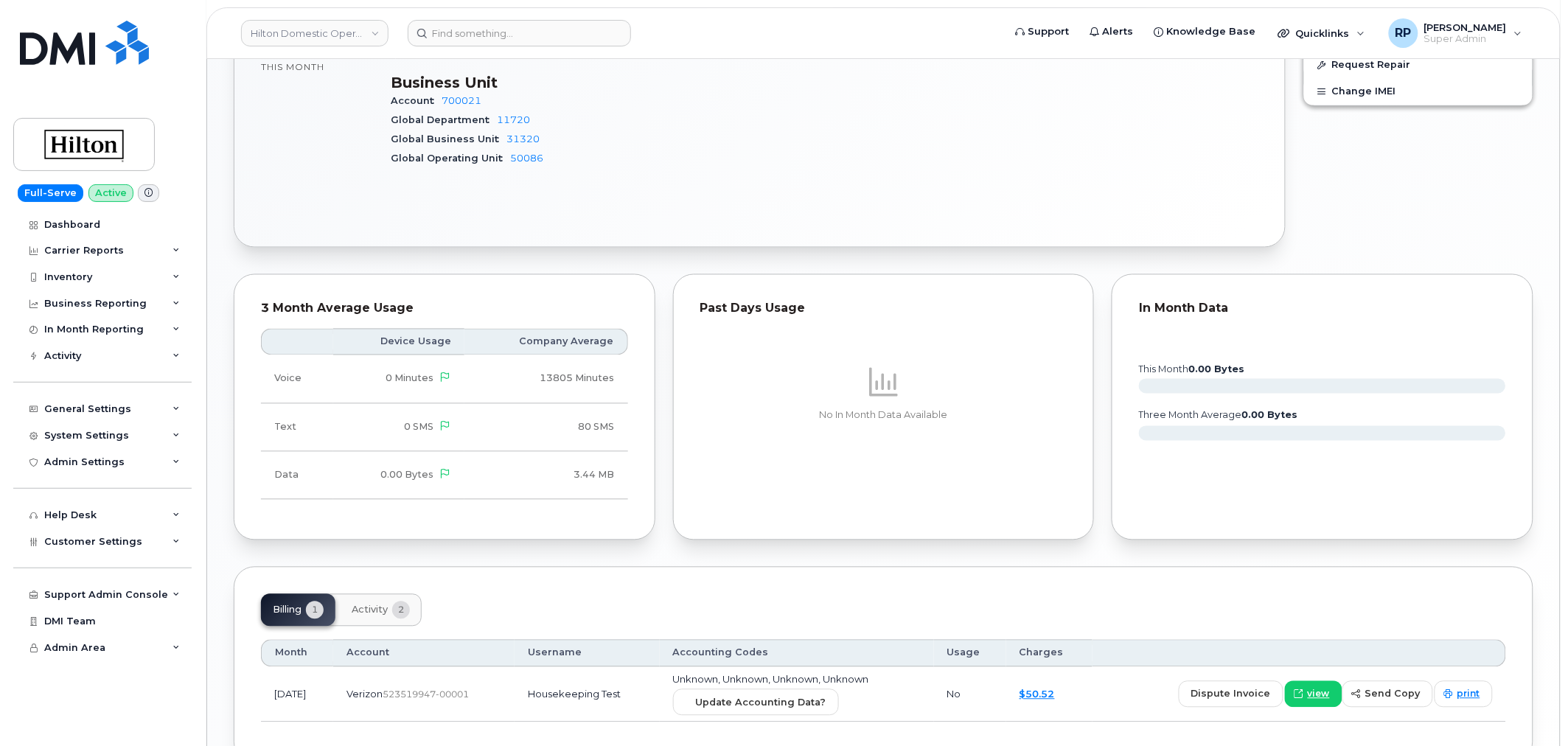
scroll to position [897, 0]
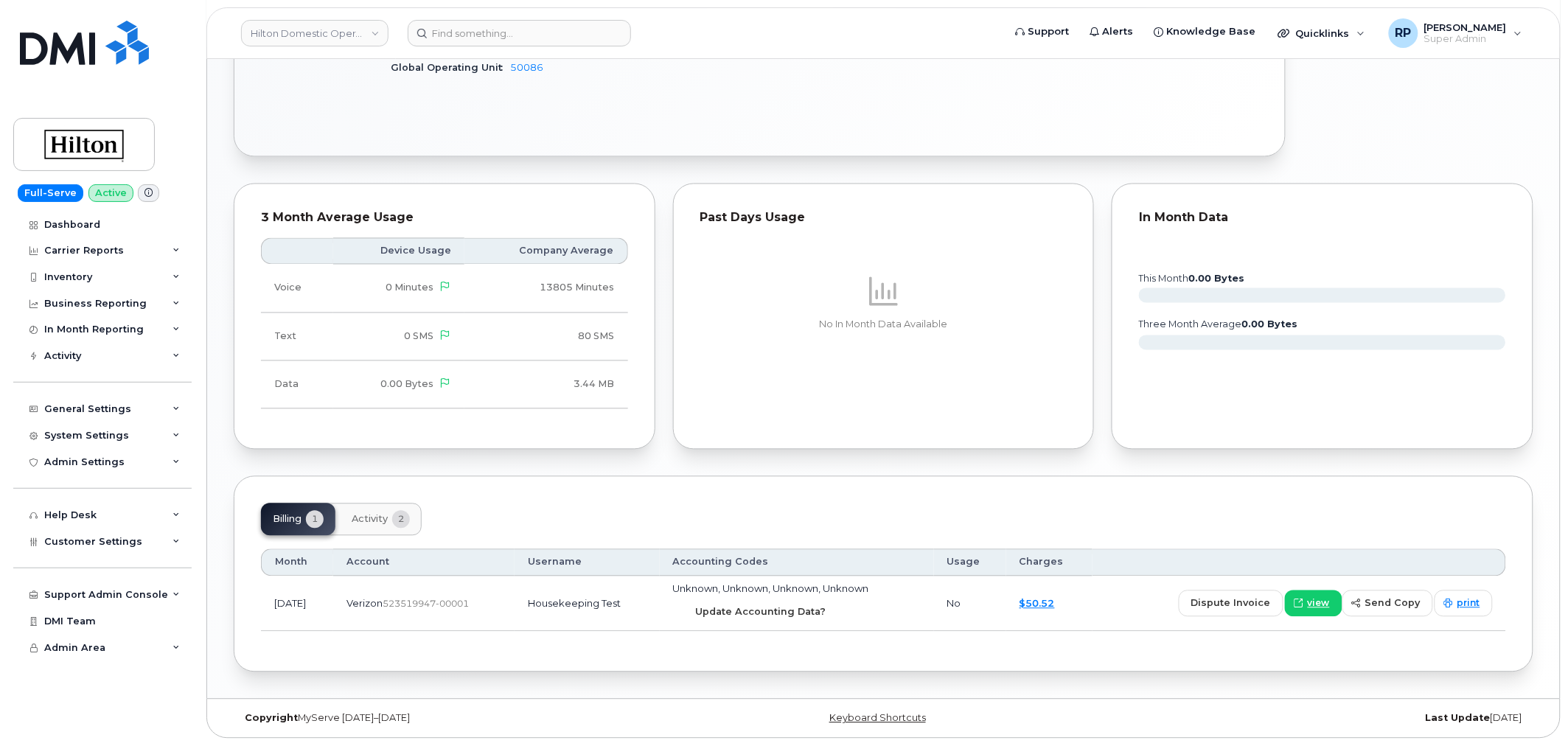
click at [772, 610] on span "Update Accounting Data?" at bounding box center [761, 613] width 130 height 14
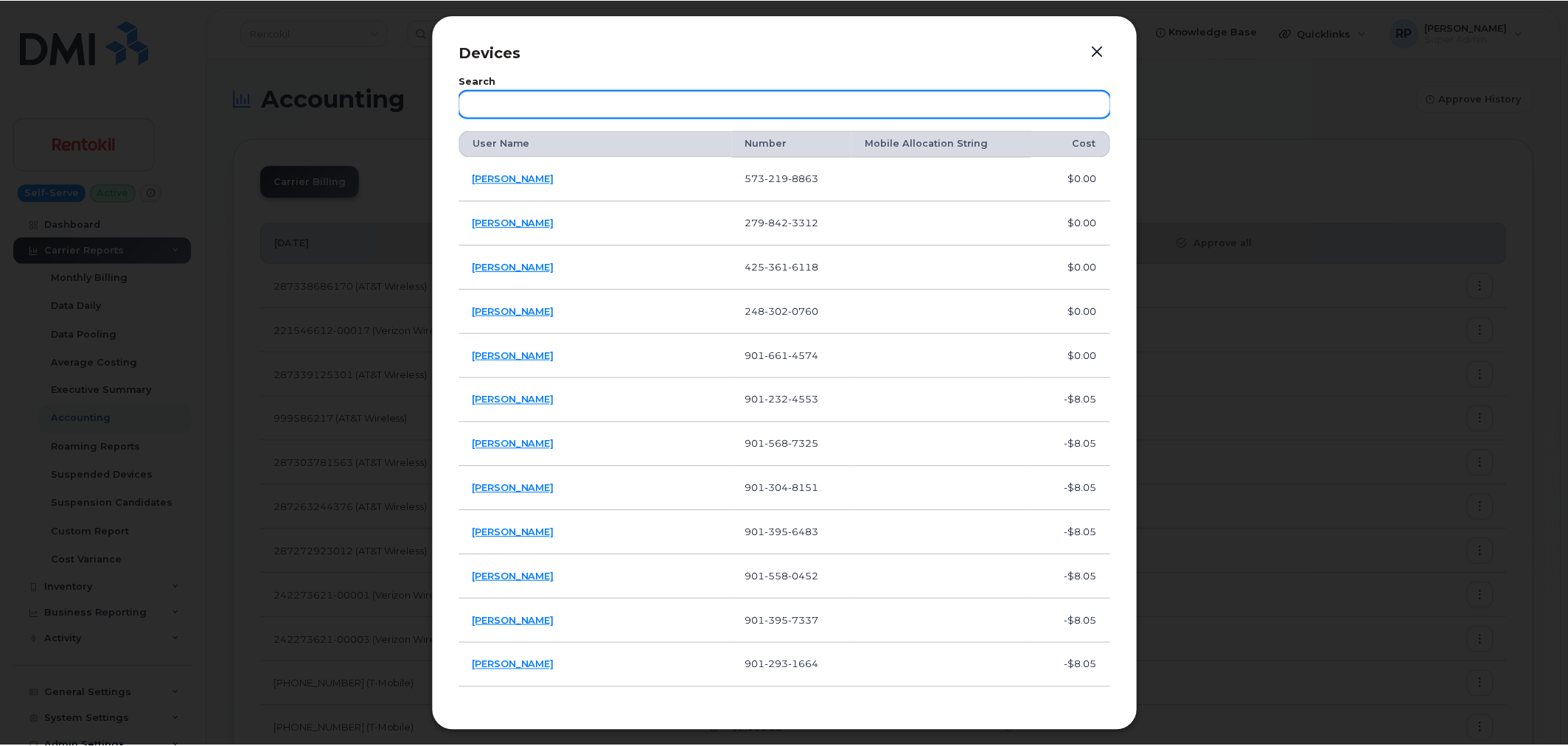
scroll to position [136, 0]
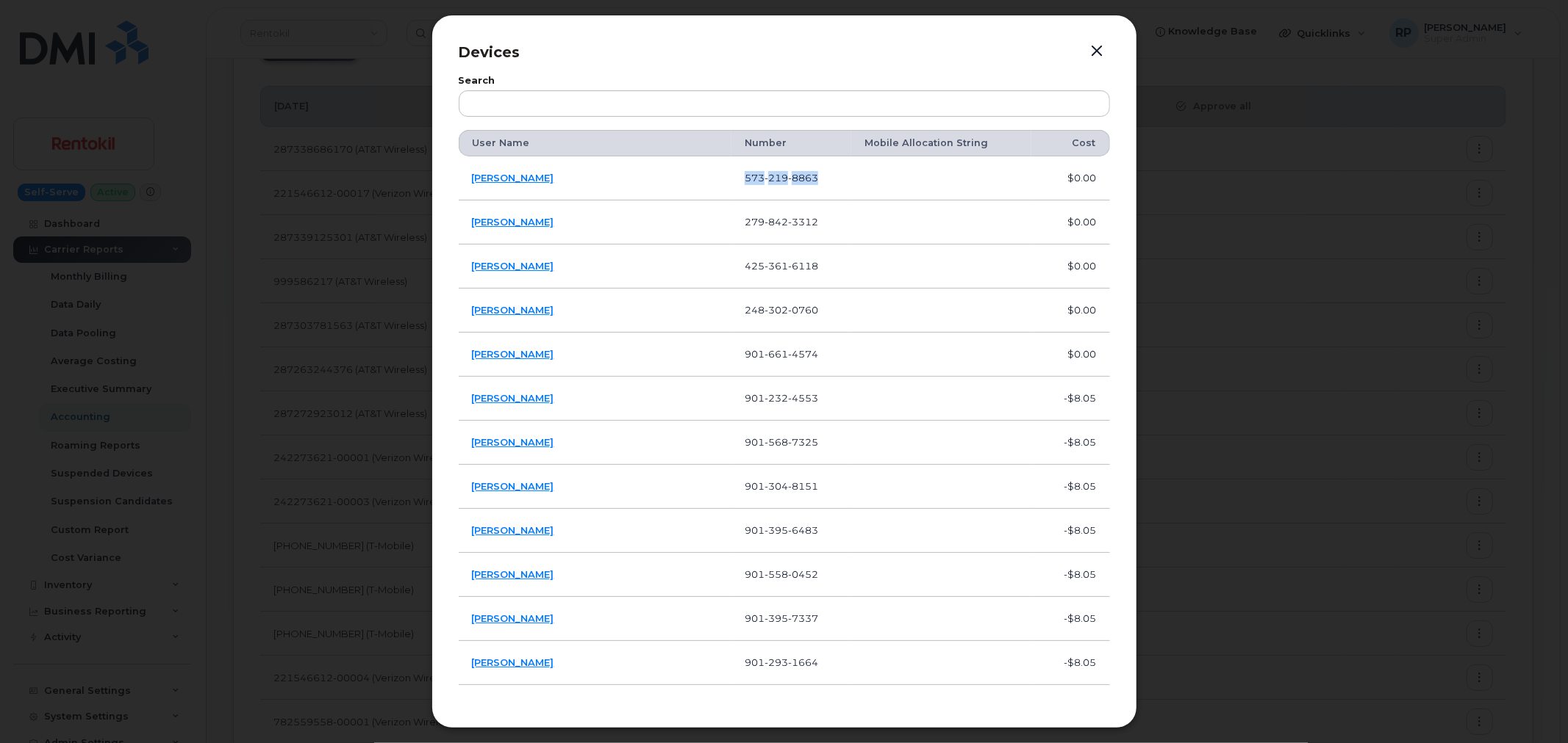
click at [1092, 50] on button "button" at bounding box center [1097, 52] width 22 height 21
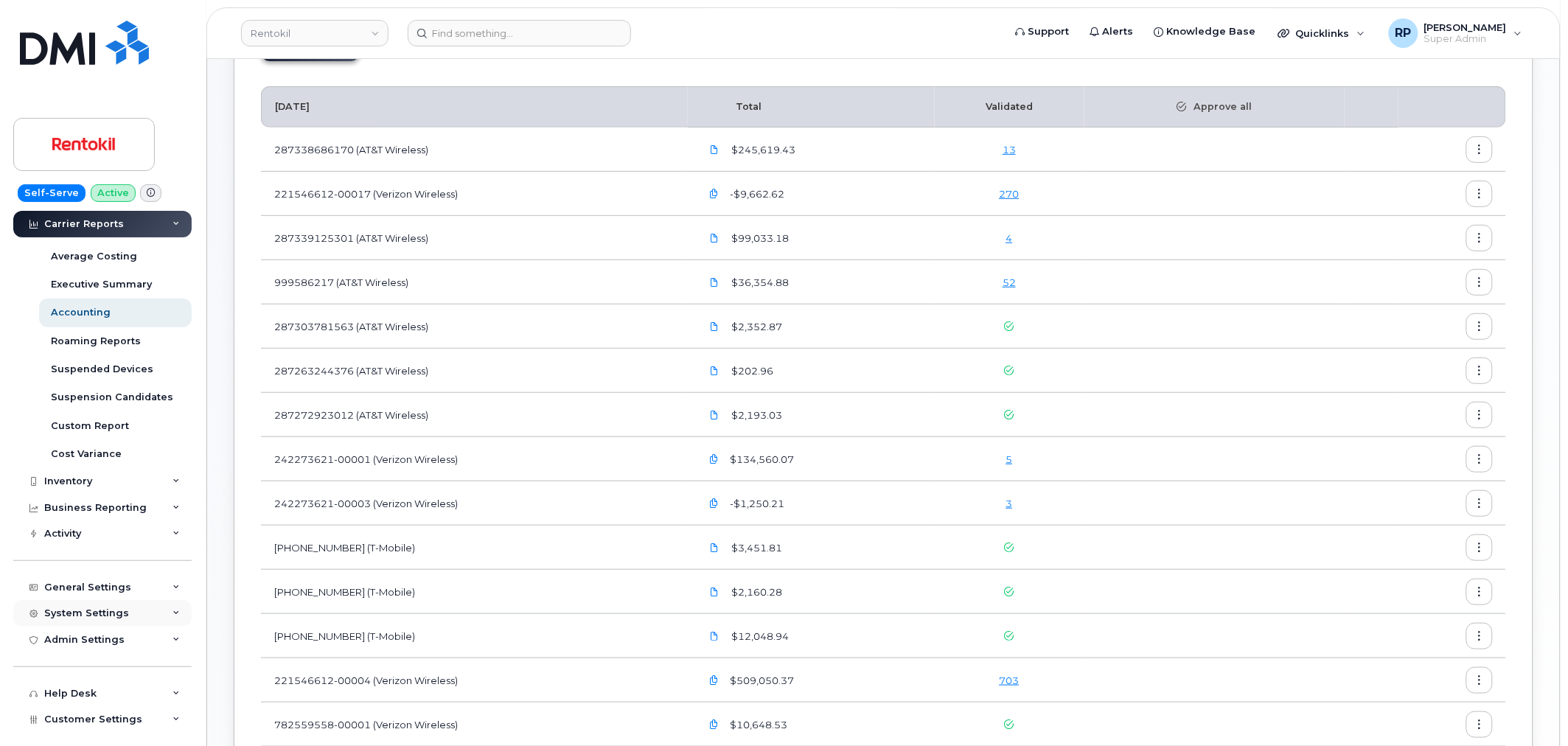
scroll to position [198, 0]
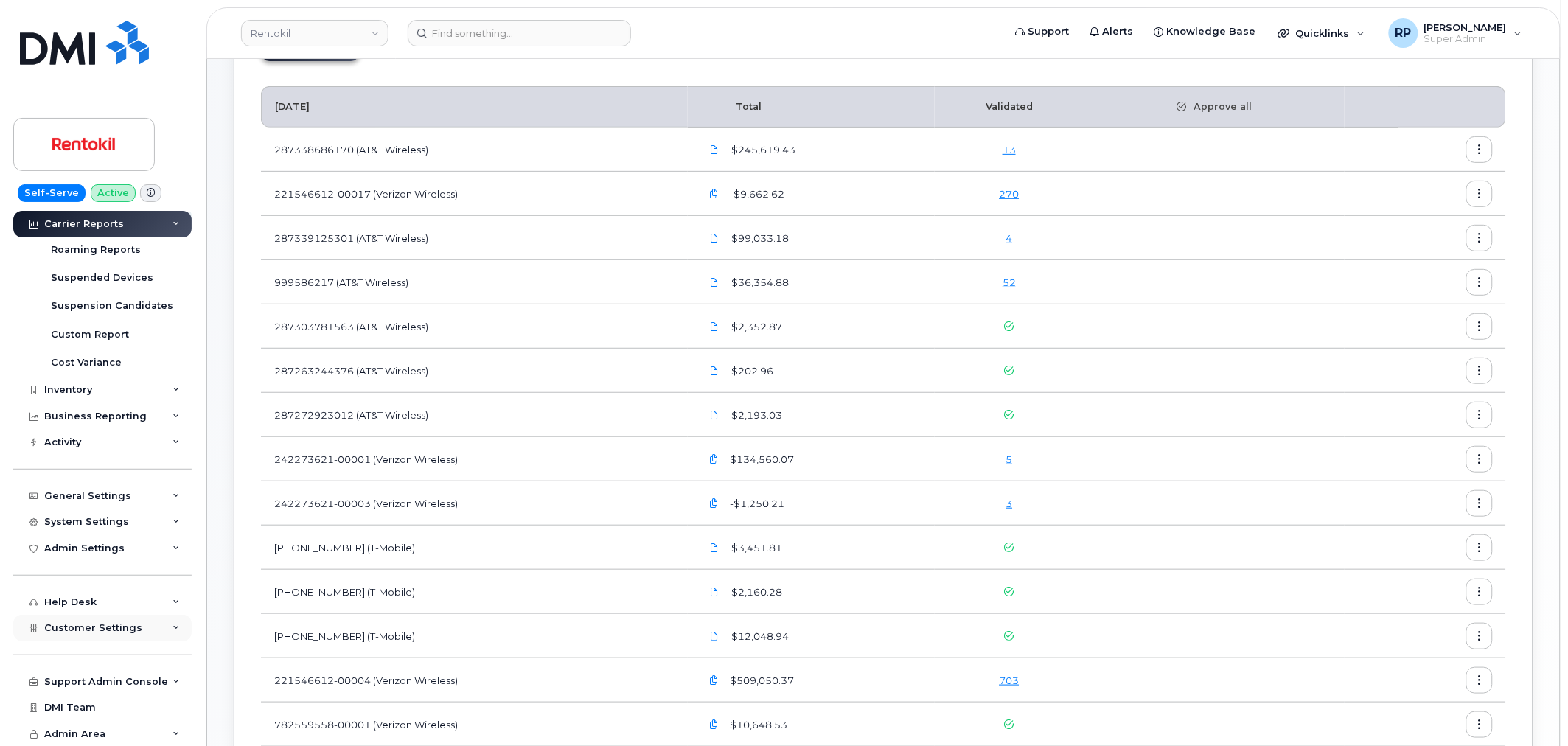
click at [104, 627] on span "Customer Settings" at bounding box center [93, 628] width 98 height 12
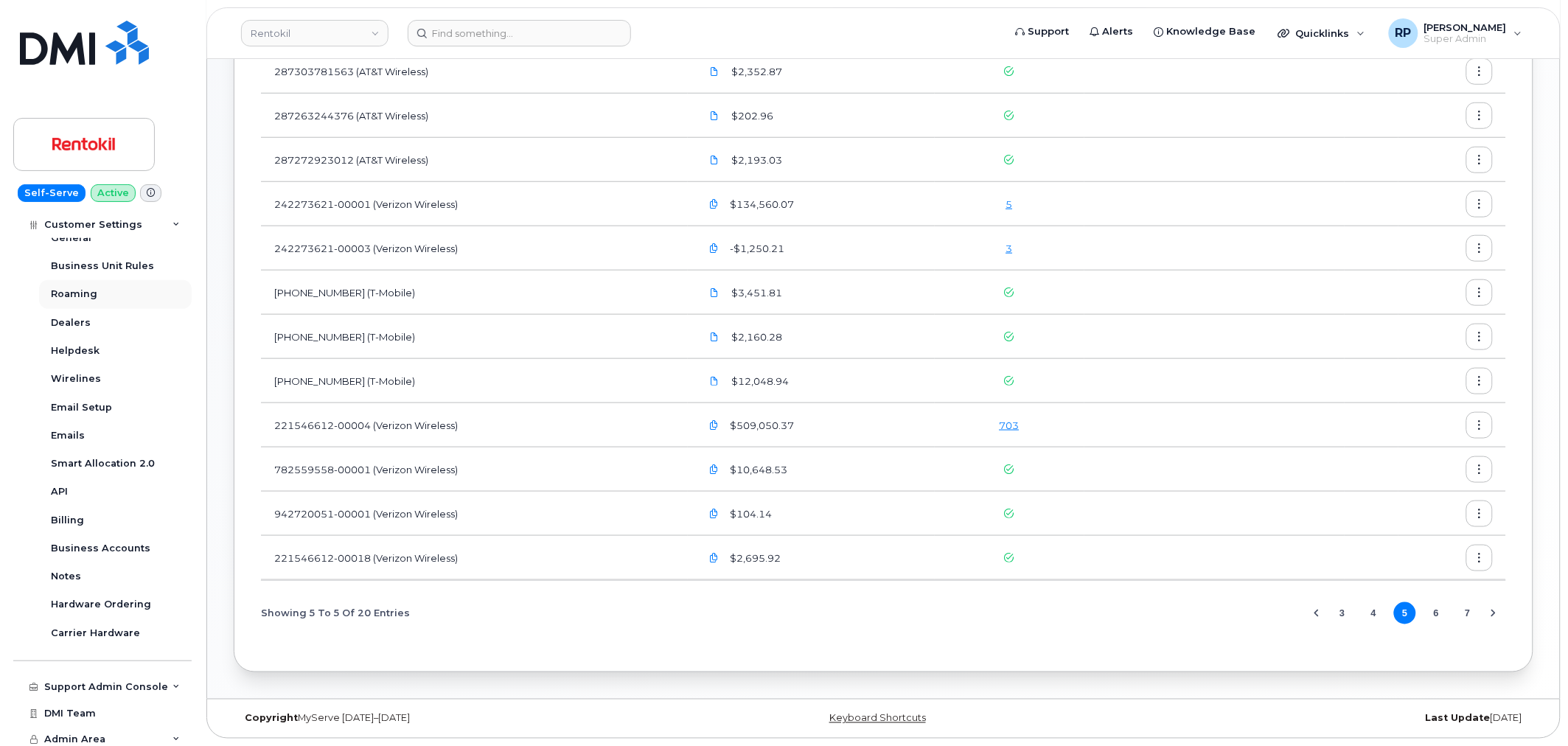
scroll to position [621, 0]
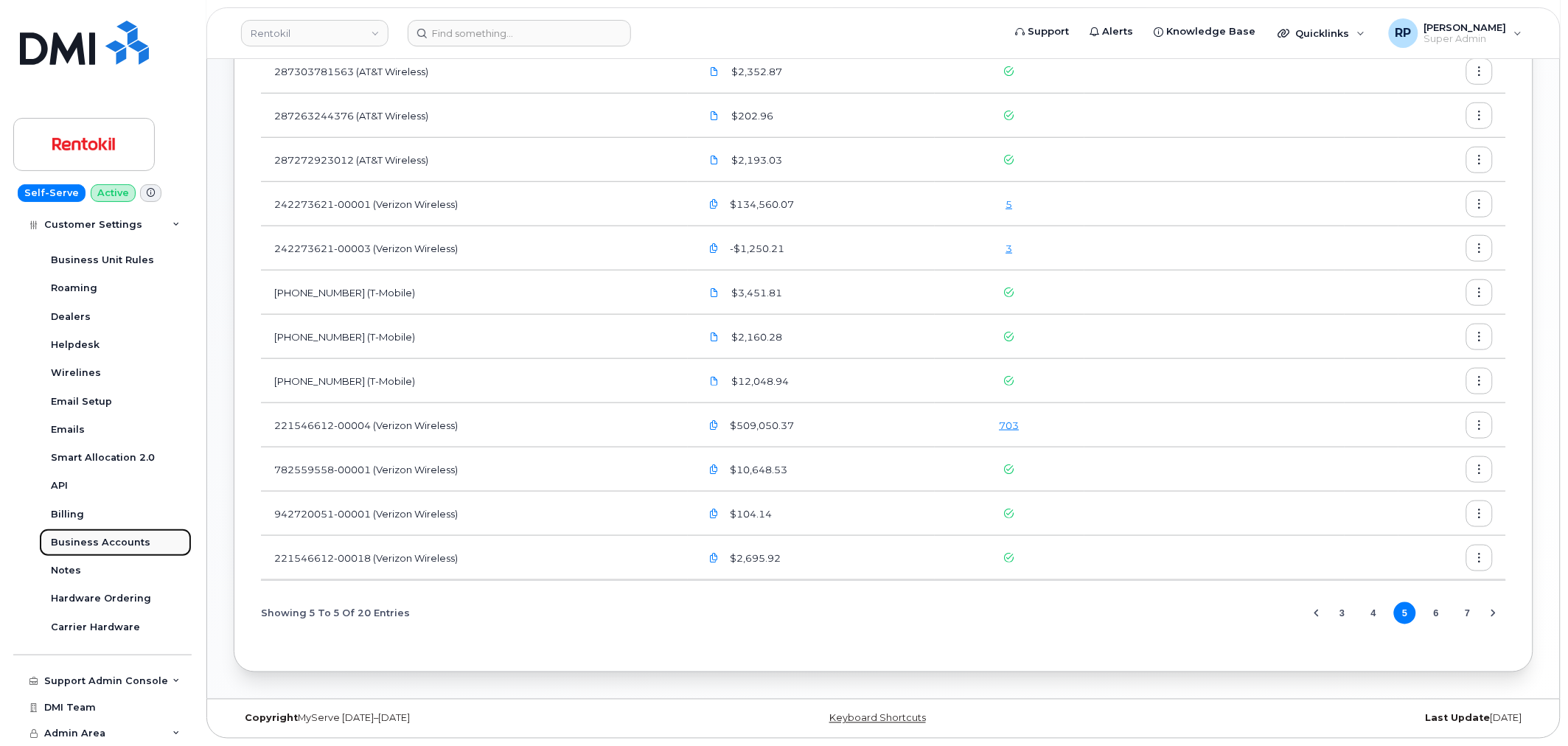
click at [127, 548] on div "Business Accounts" at bounding box center [101, 543] width 100 height 13
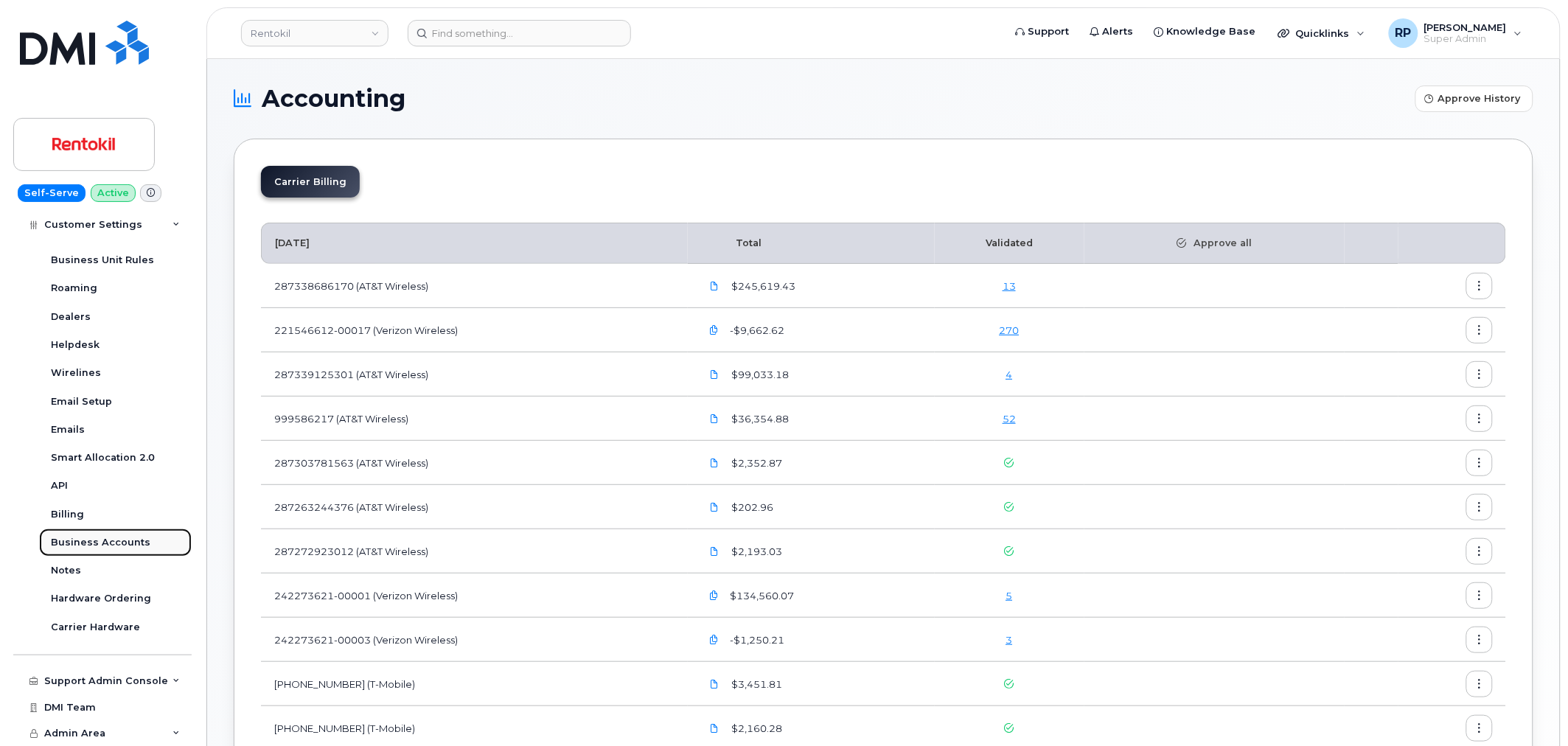
scroll to position [311, 0]
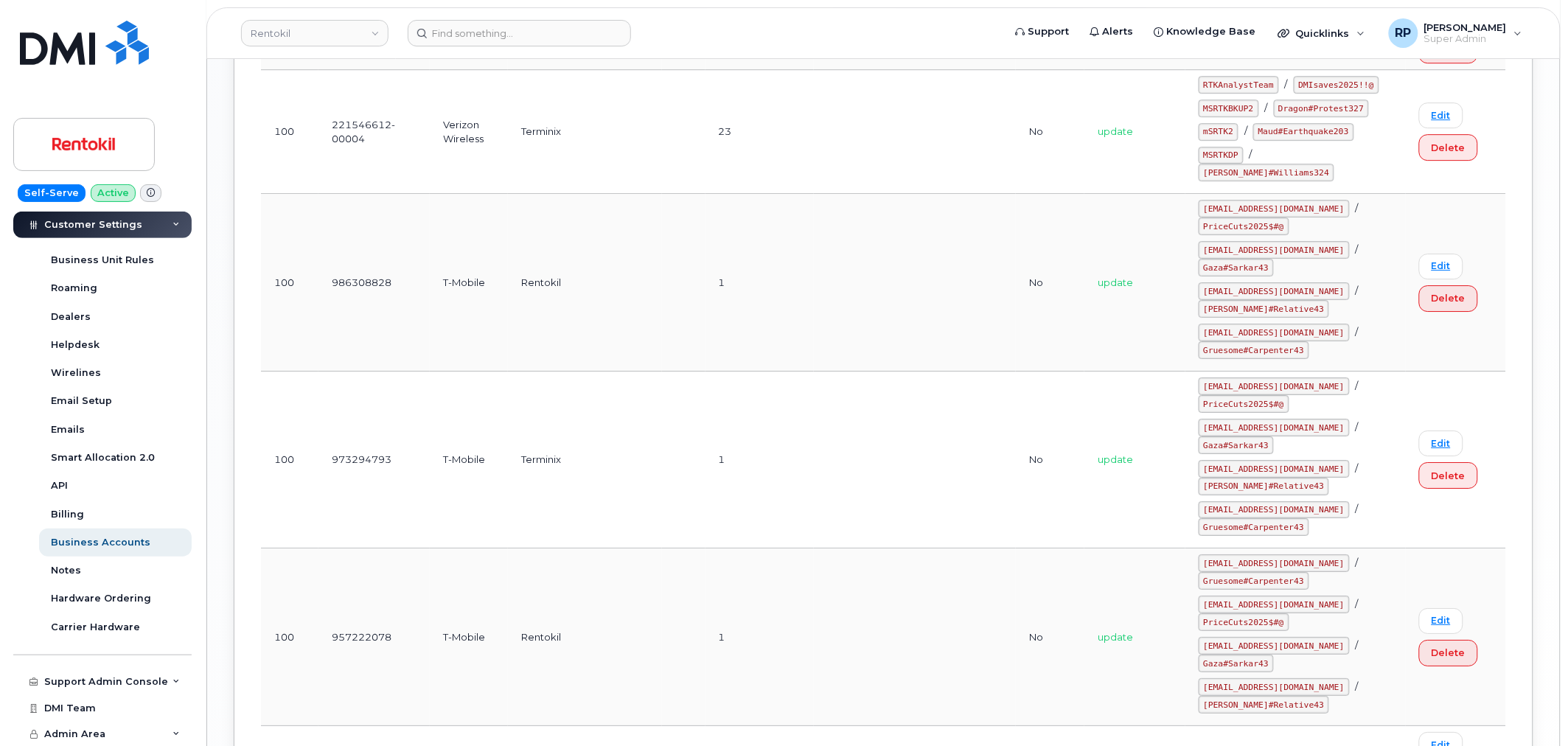
scroll to position [1664, 0]
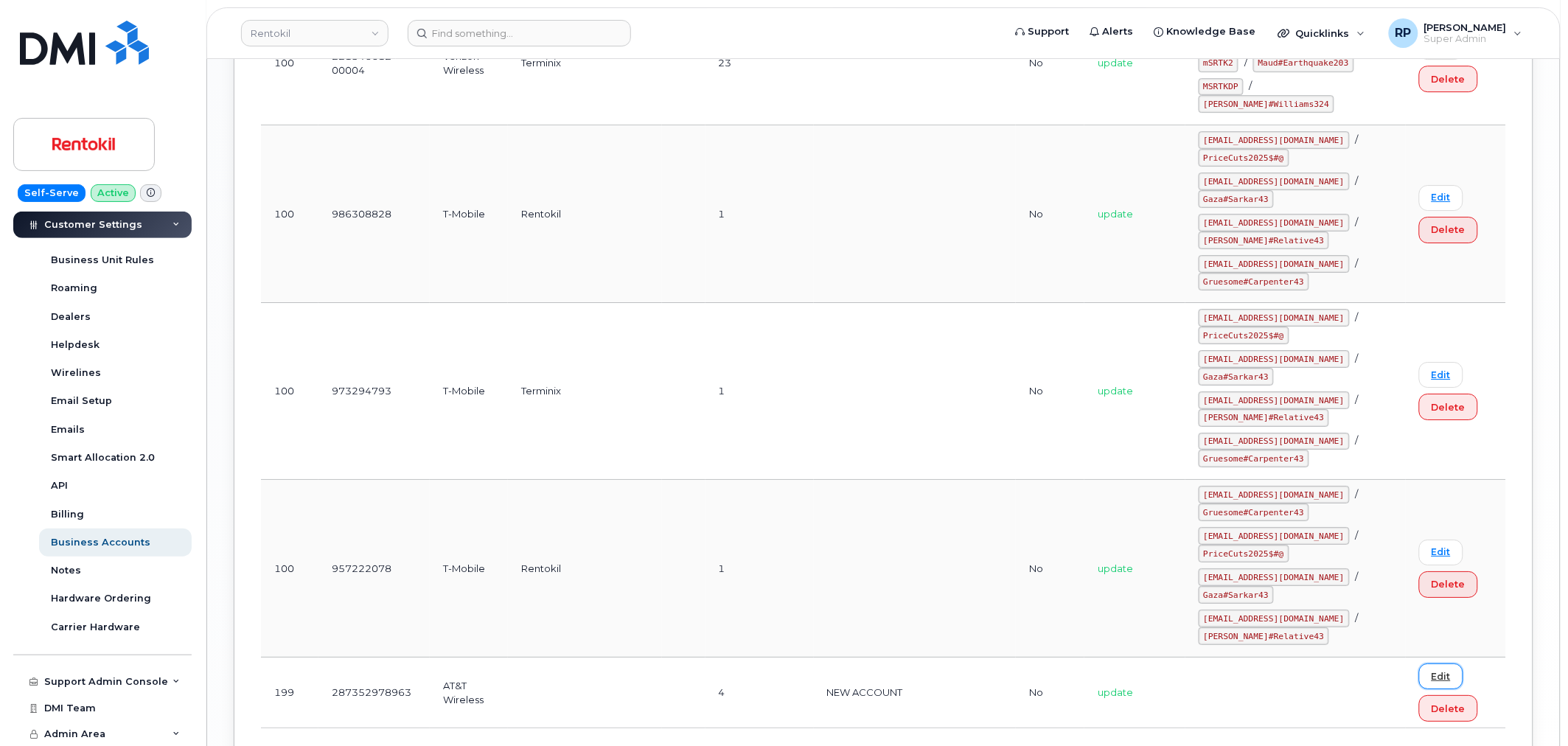
click at [1433, 664] on link "Edit" at bounding box center [1441, 676] width 44 height 26
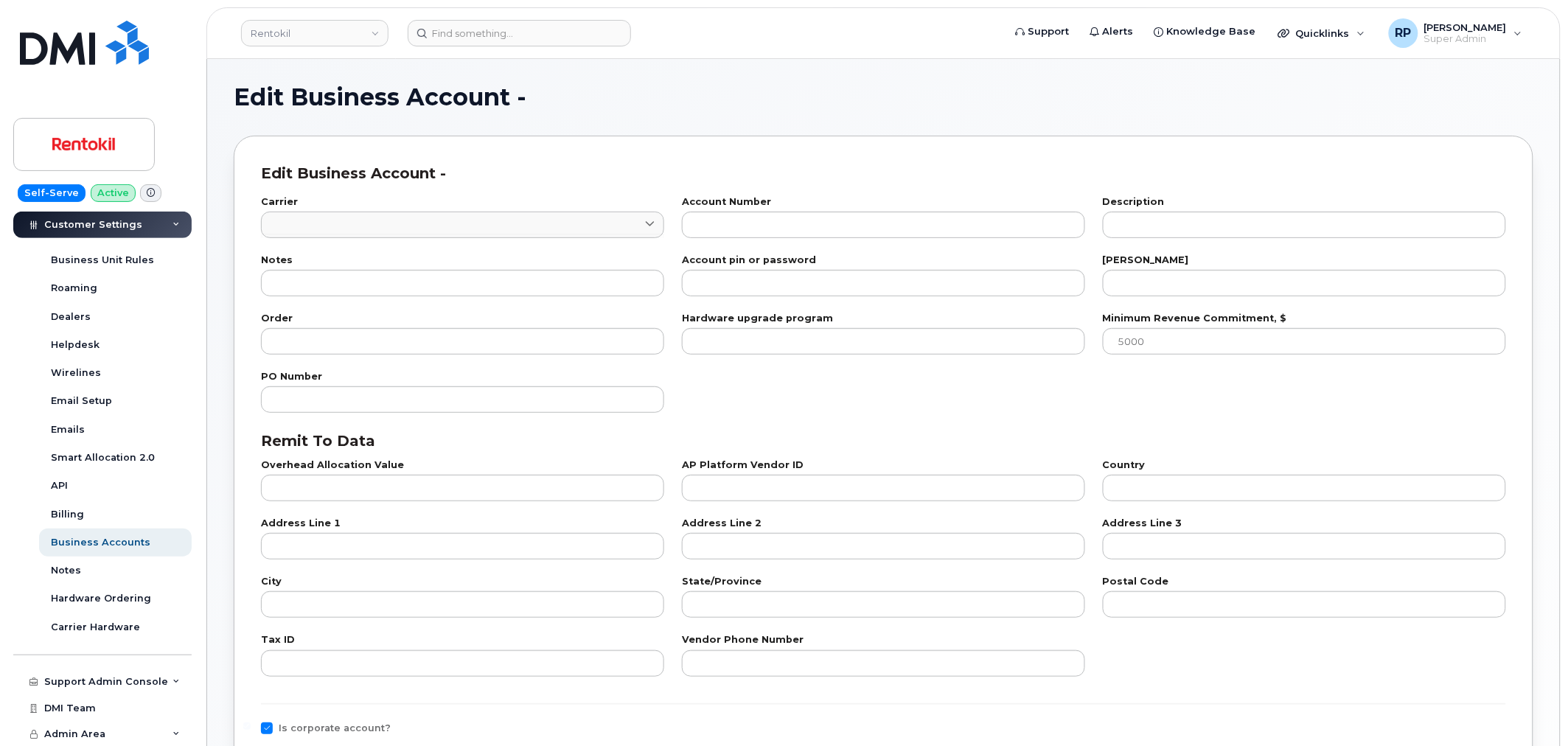
type input "7"
type input "287352978963"
type input "NEW ACCOUNT"
type input "4"
type input "199"
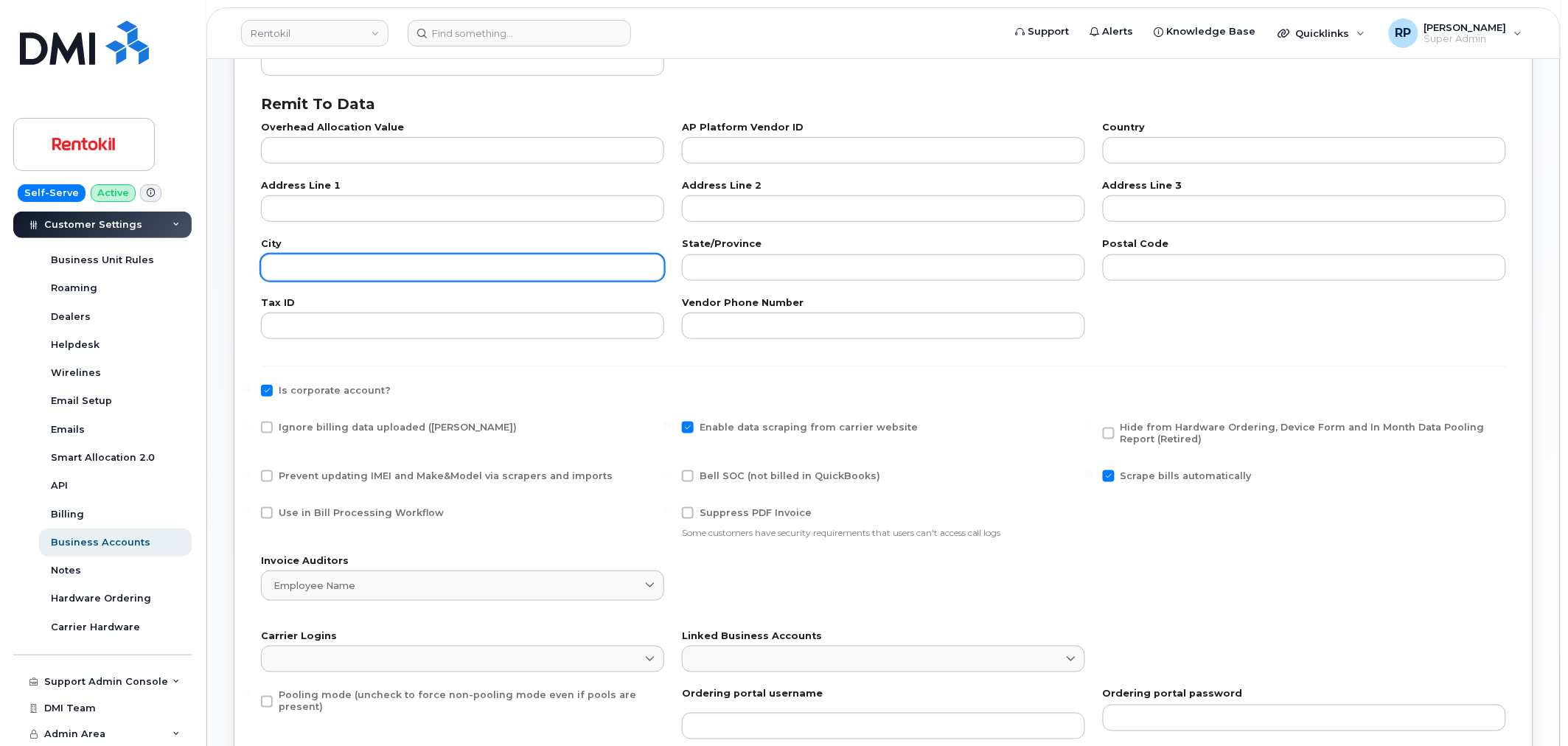
scroll to position [409, 0]
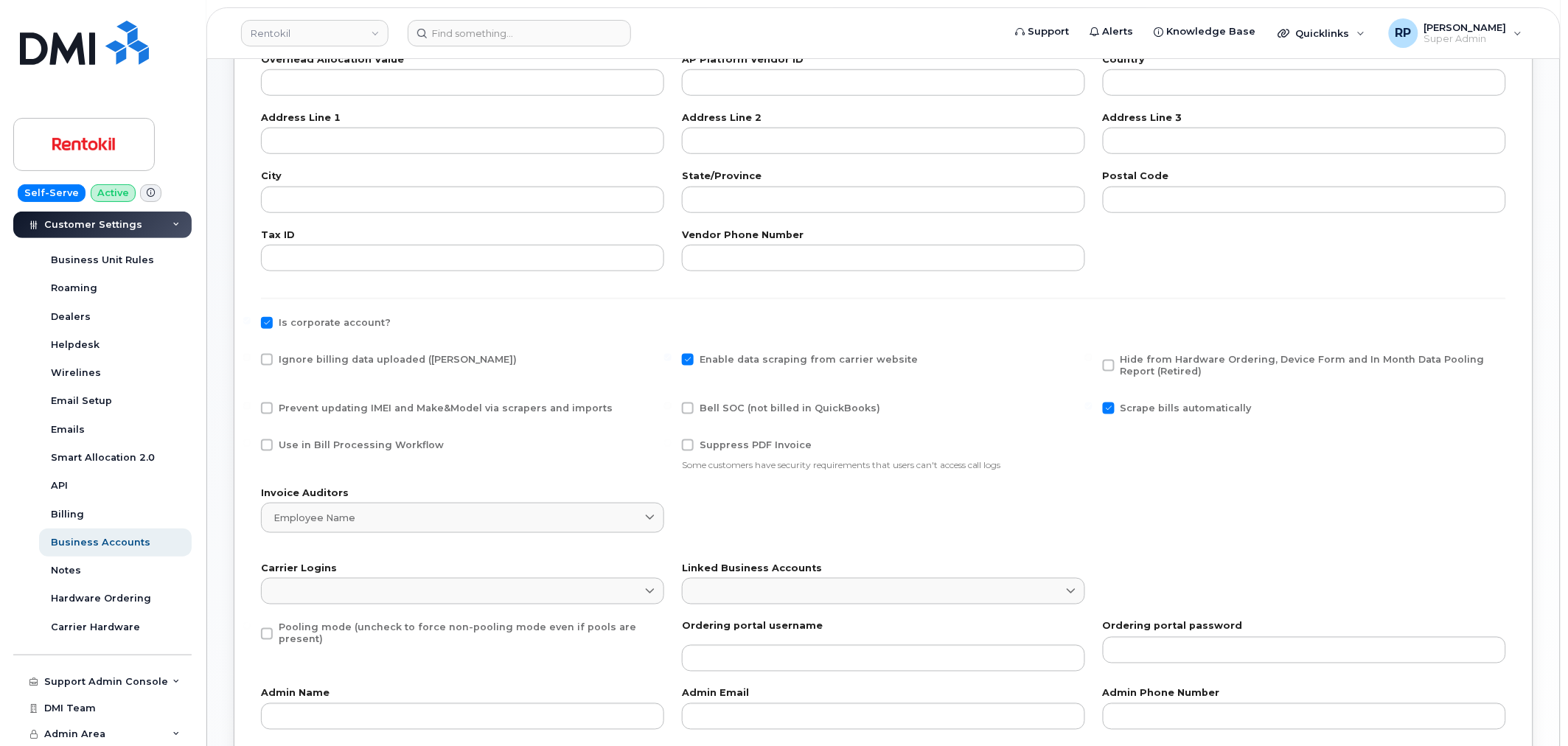
click at [269, 322] on span at bounding box center [266, 323] width 12 height 12
click at [251, 322] on input "Is corporate account?" at bounding box center [247, 321] width 8 height 8
checkbox input "false"
click at [693, 360] on span at bounding box center [688, 360] width 12 height 12
click at [672, 360] on input "Enable data scraping from carrier website" at bounding box center [668, 358] width 8 height 8
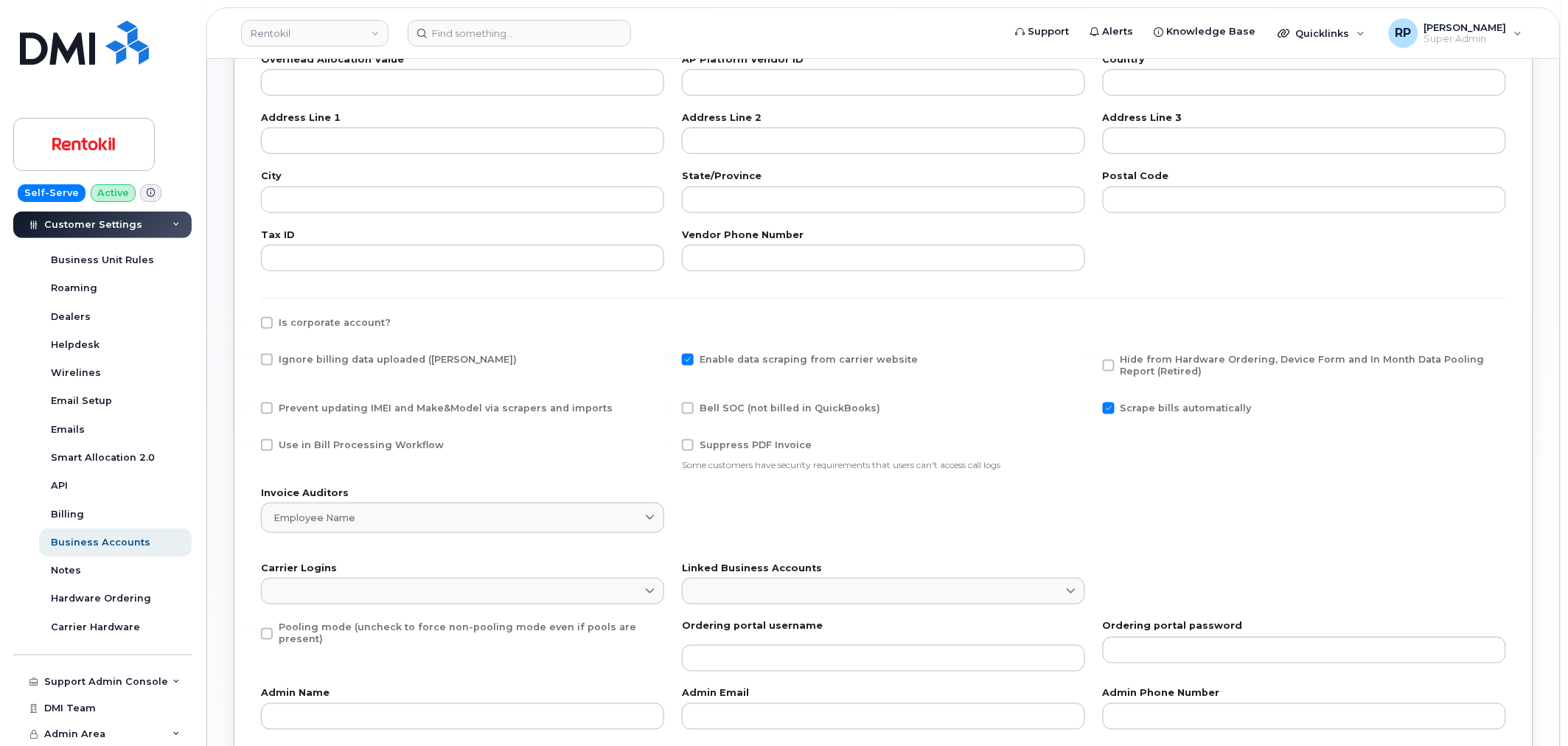
checkbox input "false"
click at [1109, 407] on span at bounding box center [1109, 408] width 12 height 12
click at [1093, 407] on input "Scrape bills automatically" at bounding box center [1089, 407] width 8 height 8
checkbox input "false"
click at [266, 366] on div "Ignore billing data uploaded (Bill Parser)" at bounding box center [462, 363] width 404 height 19
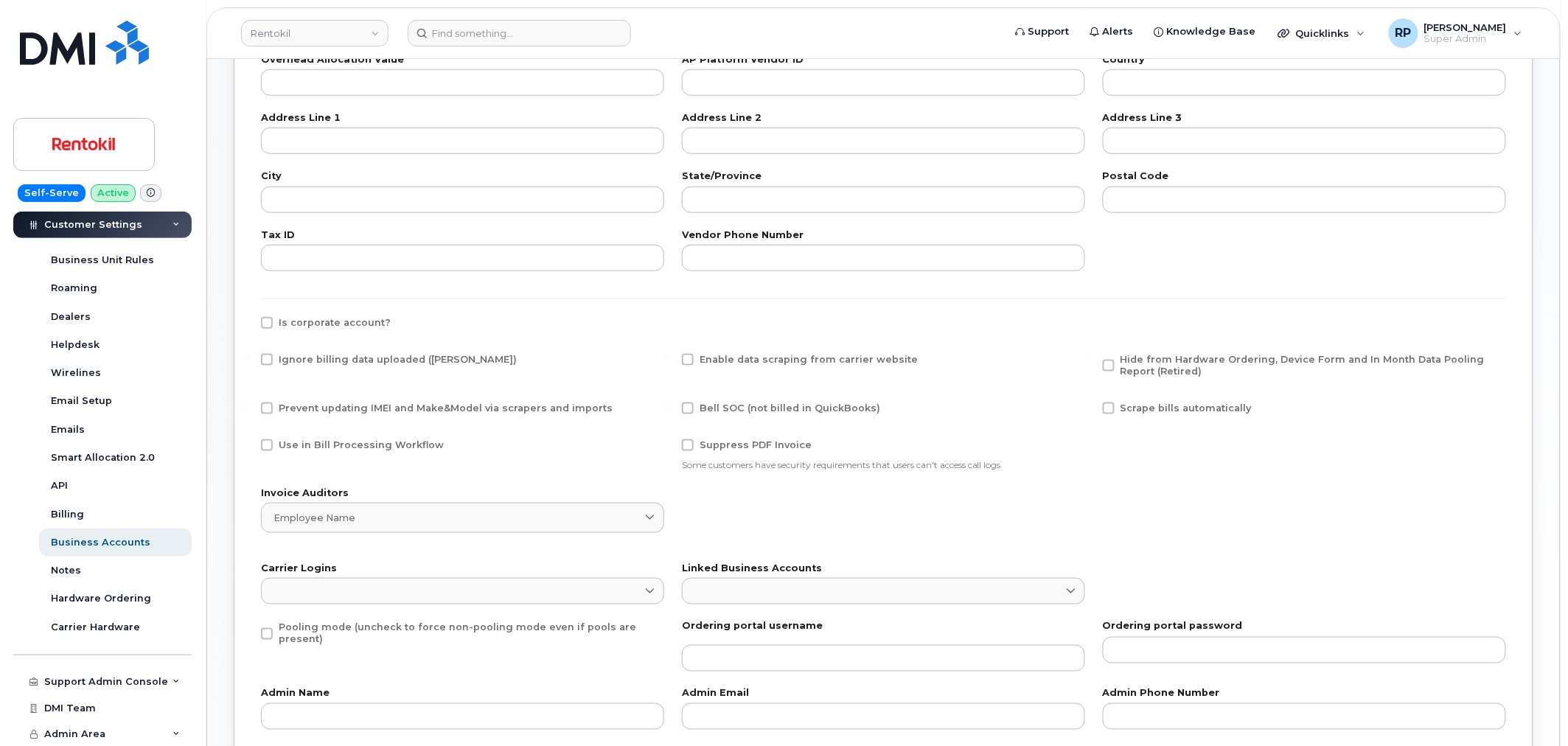
click at [266, 364] on span at bounding box center [266, 360] width 12 height 12
click at [251, 361] on input "Ignore billing data uploaded (Bill Parser)" at bounding box center [247, 358] width 8 height 8
checkbox input "true"
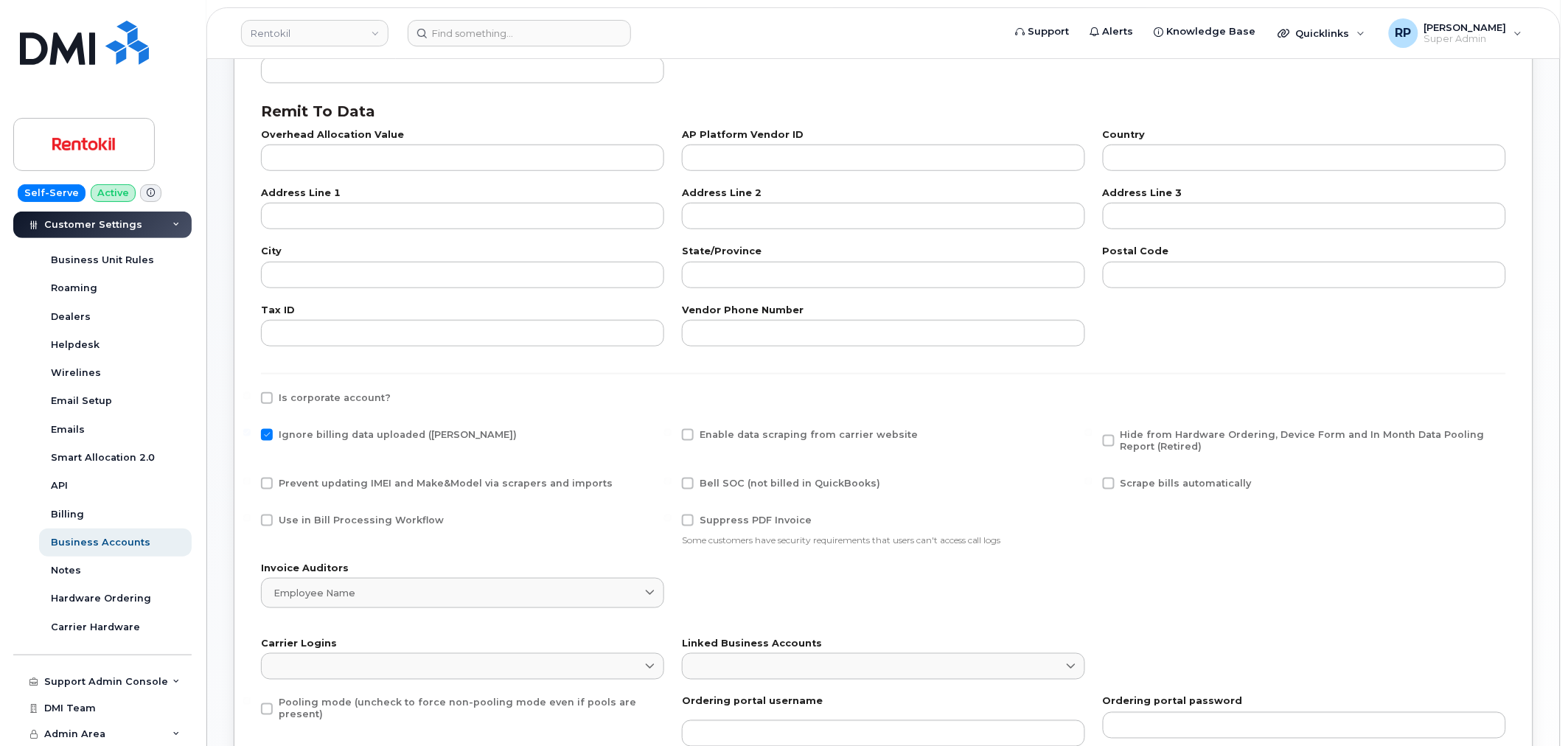
scroll to position [547, 0]
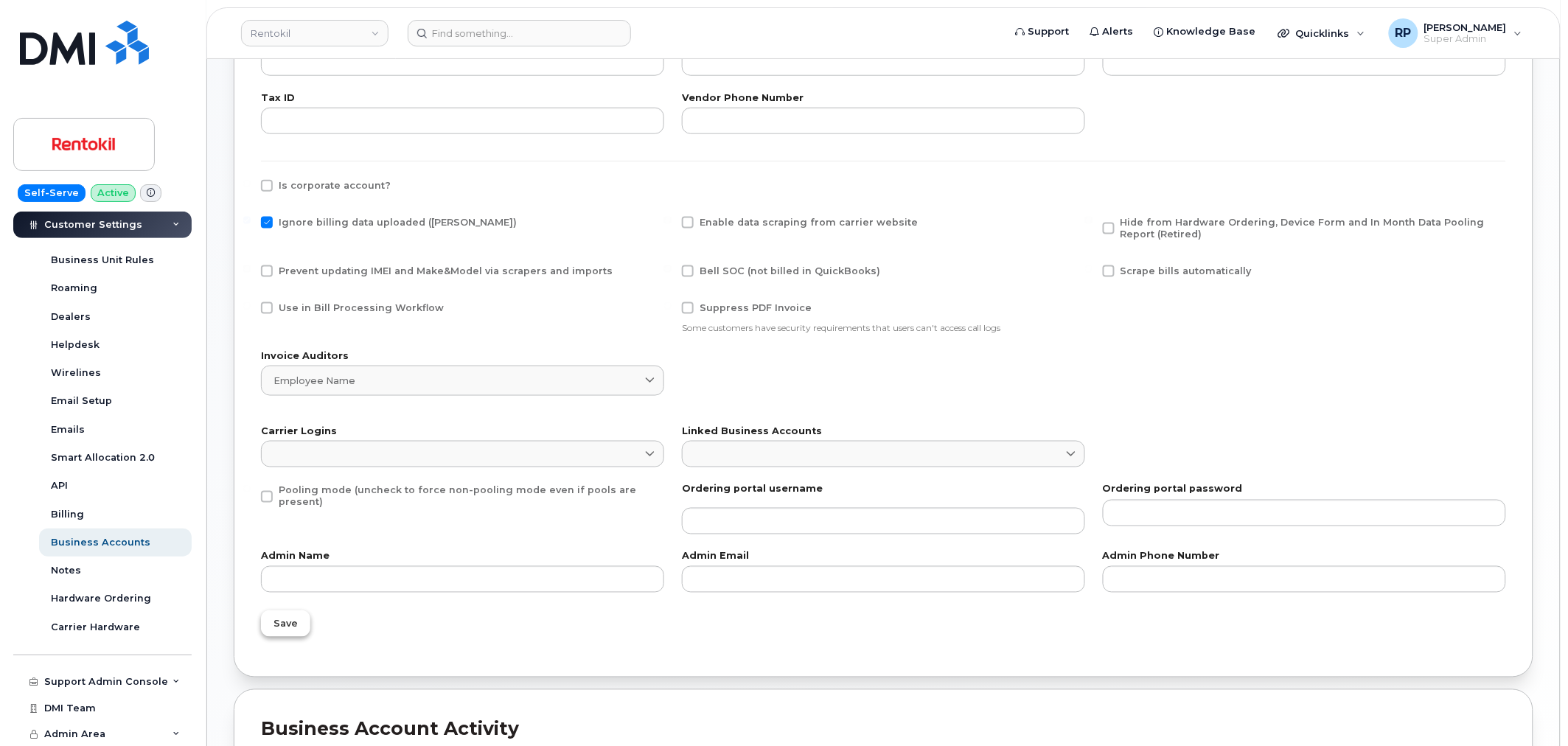
click at [286, 631] on button "Save" at bounding box center [286, 624] width 50 height 27
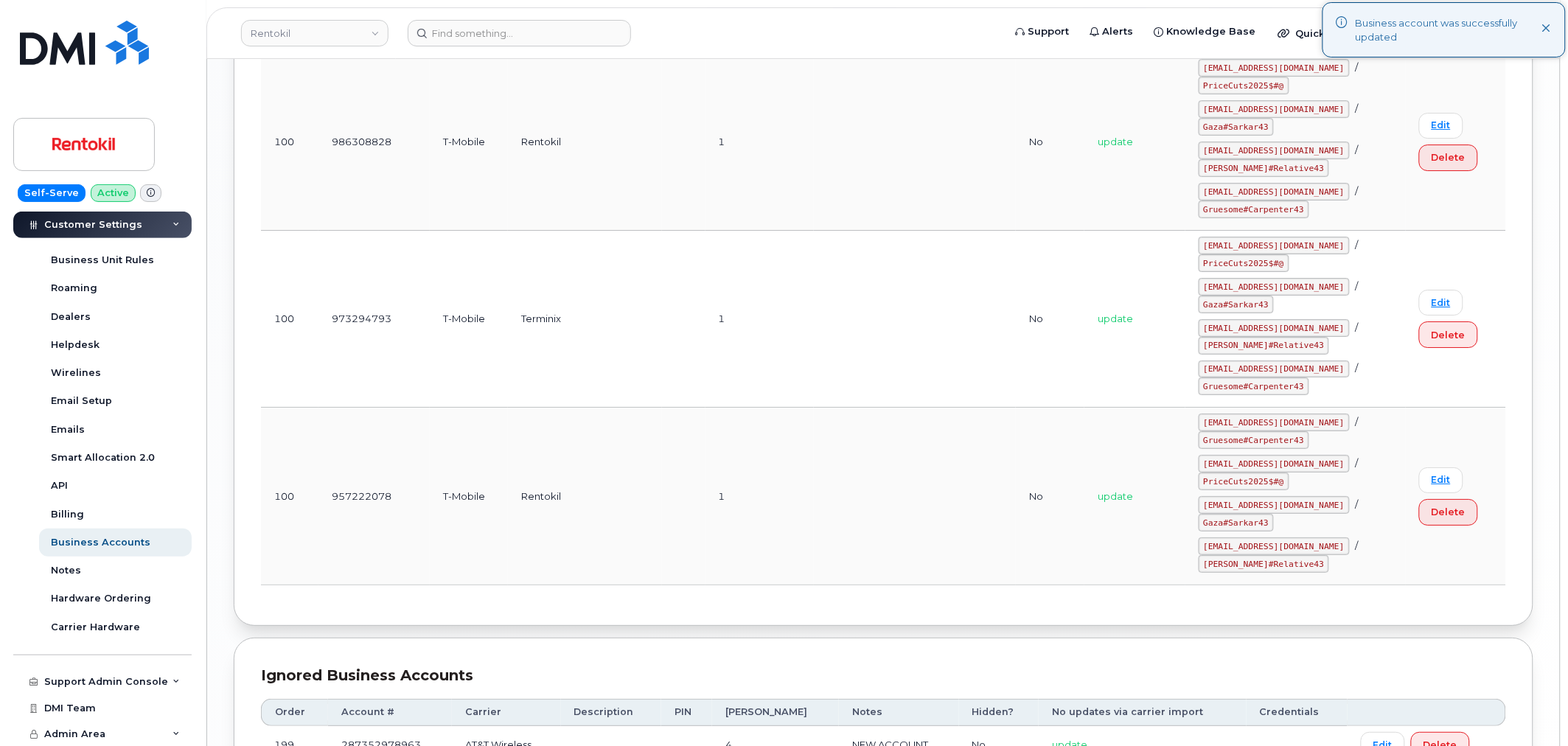
scroll to position [1772, 0]
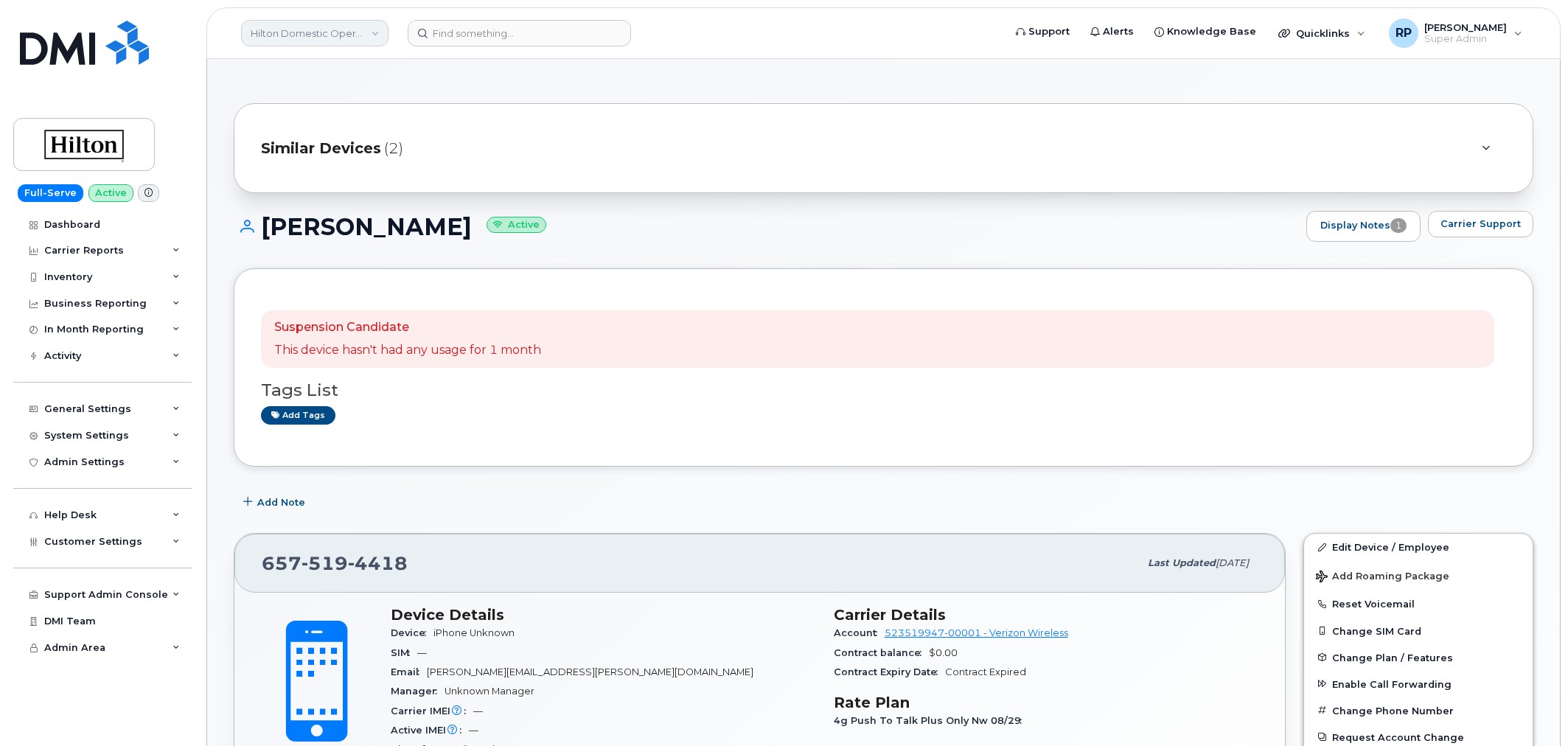
scroll to position [897, 0]
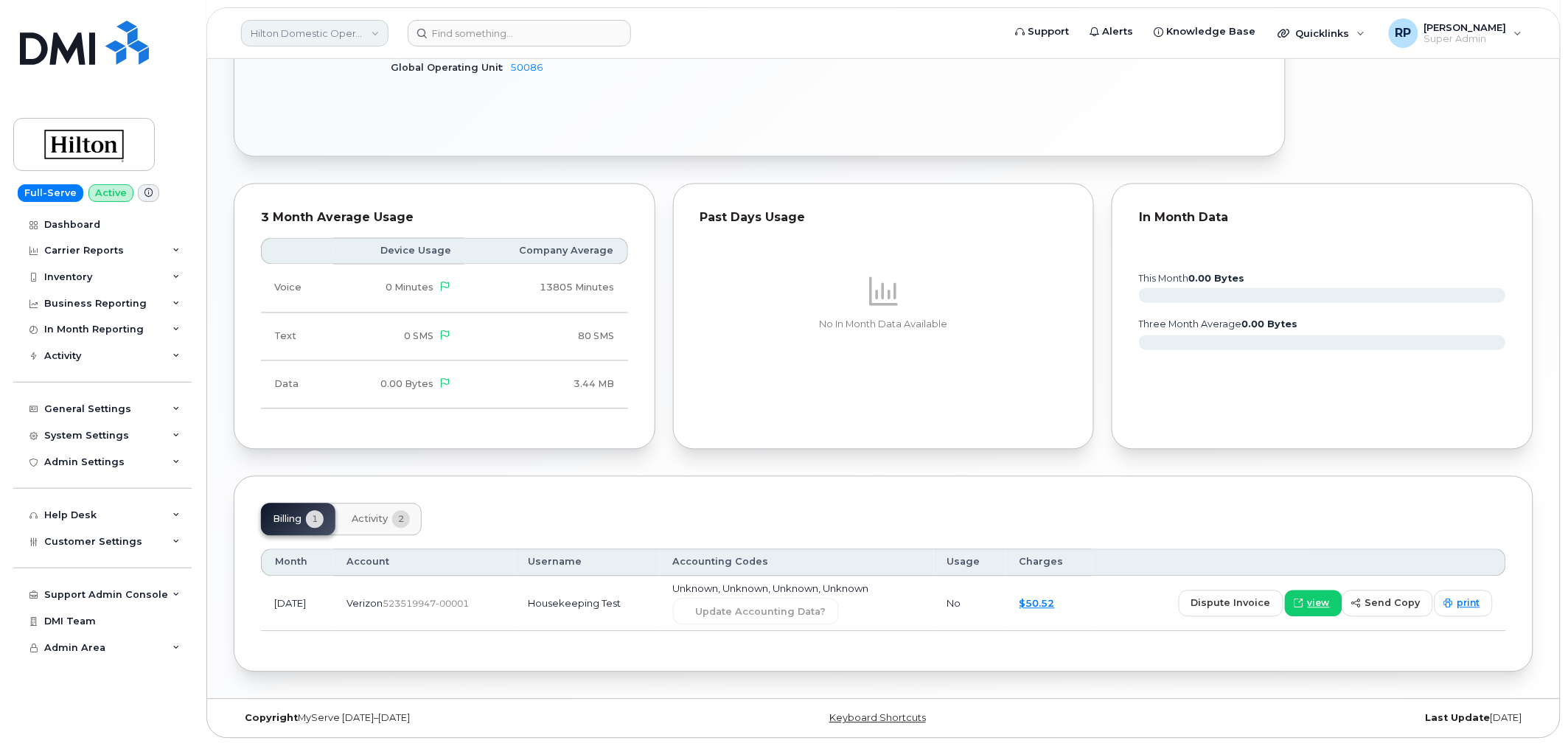
click at [285, 31] on link "Hilton Domestic Operating Company Inc" at bounding box center [315, 34] width 148 height 27
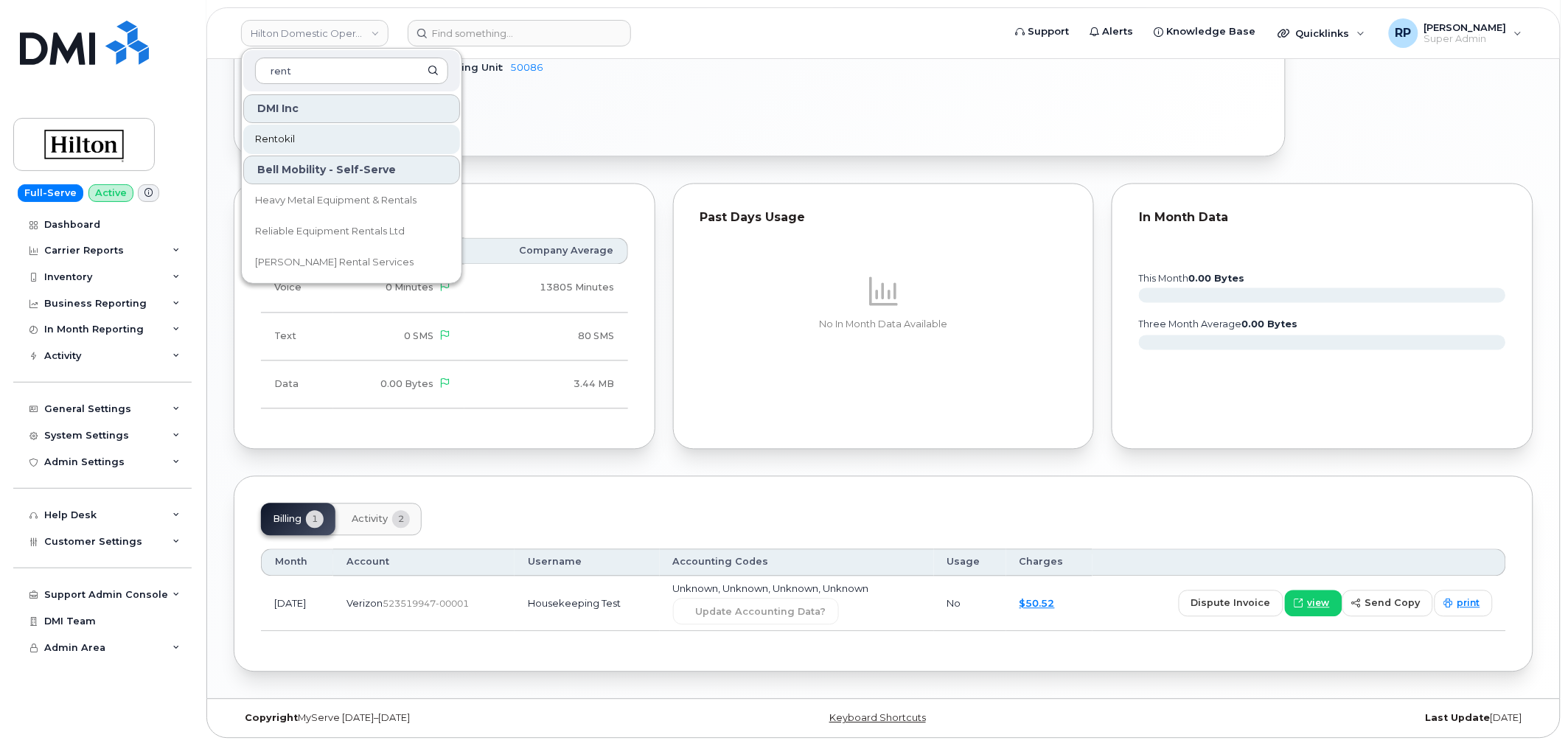
type input "rent"
drag, startPoint x: 285, startPoint y: 138, endPoint x: 286, endPoint y: 149, distance: 11.0
click at [285, 138] on span "Rentokil" at bounding box center [275, 139] width 40 height 14
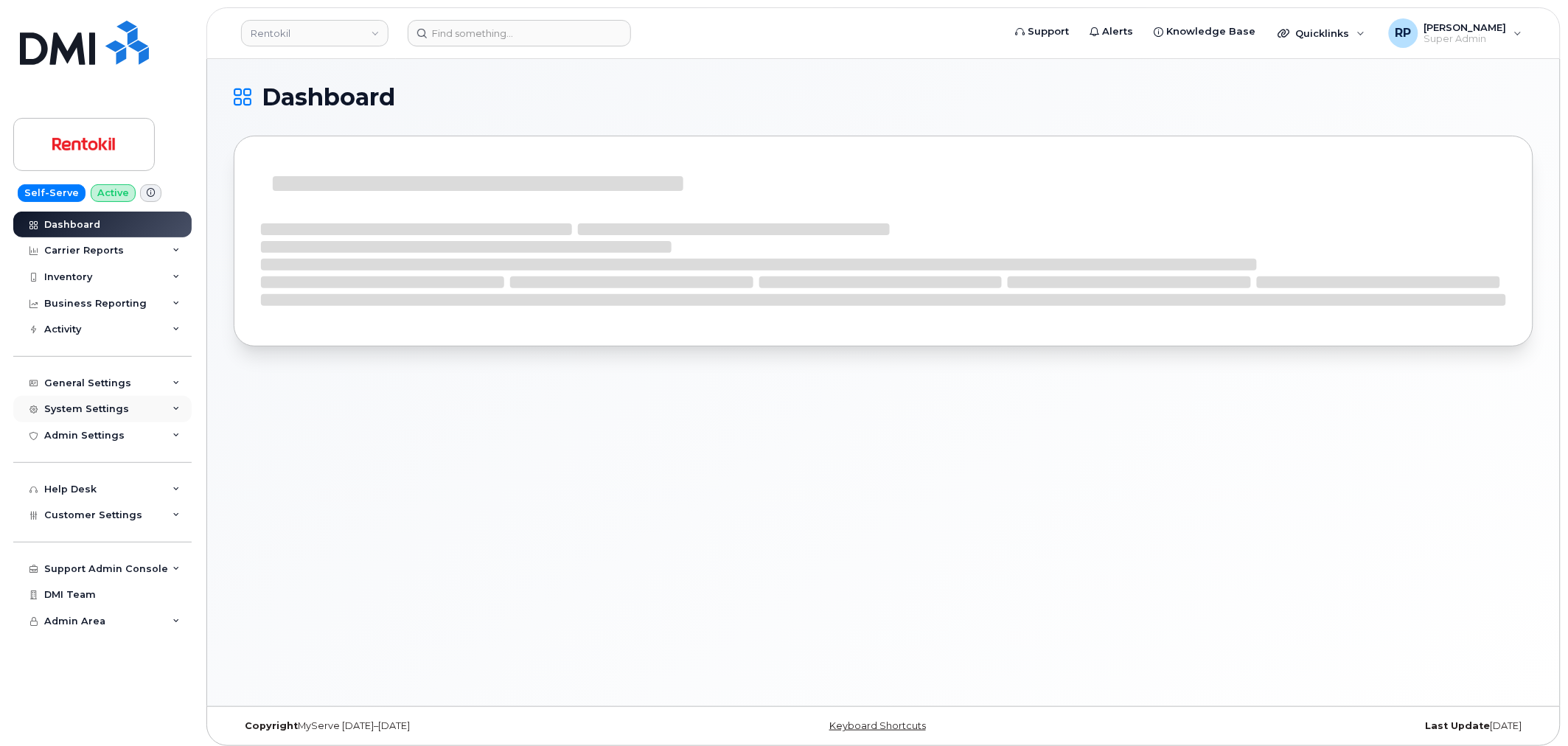
click at [133, 409] on div "System Settings" at bounding box center [103, 409] width 178 height 27
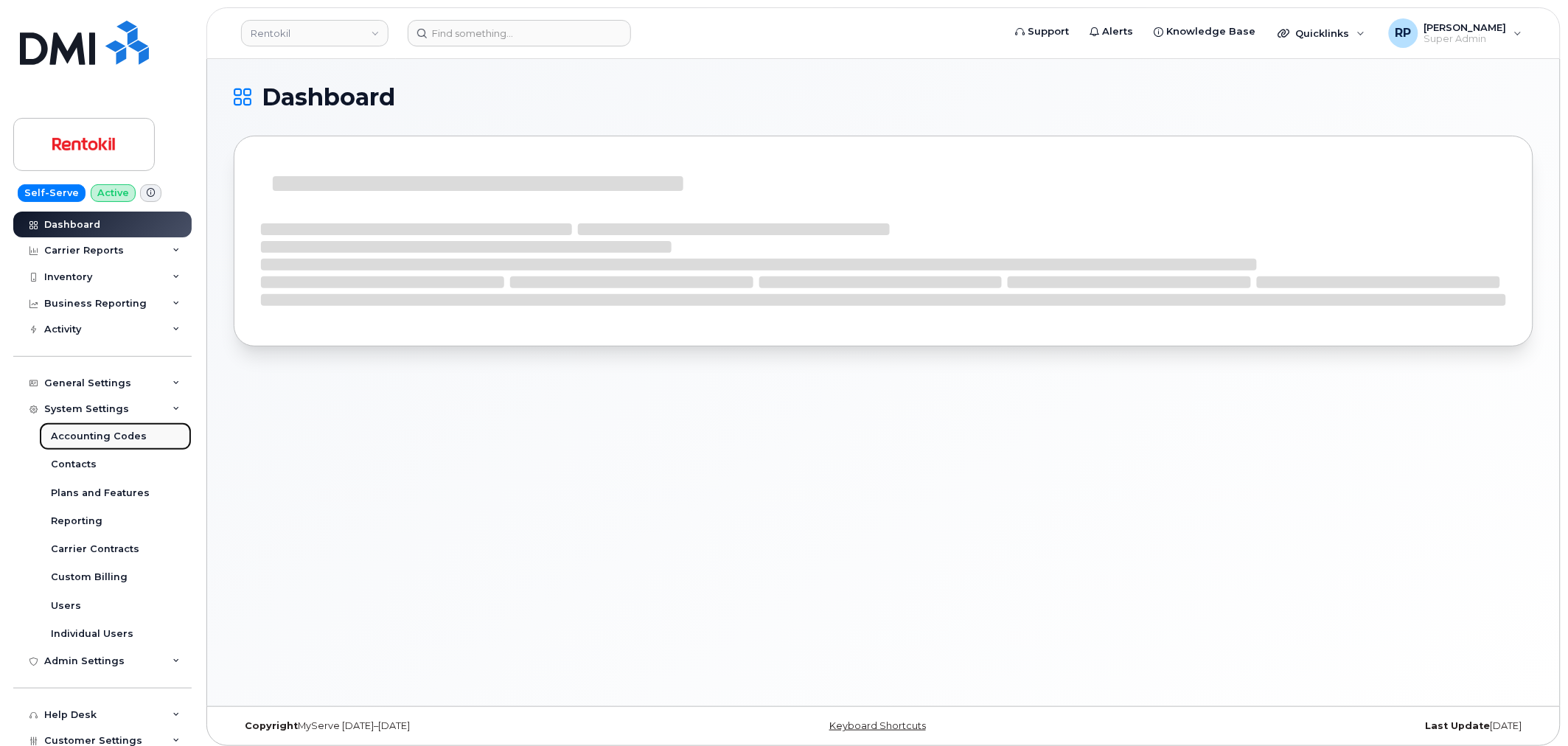
click at [99, 437] on div "Accounting Codes" at bounding box center [99, 436] width 96 height 13
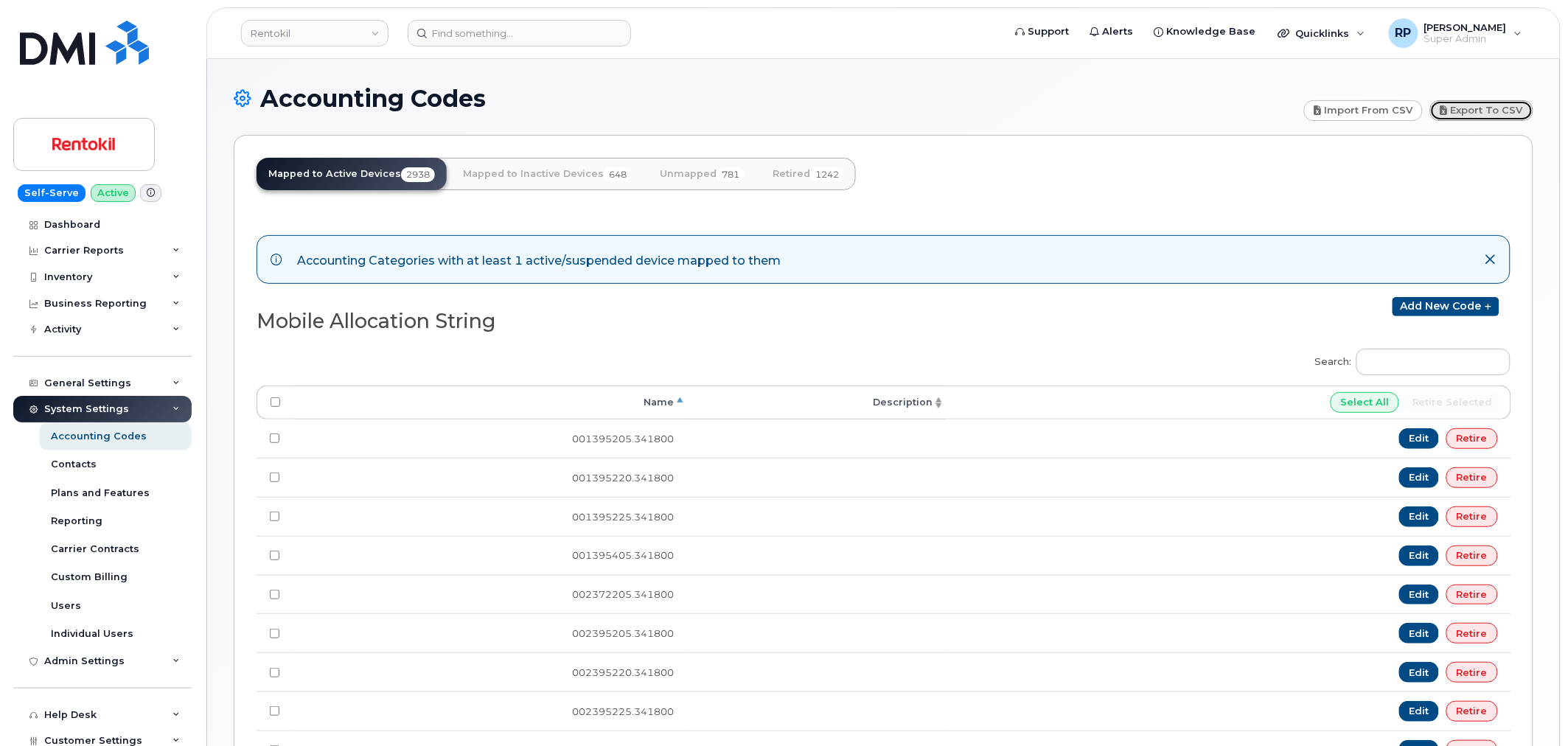
click at [1489, 113] on link "Export to CSV" at bounding box center [1482, 111] width 104 height 21
click at [1423, 356] on input "Search:" at bounding box center [1433, 362] width 154 height 27
paste input "101.951009"
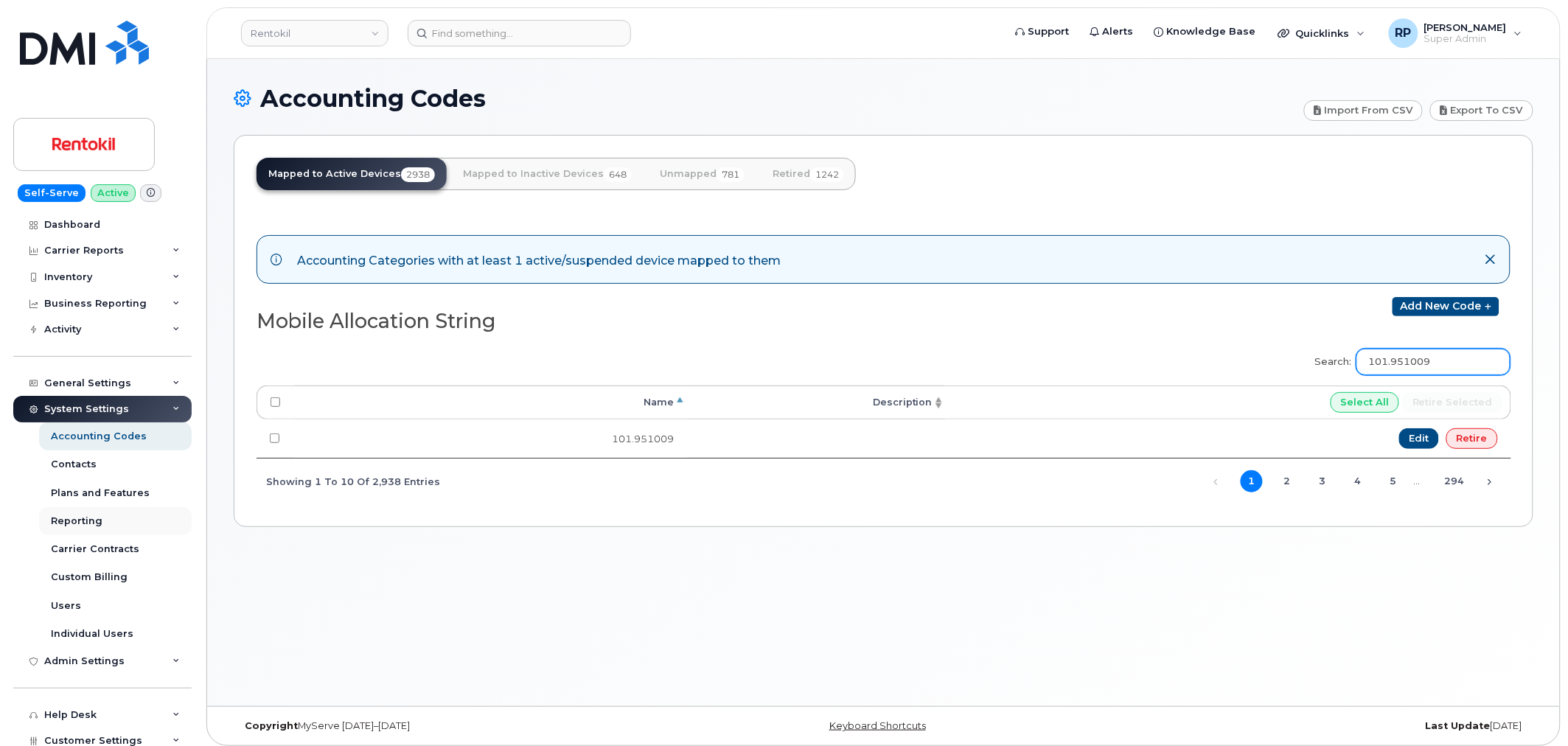
type input "101.951009"
